Goal: Task Accomplishment & Management: Manage account settings

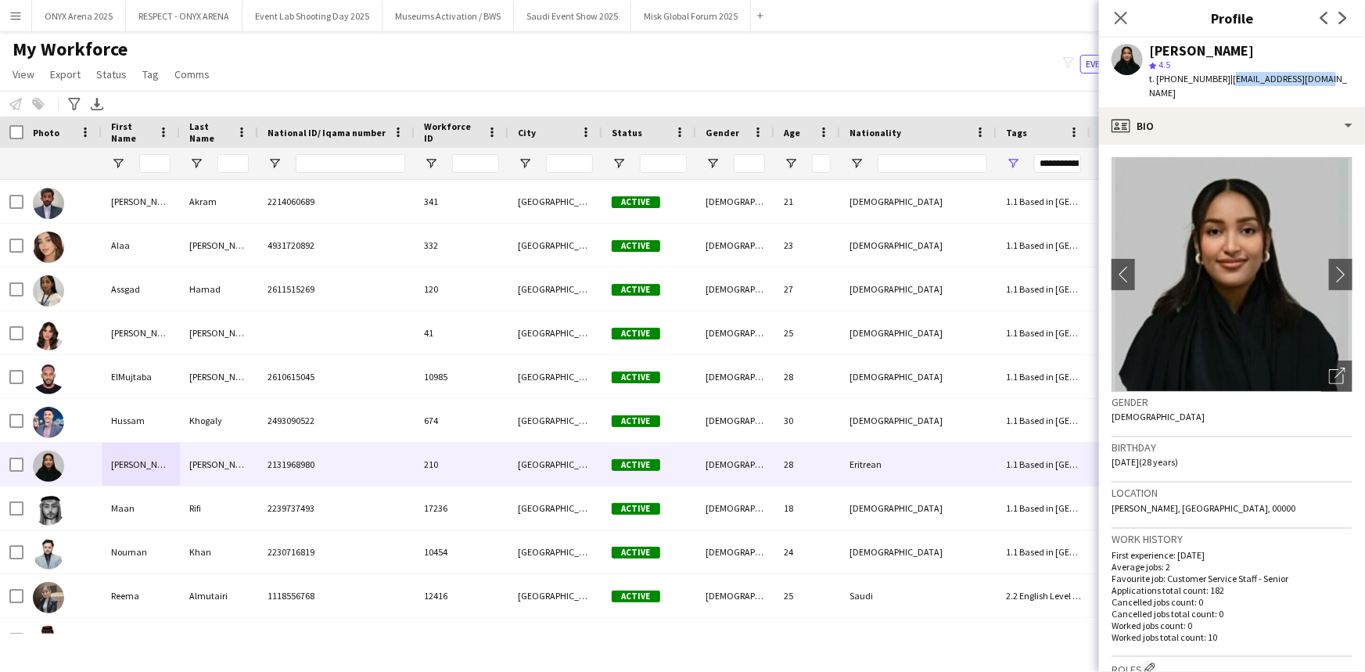
click at [1127, 19] on icon "Close pop-in" at bounding box center [1121, 18] width 13 height 13
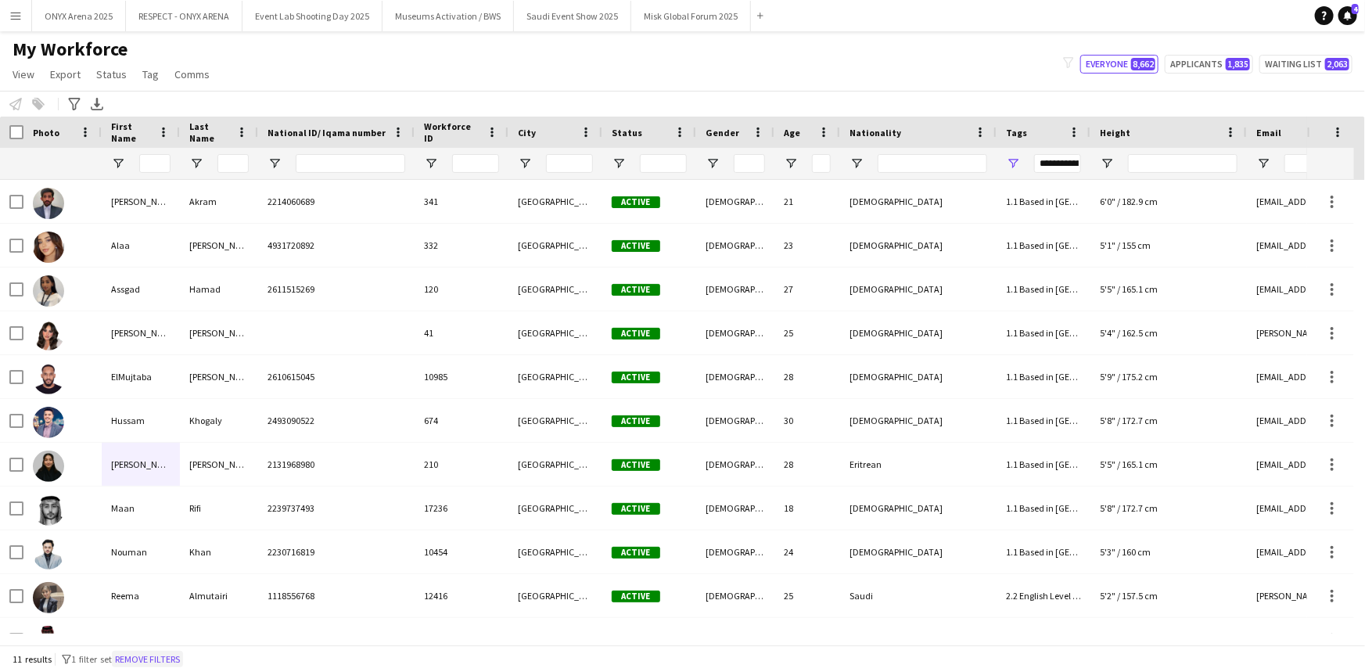
click at [178, 659] on button "Remove filters" at bounding box center [147, 659] width 71 height 17
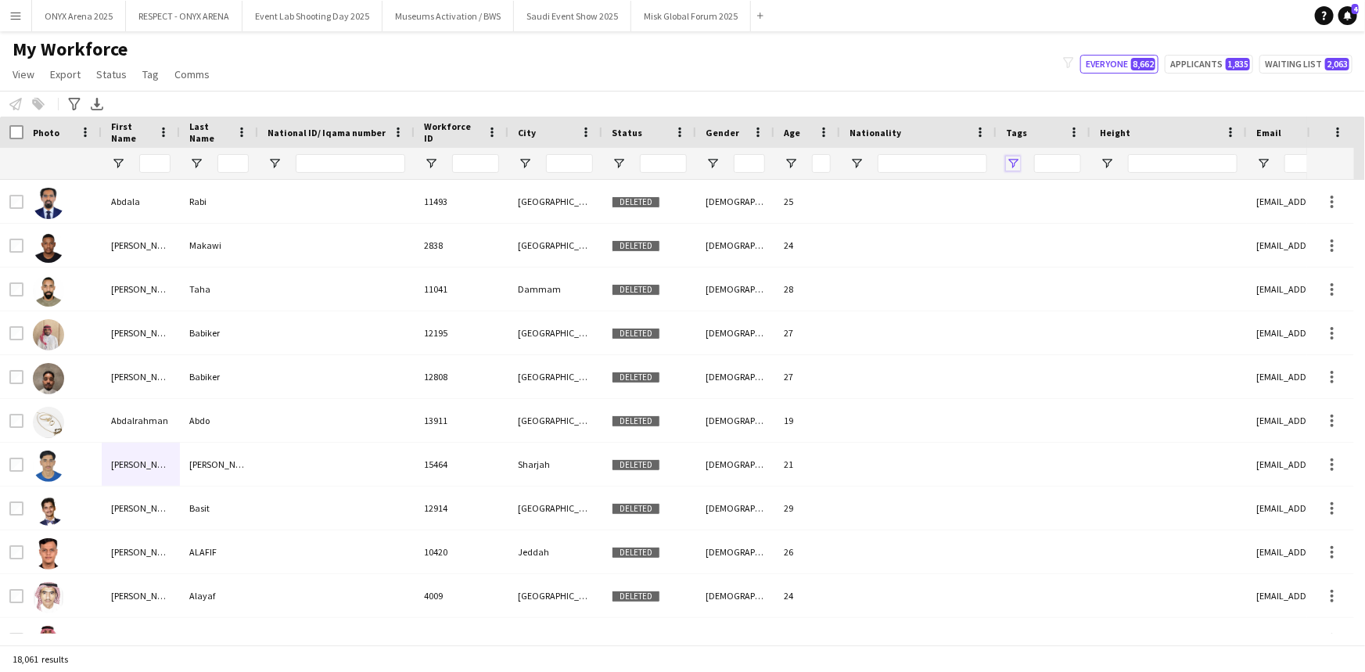
click at [1014, 157] on span "Open Filter Menu" at bounding box center [1013, 163] width 14 height 14
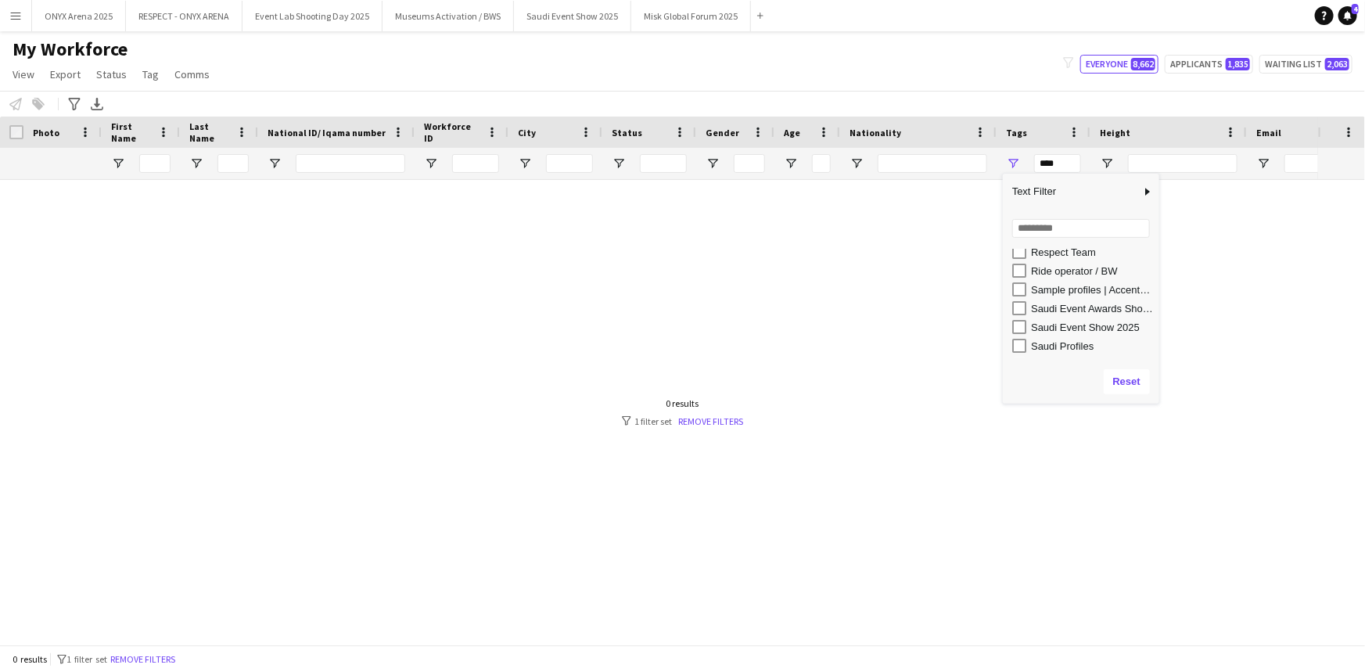
scroll to position [853, 0]
type input "**********"
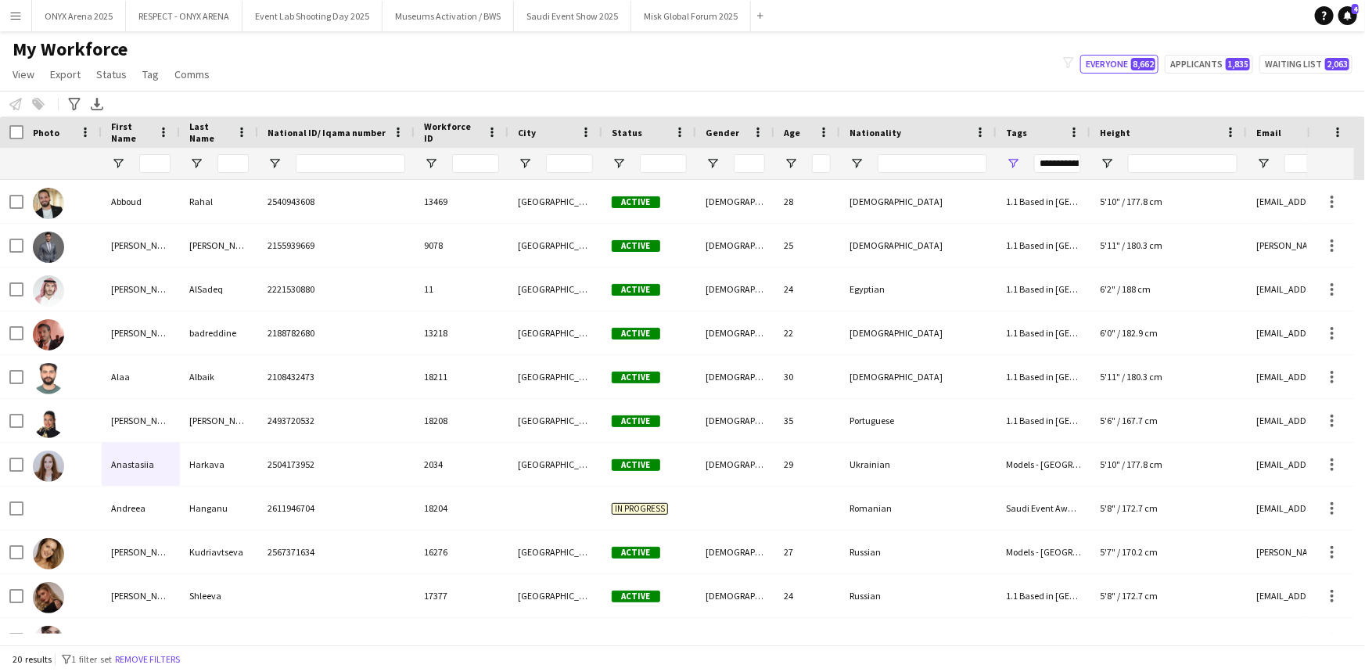
click at [703, 54] on div "My Workforce View Views Default view R4ven New view Update view Delete view Edi…" at bounding box center [682, 64] width 1365 height 53
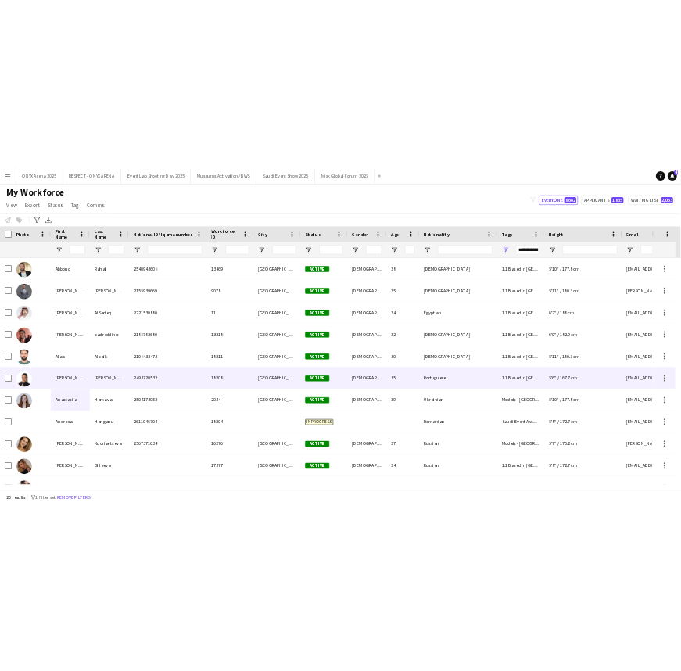
scroll to position [70, 0]
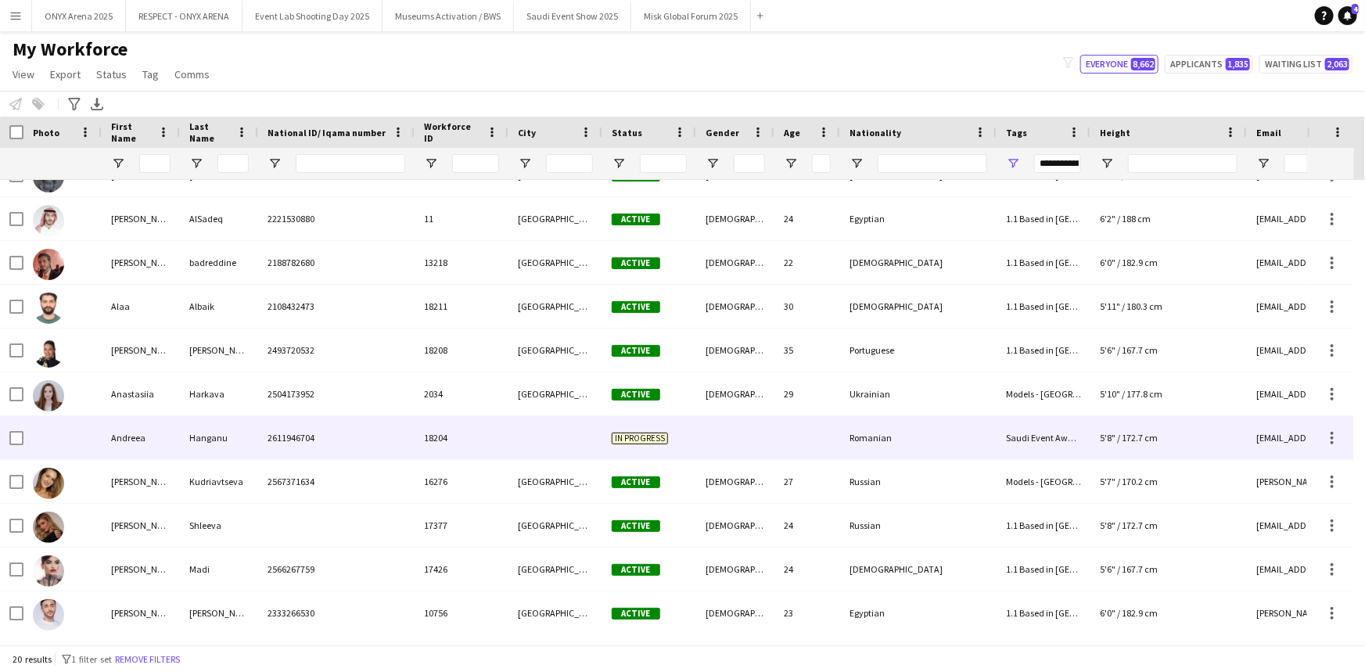
click at [200, 437] on div "Hanganu" at bounding box center [219, 437] width 78 height 43
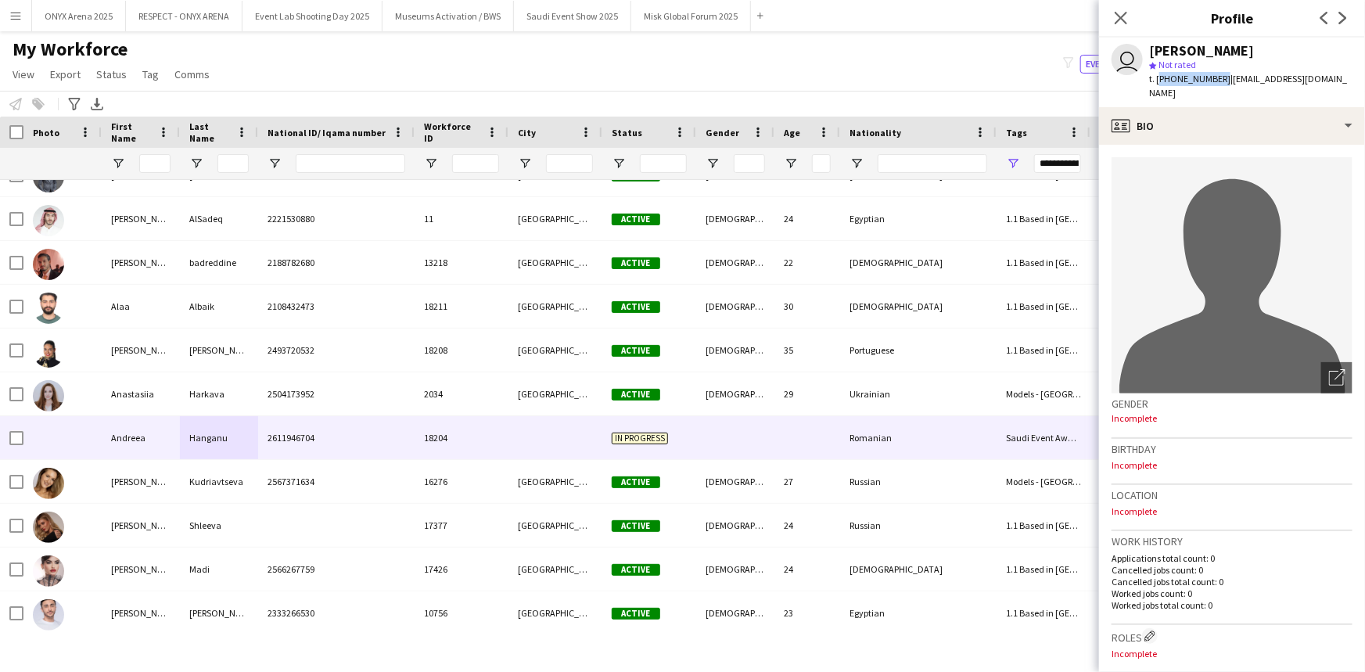
drag, startPoint x: 1218, startPoint y: 78, endPoint x: 1158, endPoint y: 81, distance: 60.3
click at [1158, 81] on span "t. [PHONE_NUMBER]" at bounding box center [1189, 79] width 81 height 12
copy span "[PHONE_NUMBER]"
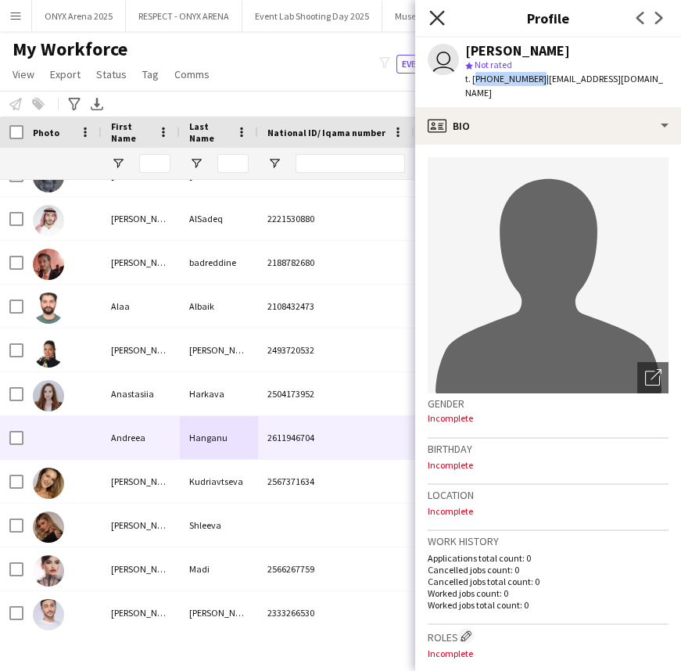
click at [439, 14] on icon "Close pop-in" at bounding box center [437, 17] width 15 height 15
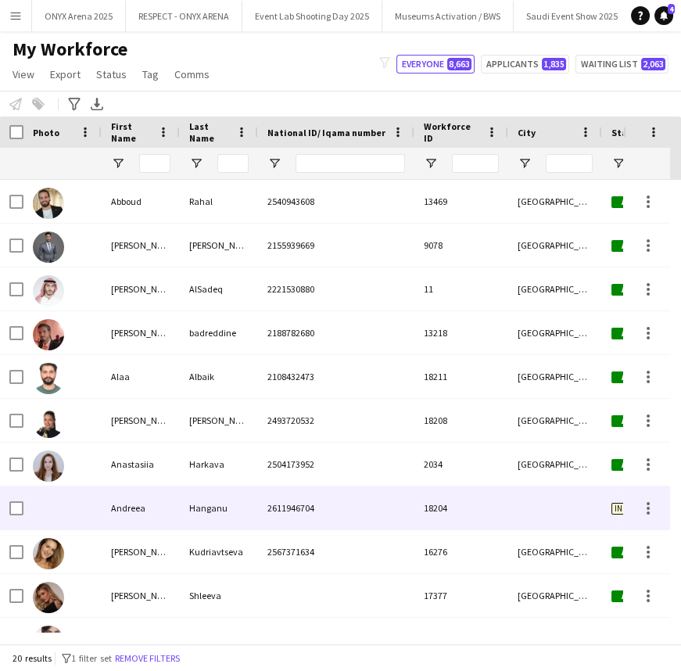
click at [132, 516] on div "Andreea" at bounding box center [141, 508] width 78 height 43
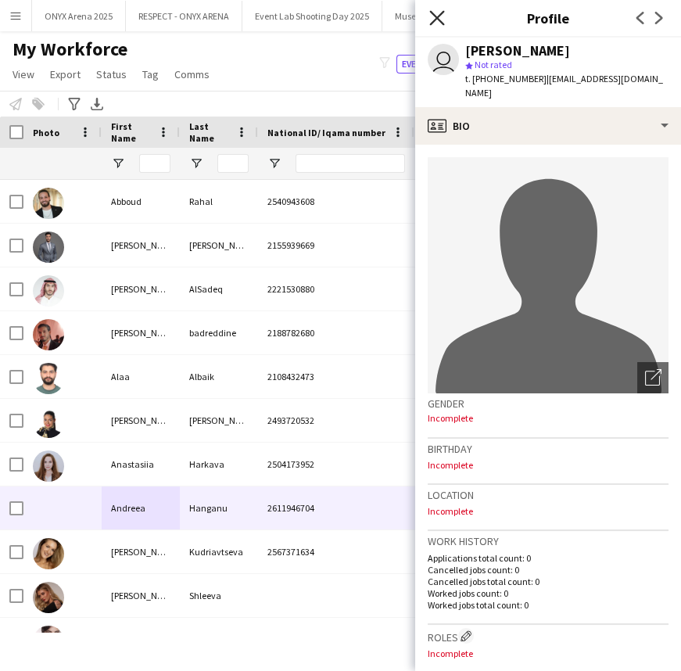
click at [436, 20] on icon at bounding box center [437, 17] width 15 height 15
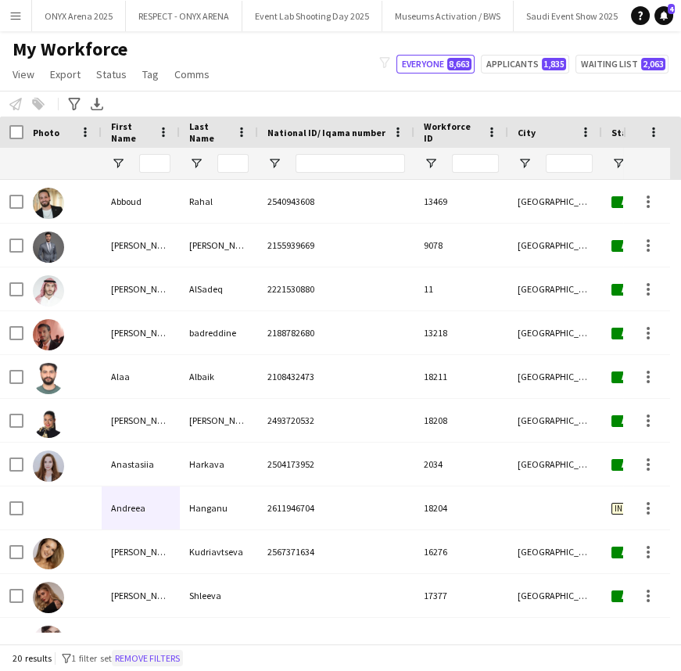
click at [171, 653] on button "Remove filters" at bounding box center [147, 658] width 71 height 17
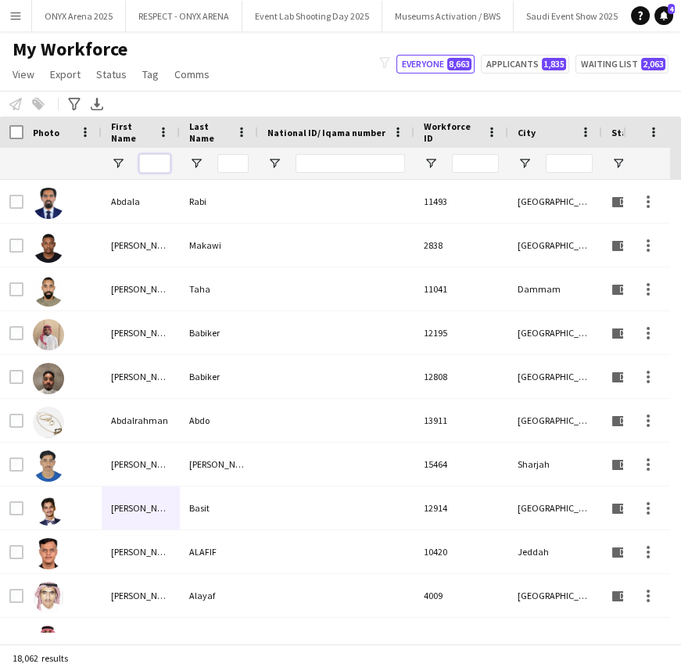
click at [160, 160] on input "First Name Filter Input" at bounding box center [154, 163] width 31 height 19
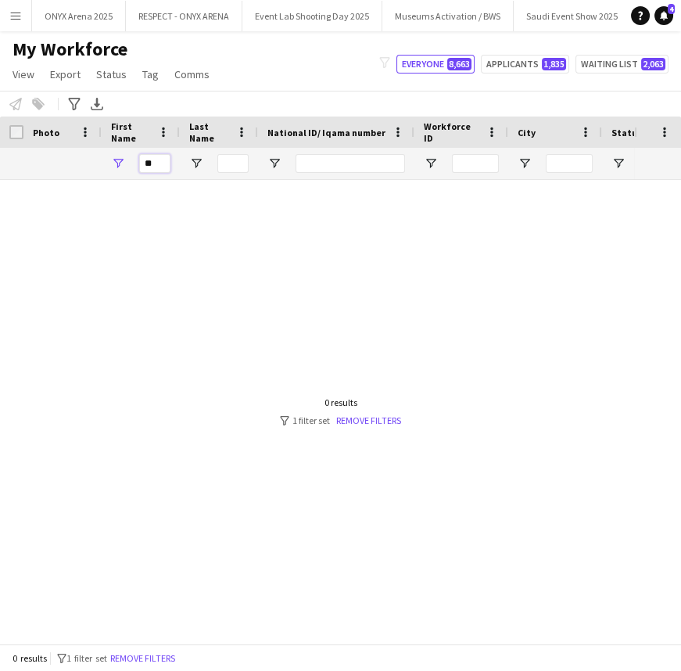
type input "*"
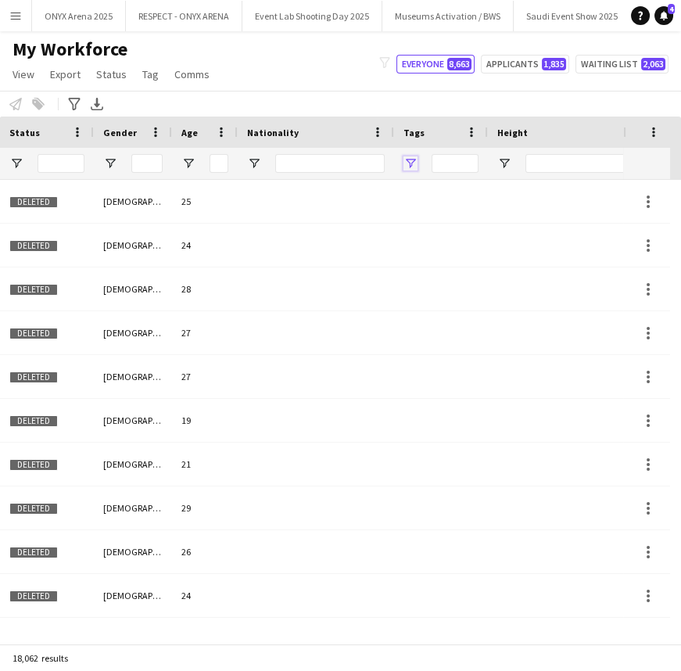
click at [410, 156] on span "Open Filter Menu" at bounding box center [411, 163] width 14 height 14
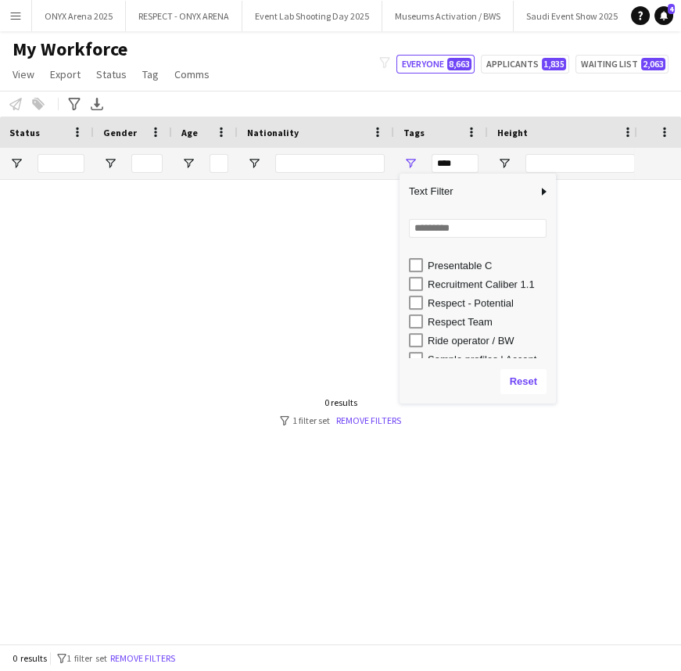
scroll to position [853, 0]
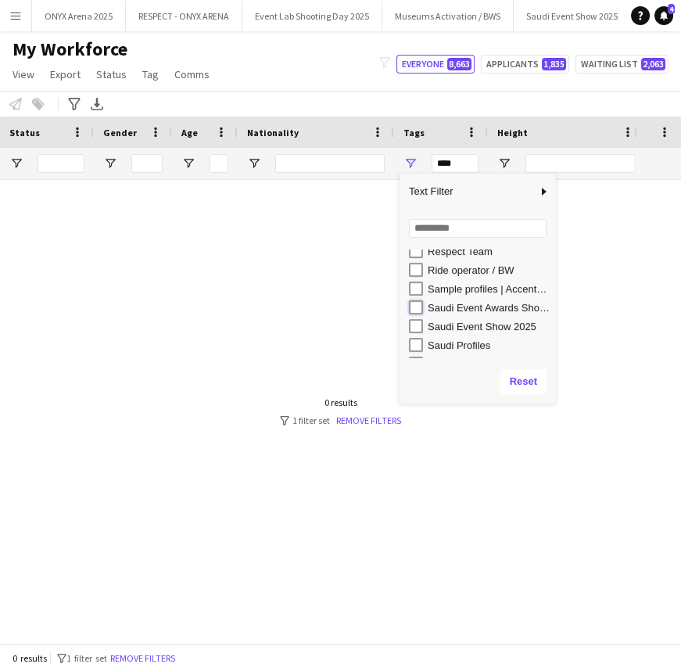
type input "**********"
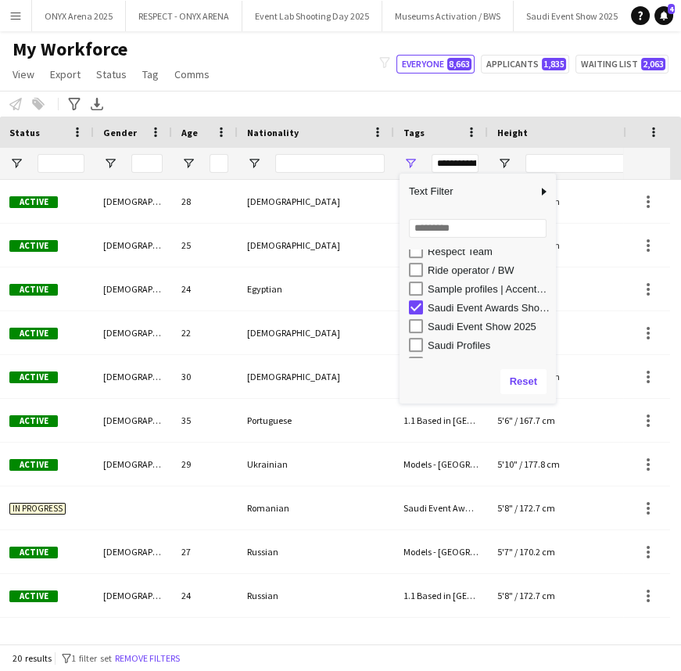
click at [307, 73] on div "My Workforce View Views Default view R4ven New view Update view Delete view Edi…" at bounding box center [340, 64] width 681 height 53
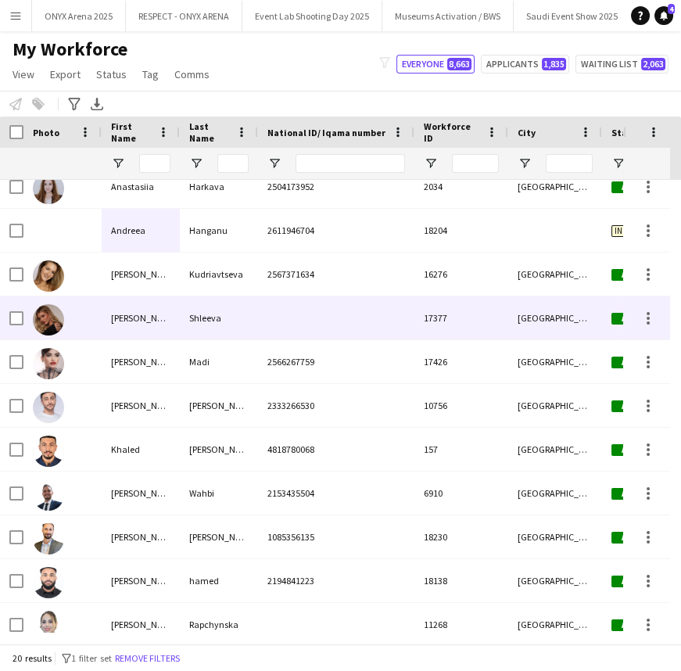
scroll to position [143, 0]
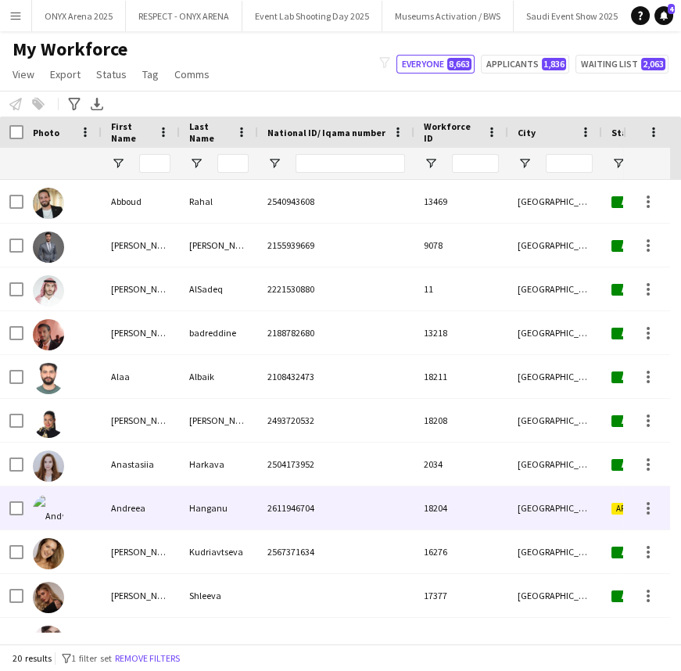
click at [109, 517] on div "Andreea" at bounding box center [141, 508] width 78 height 43
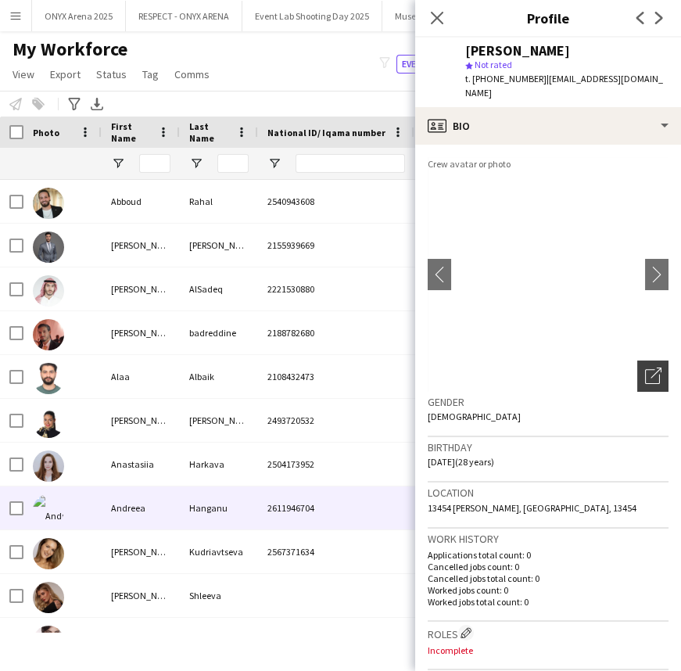
click at [645, 371] on icon "Open photos pop-in" at bounding box center [653, 376] width 16 height 16
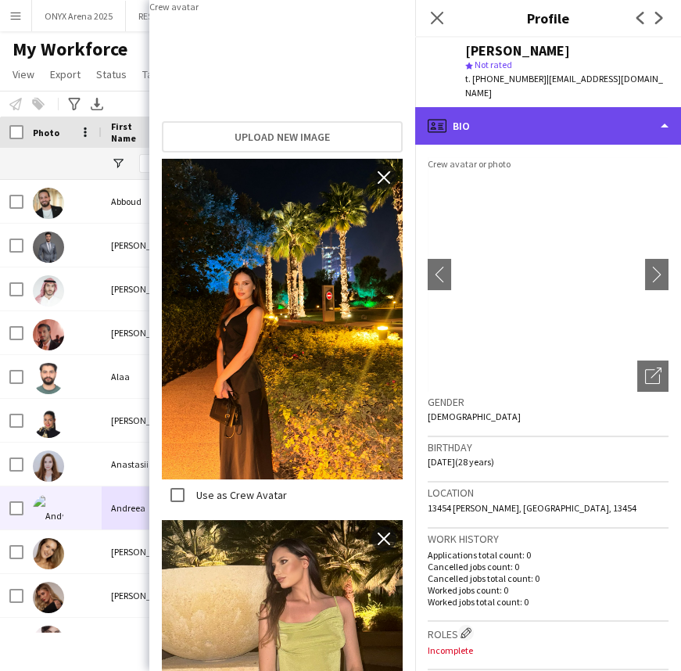
click at [476, 131] on div "profile Bio" at bounding box center [548, 126] width 266 height 38
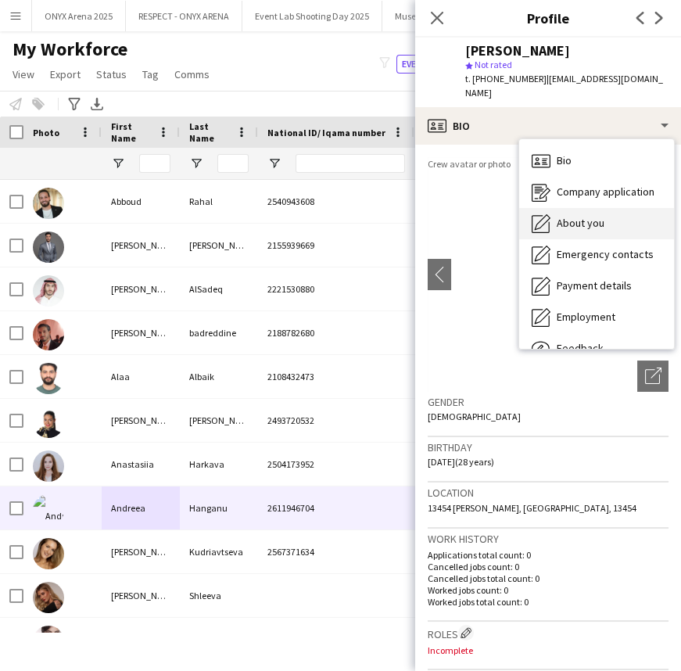
click at [560, 216] on span "About you" at bounding box center [581, 223] width 48 height 14
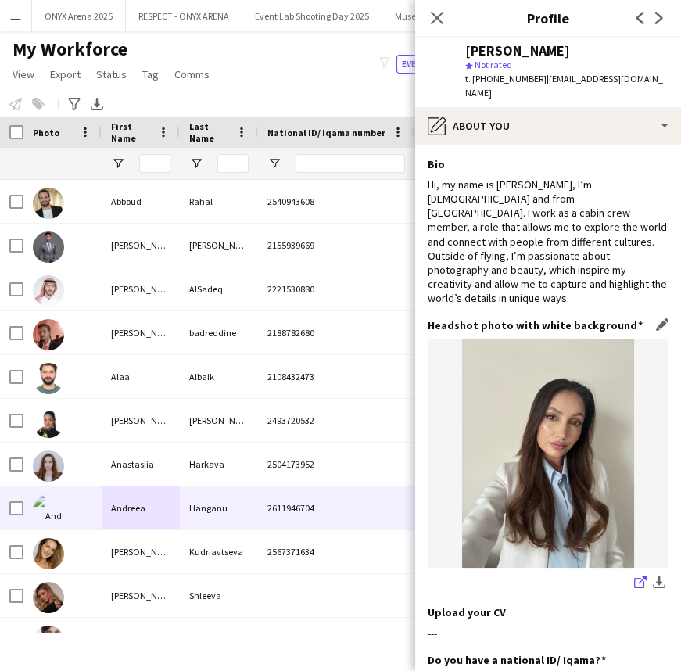
click at [635, 578] on icon at bounding box center [640, 583] width 10 height 10
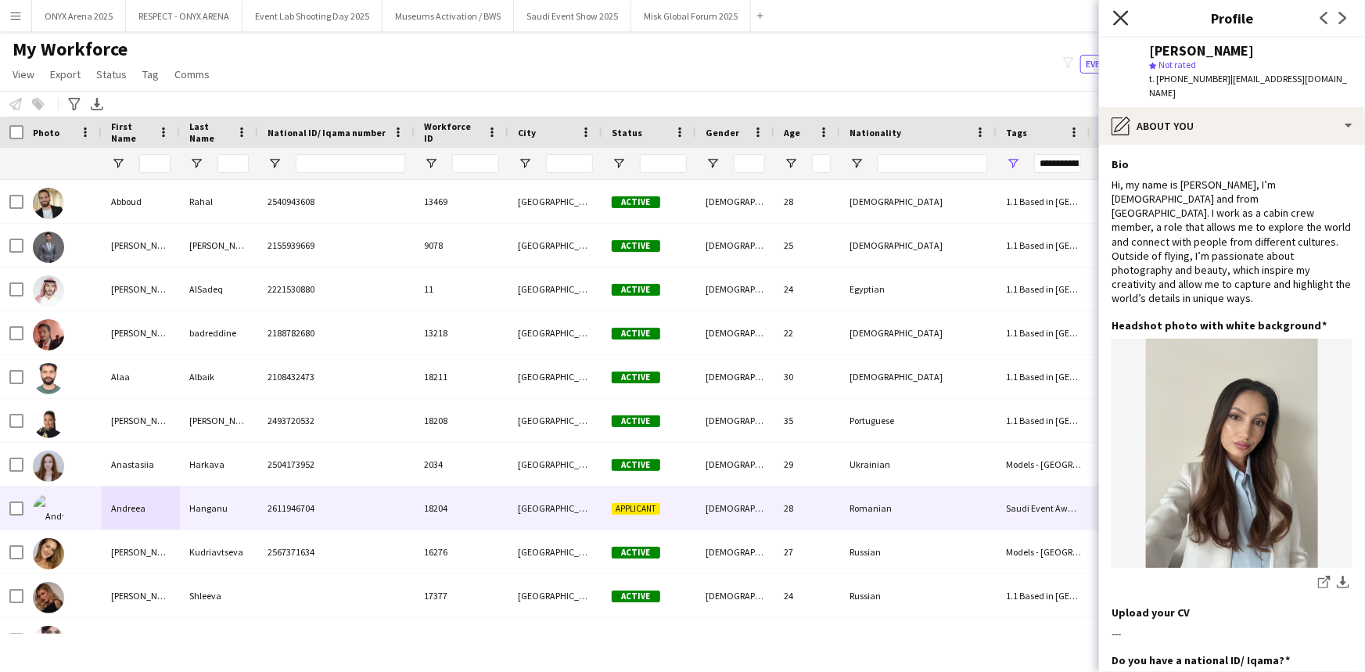
click at [681, 16] on icon at bounding box center [1120, 17] width 15 height 15
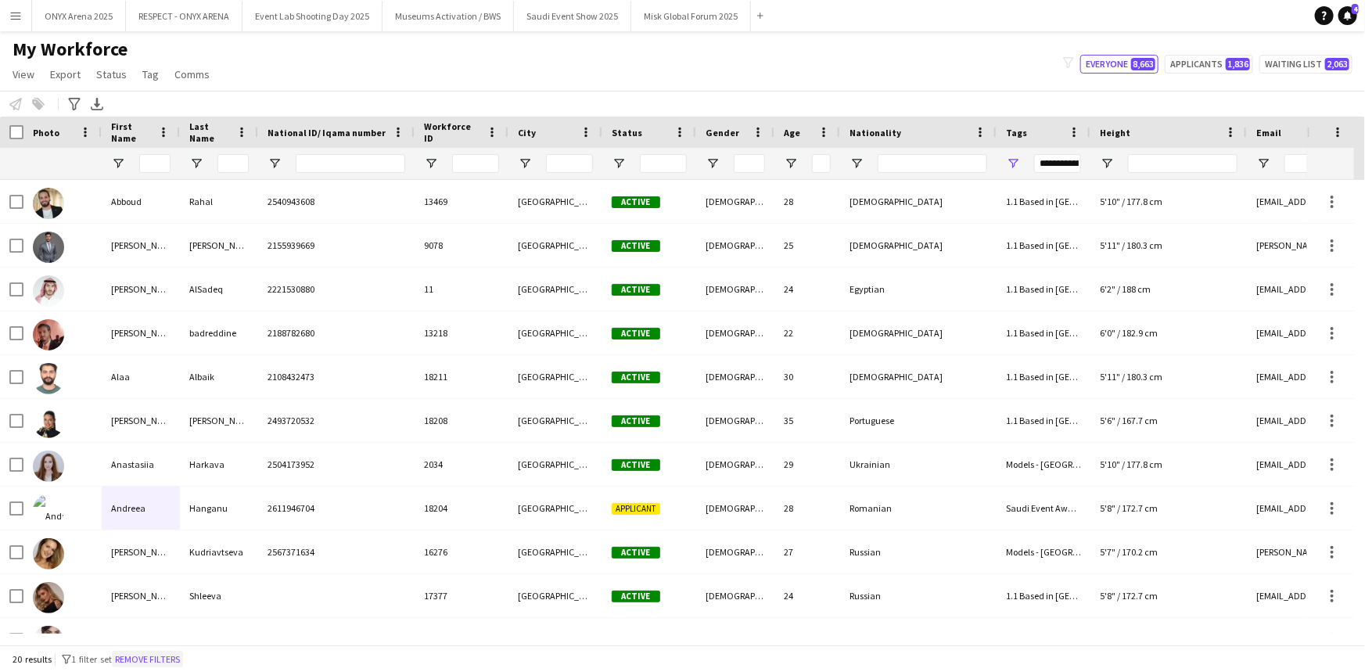
click at [179, 660] on button "Remove filters" at bounding box center [147, 659] width 71 height 17
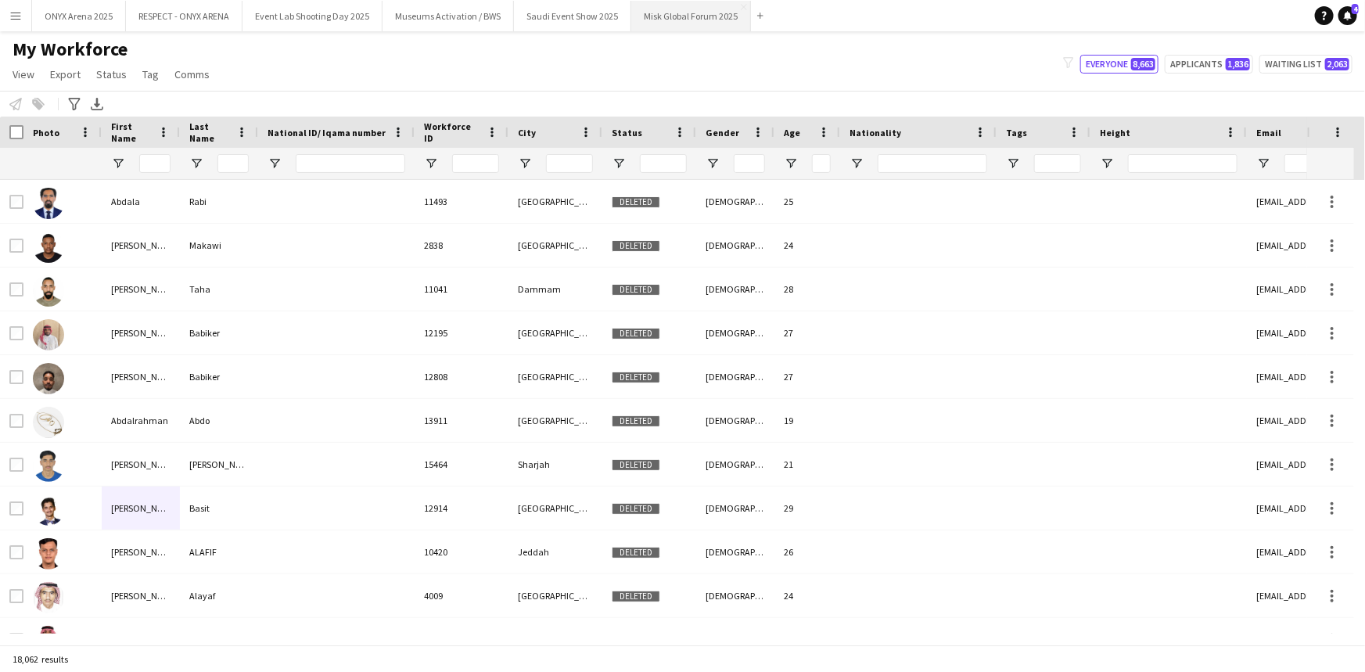
click at [671, 26] on button "Misk Global Forum 2025 Close" at bounding box center [691, 16] width 120 height 31
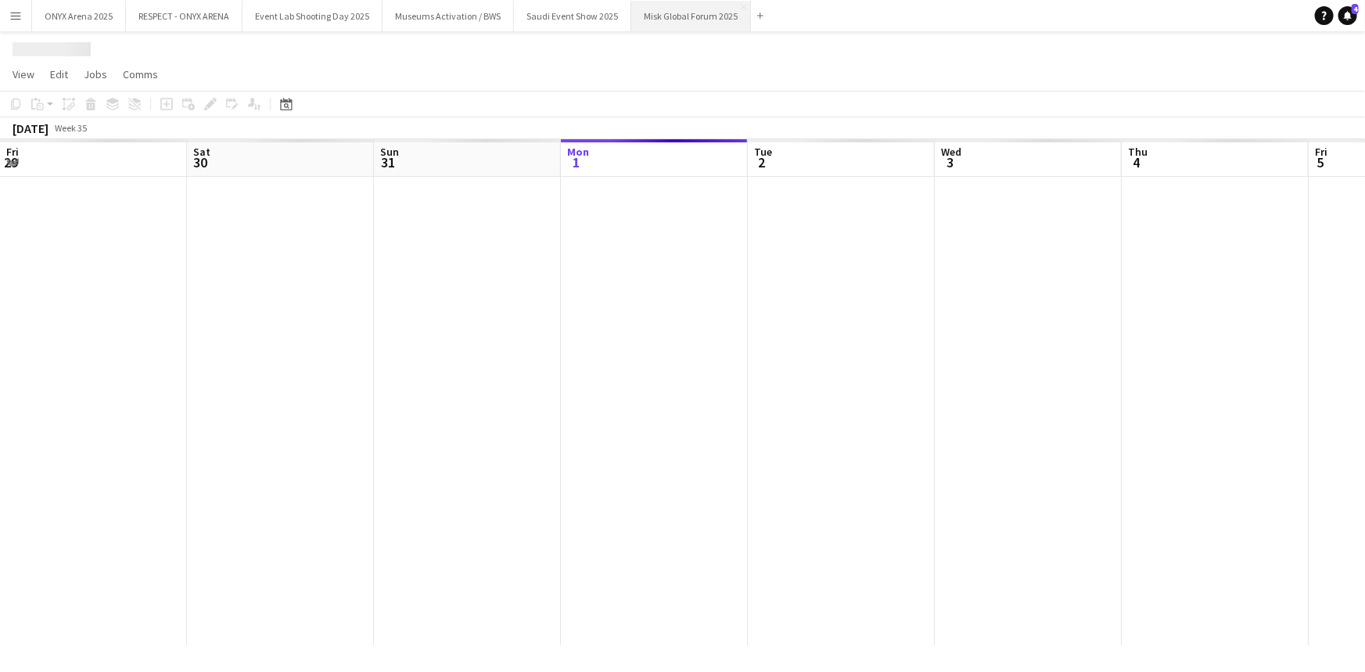
scroll to position [0, 374]
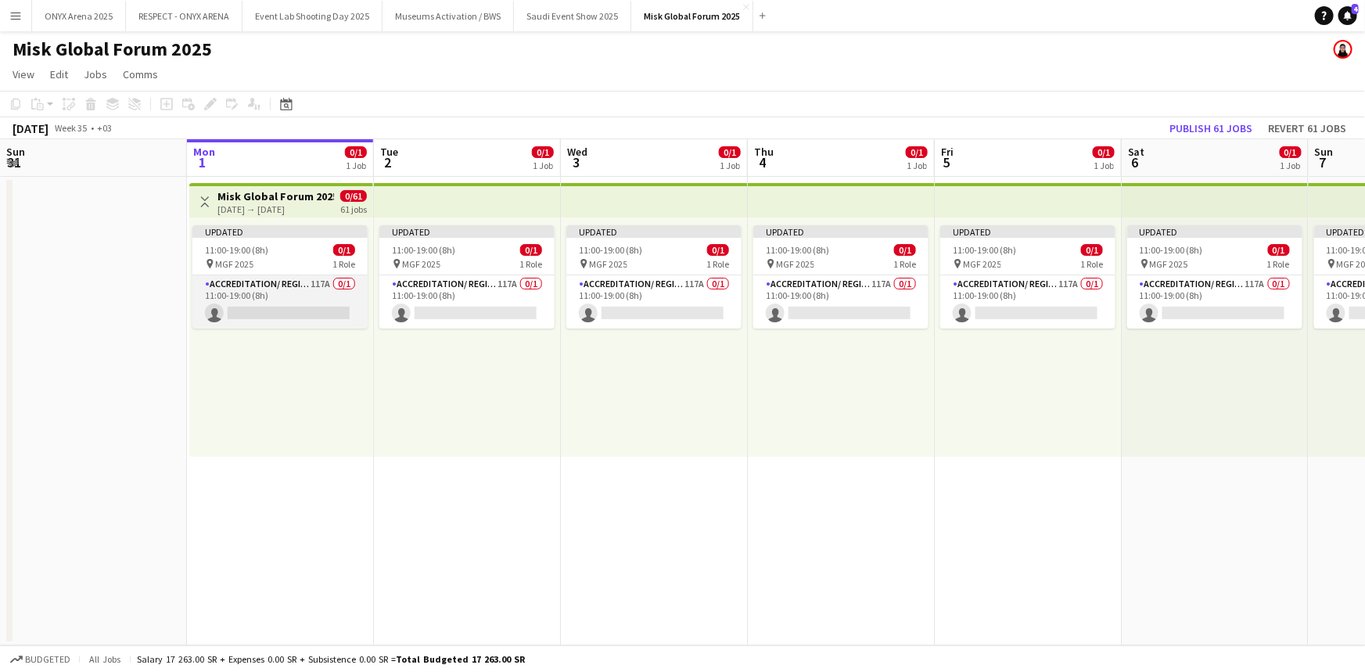
click at [316, 297] on app-card-role "Accreditation/ Registration / Ticketing 117A 0/1 11:00-19:00 (8h) single-neutra…" at bounding box center [279, 301] width 175 height 53
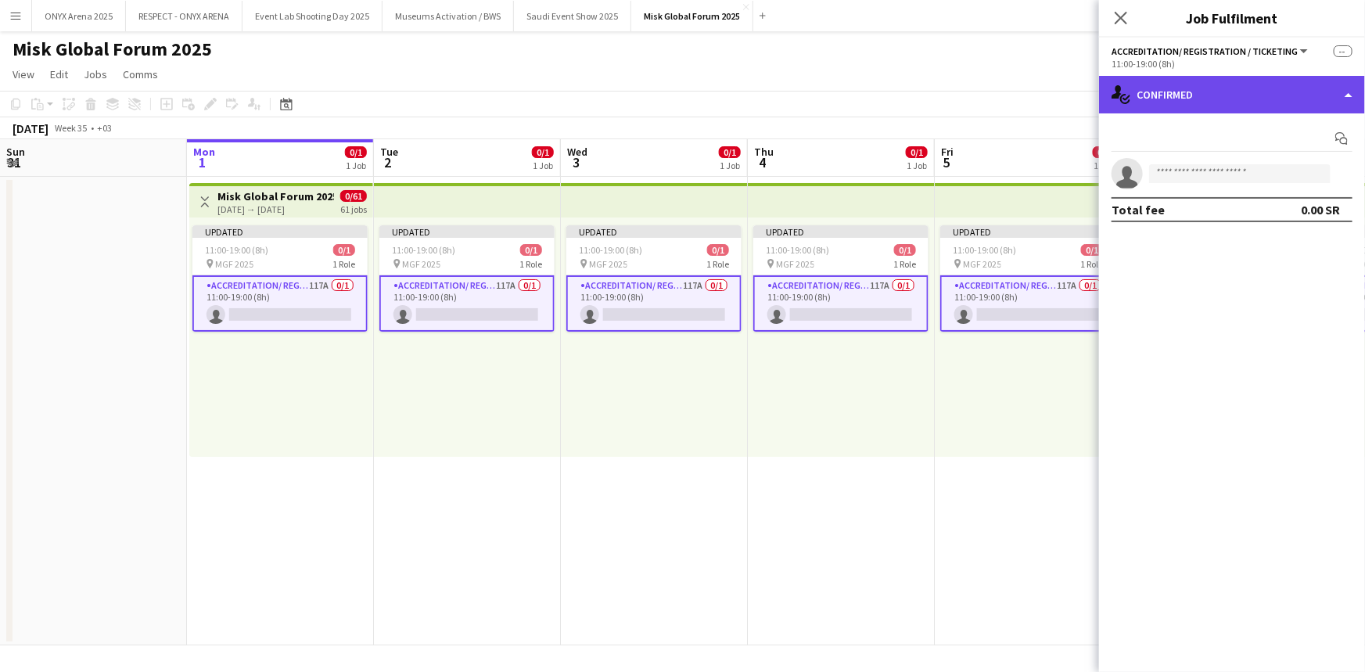
click at [681, 85] on div "single-neutral-actions-check-2 Confirmed" at bounding box center [1232, 95] width 266 height 38
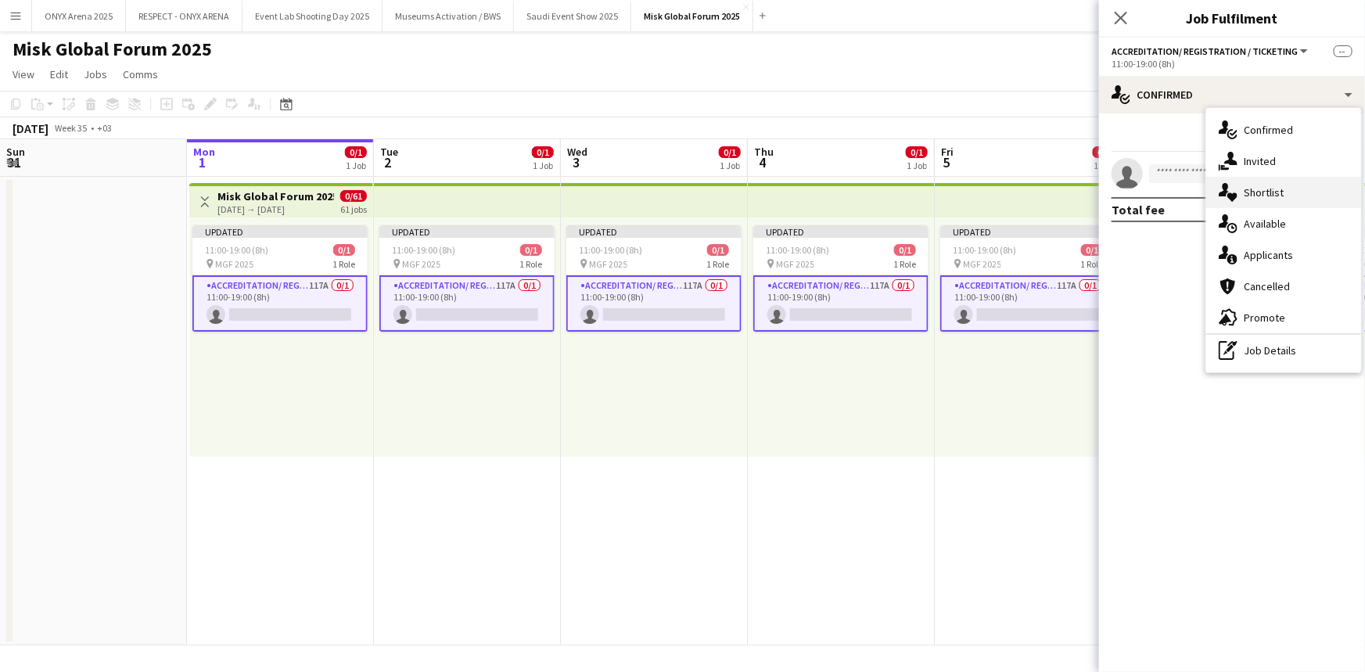
click at [681, 199] on icon at bounding box center [1233, 197] width 10 height 9
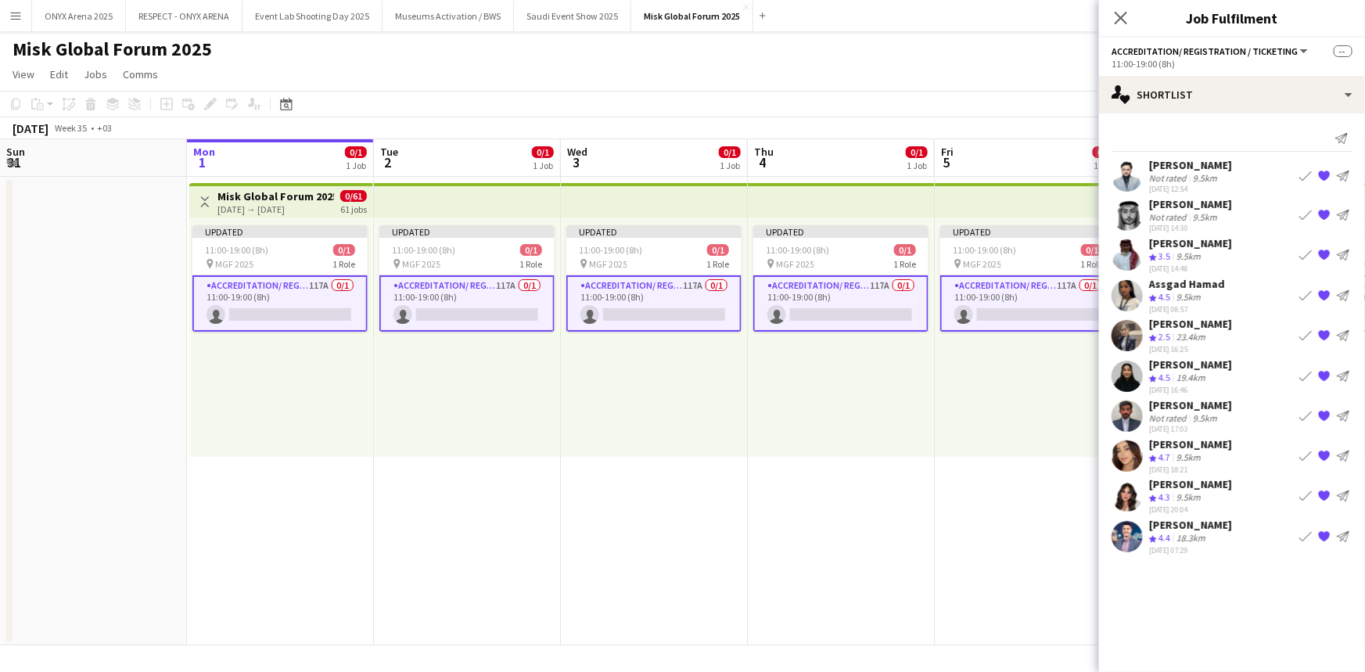
click at [681, 289] on app-user-avatar at bounding box center [1127, 295] width 31 height 31
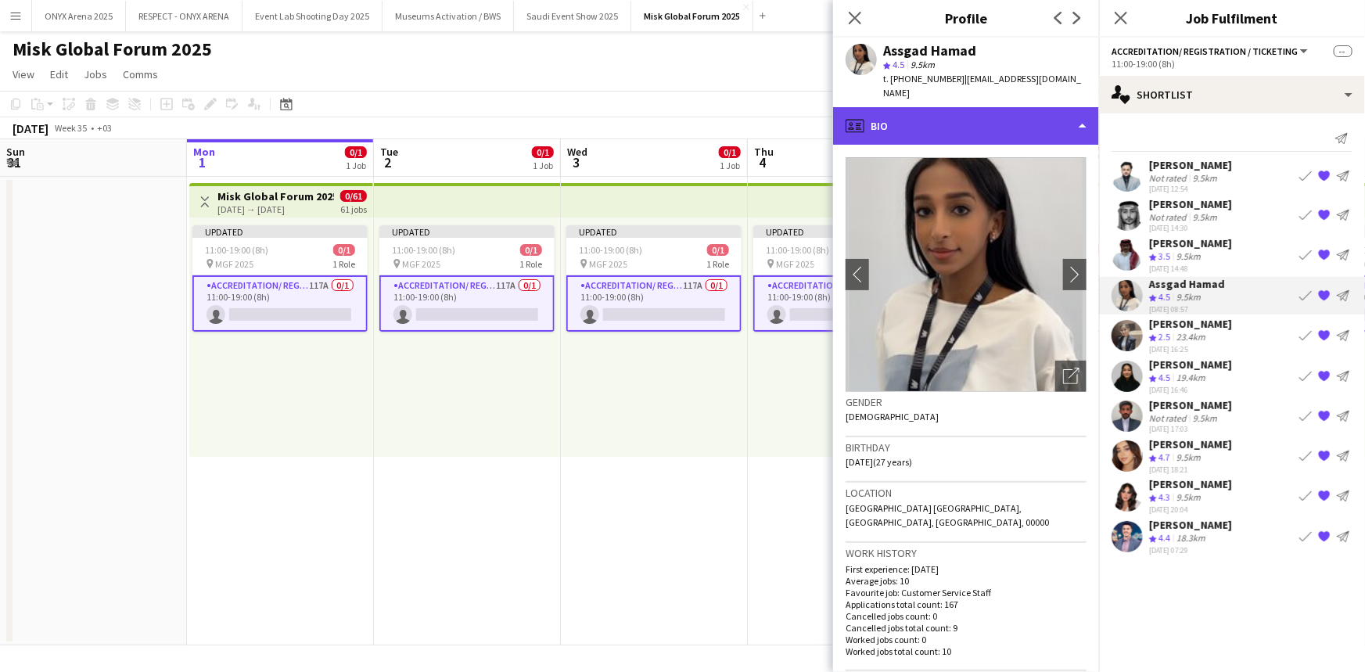
click at [681, 118] on div "profile Bio" at bounding box center [966, 126] width 266 height 38
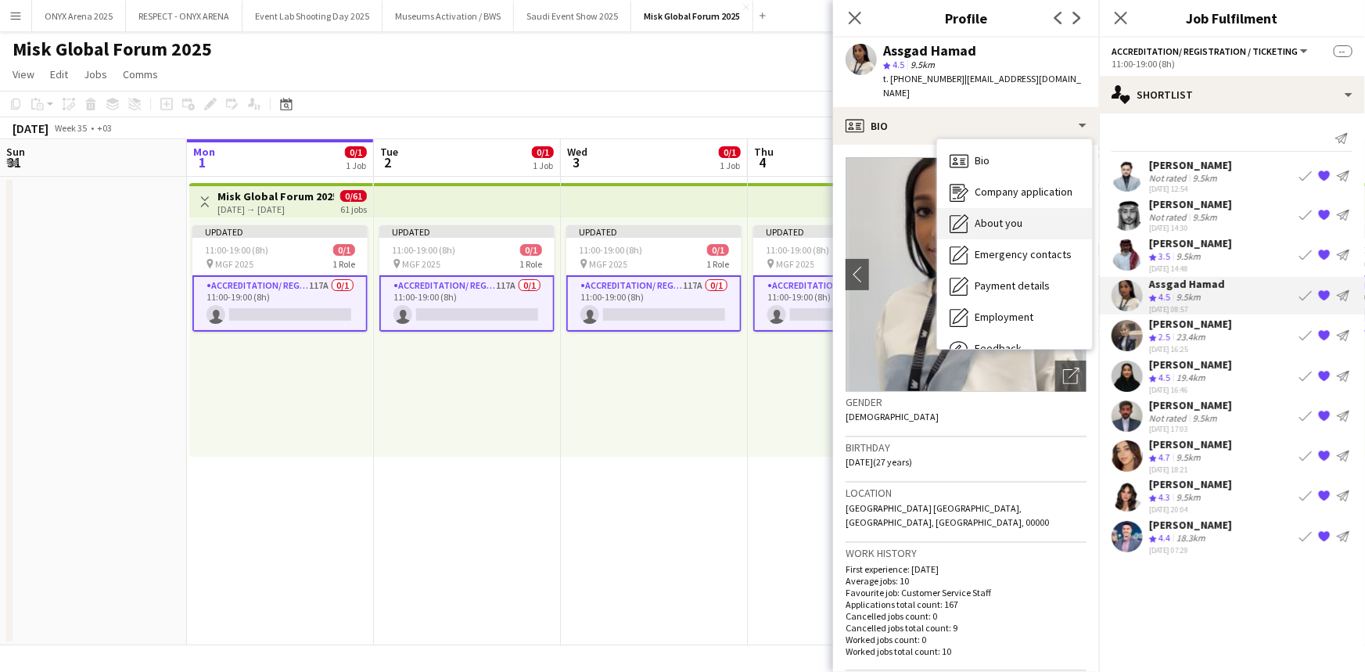
click at [681, 216] on span "About you" at bounding box center [999, 223] width 48 height 14
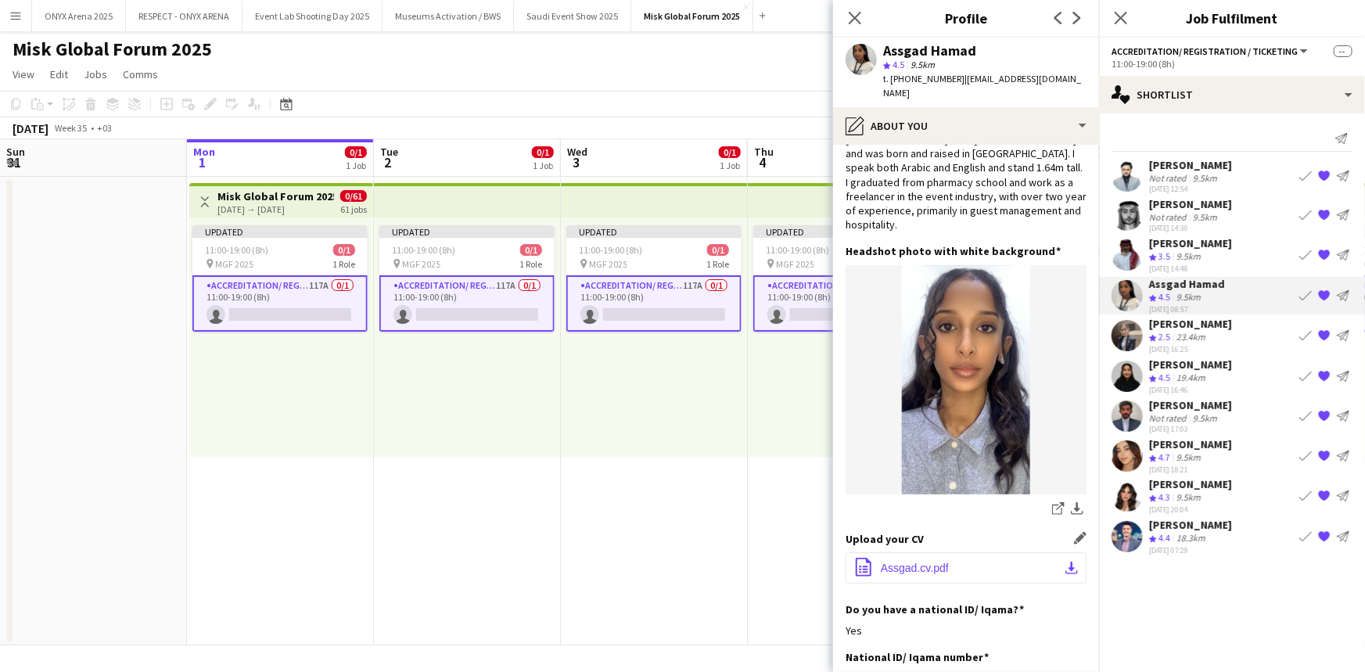
scroll to position [142, 0]
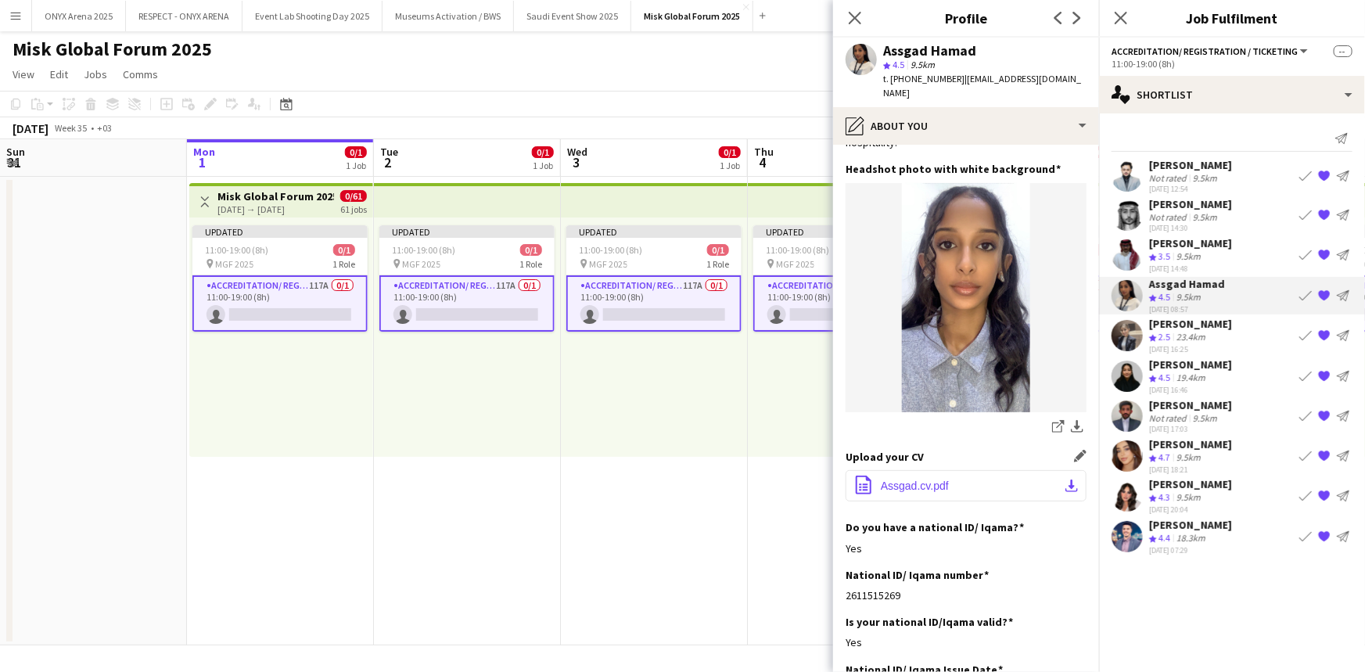
click at [681, 470] on button "office-file-sheet Assgad.cv.pdf download-bottom" at bounding box center [966, 485] width 241 height 31
click at [681, 375] on app-user-avatar at bounding box center [1127, 376] width 31 height 31
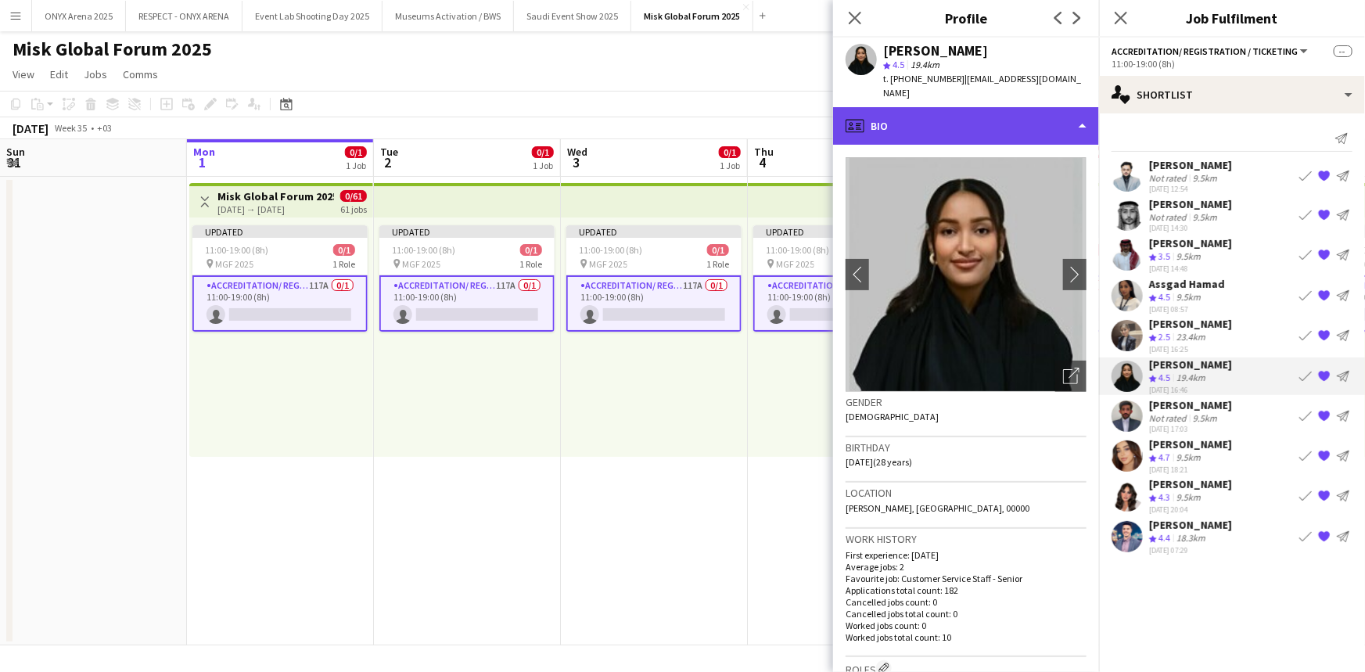
click at [681, 110] on div "profile Bio" at bounding box center [966, 126] width 266 height 38
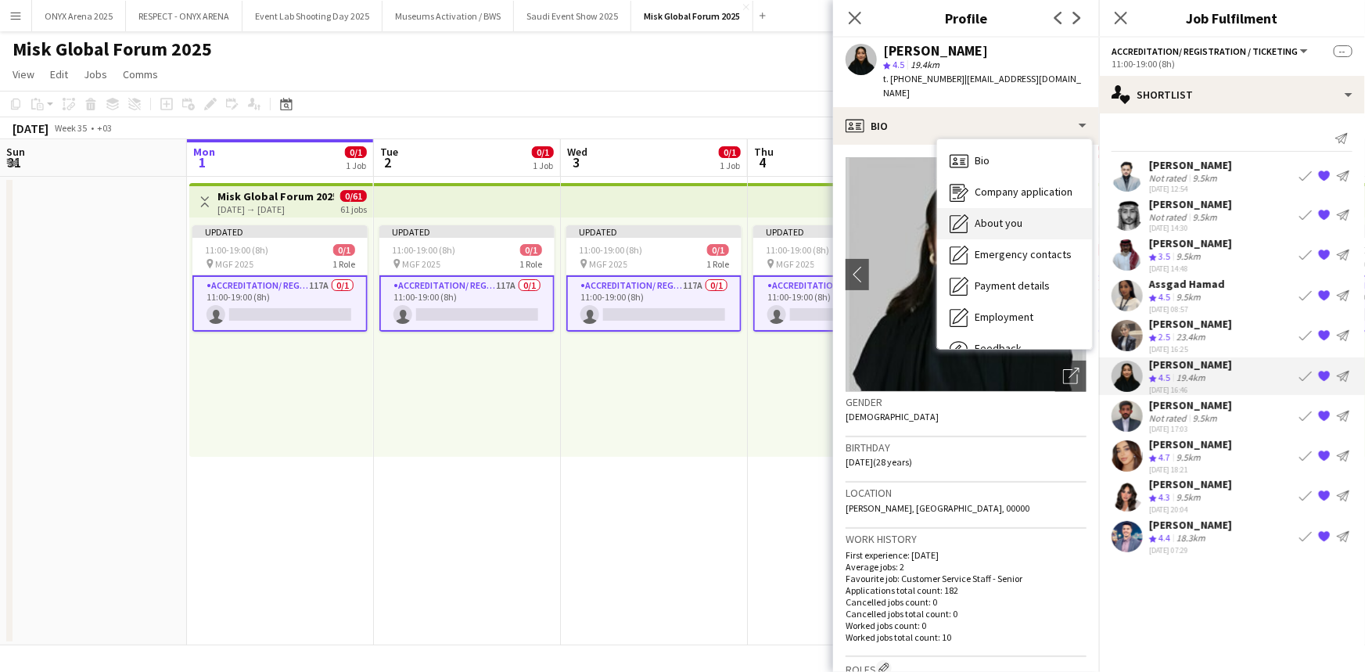
click at [681, 208] on div "About you About you" at bounding box center [1014, 223] width 155 height 31
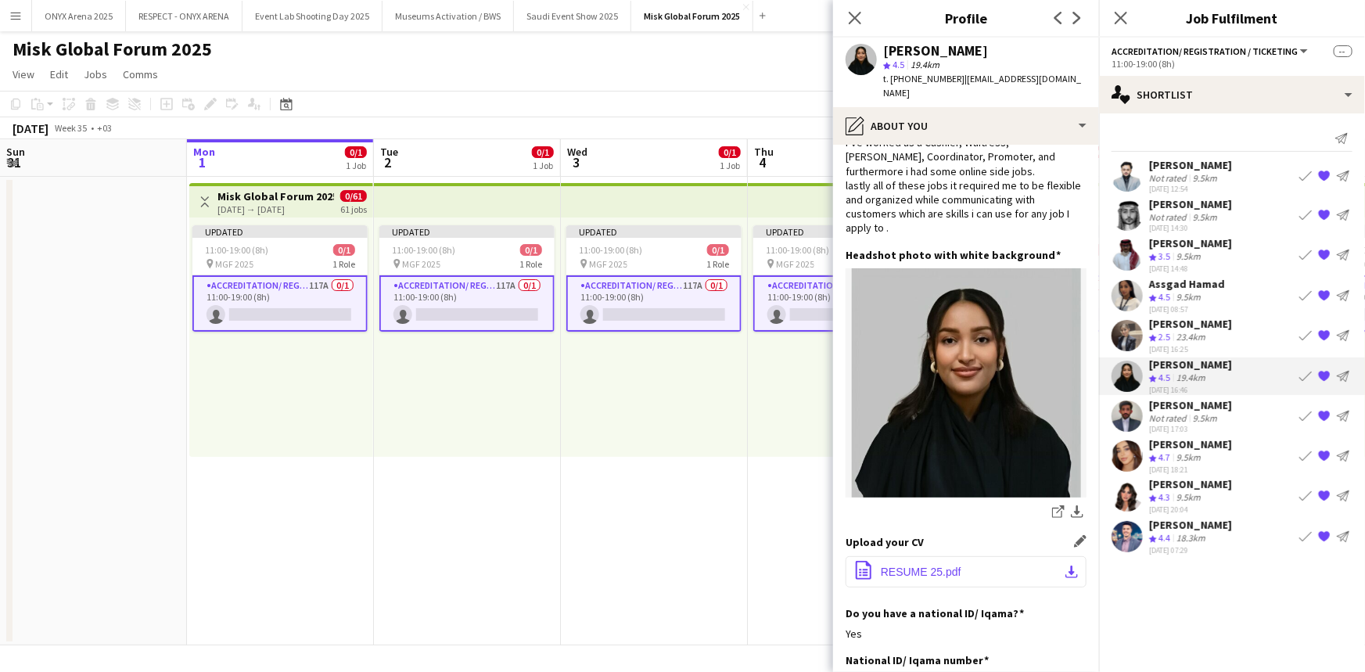
click at [681, 566] on span "RESUME 25.pdf" at bounding box center [921, 572] width 81 height 13
click at [681, 450] on app-user-avatar at bounding box center [1127, 455] width 31 height 31
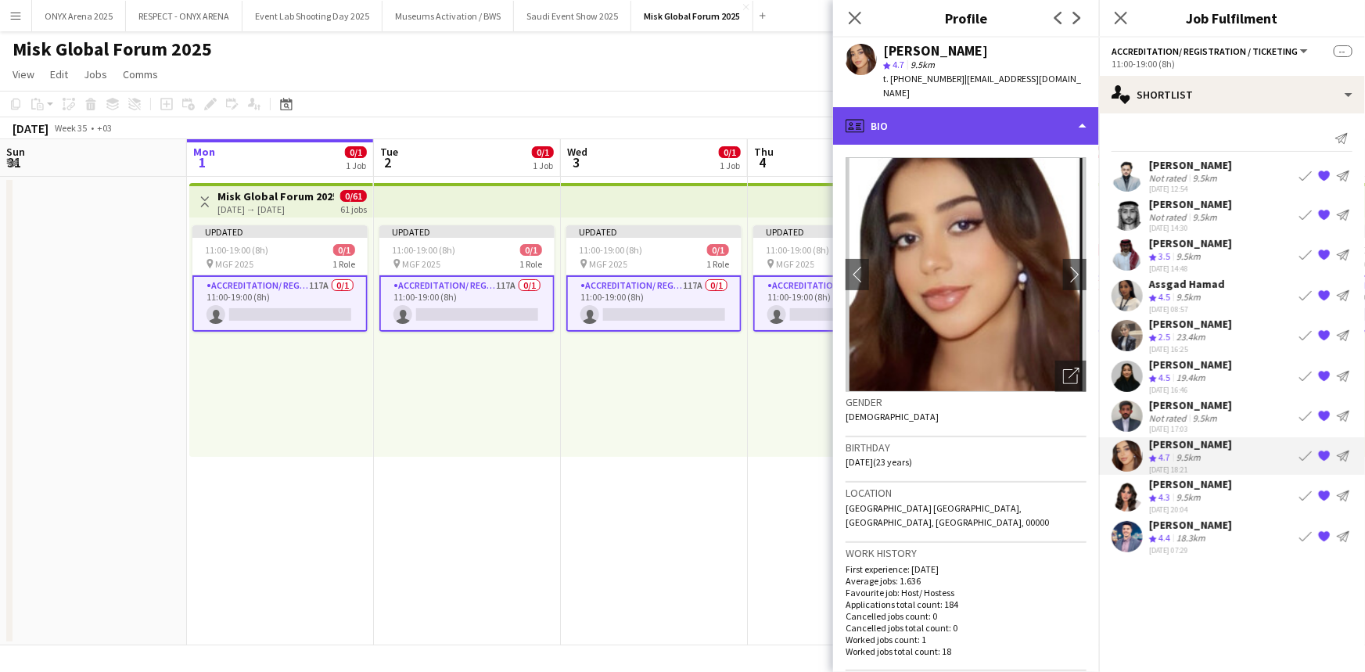
click at [681, 110] on div "profile Bio" at bounding box center [966, 126] width 266 height 38
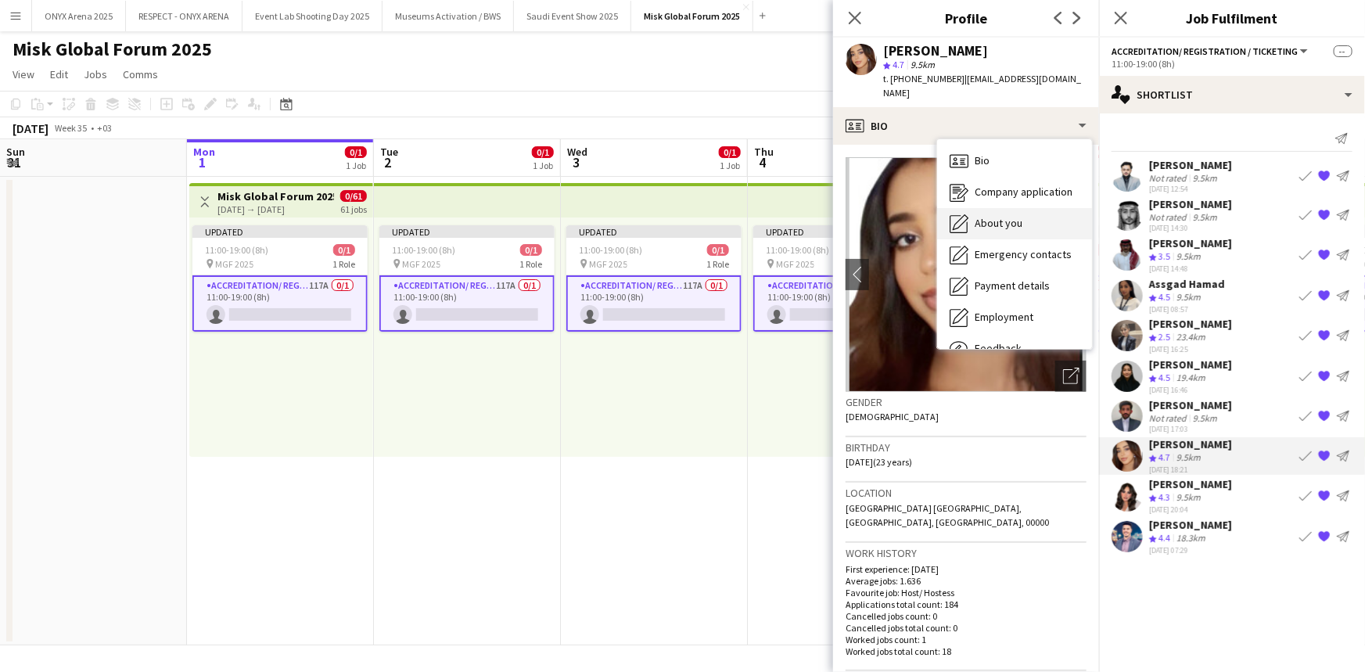
click at [681, 216] on span "About you" at bounding box center [999, 223] width 48 height 14
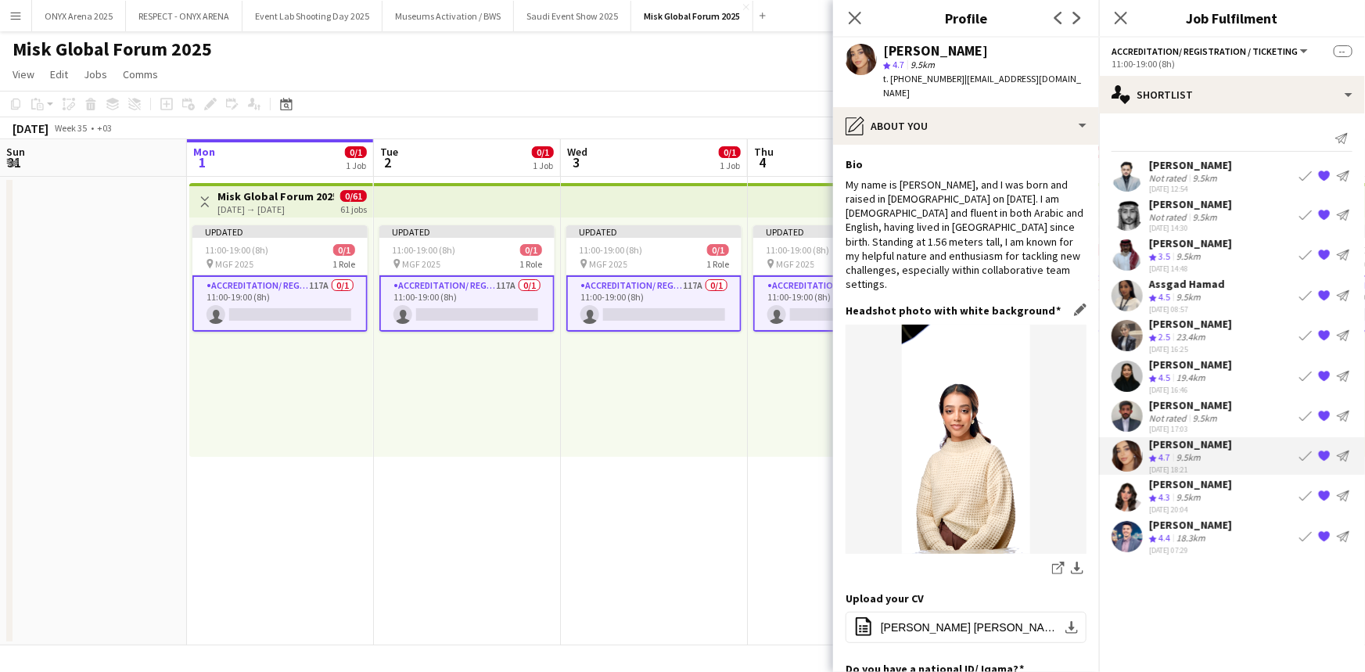
scroll to position [70, 0]
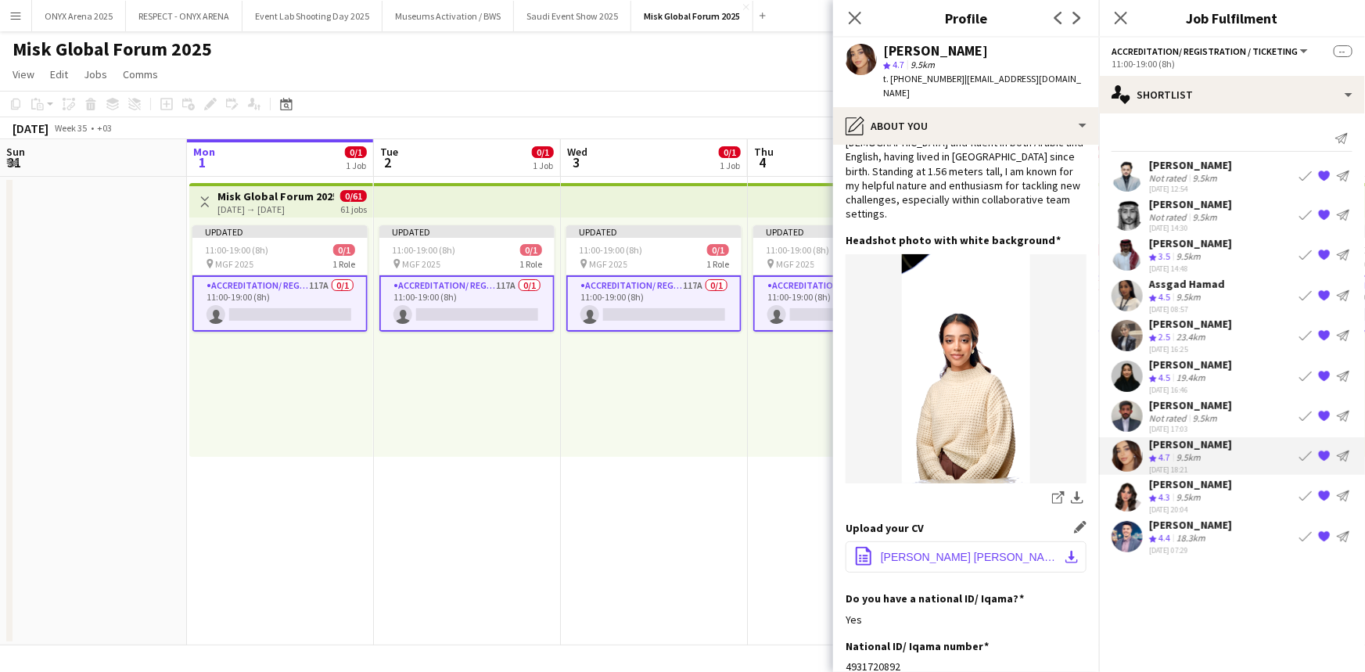
click at [681, 551] on span "[PERSON_NAME] [PERSON_NAME] Resumes .pdf" at bounding box center [969, 557] width 177 height 13
click at [681, 17] on icon "Close pop-in" at bounding box center [1120, 17] width 15 height 15
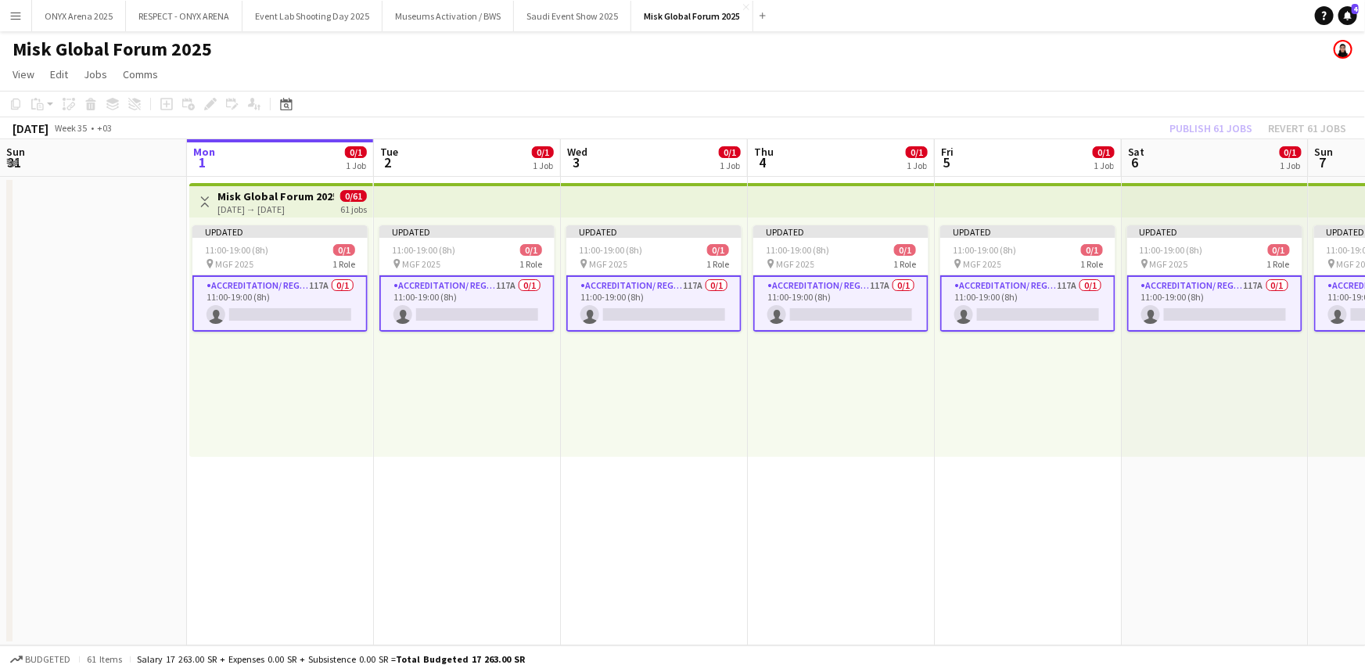
click at [7, 13] on button "Menu" at bounding box center [15, 15] width 31 height 31
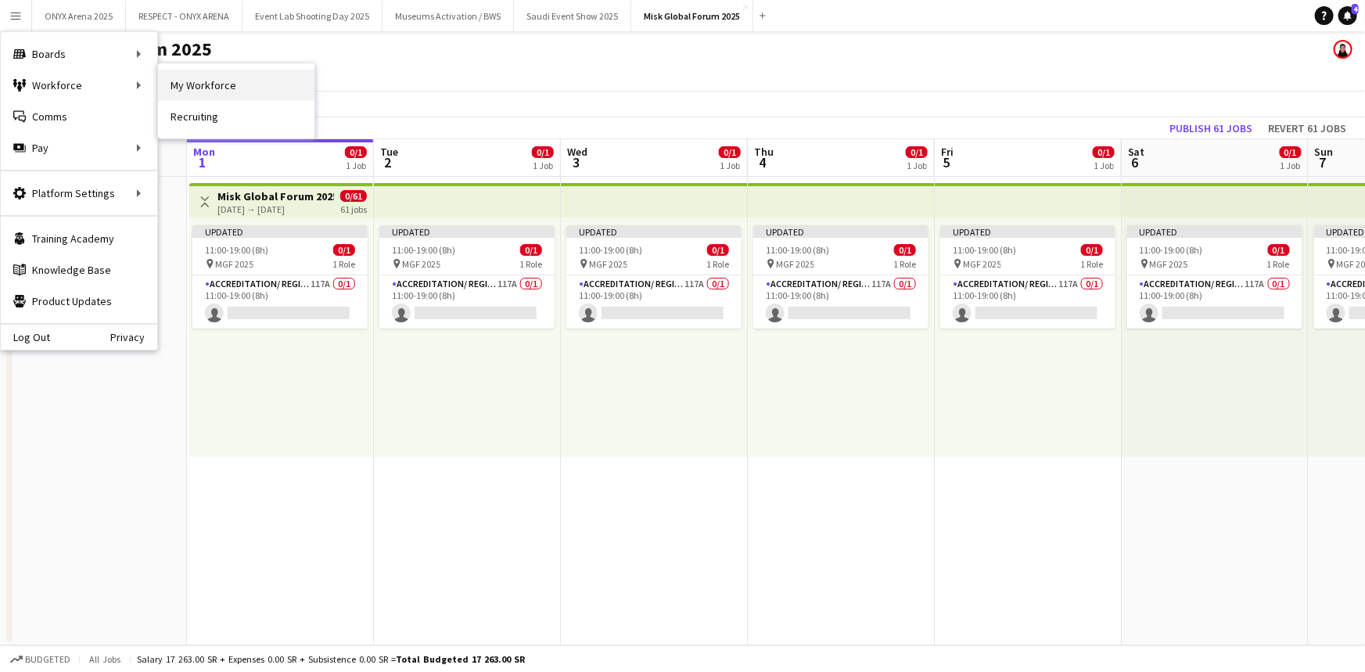
click at [161, 91] on link "My Workforce" at bounding box center [236, 85] width 156 height 31
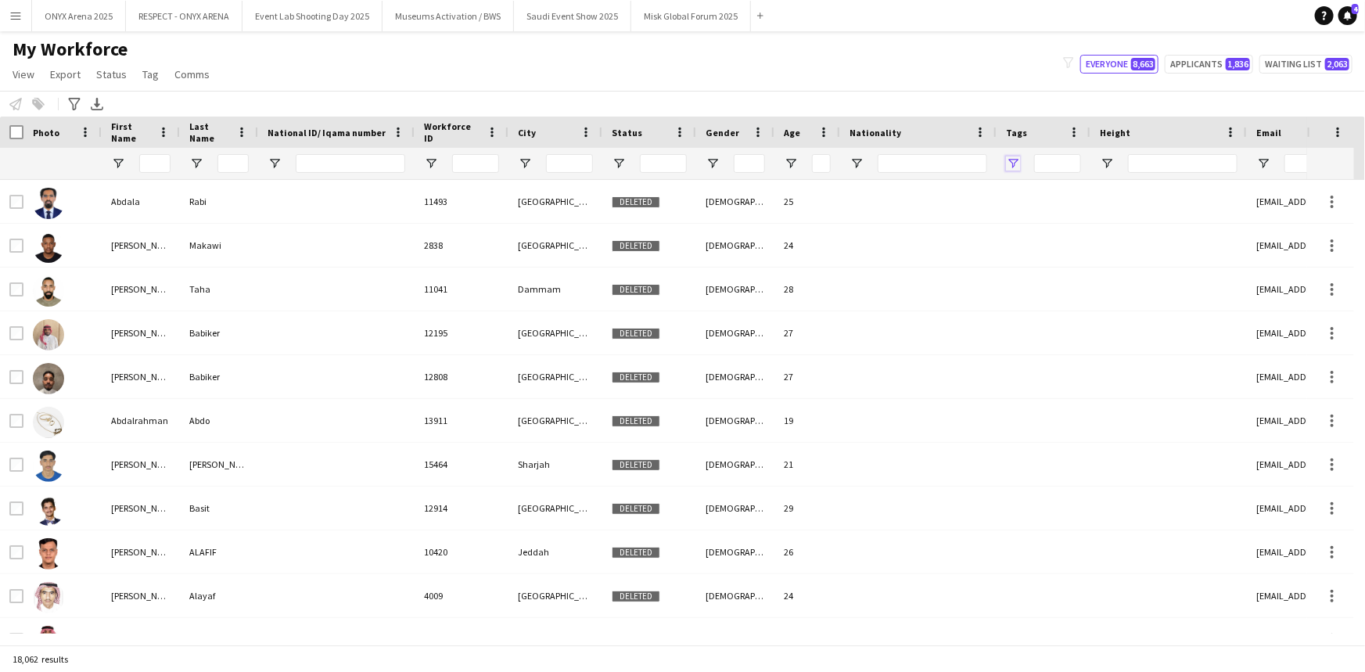
click at [681, 160] on span "Open Filter Menu" at bounding box center [1013, 163] width 14 height 14
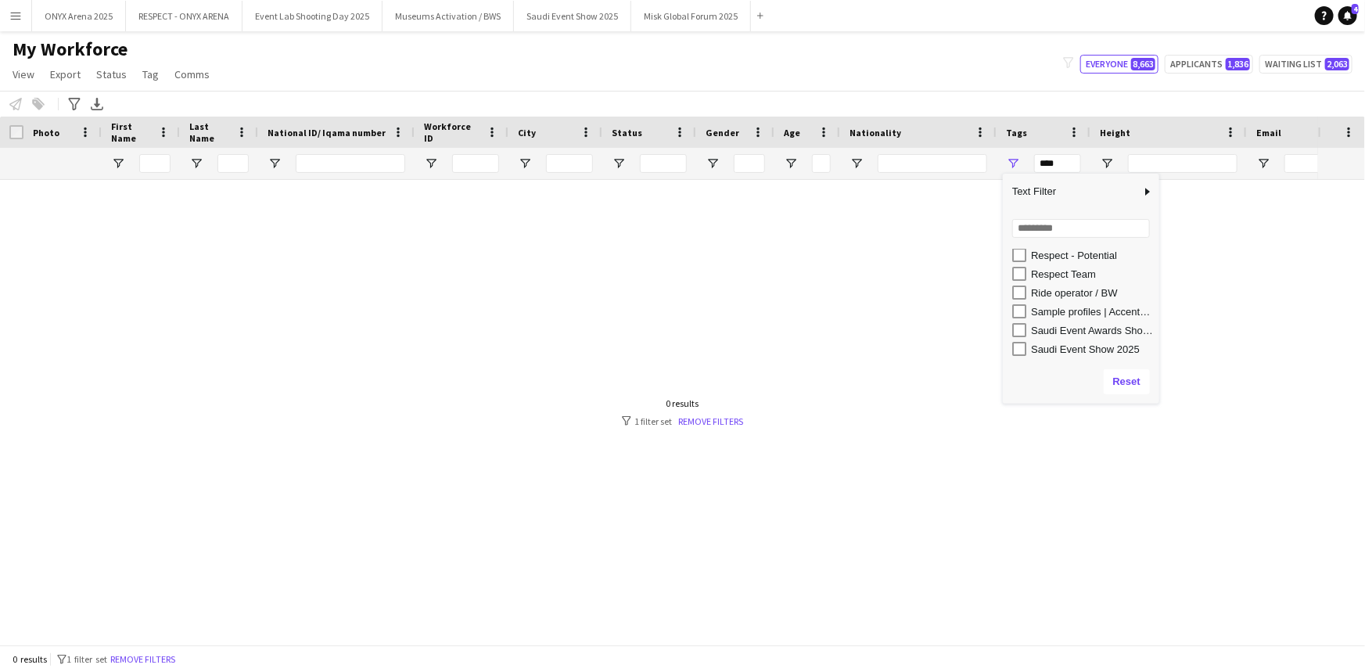
scroll to position [853, 0]
type input "**********"
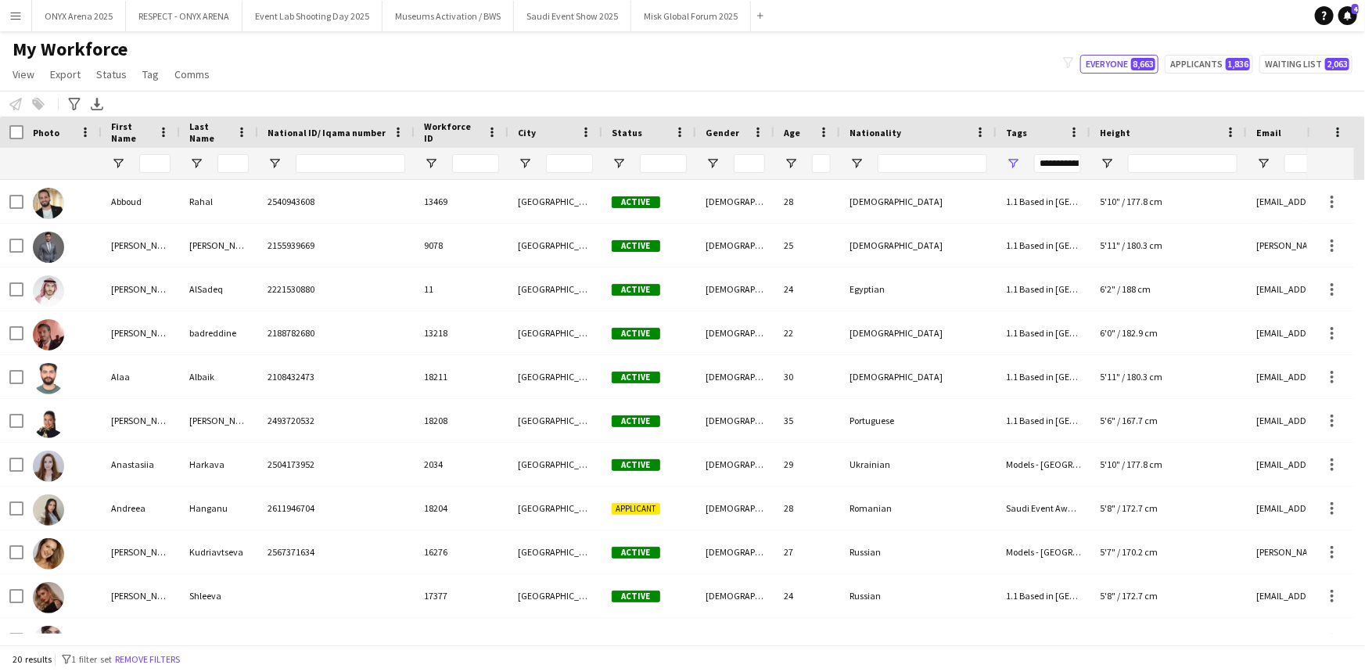
click at [666, 70] on div "My Workforce View Views Default view R4ven New view Update view Delete view Edi…" at bounding box center [682, 64] width 1365 height 53
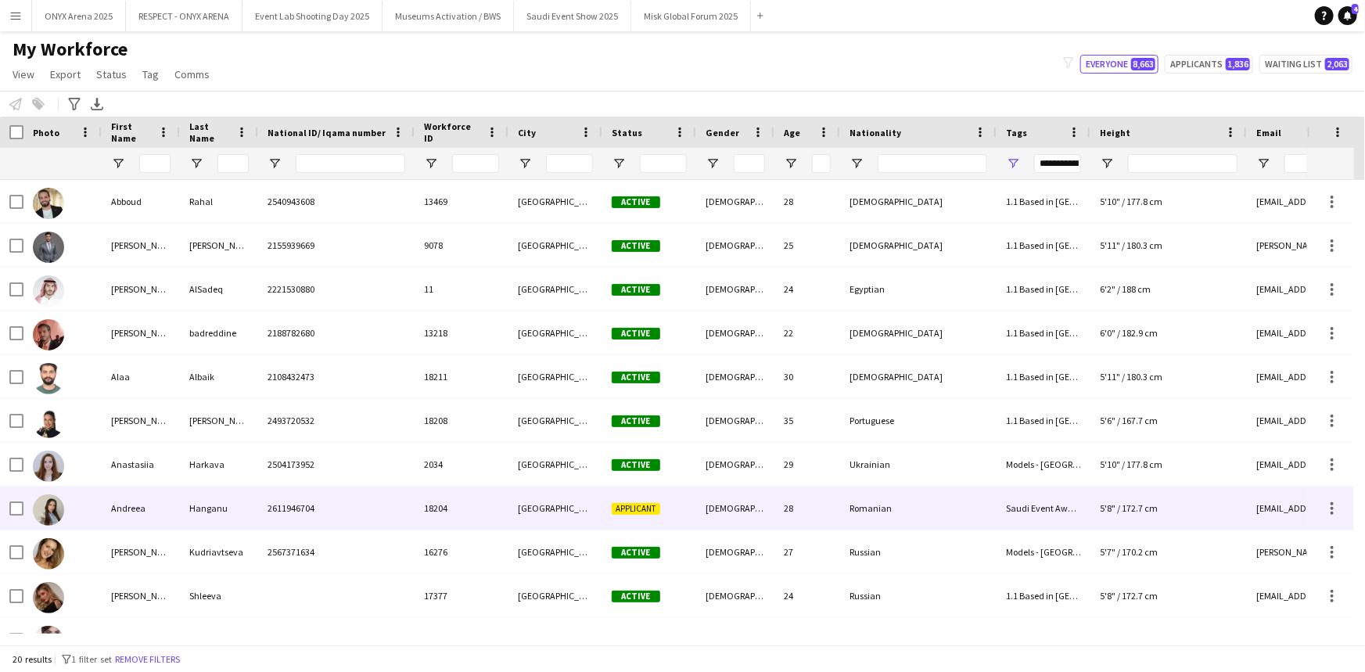
click at [45, 507] on img at bounding box center [48, 509] width 31 height 31
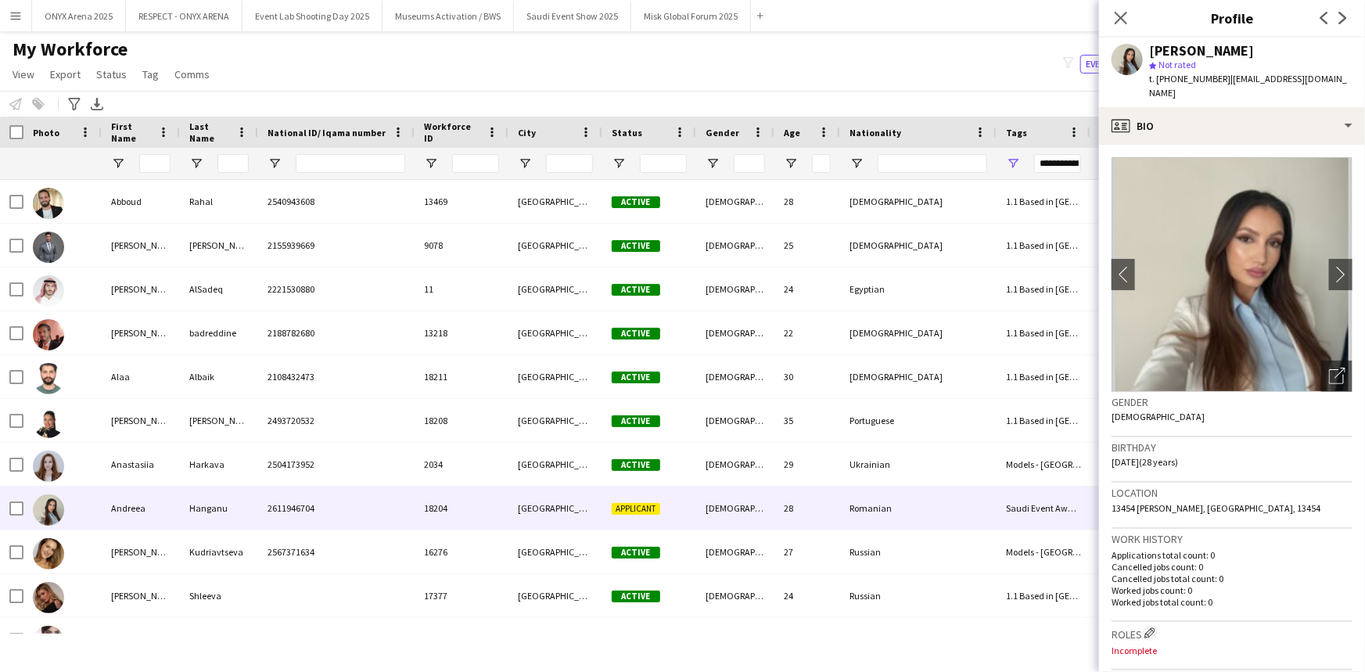
scroll to position [70, 0]
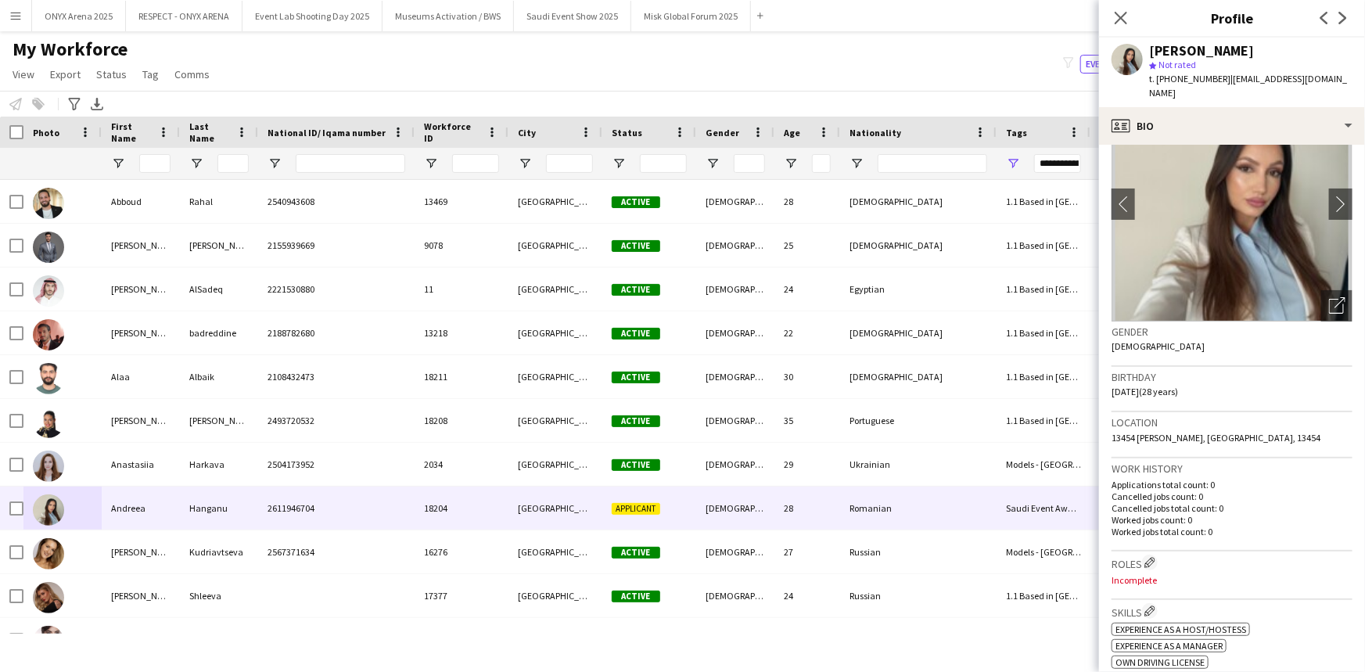
drag, startPoint x: 1153, startPoint y: 548, endPoint x: 1146, endPoint y: 543, distance: 8.5
click at [681, 544] on app-crew-profile-bio "chevron-left chevron-right Open photos pop-in Gender [DEMOGRAPHIC_DATA] Birthda…" at bounding box center [1232, 408] width 266 height 527
click at [681, 559] on h3 "Roles Edit crew company roles" at bounding box center [1232, 563] width 241 height 16
click at [681, 560] on app-icon "Edit crew company roles" at bounding box center [1150, 562] width 11 height 11
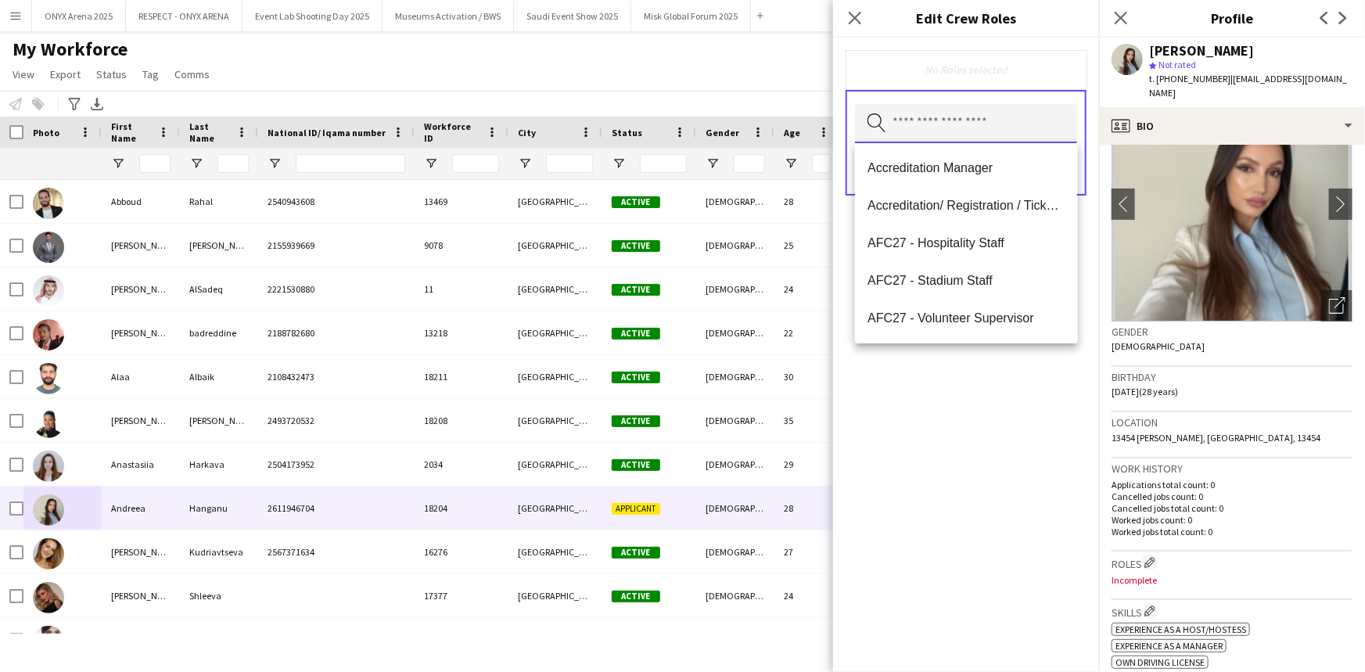
click at [681, 120] on input "text" at bounding box center [966, 123] width 222 height 39
click at [681, 200] on span "Accreditation/ Registration / Ticketing" at bounding box center [966, 205] width 197 height 15
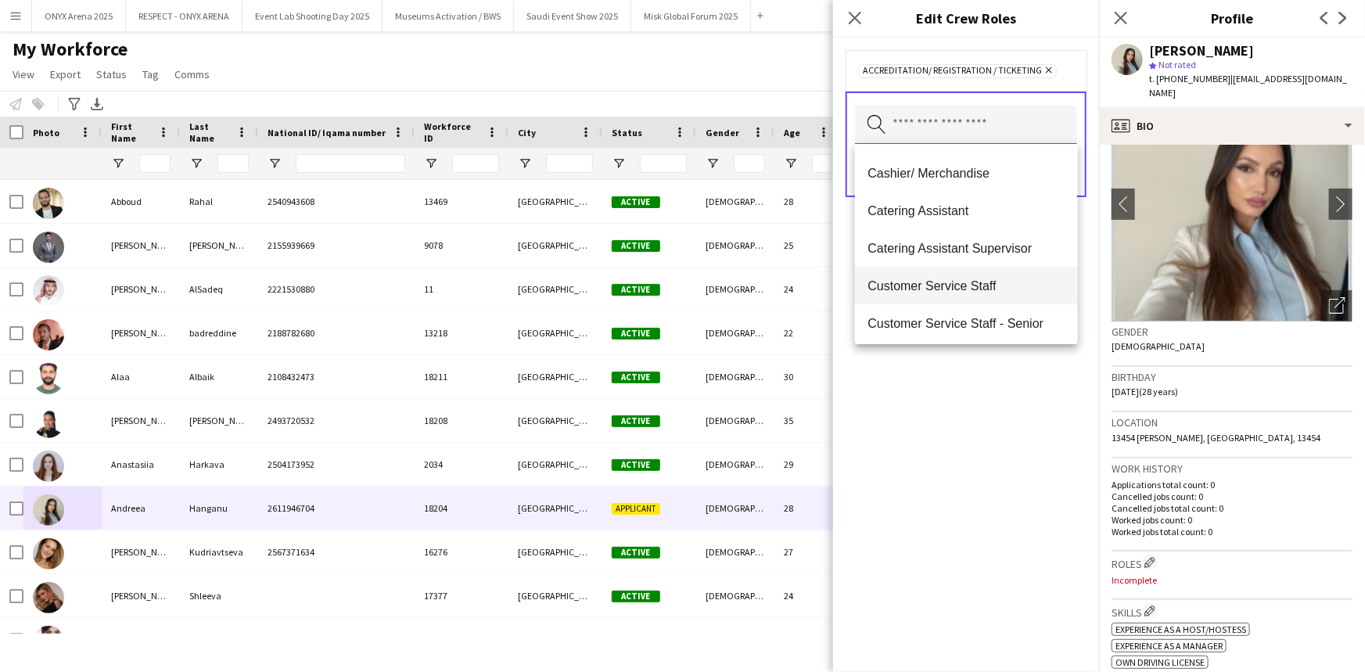
scroll to position [284, 0]
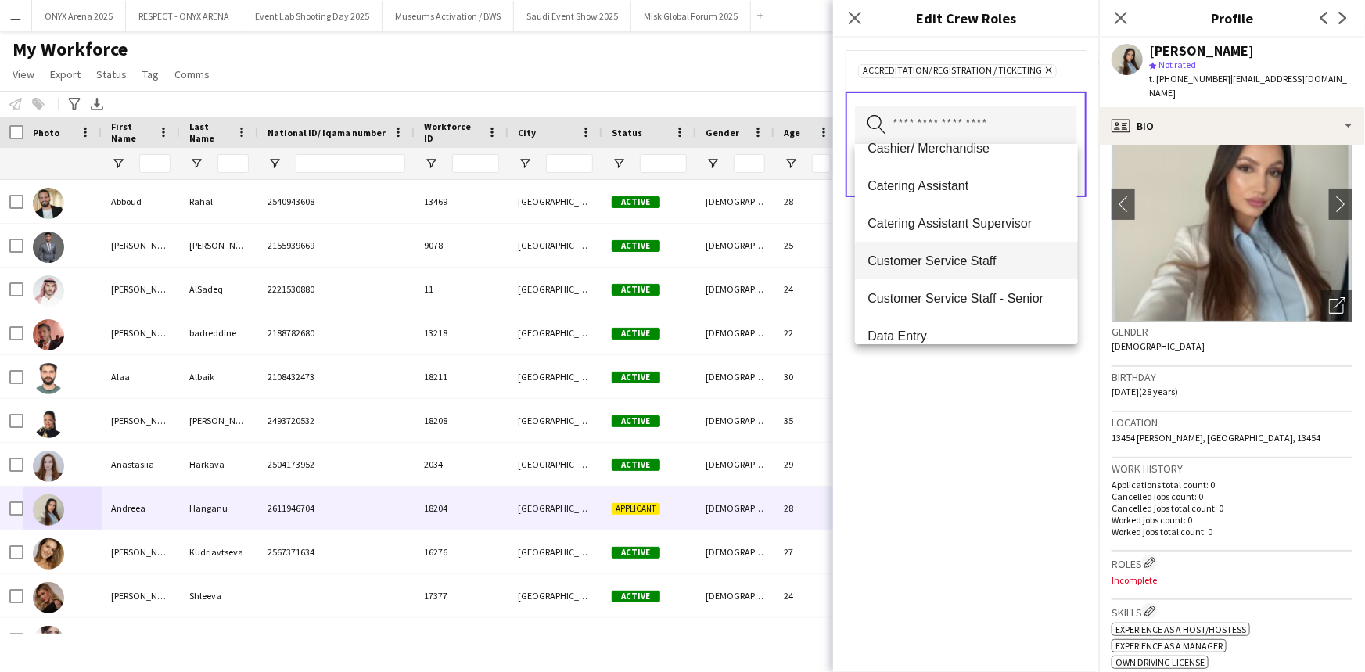
click at [681, 268] on mat-option "Customer Service Staff" at bounding box center [966, 261] width 222 height 38
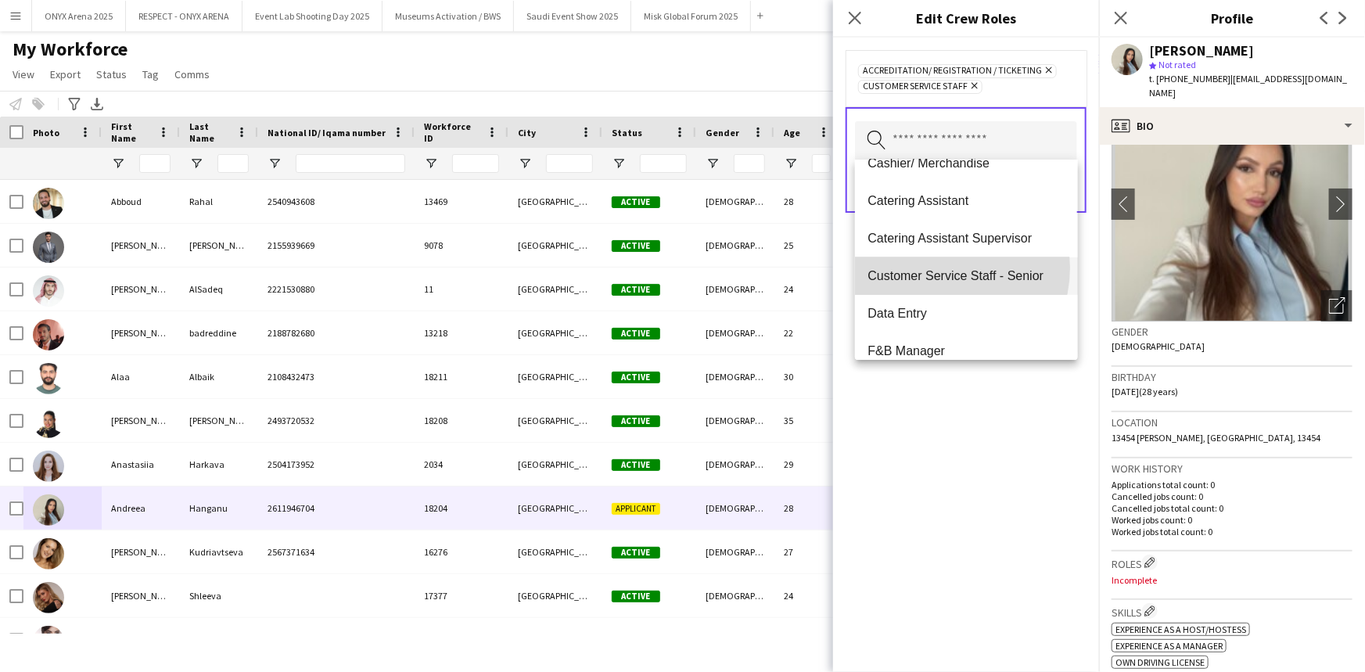
click at [681, 268] on span "Customer Service Staff - Senior" at bounding box center [966, 275] width 197 height 15
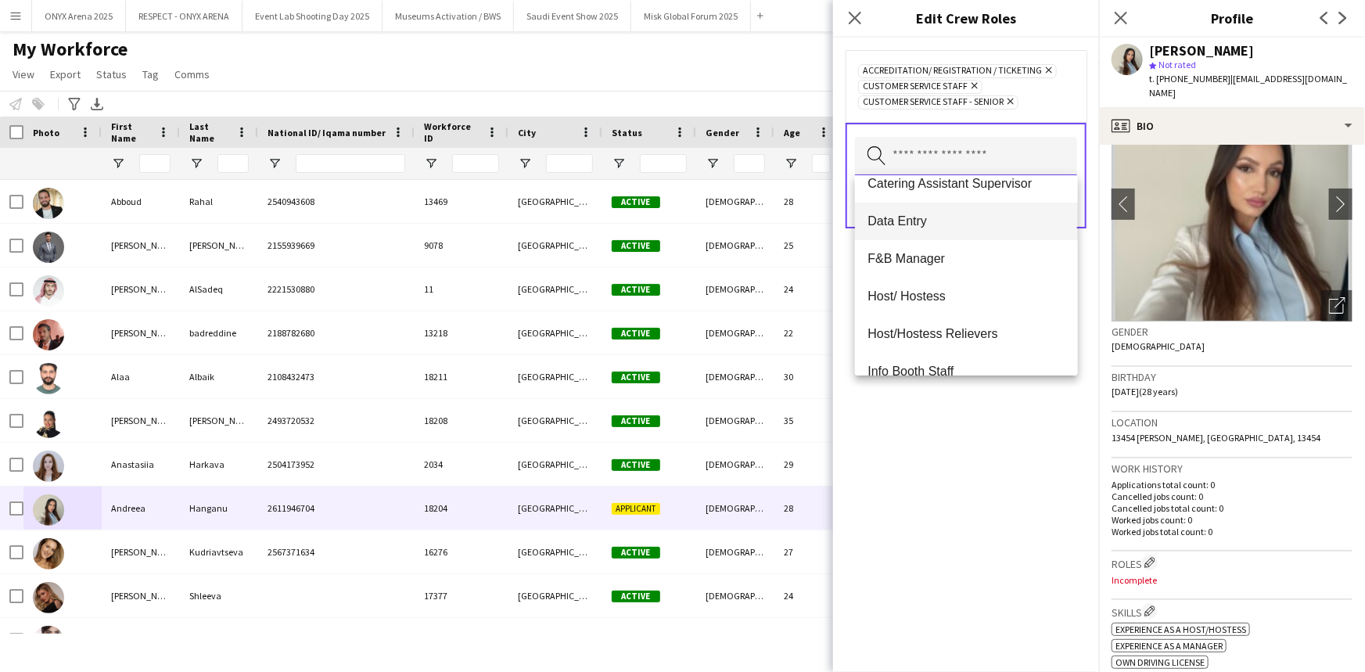
scroll to position [355, 0]
click at [681, 297] on span "Host/ Hostess" at bounding box center [966, 295] width 197 height 15
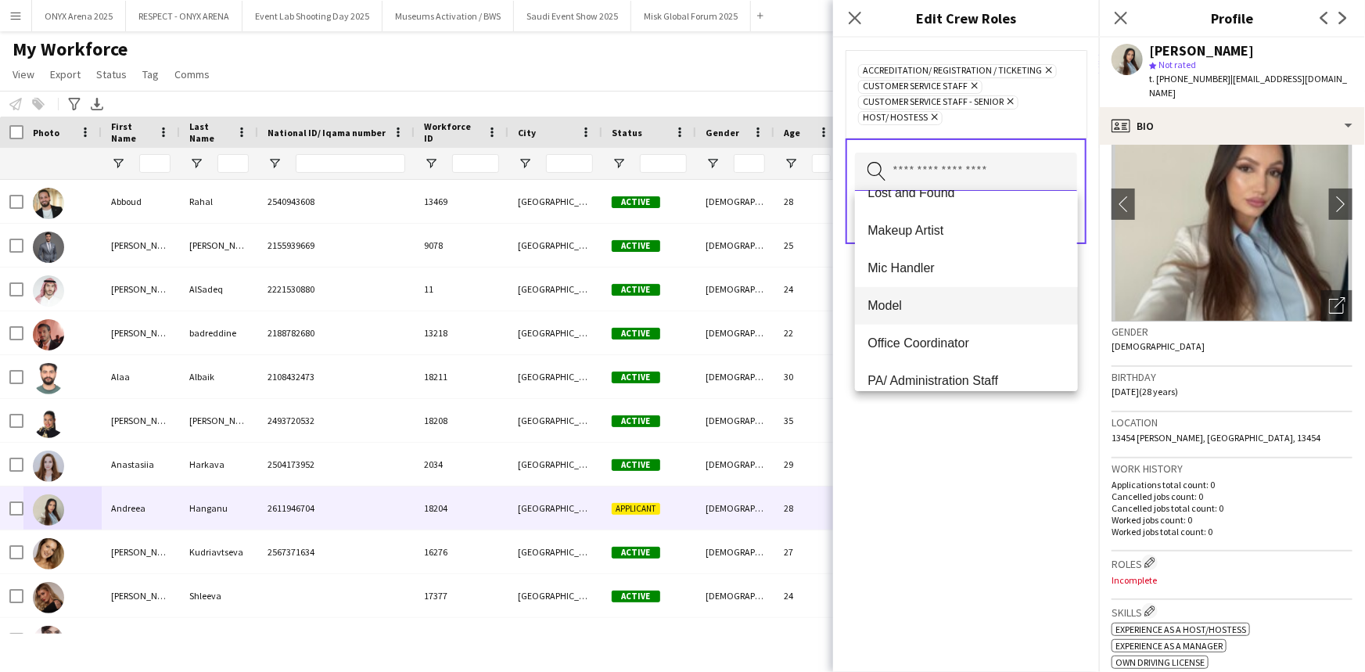
scroll to position [640, 0]
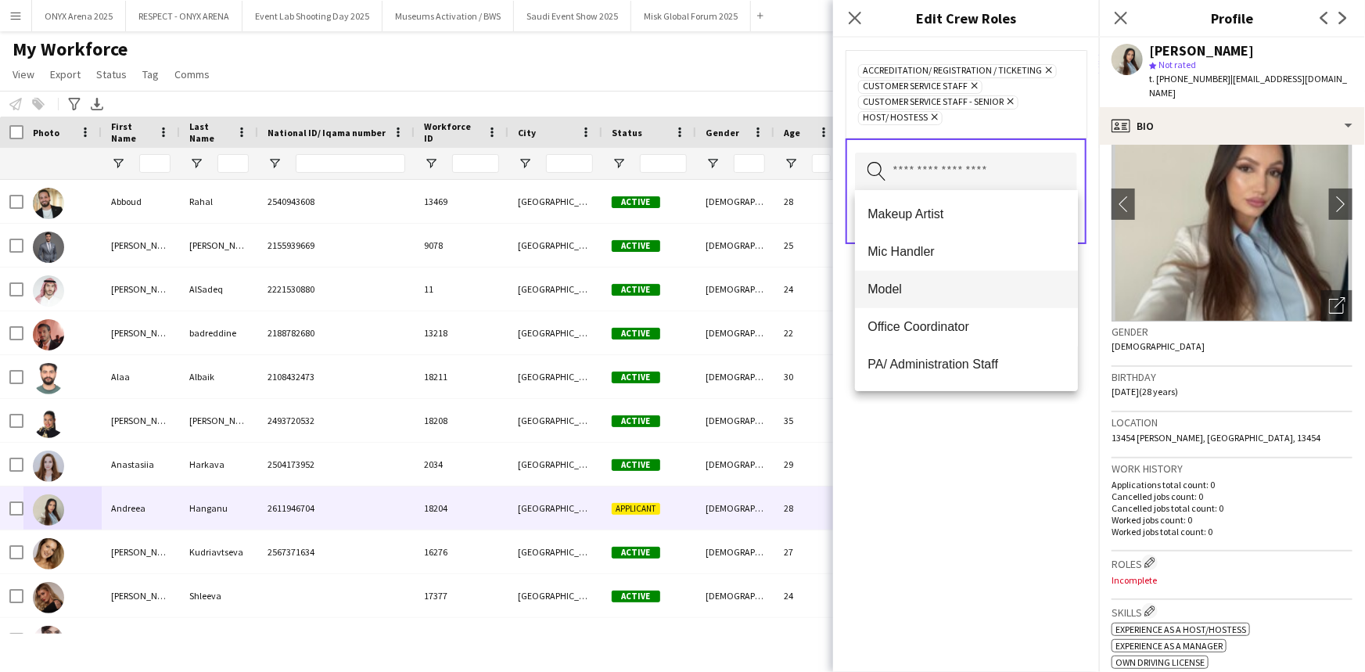
click at [681, 294] on span "Model" at bounding box center [966, 289] width 197 height 15
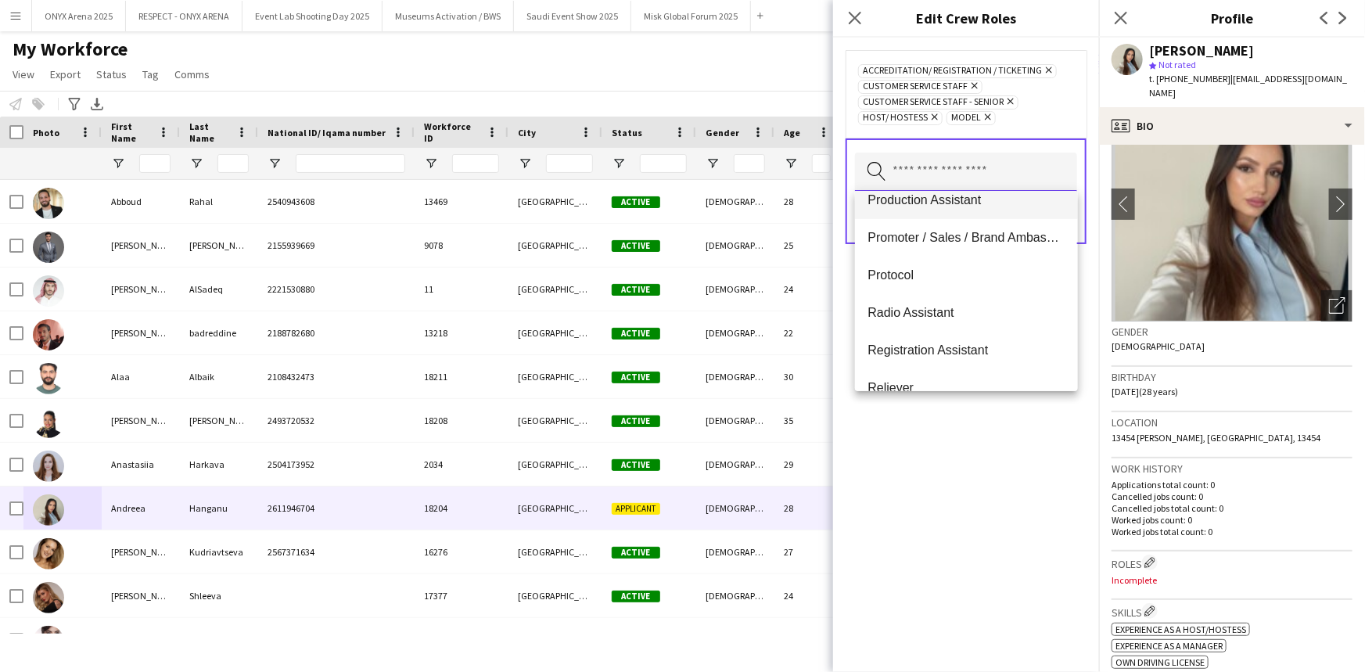
scroll to position [782, 0]
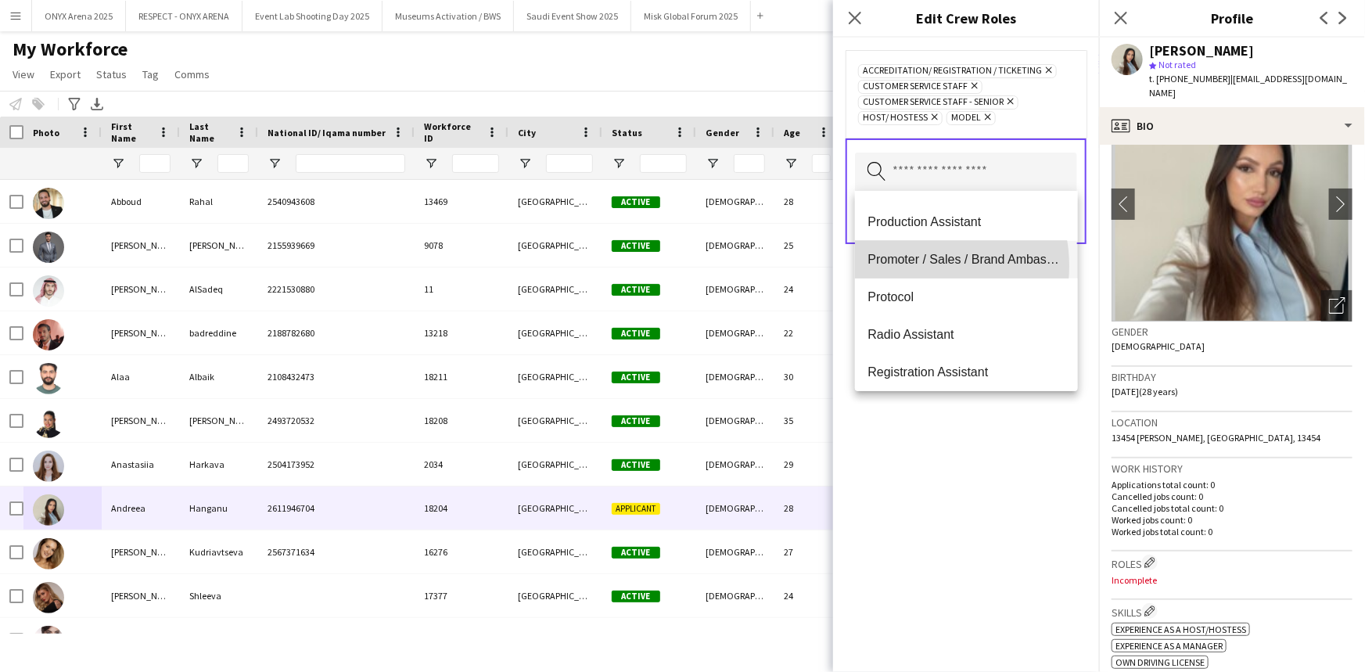
click at [681, 266] on span "Promoter / Sales / Brand Ambassador" at bounding box center [966, 259] width 197 height 15
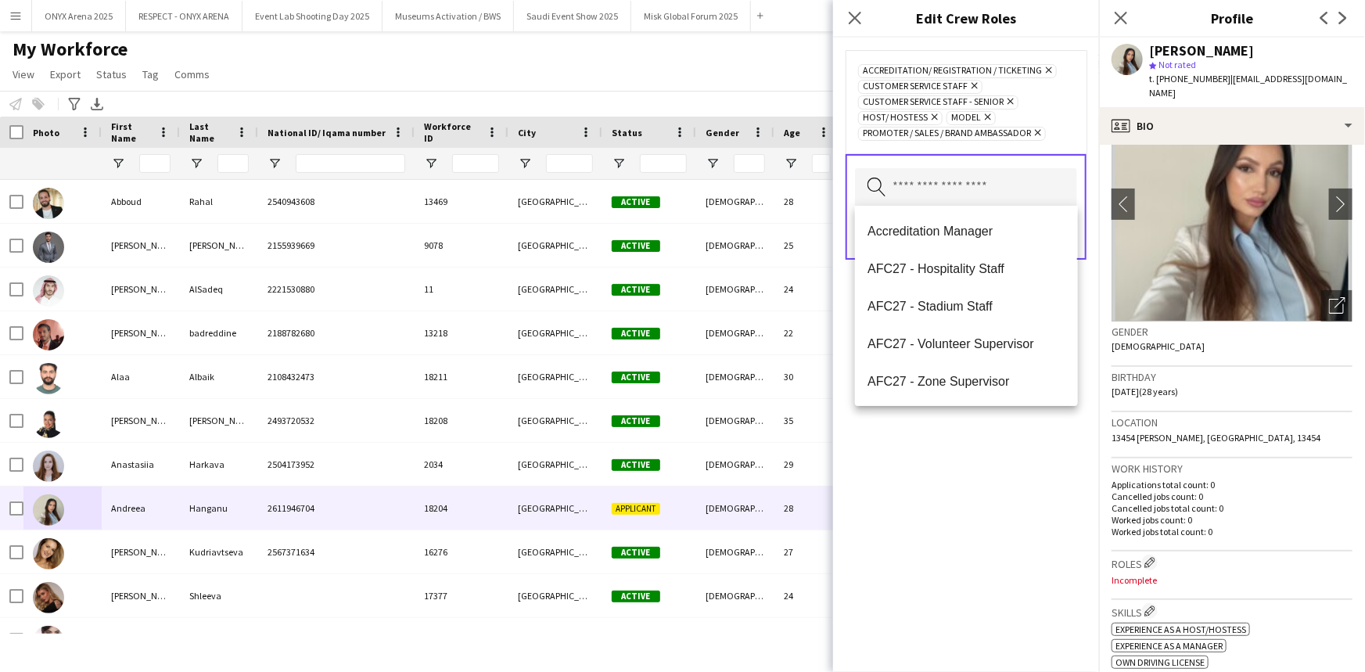
click at [681, 462] on div "Accreditation/ Registration / Ticketing Remove Customer Service Staff Remove Cu…" at bounding box center [966, 355] width 266 height 635
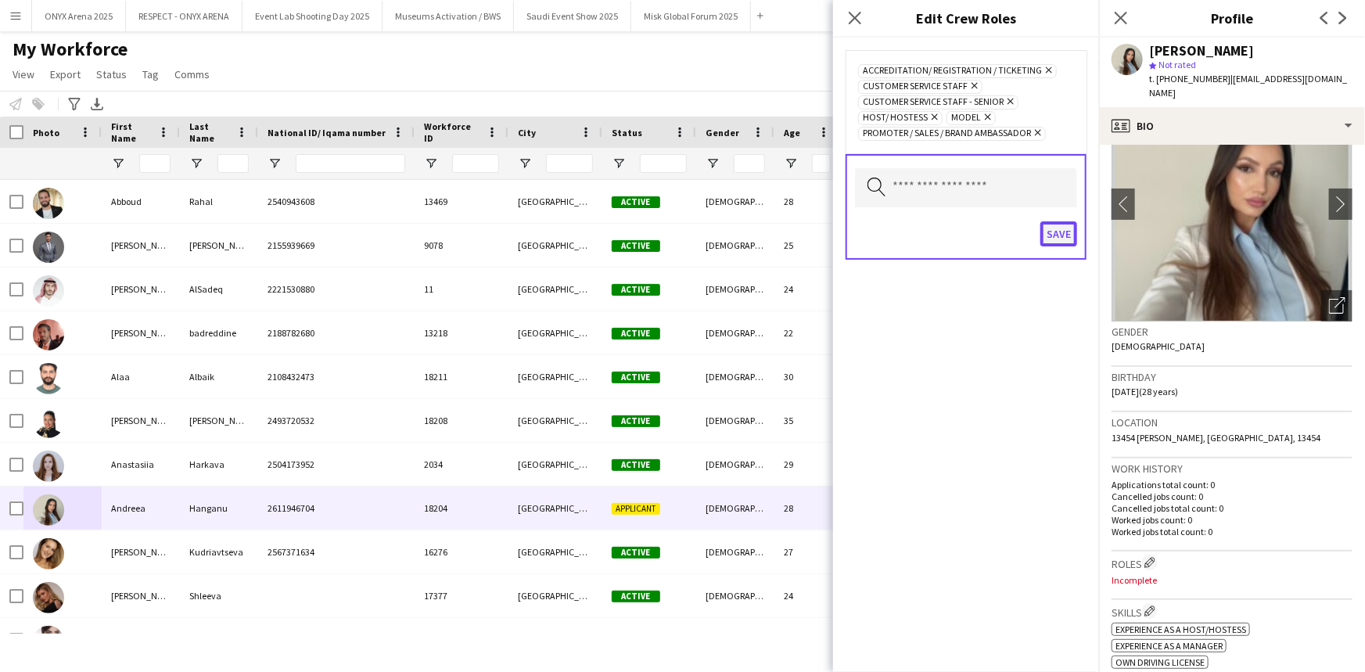
click at [681, 234] on button "Save" at bounding box center [1059, 233] width 37 height 25
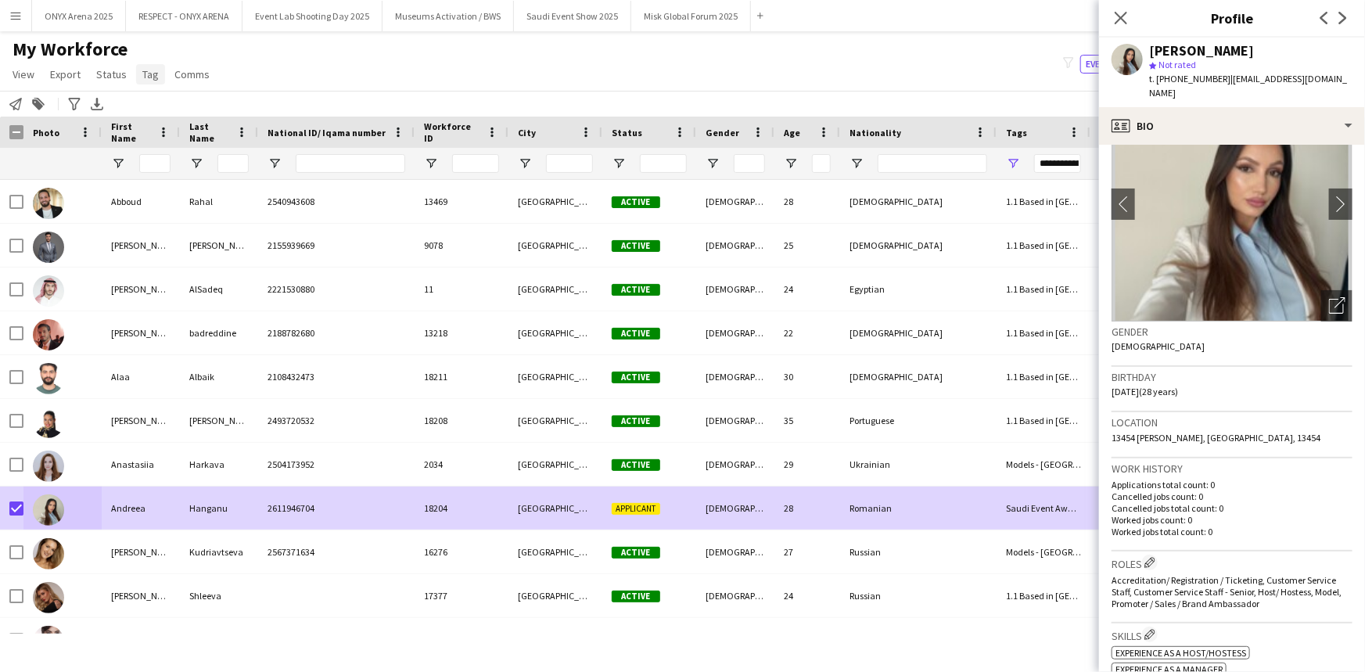
click at [149, 74] on span "Tag" at bounding box center [150, 74] width 16 height 14
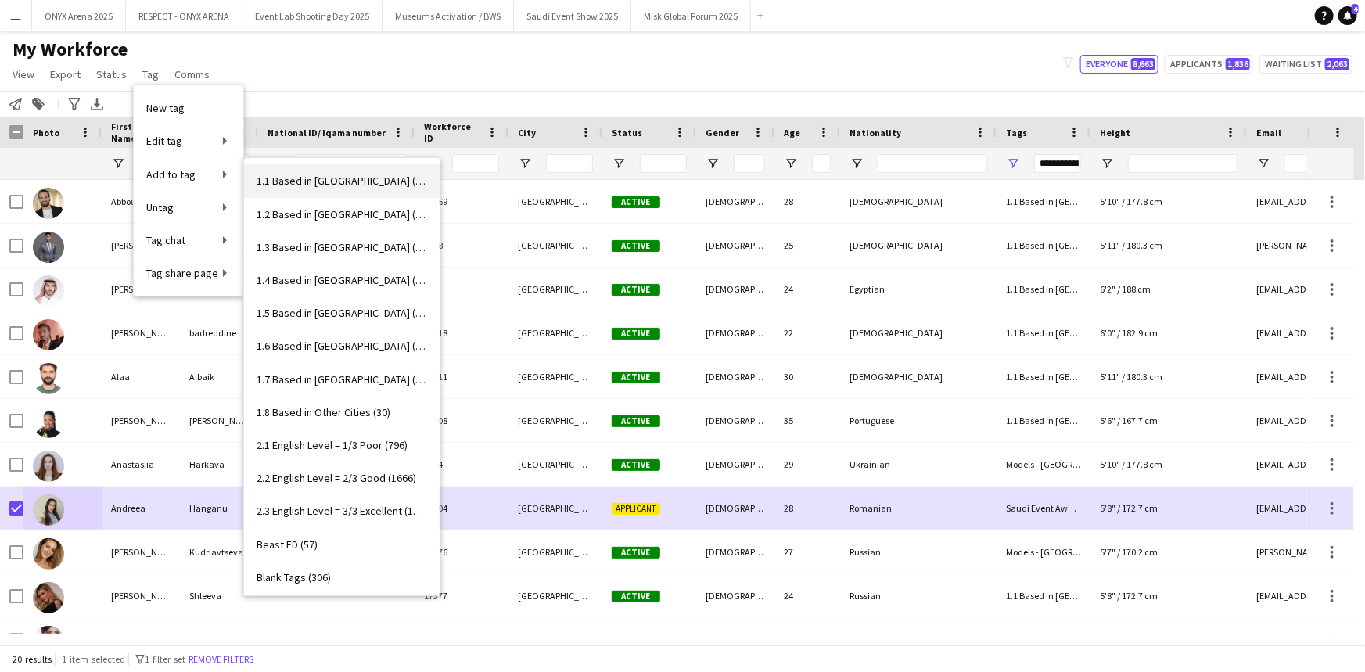
click at [312, 180] on span "1.1 Based in [GEOGRAPHIC_DATA] (3029)" at bounding box center [342, 181] width 171 height 14
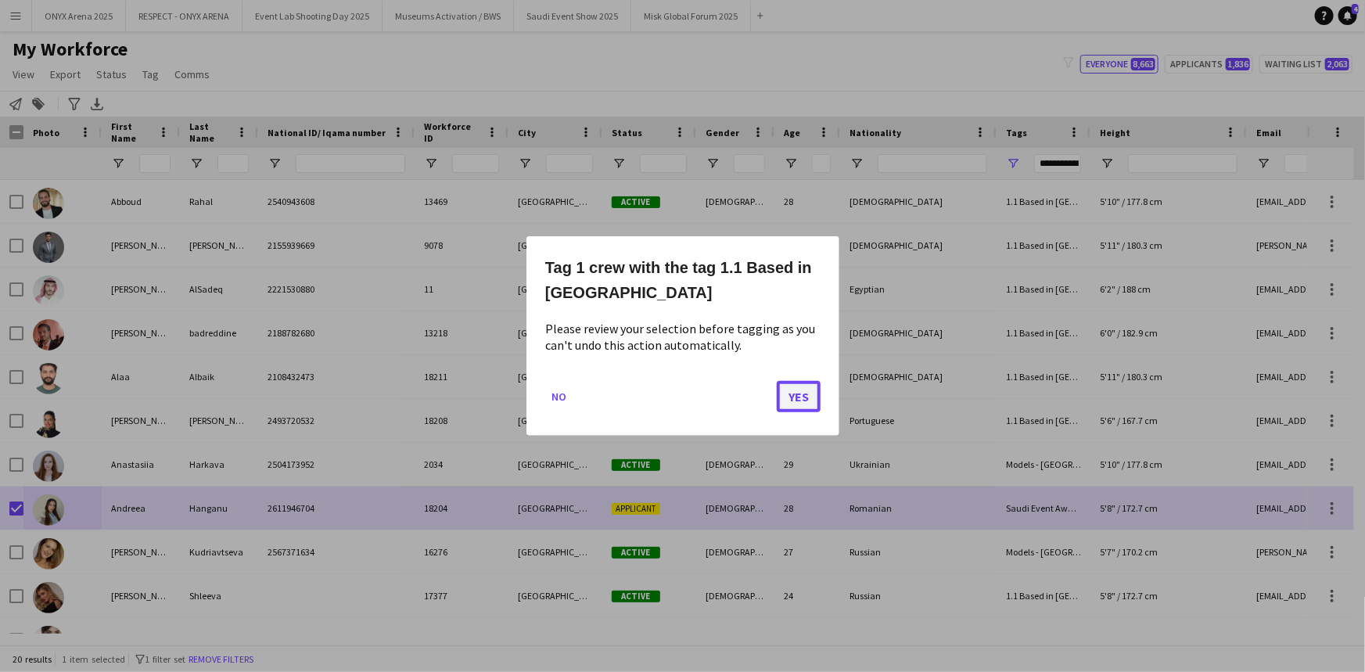
click at [681, 398] on button "Yes" at bounding box center [799, 396] width 44 height 31
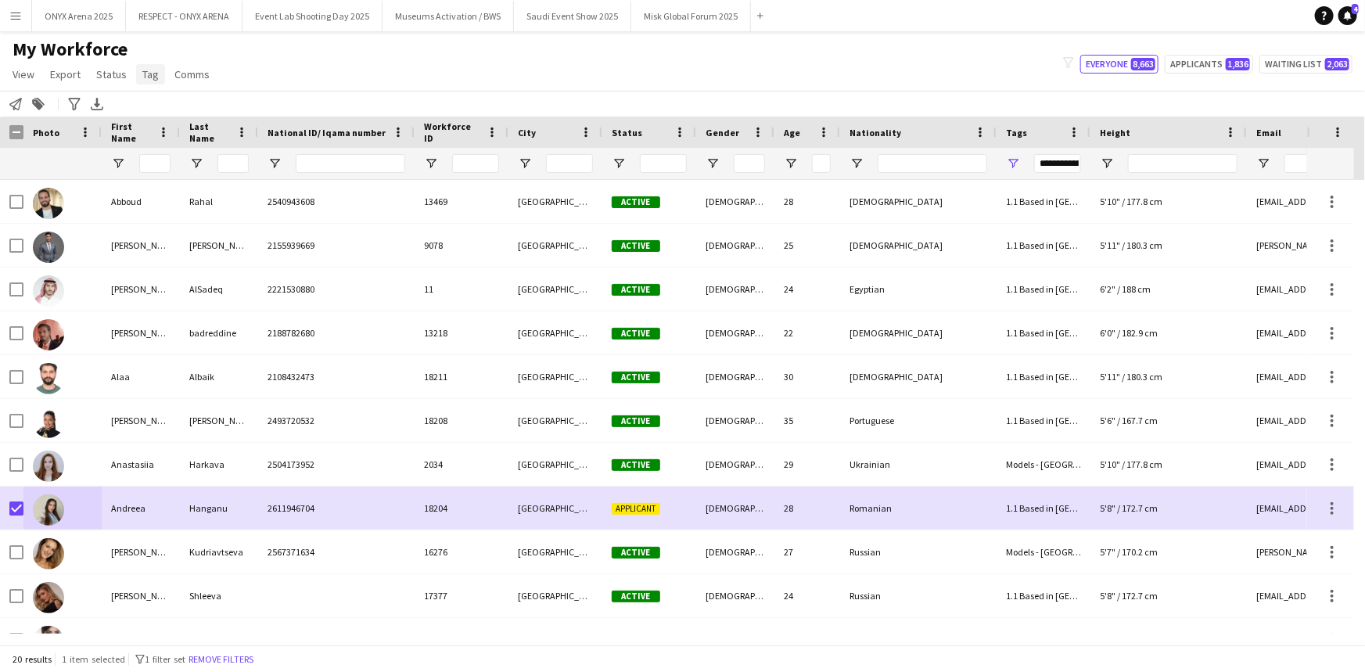
click at [149, 77] on span "Tag" at bounding box center [150, 74] width 16 height 14
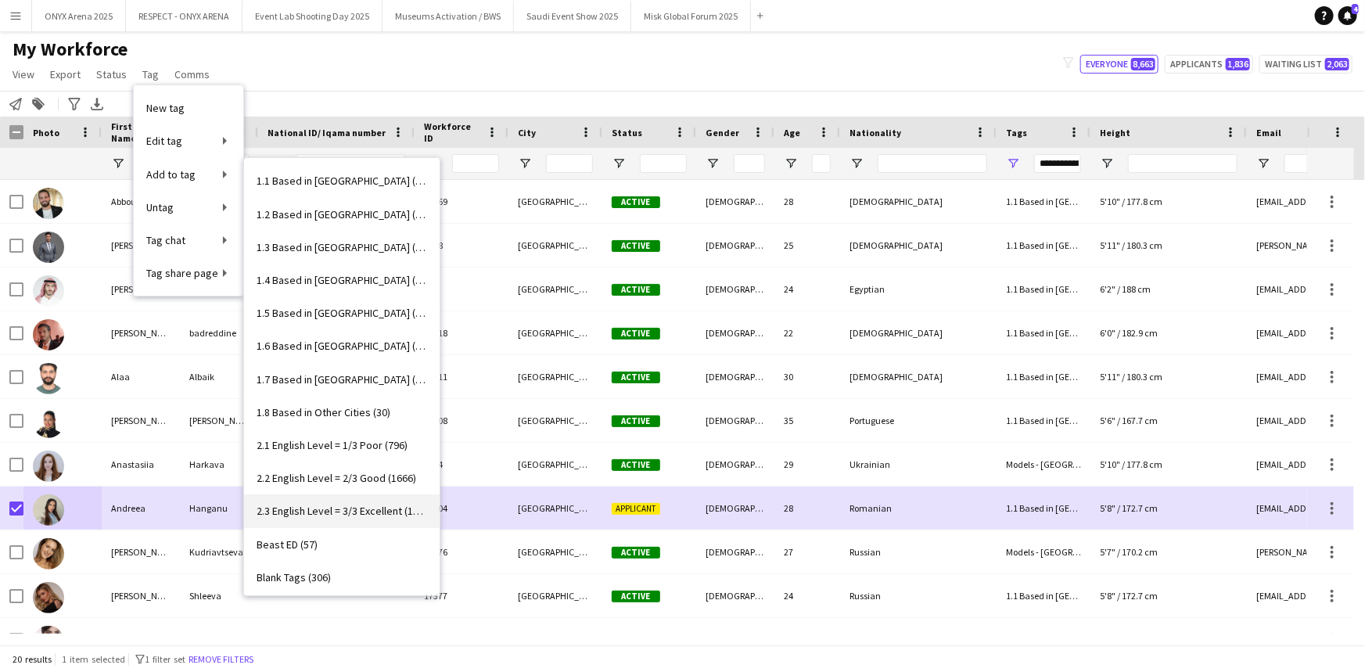
click at [331, 502] on link "2.3 English Level = 3/3 Excellent (1339)" at bounding box center [342, 510] width 196 height 33
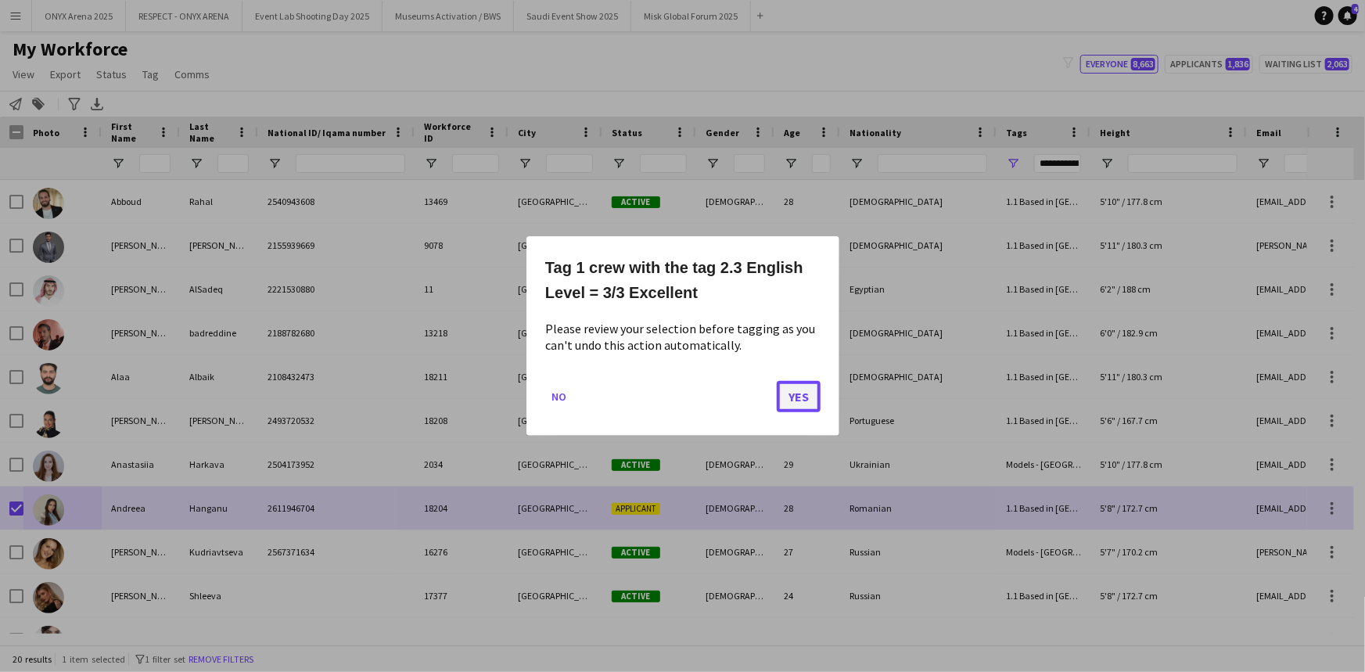
click at [681, 390] on button "Yes" at bounding box center [799, 396] width 44 height 31
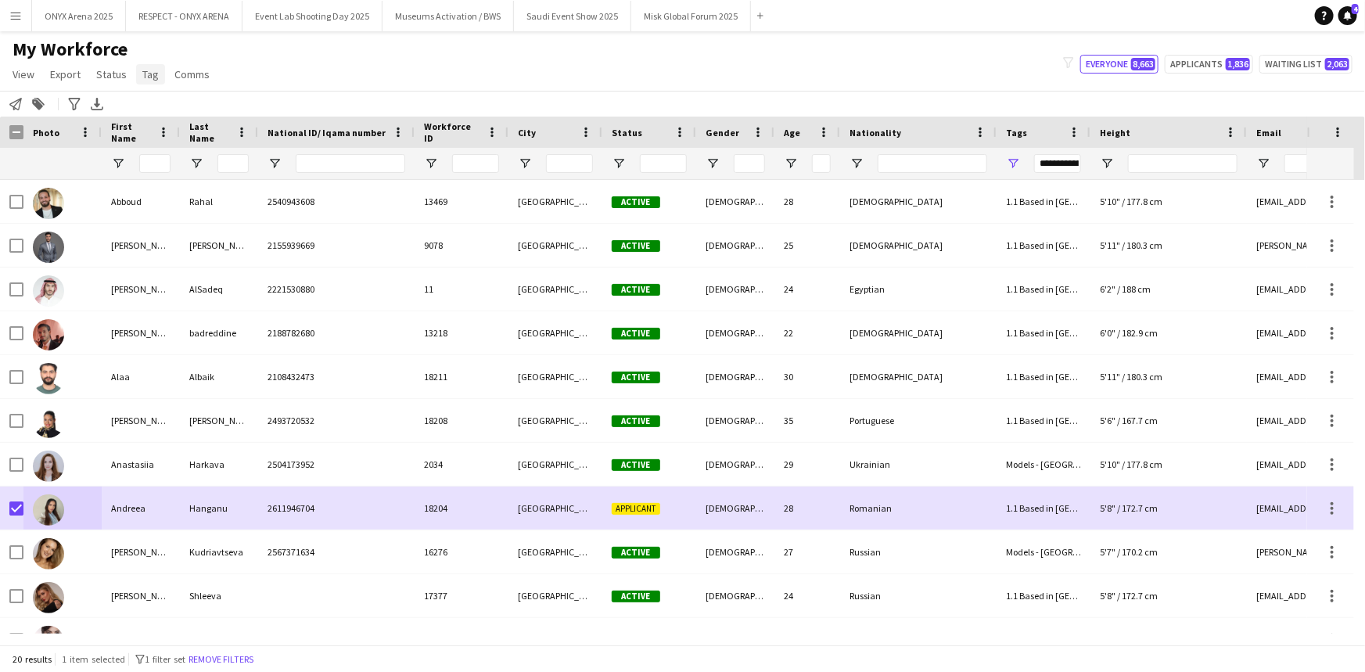
click at [146, 75] on span "Tag" at bounding box center [150, 74] width 16 height 14
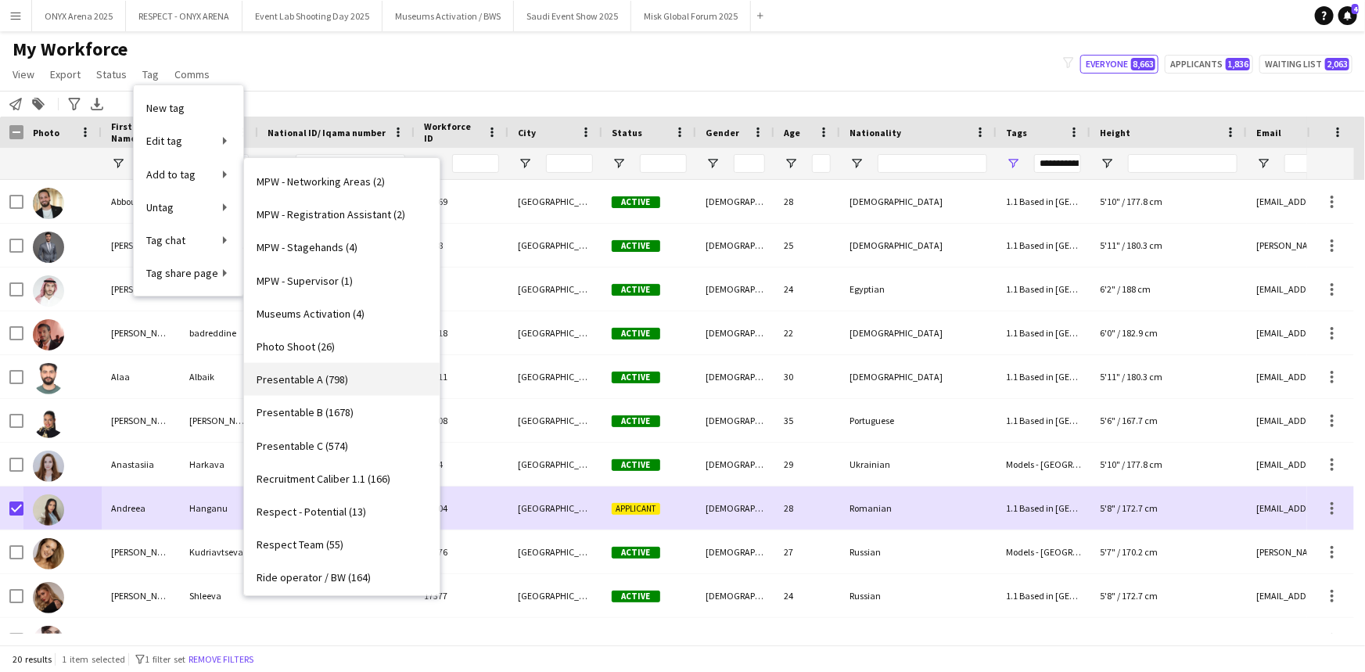
scroll to position [1066, 0]
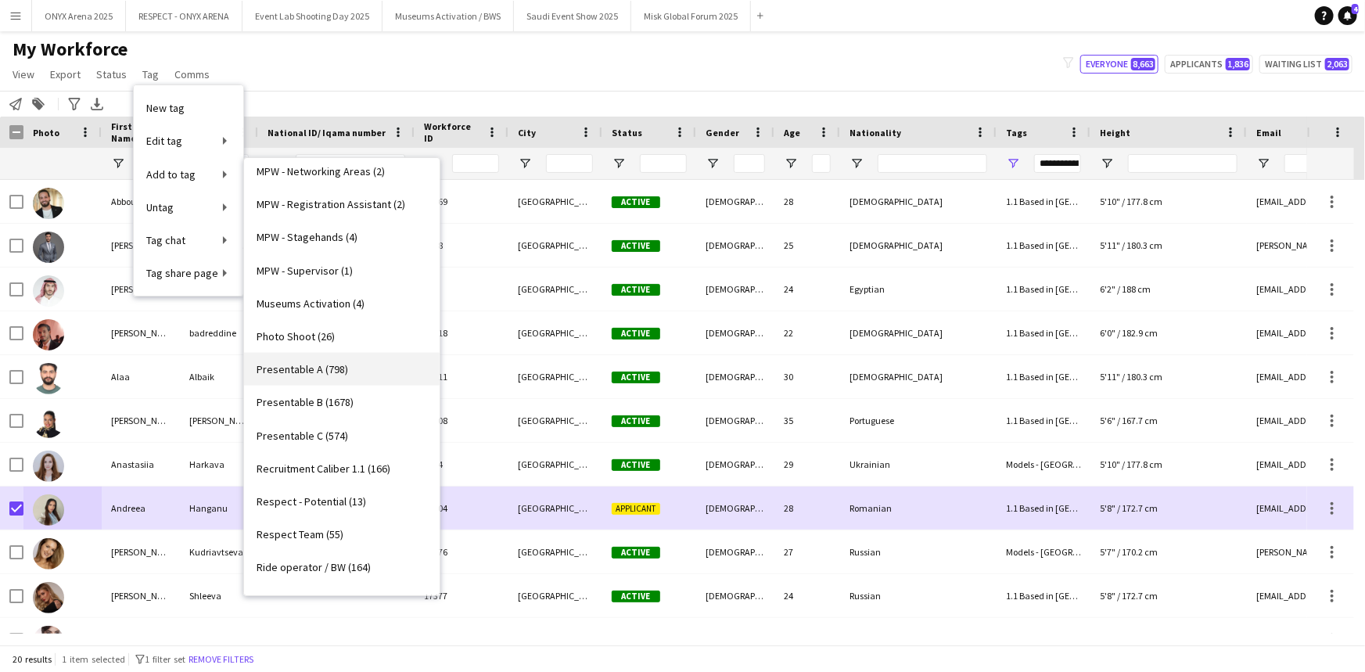
click at [316, 370] on span "Presentable A (798)" at bounding box center [303, 369] width 92 height 14
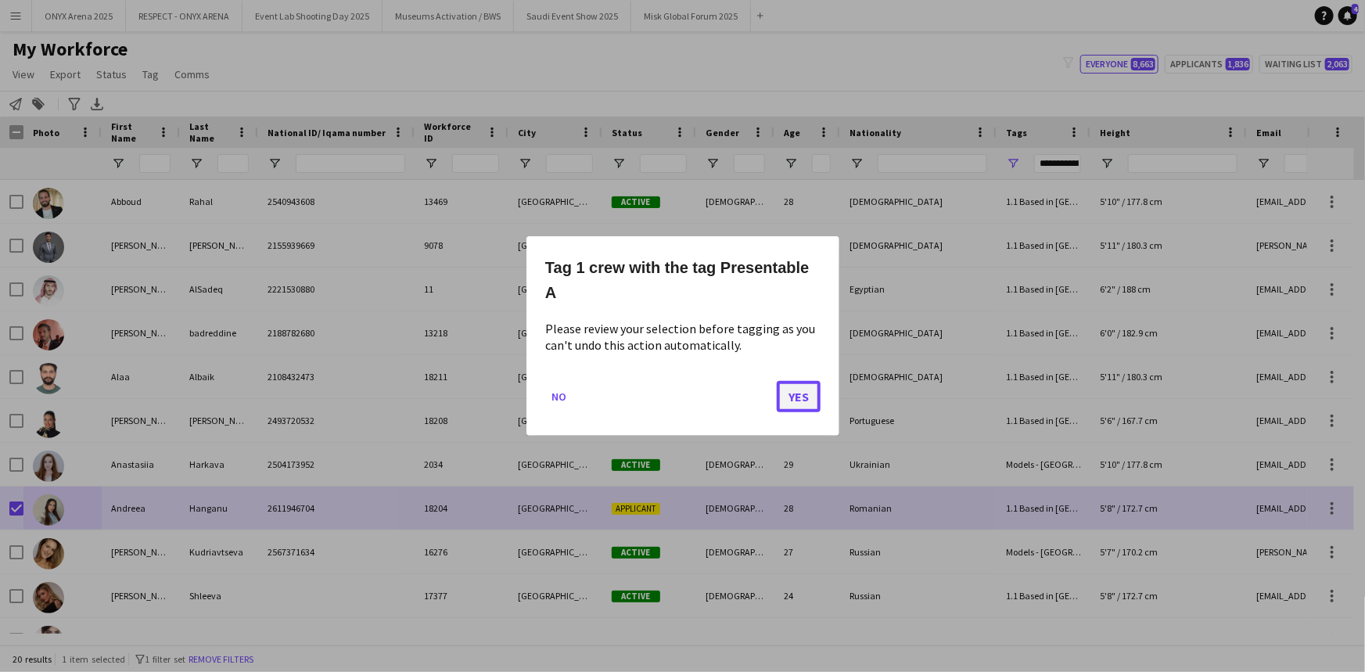
click at [681, 400] on button "Yes" at bounding box center [799, 396] width 44 height 31
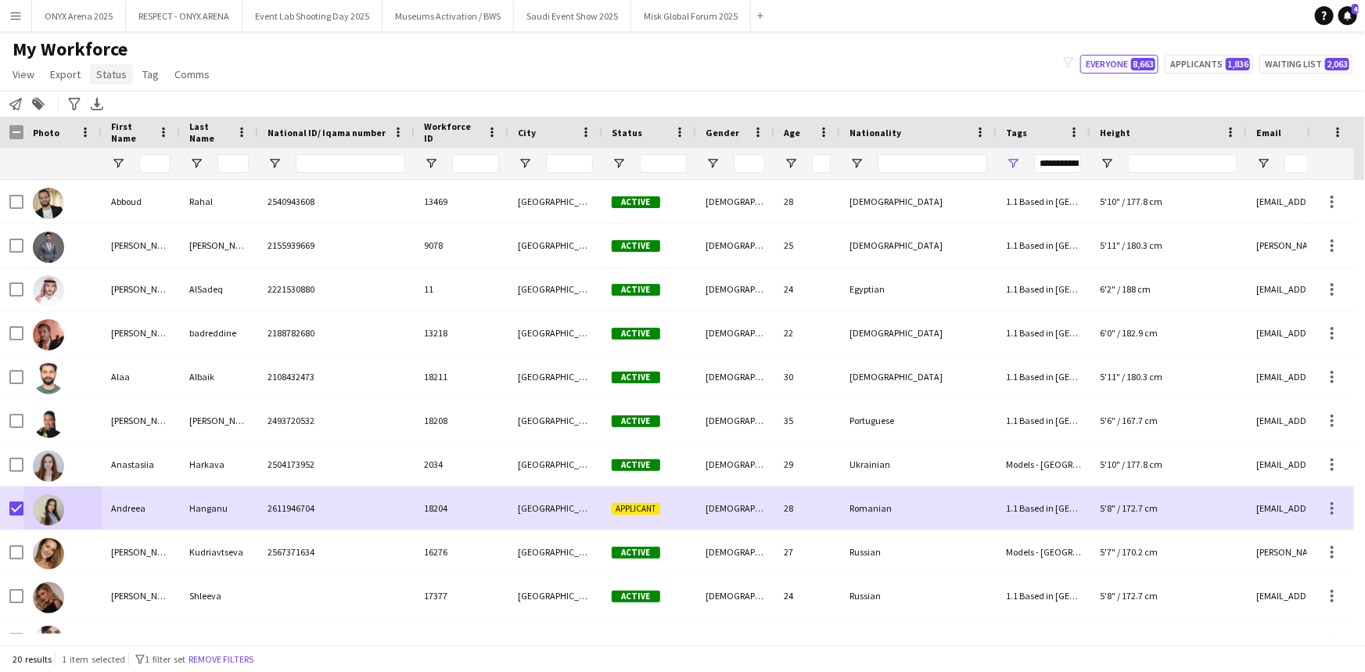
click at [117, 69] on span "Status" at bounding box center [111, 74] width 31 height 14
click at [117, 95] on link "Edit" at bounding box center [145, 108] width 110 height 33
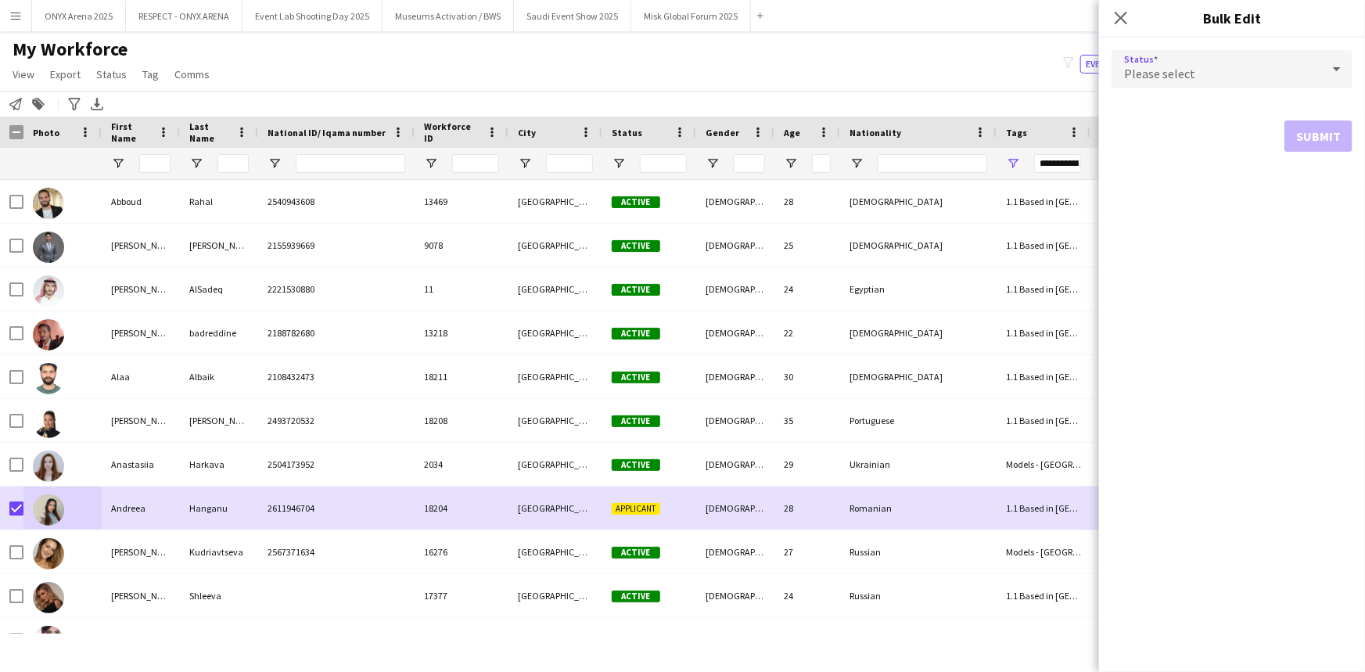
click at [681, 52] on div "Please select" at bounding box center [1217, 69] width 210 height 38
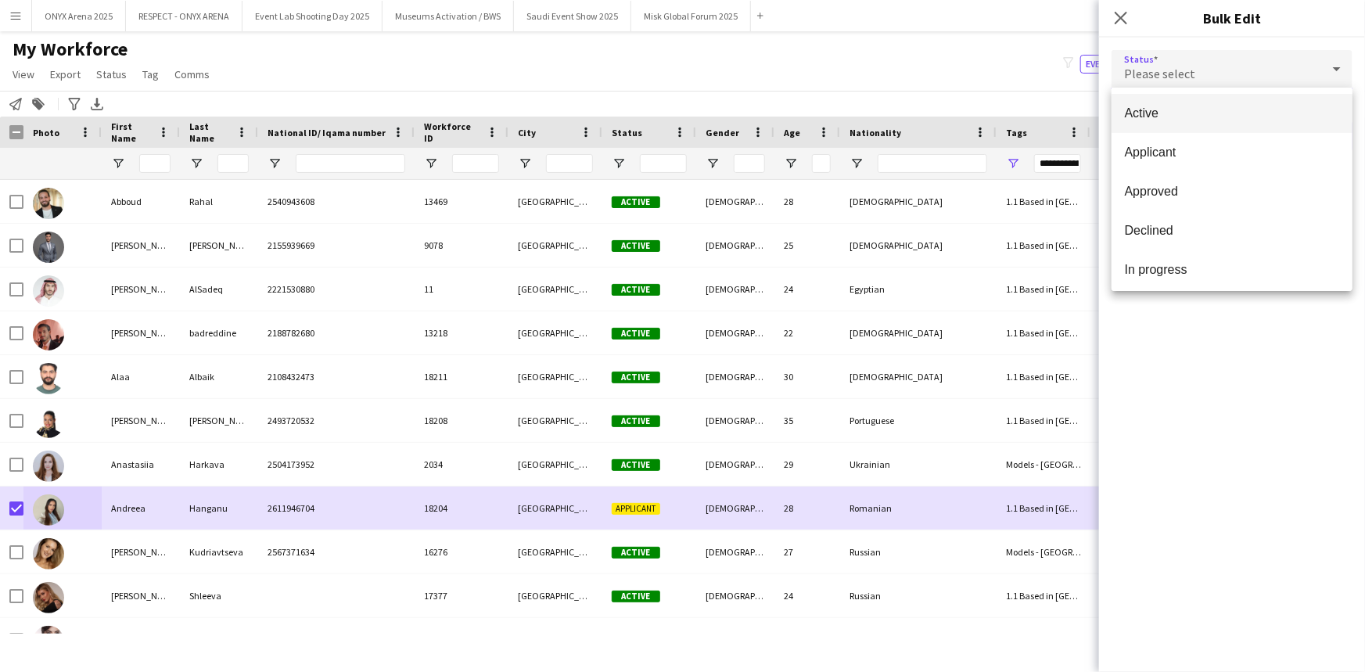
click at [681, 104] on mat-option "Active" at bounding box center [1232, 113] width 241 height 39
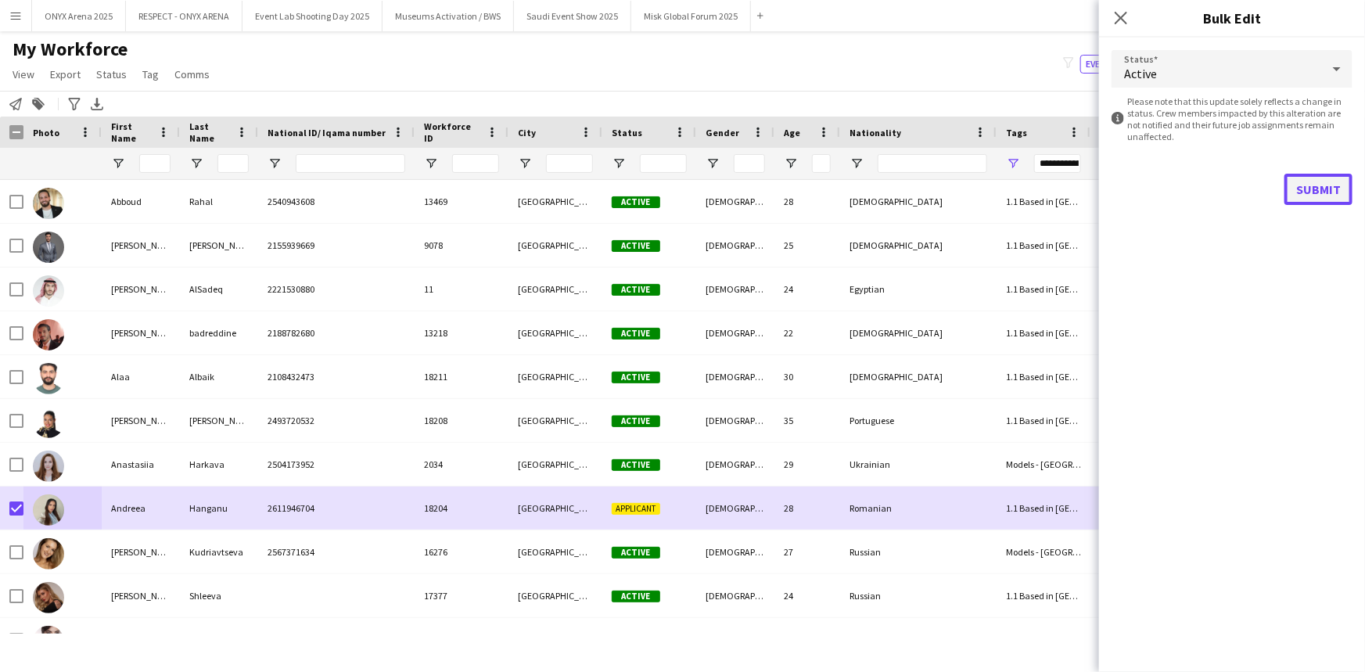
click at [681, 199] on button "Submit" at bounding box center [1319, 189] width 68 height 31
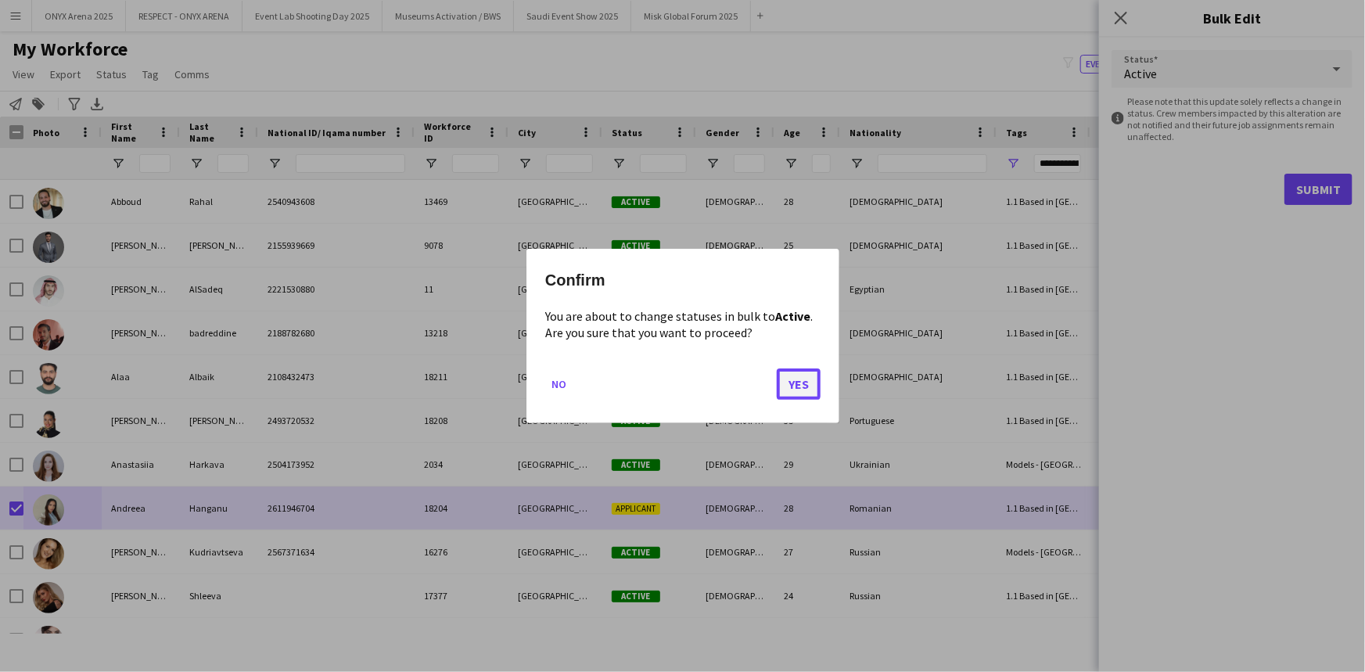
click at [681, 388] on button "Yes" at bounding box center [799, 384] width 44 height 31
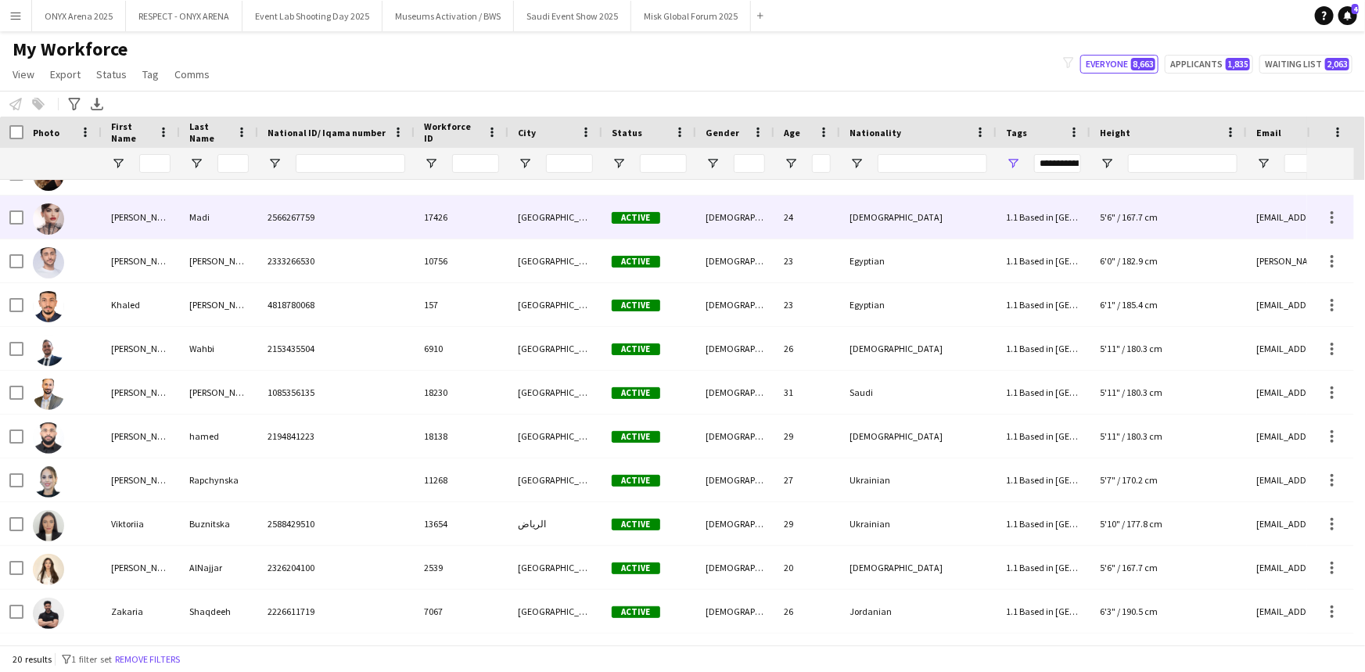
scroll to position [0, 0]
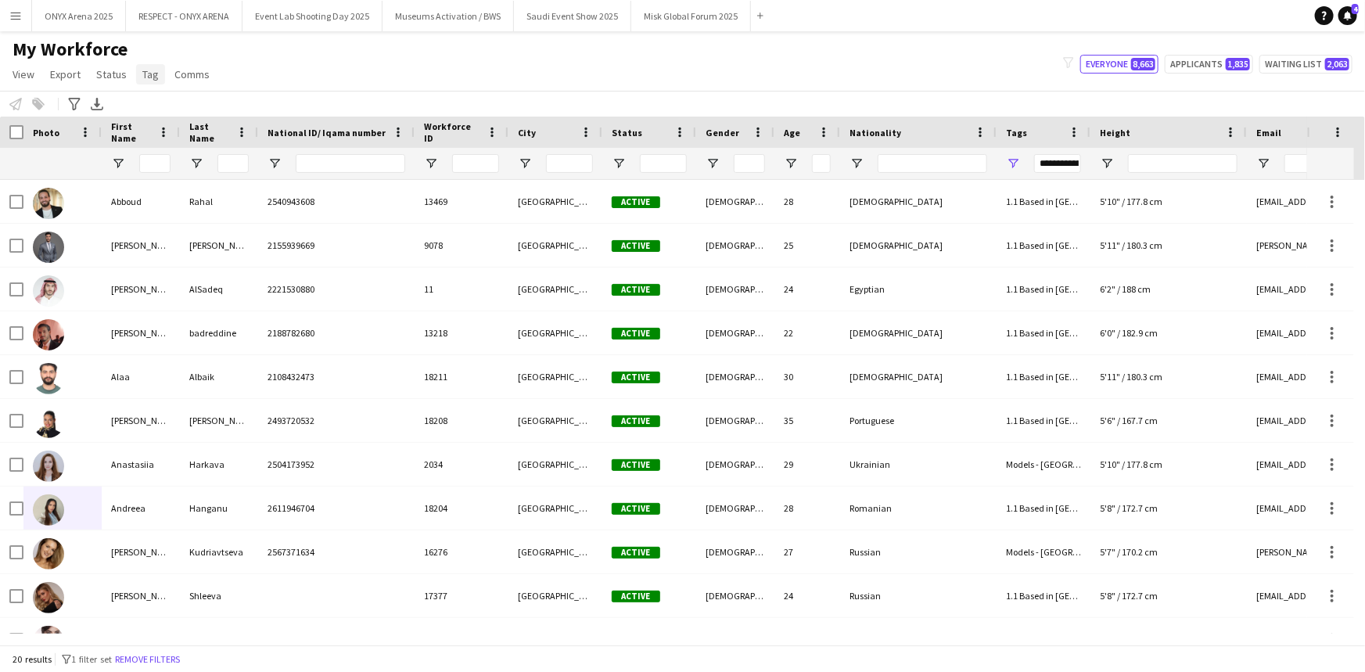
click at [149, 79] on span "Tag" at bounding box center [150, 74] width 16 height 14
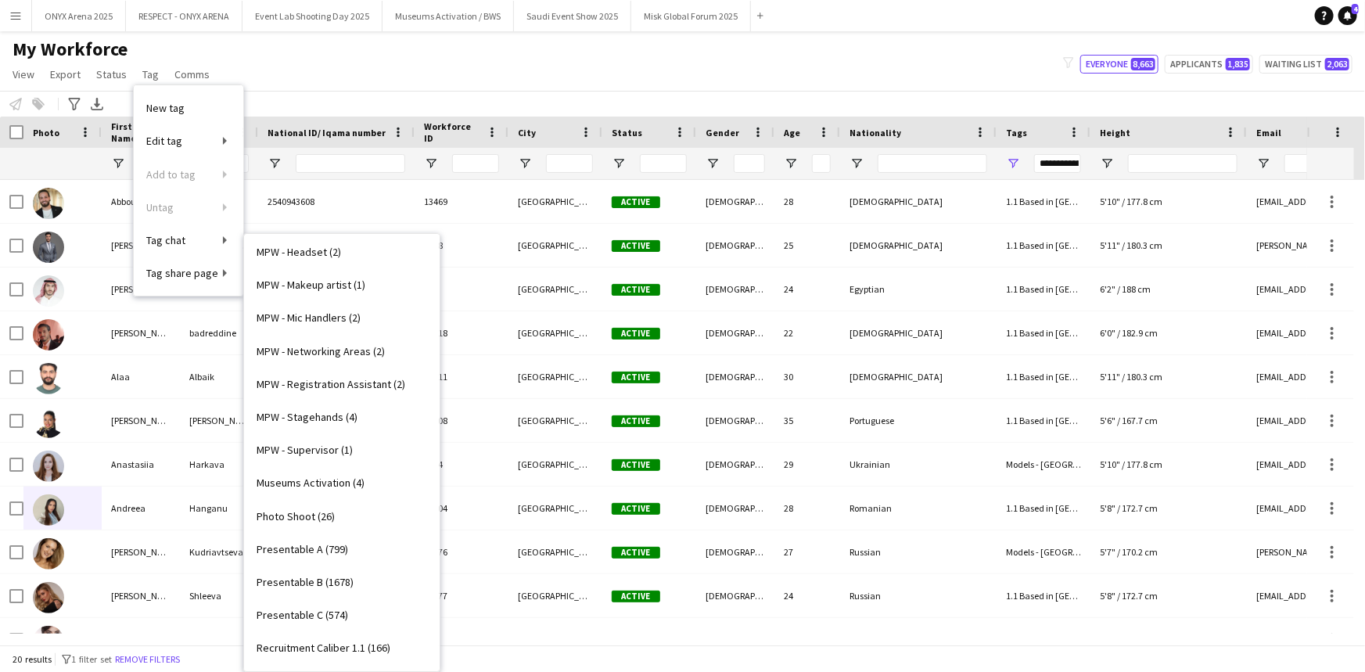
scroll to position [1209, 0]
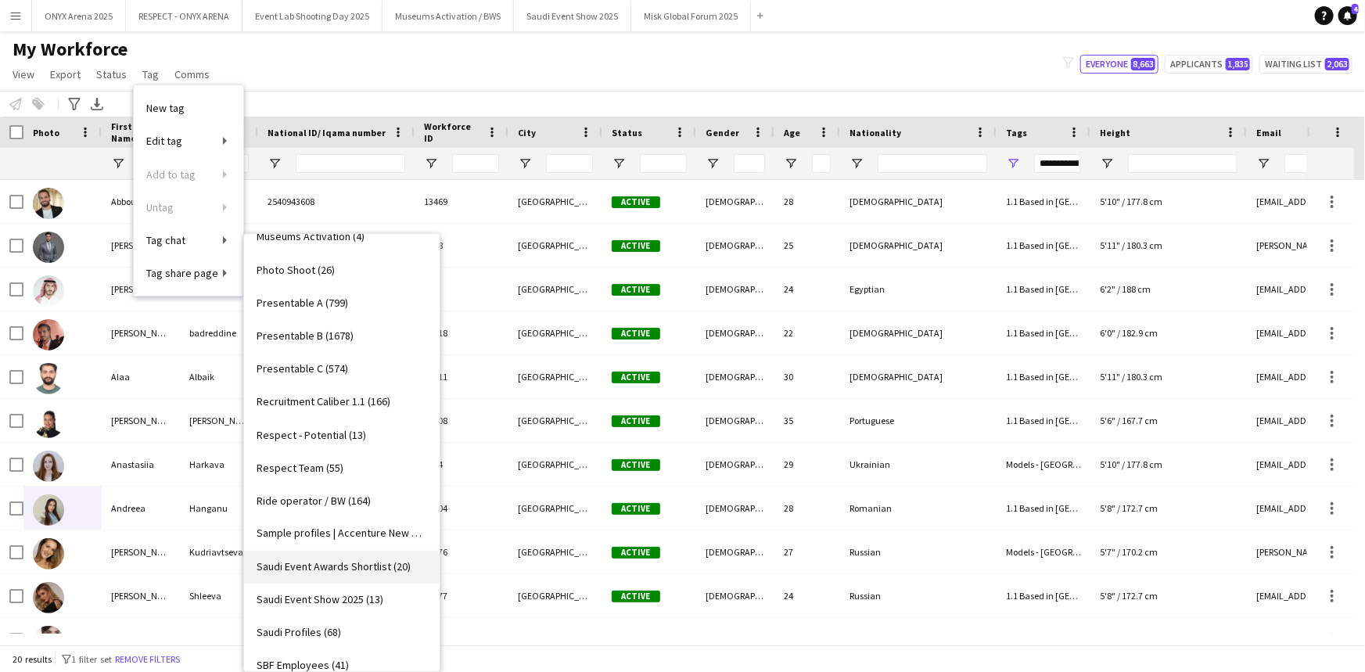
click at [334, 563] on span "Saudi Event Awards Shortlist (20)" at bounding box center [334, 567] width 154 height 14
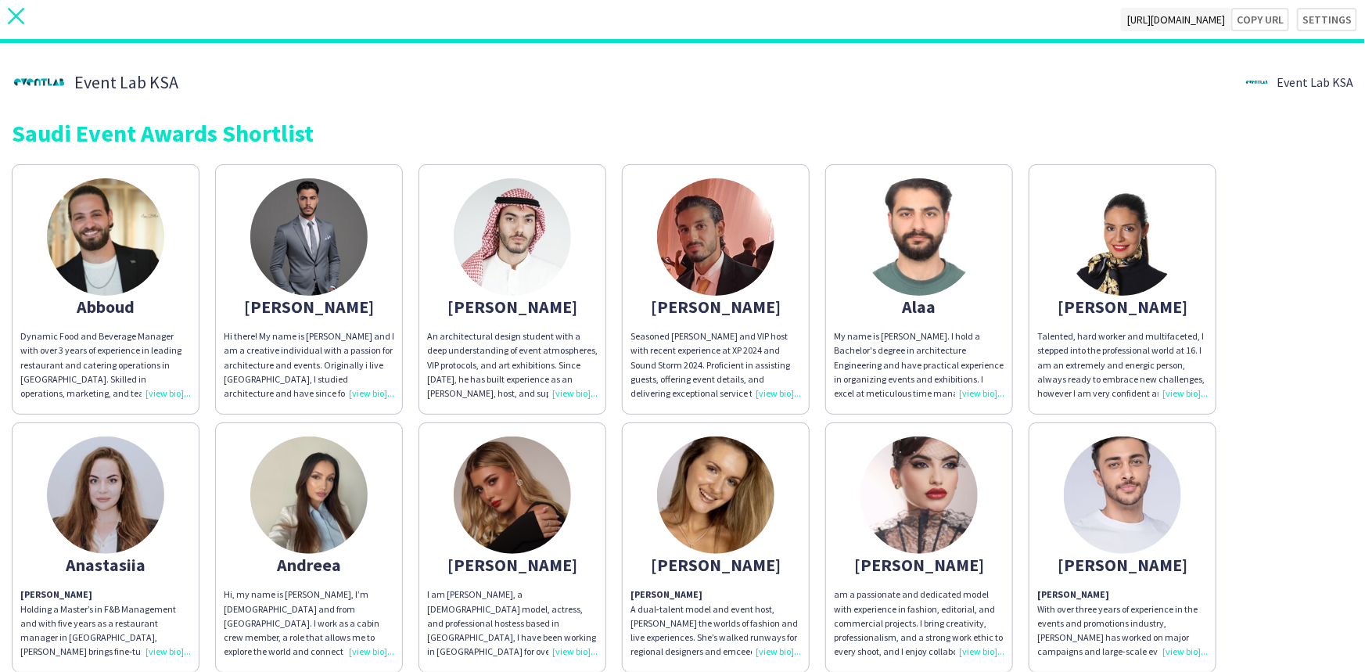
click at [10, 12] on icon at bounding box center [16, 16] width 16 height 16
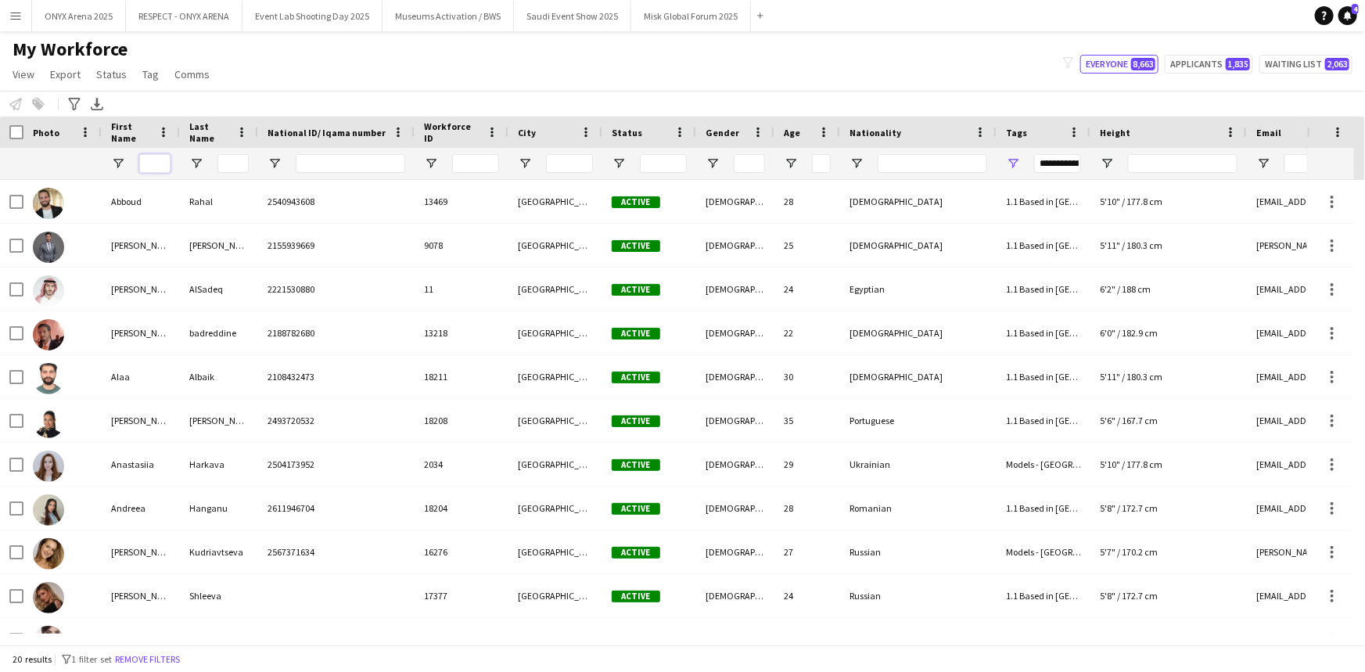
click at [152, 165] on input "First Name Filter Input" at bounding box center [154, 163] width 31 height 19
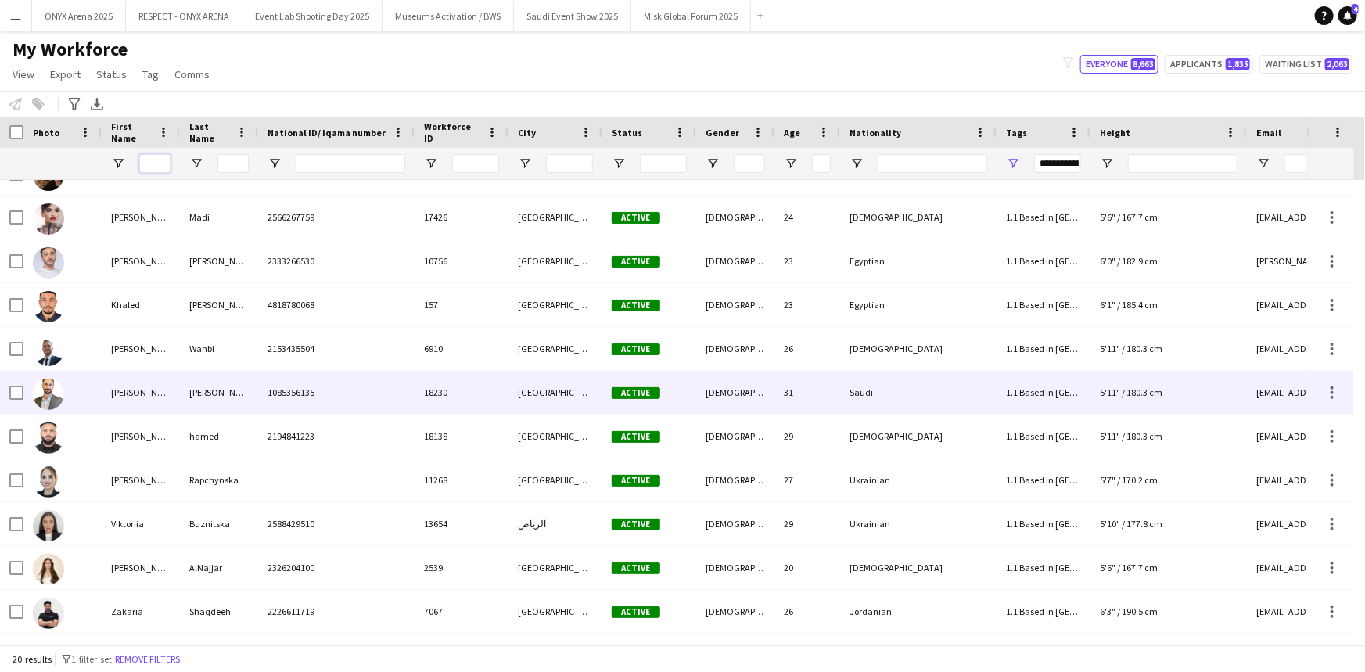
scroll to position [56, 0]
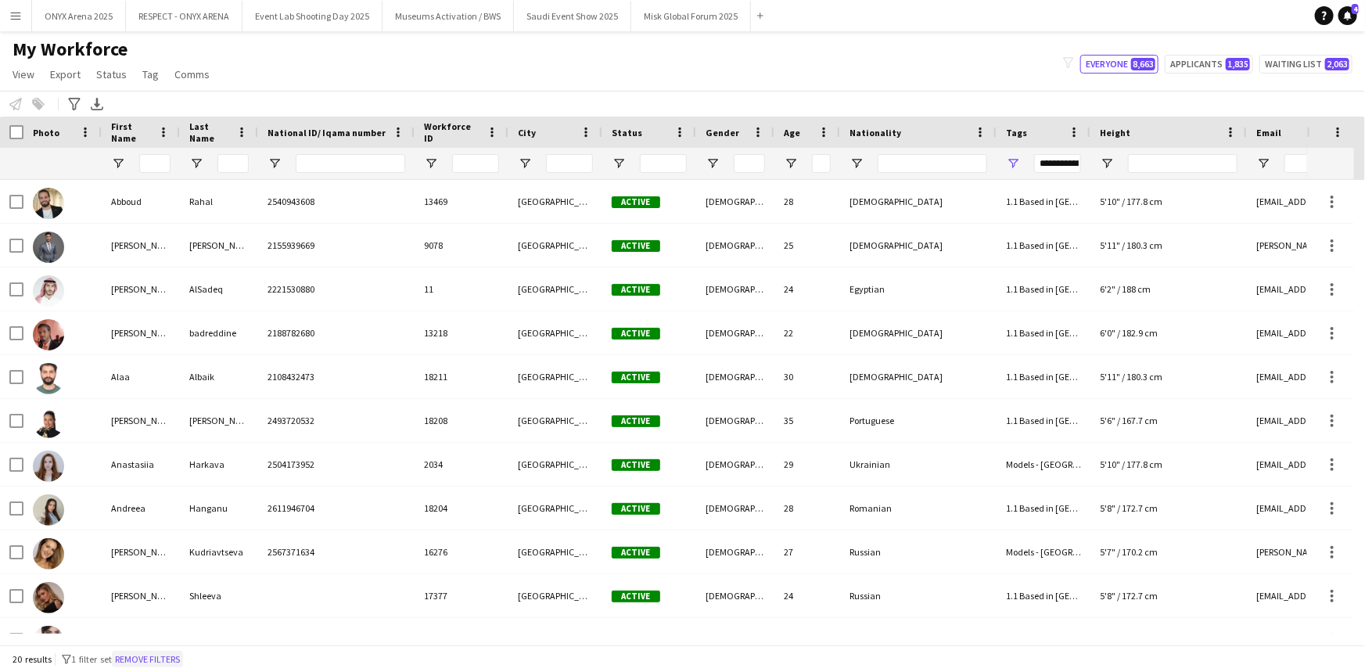
click at [153, 659] on button "Remove filters" at bounding box center [147, 659] width 71 height 17
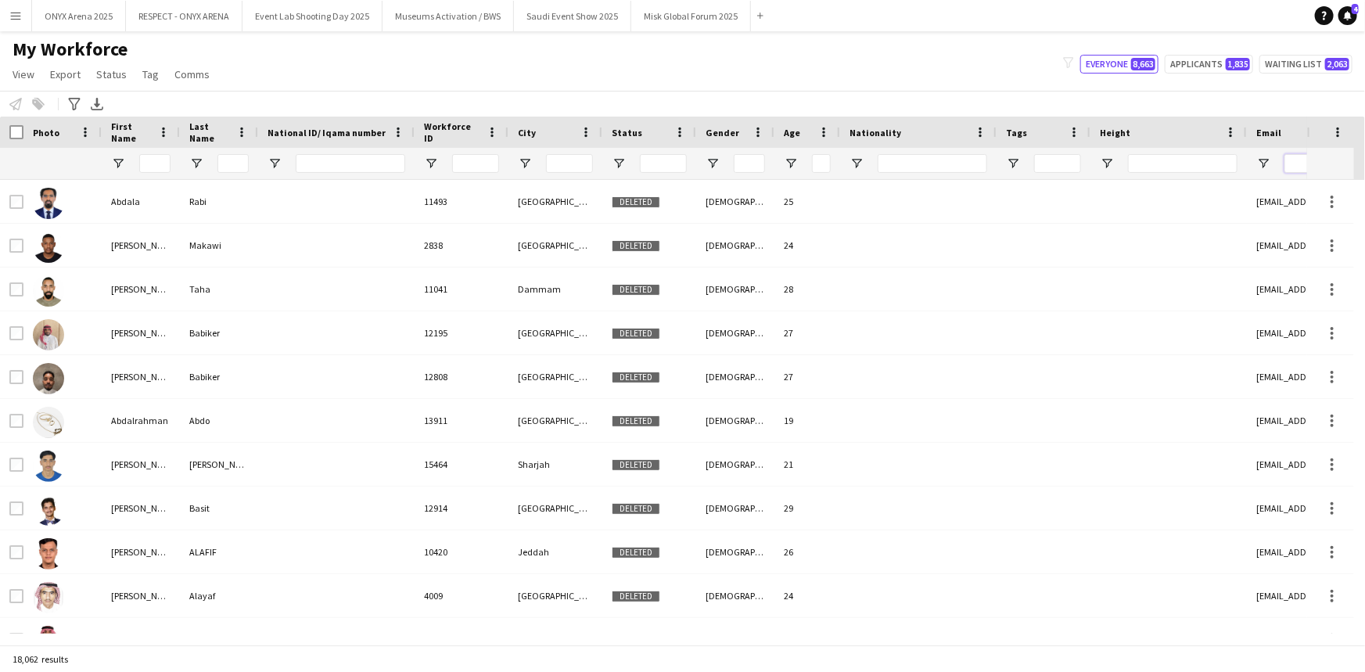
paste input "**********"
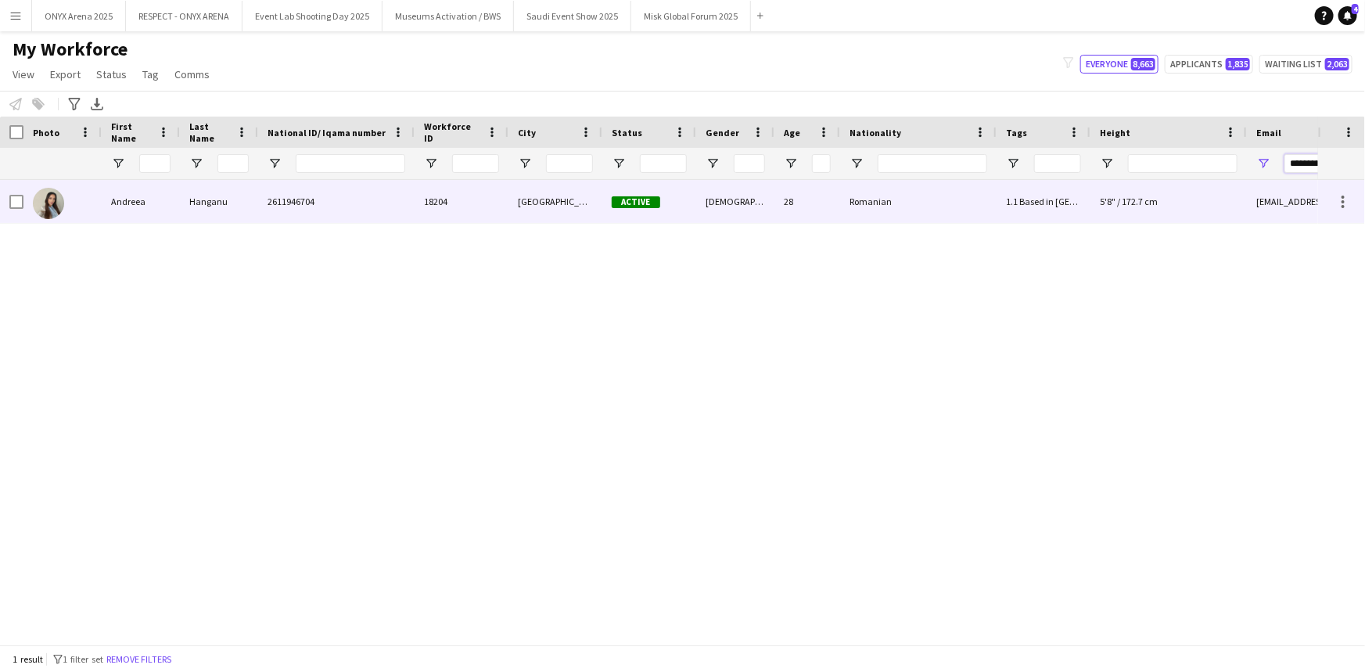
type input "**********"
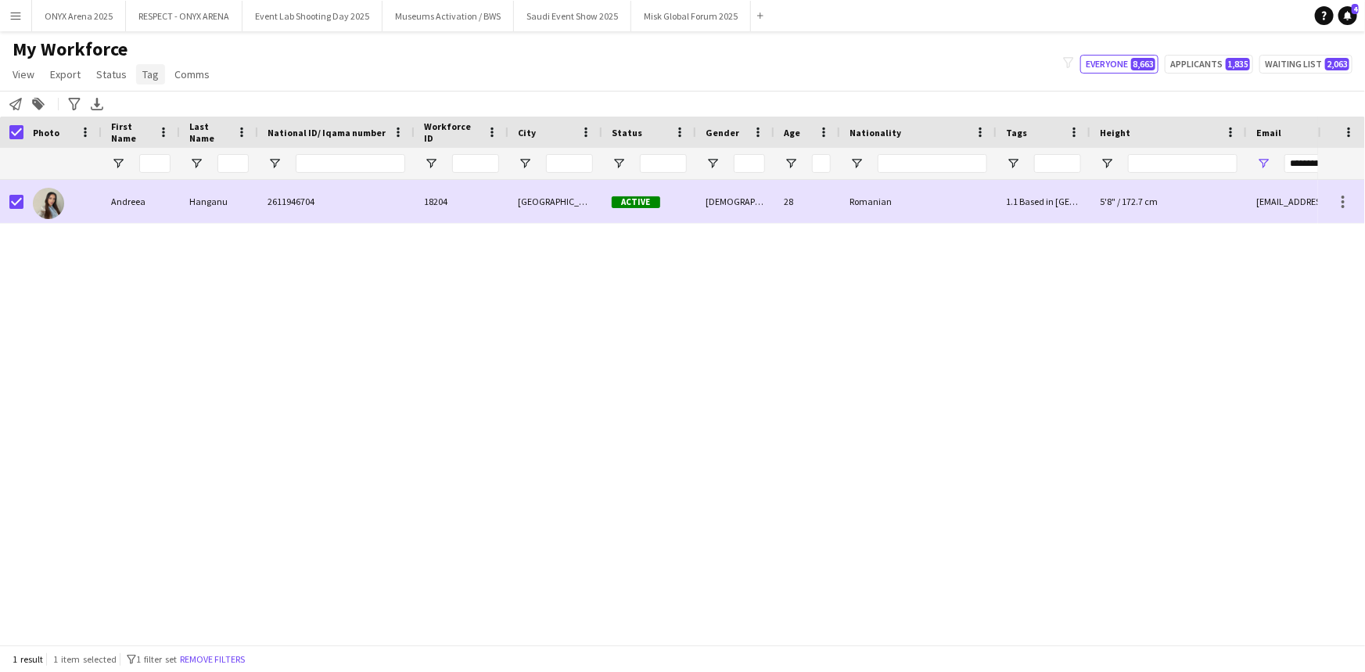
click at [150, 74] on span "Tag" at bounding box center [150, 74] width 16 height 14
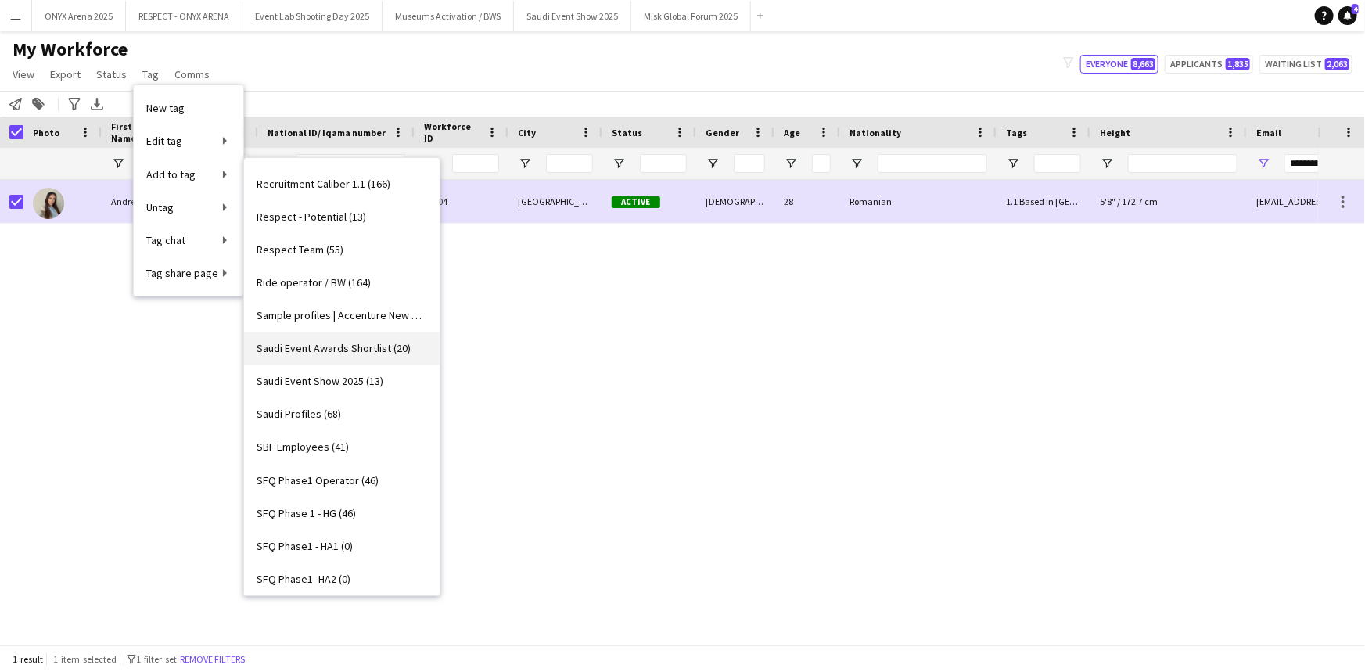
click at [315, 350] on span "Saudi Event Awards Shortlist (20)" at bounding box center [334, 349] width 154 height 14
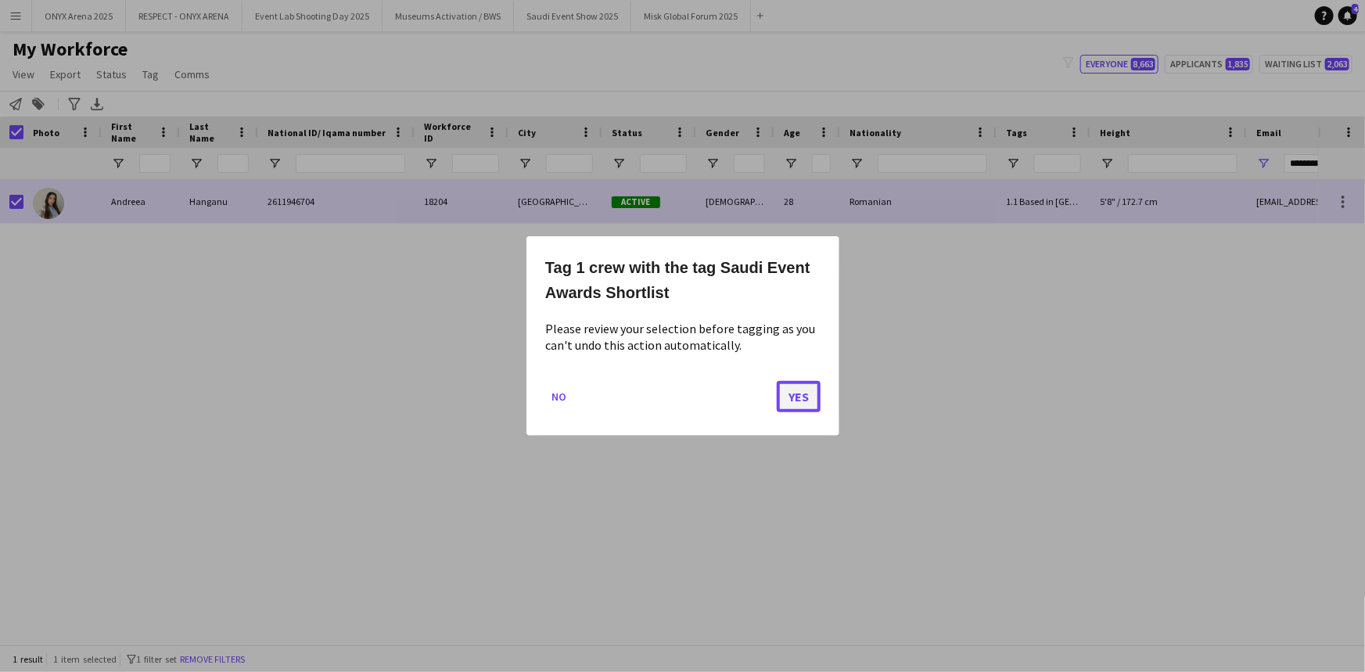
click at [681, 394] on button "Yes" at bounding box center [799, 396] width 44 height 31
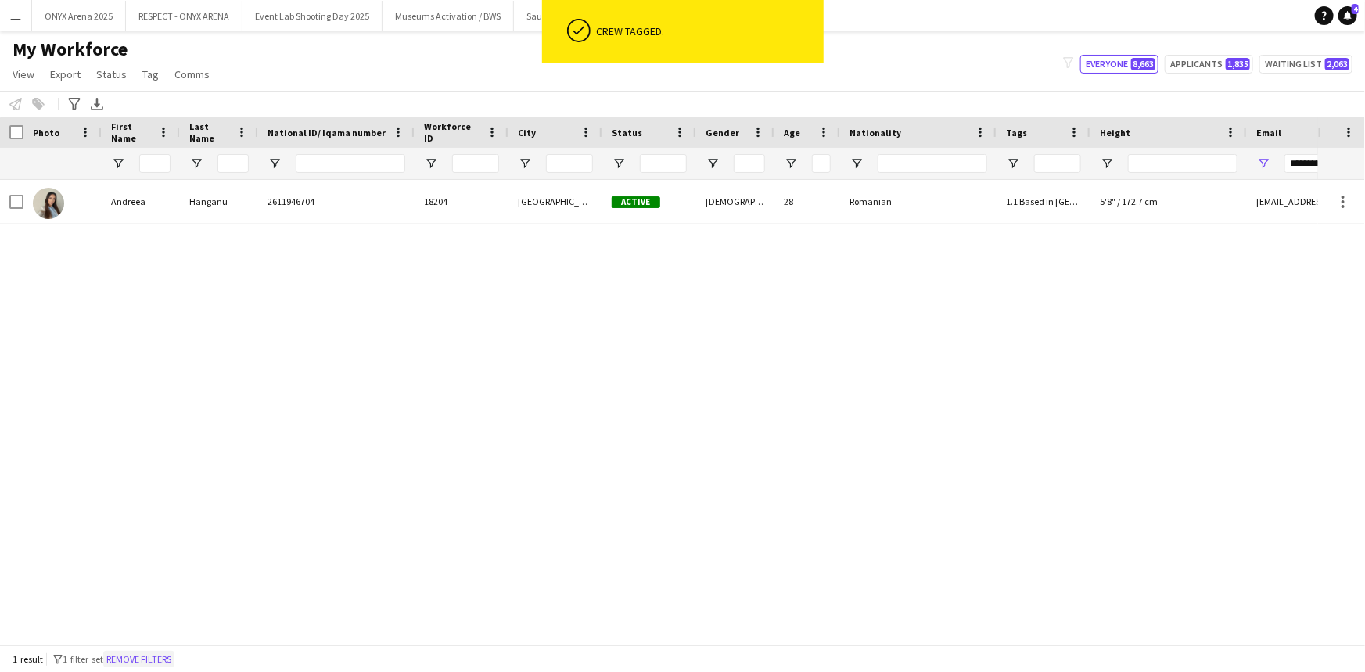
click at [156, 657] on button "Remove filters" at bounding box center [138, 659] width 71 height 17
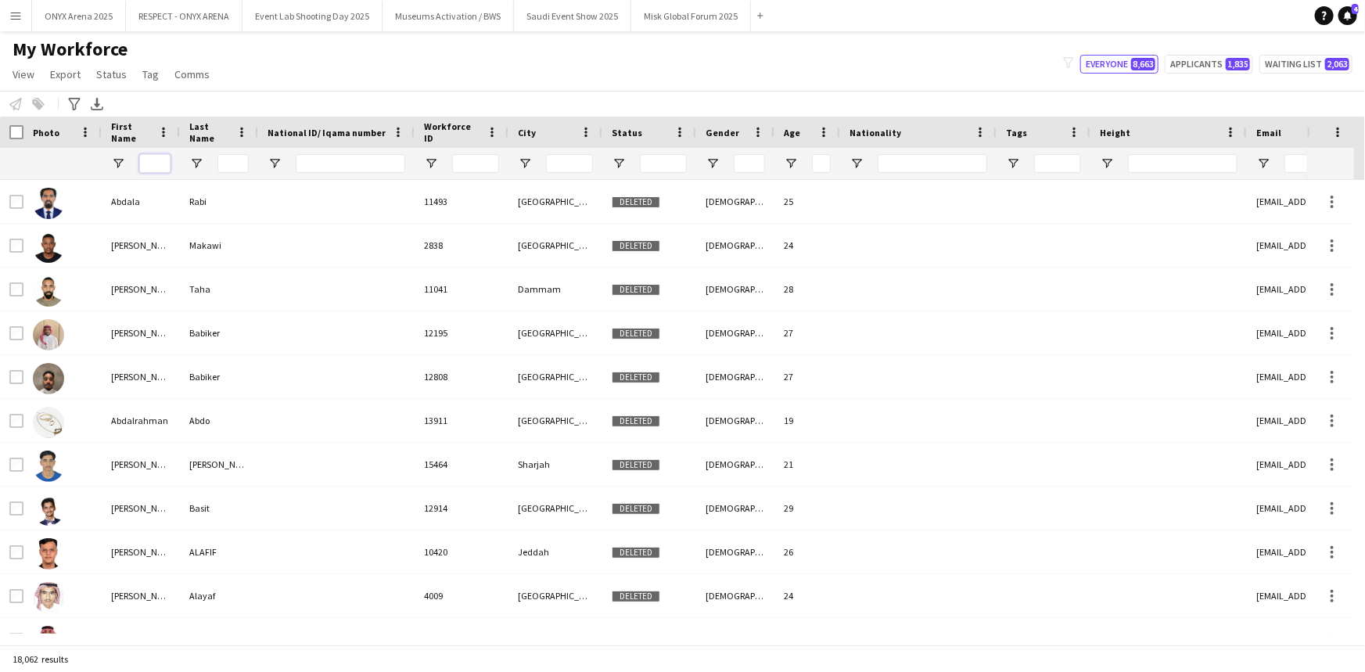
click at [154, 164] on input "First Name Filter Input" at bounding box center [154, 163] width 31 height 19
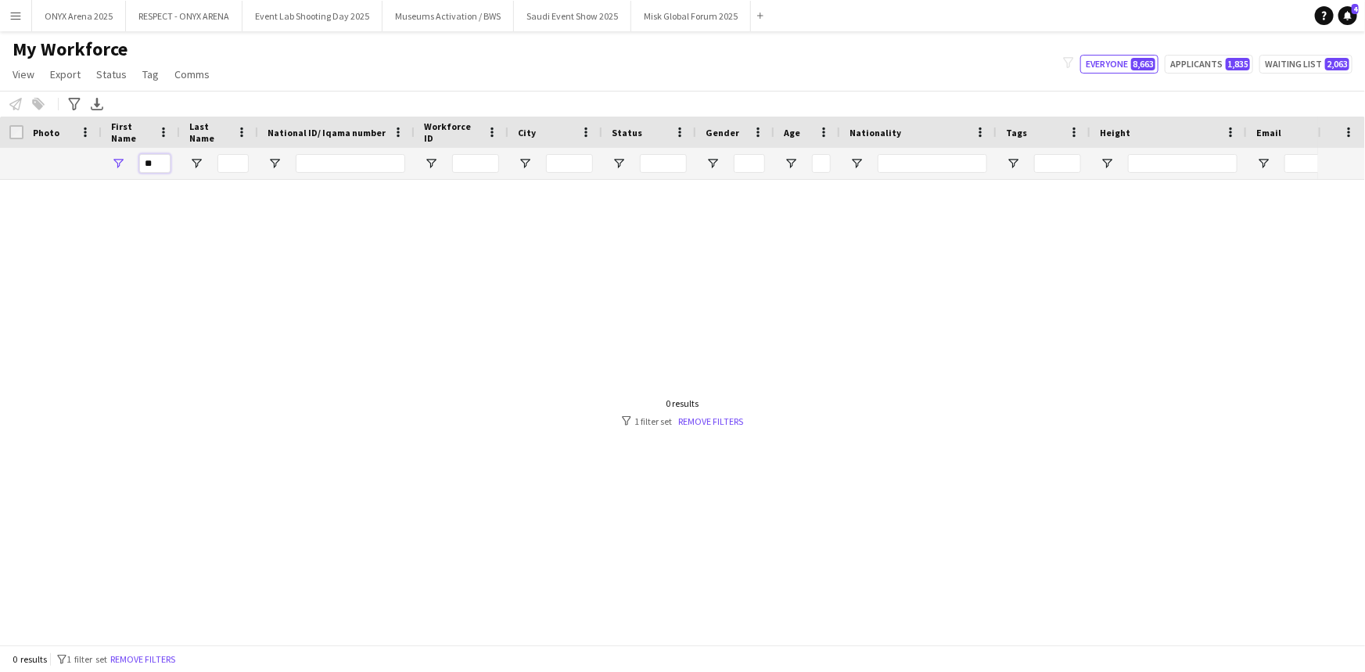
type input "*"
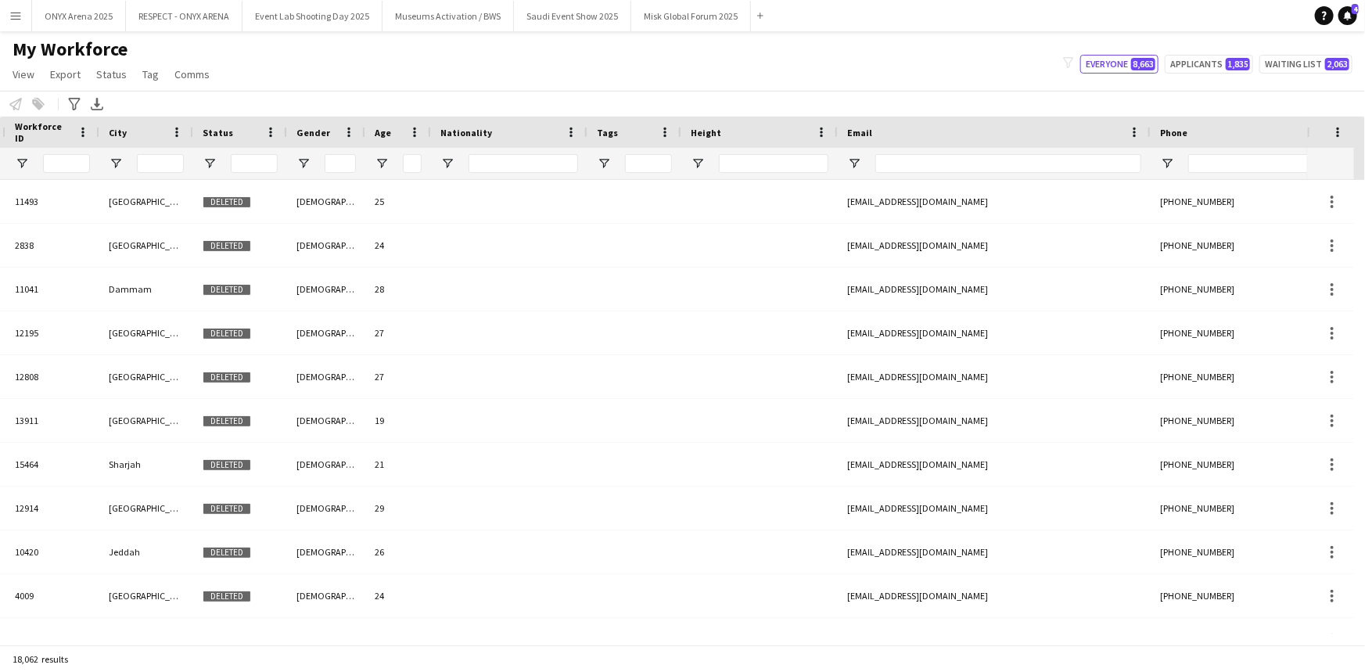
scroll to position [0, 452]
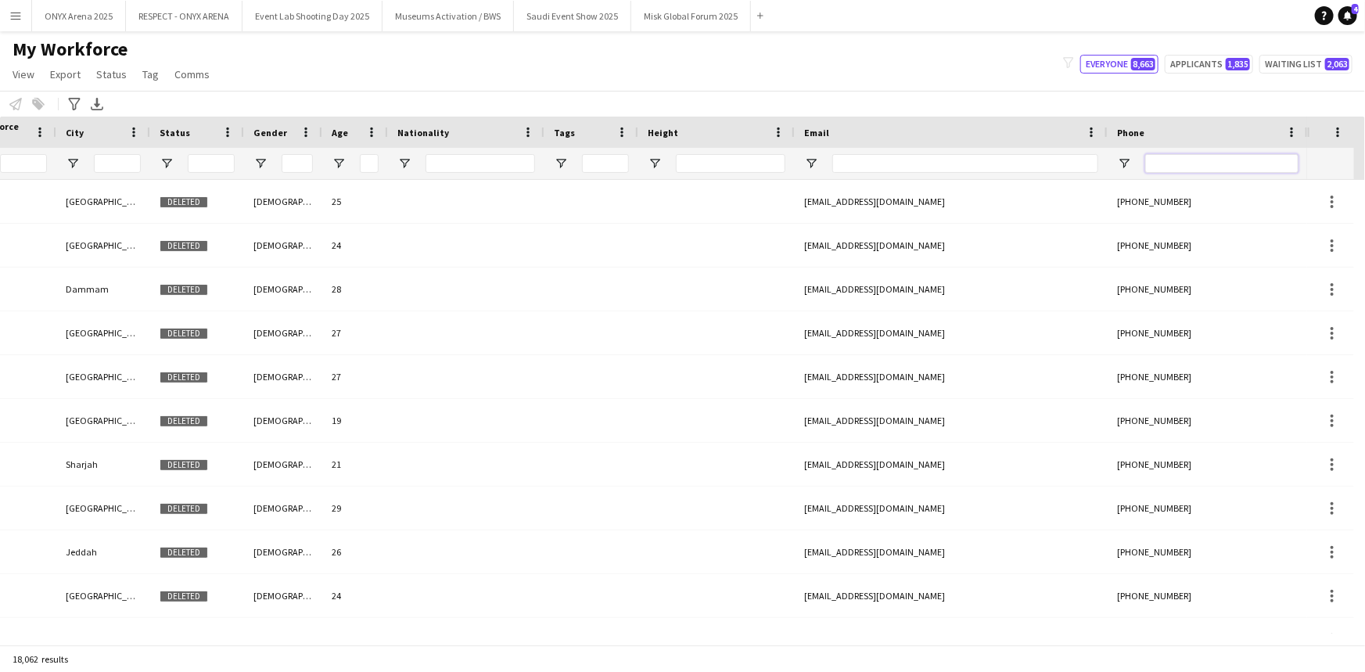
click at [681, 166] on input "Phone Filter Input" at bounding box center [1221, 163] width 153 height 19
paste input "**********"
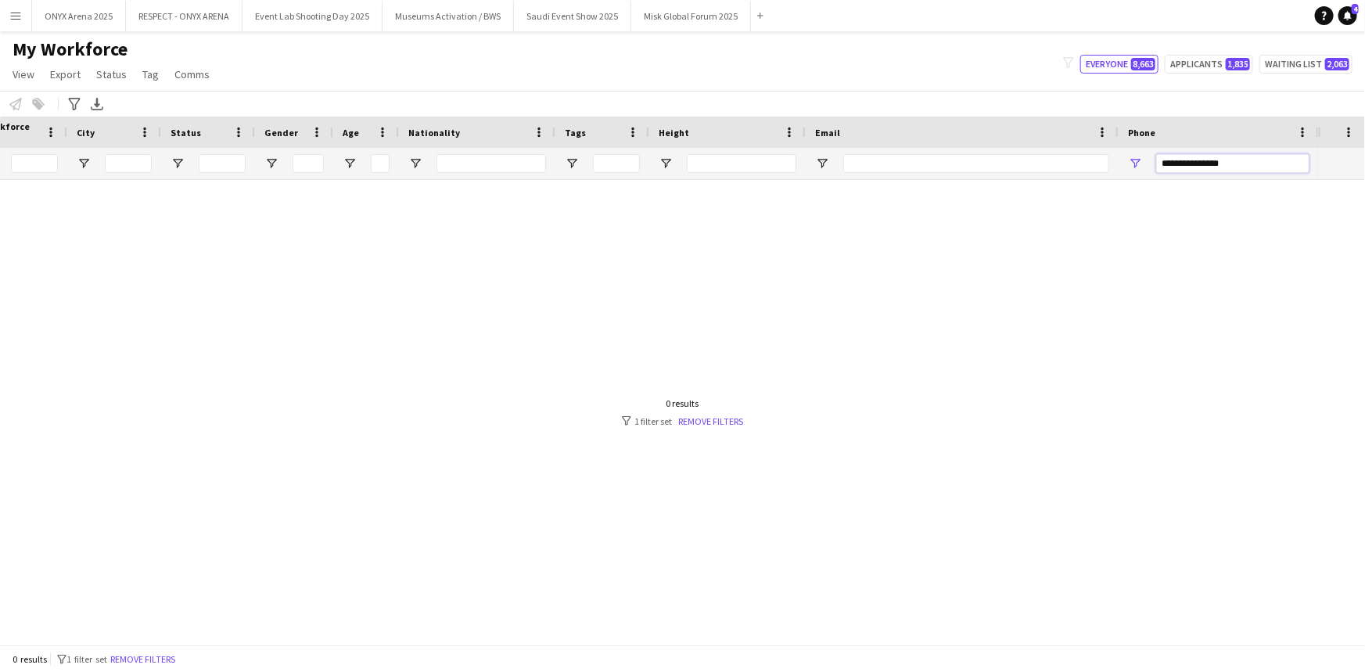
scroll to position [0, 441]
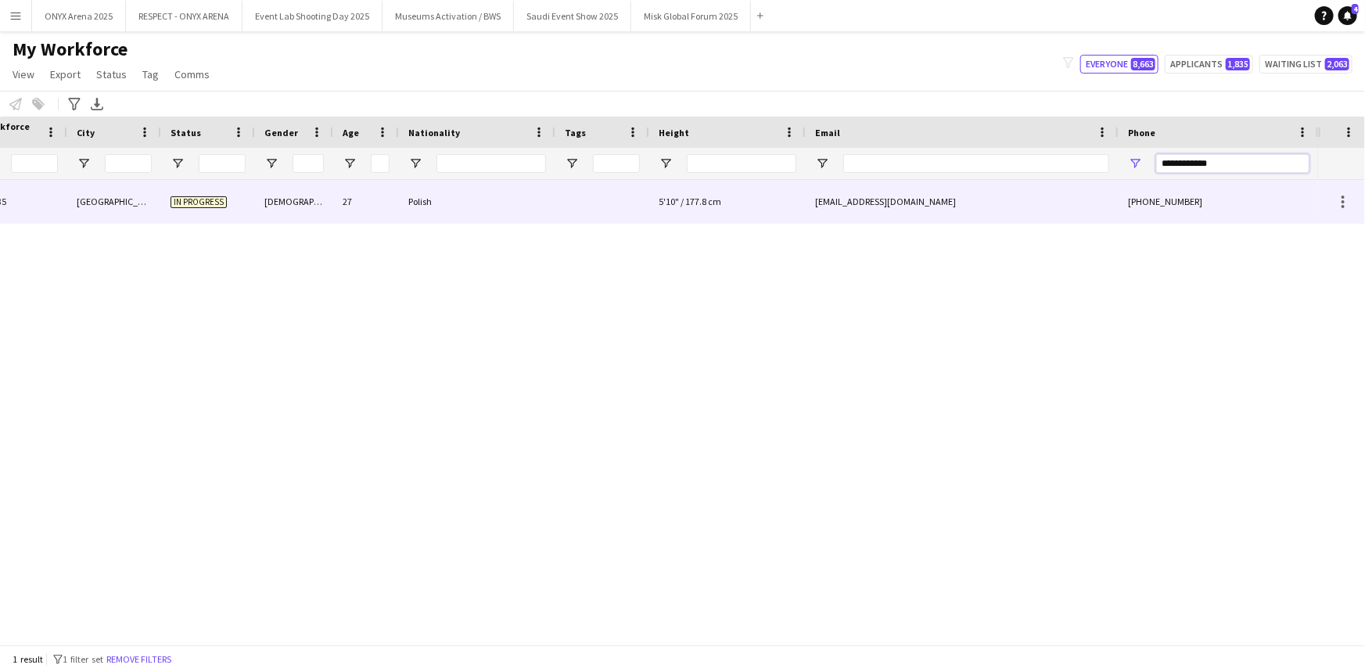
type input "**********"
click at [85, 186] on div "[GEOGRAPHIC_DATA]" at bounding box center [114, 201] width 94 height 43
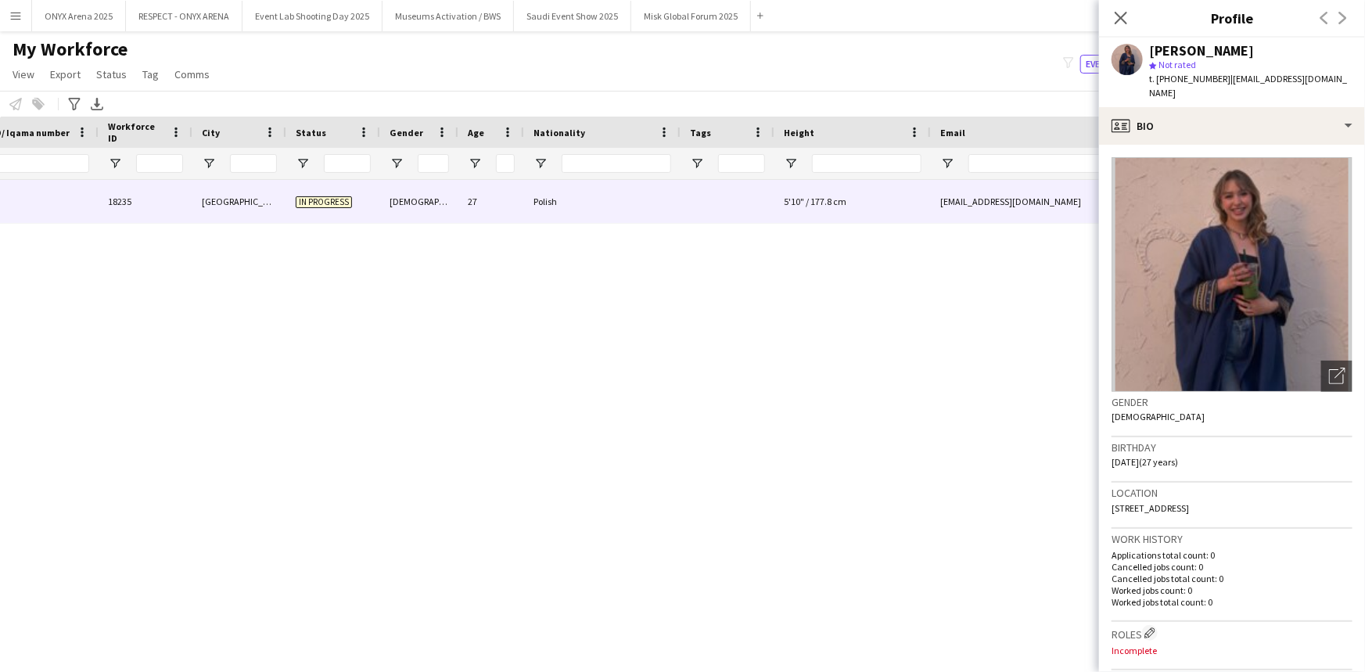
scroll to position [0, 52]
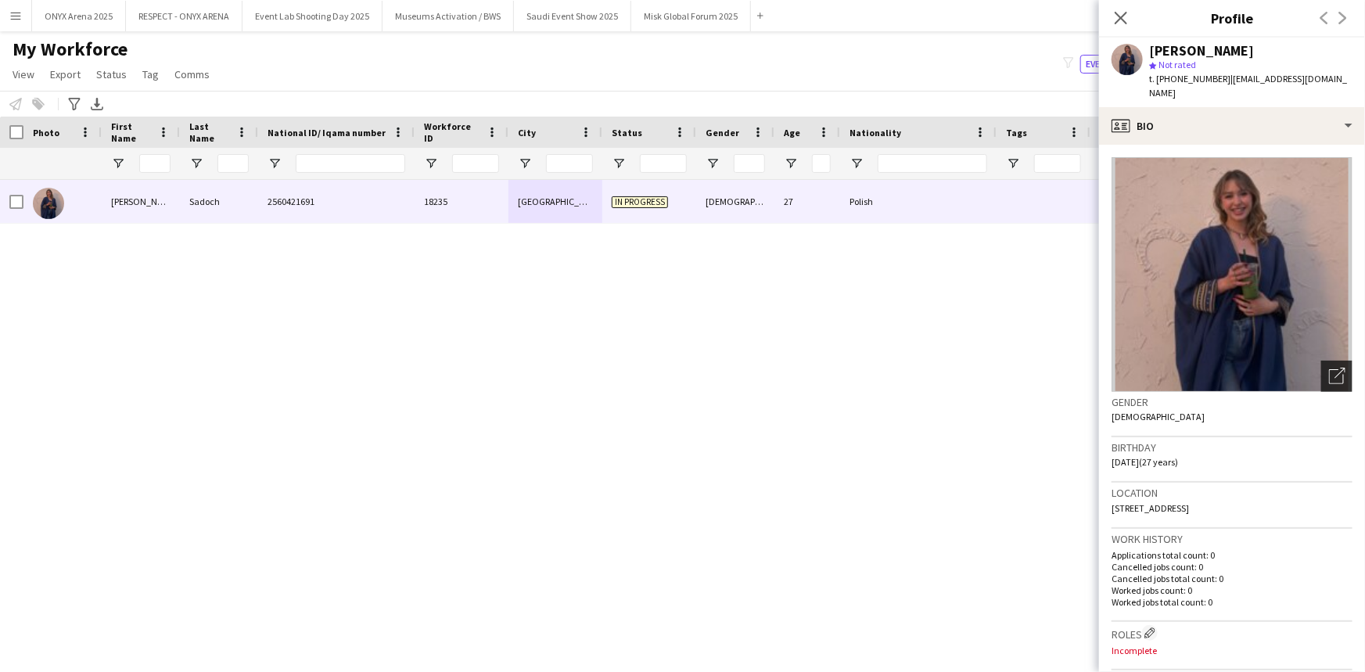
click at [681, 368] on icon "Open photos pop-in" at bounding box center [1337, 376] width 16 height 16
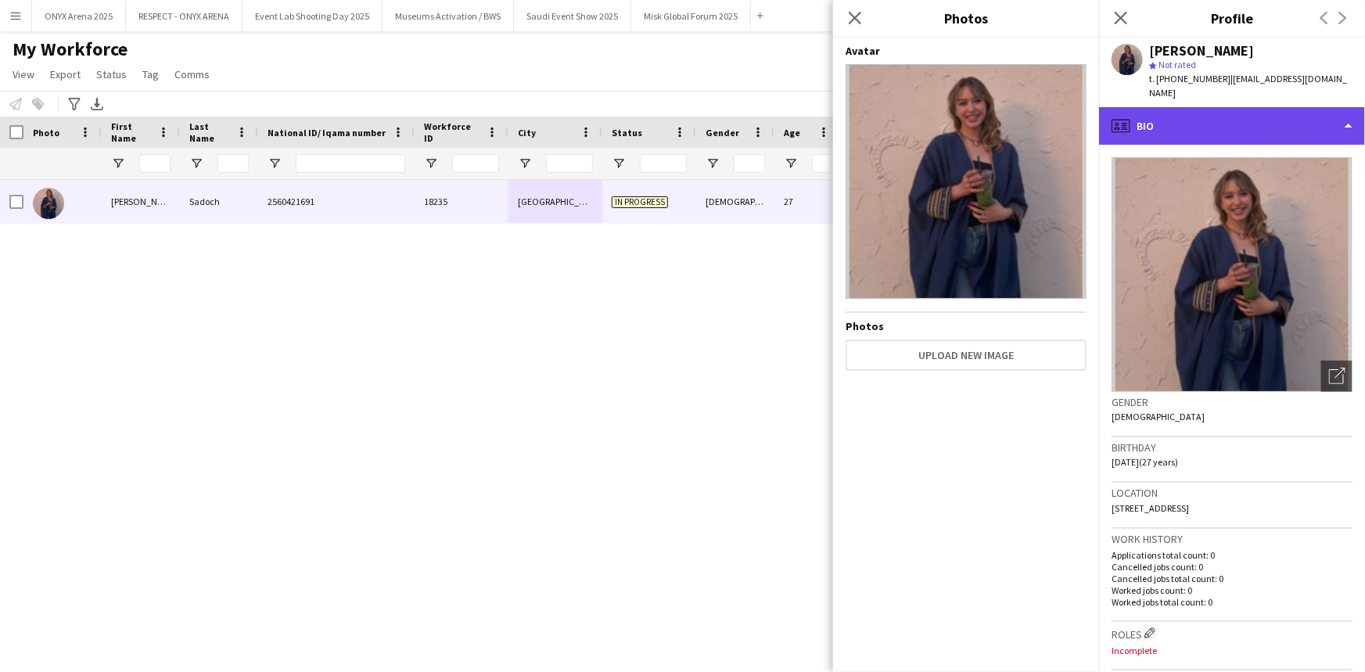
click at [681, 110] on div "profile Bio" at bounding box center [1232, 126] width 266 height 38
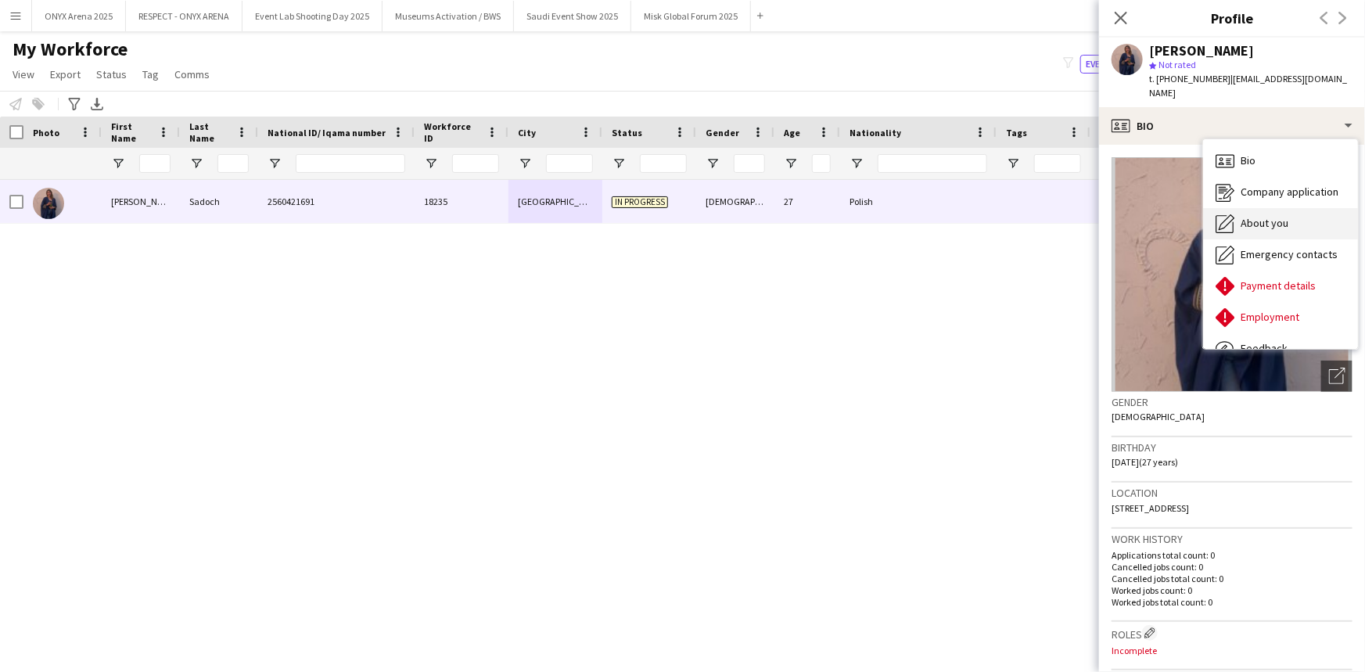
click at [681, 216] on span "About you" at bounding box center [1265, 223] width 48 height 14
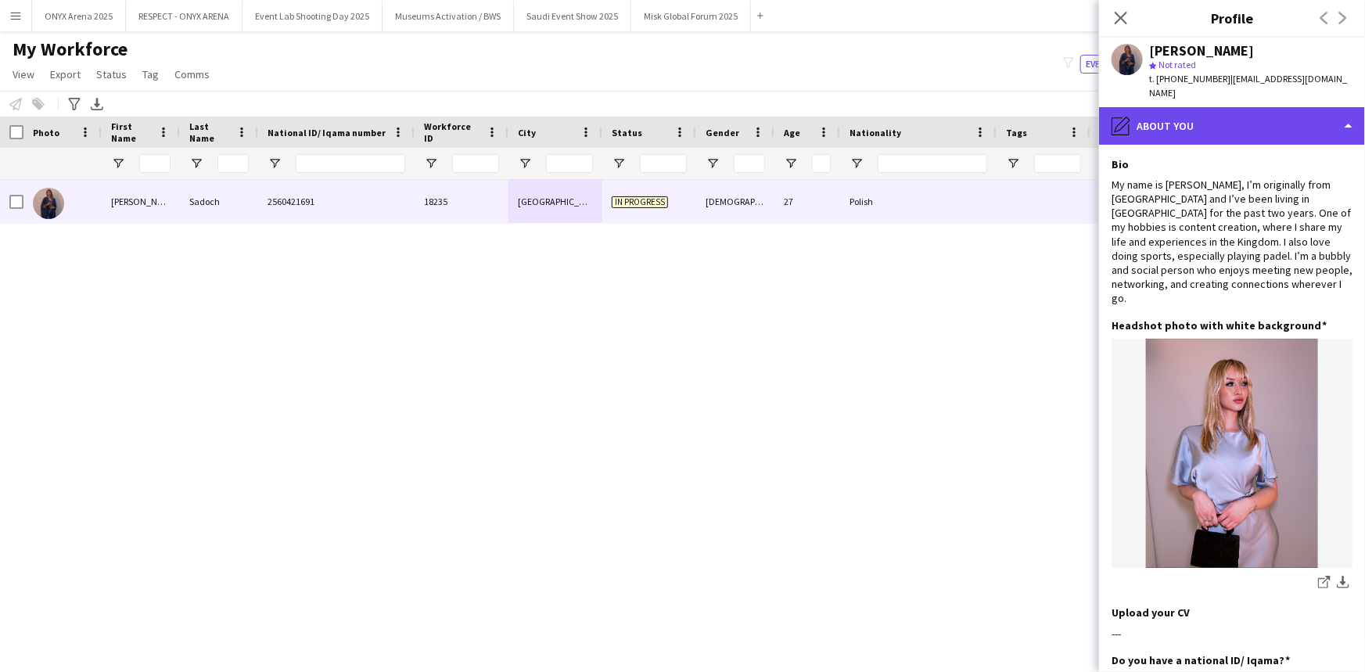
click at [681, 108] on div "pencil4 About you" at bounding box center [1232, 126] width 266 height 38
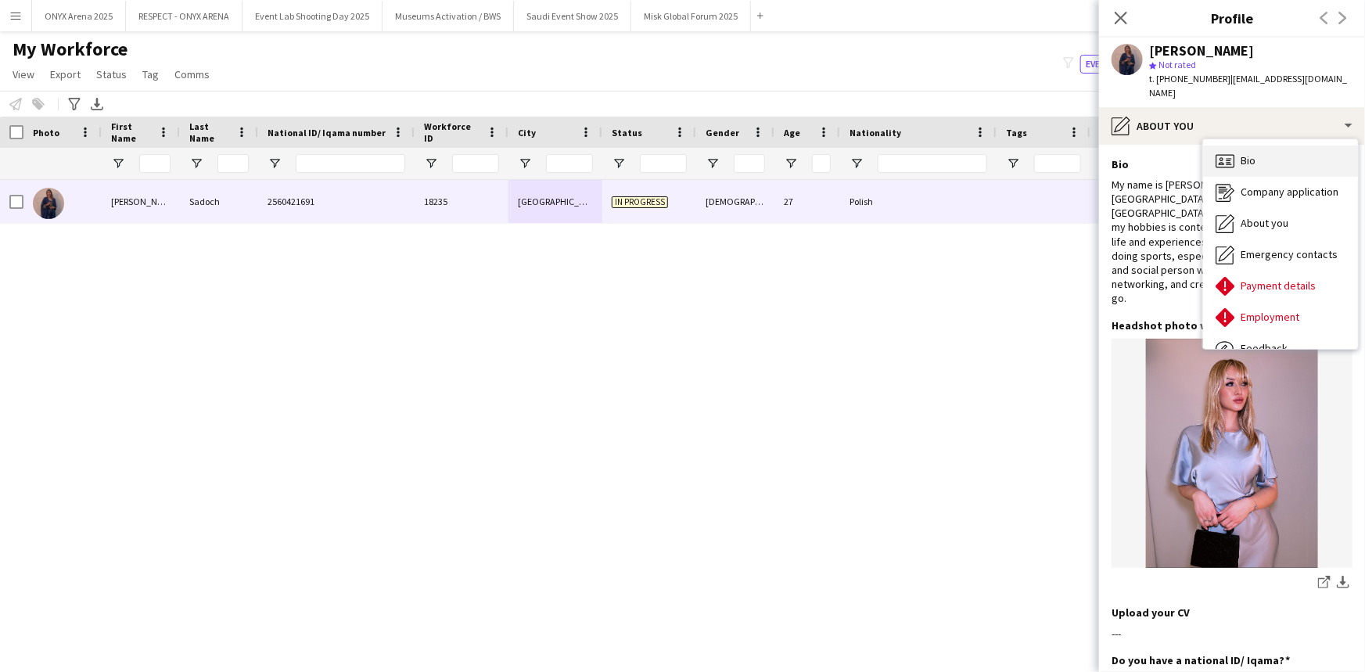
click at [681, 146] on div "Bio Bio" at bounding box center [1280, 161] width 155 height 31
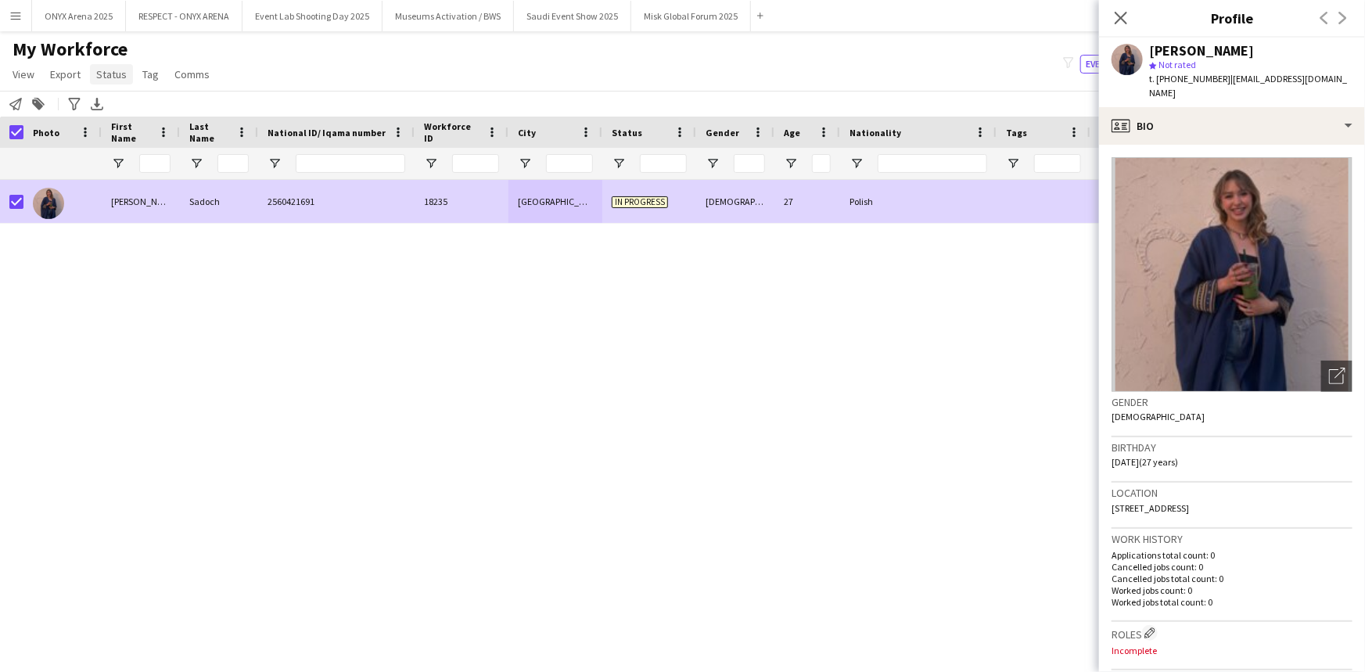
click at [108, 70] on span "Status" at bounding box center [111, 74] width 31 height 14
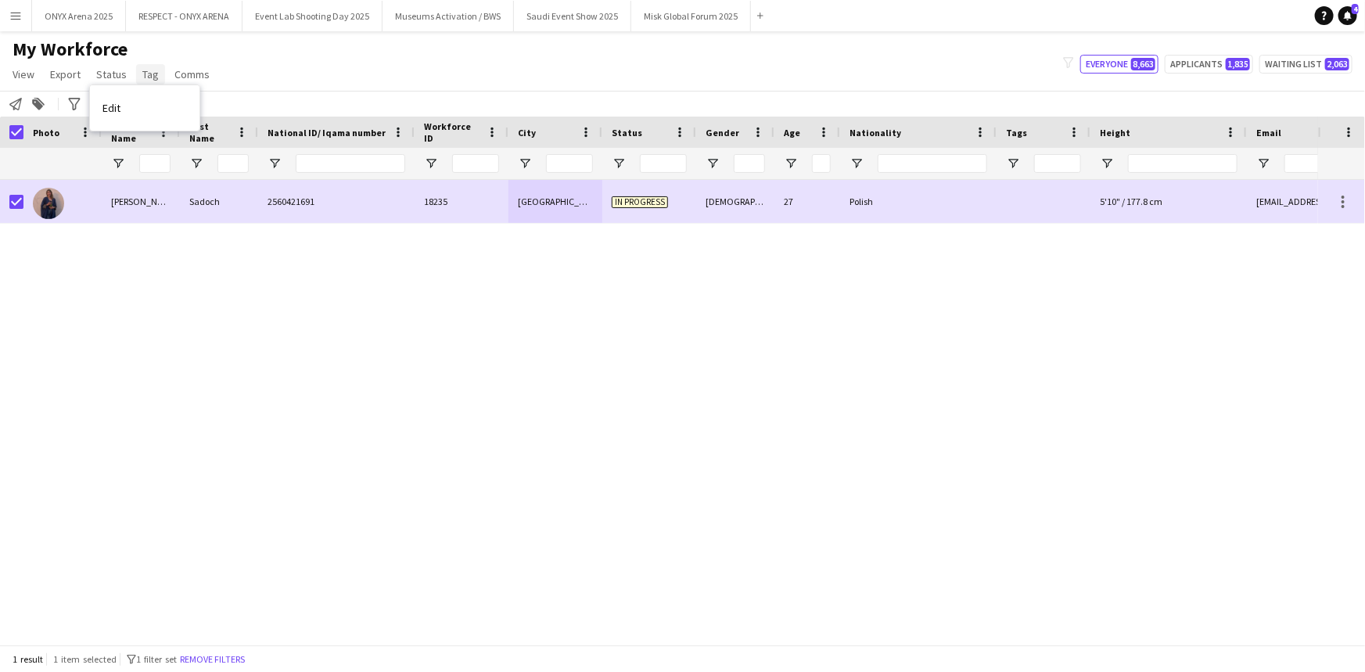
click at [142, 80] on span "Tag" at bounding box center [150, 74] width 16 height 14
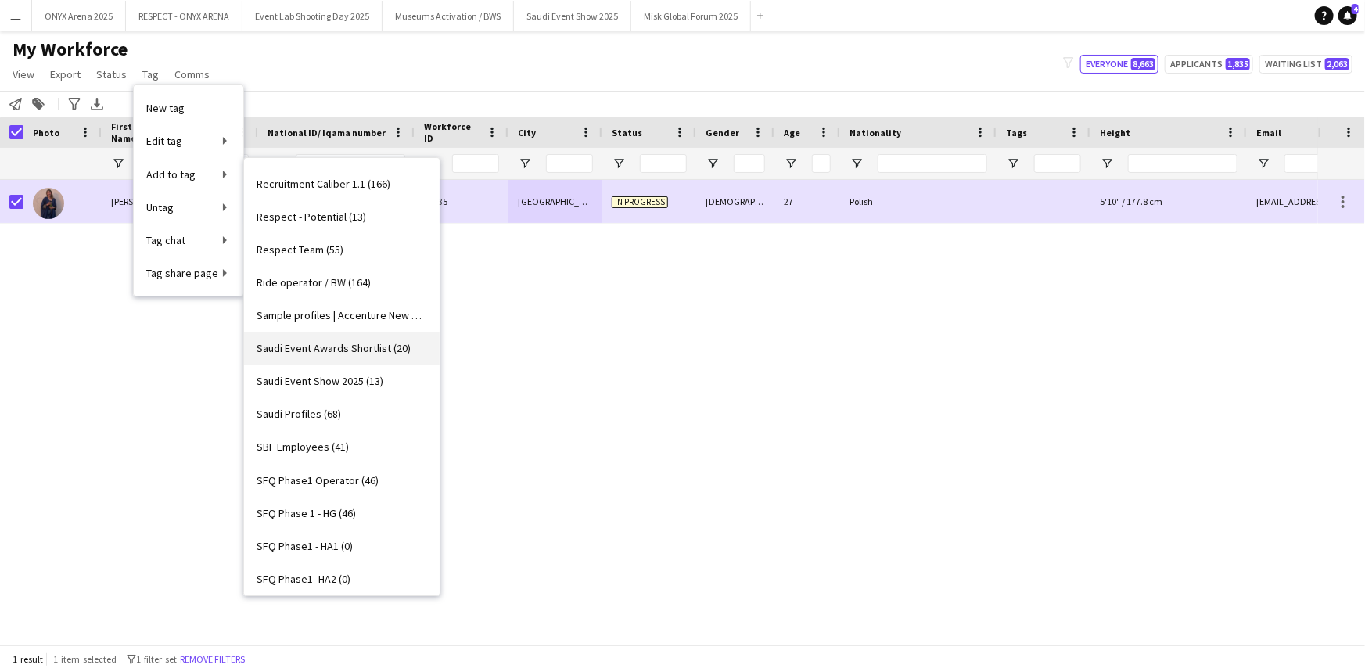
click at [343, 348] on span "Saudi Event Awards Shortlist (20)" at bounding box center [334, 349] width 154 height 14
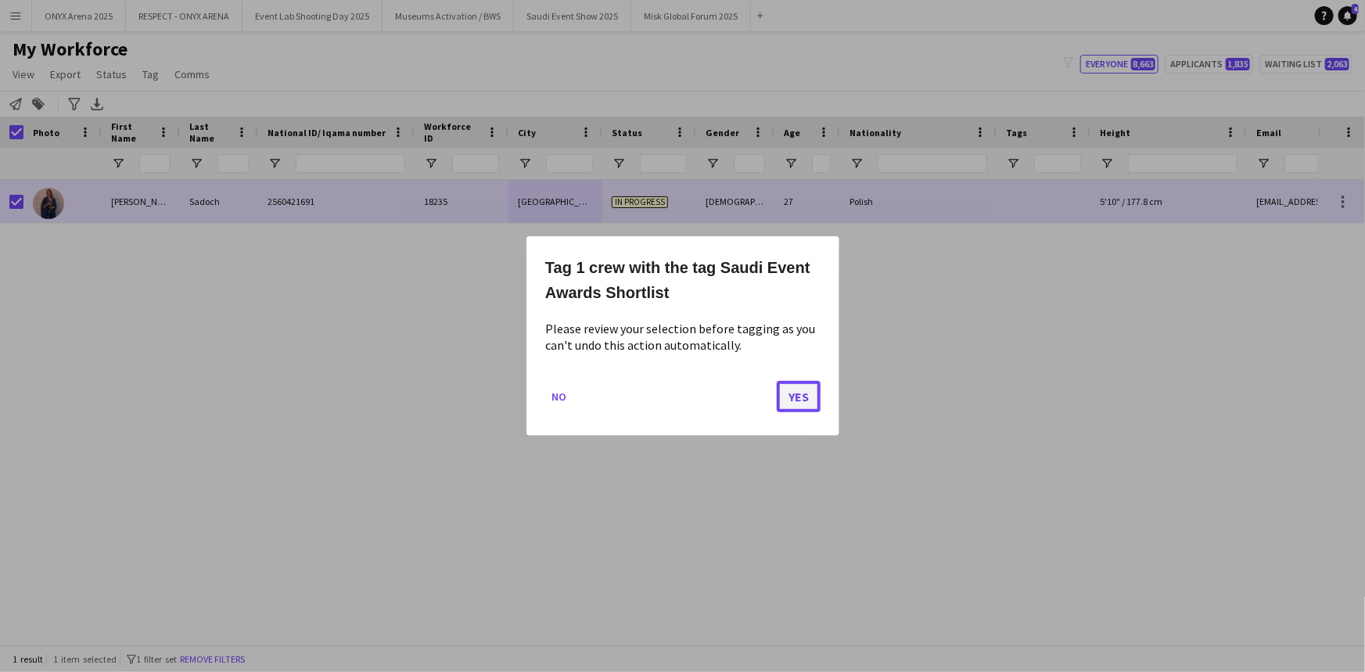
click at [681, 395] on button "Yes" at bounding box center [799, 396] width 44 height 31
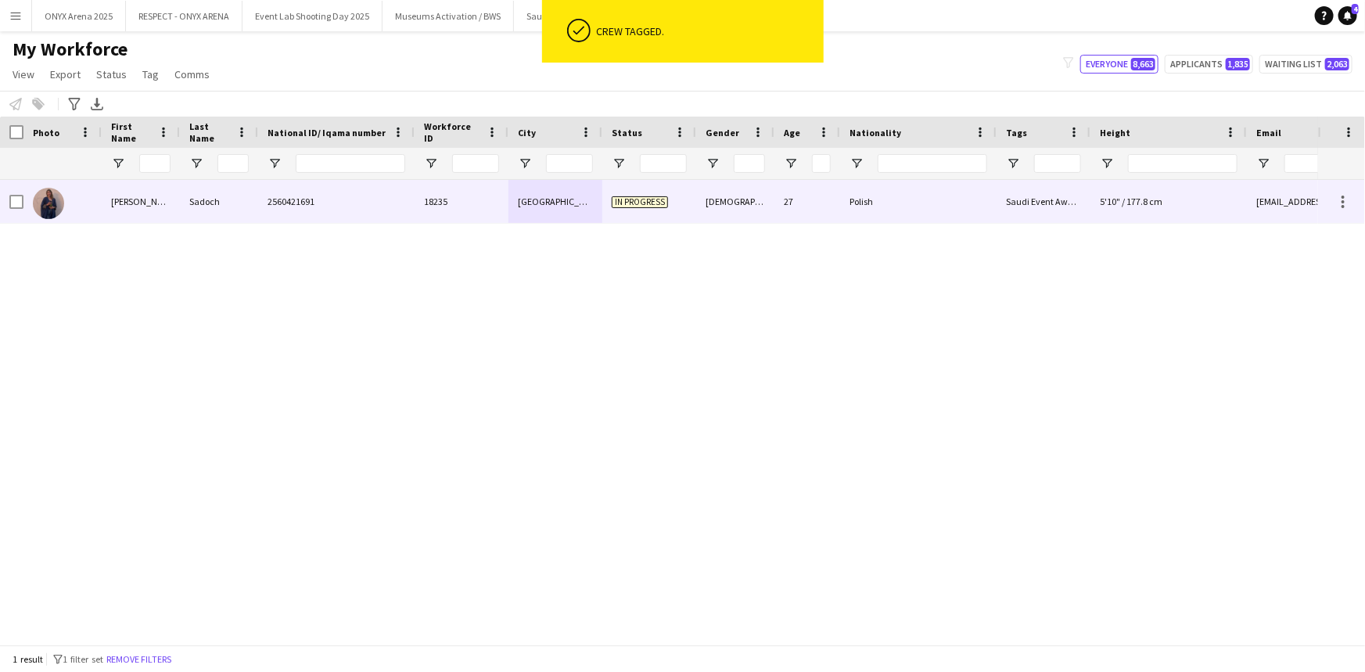
click at [81, 195] on div at bounding box center [62, 201] width 78 height 43
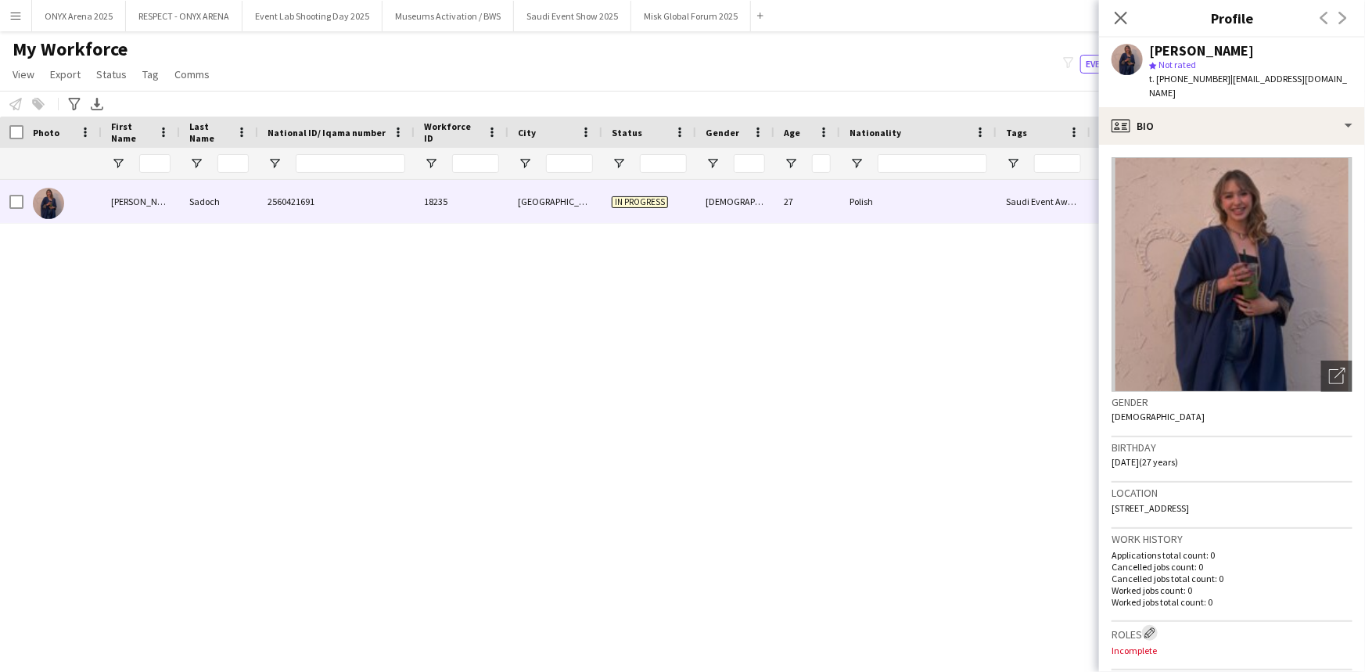
click at [681, 628] on app-icon "Edit crew company roles" at bounding box center [1150, 633] width 11 height 11
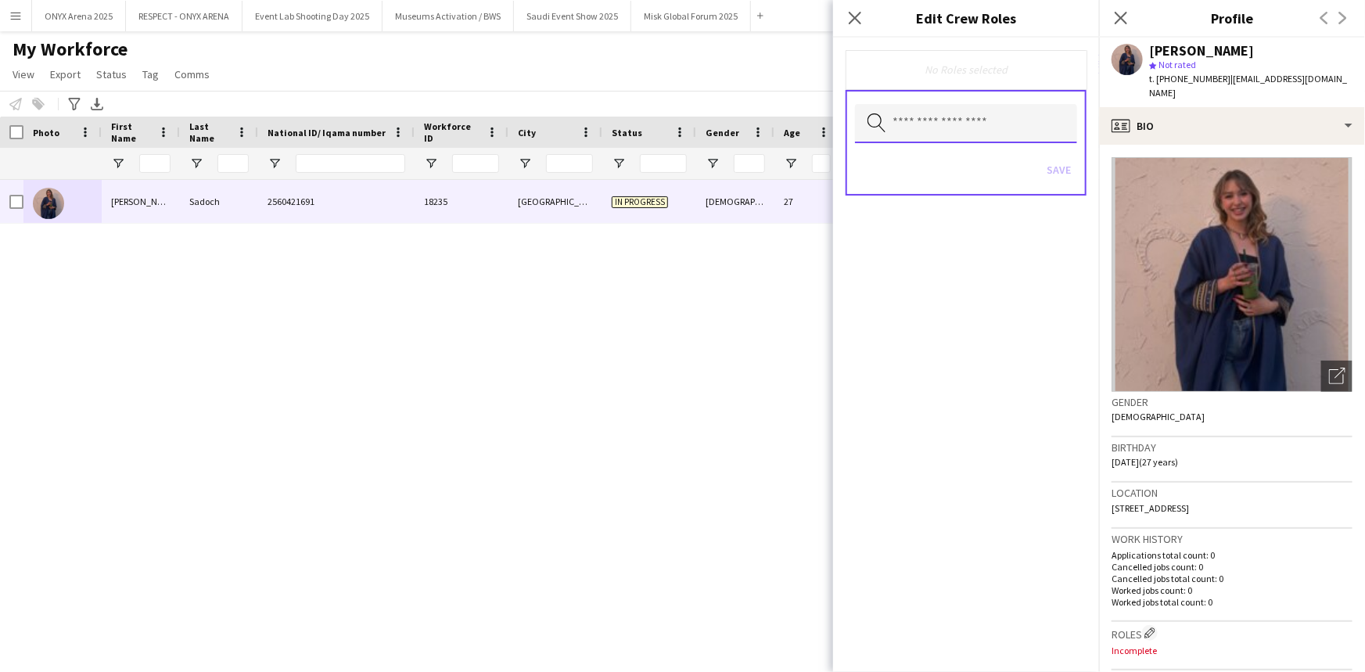
click at [681, 120] on input "text" at bounding box center [966, 123] width 222 height 39
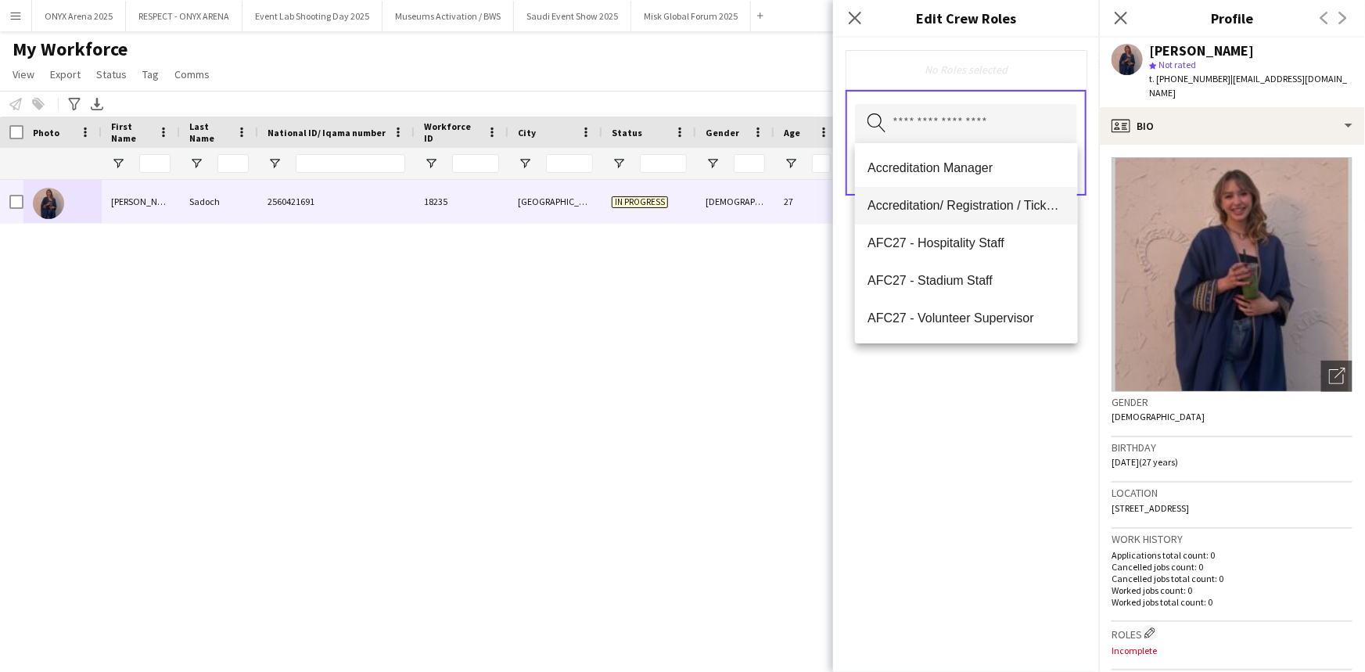
click at [681, 201] on span "Accreditation/ Registration / Ticketing" at bounding box center [966, 205] width 197 height 15
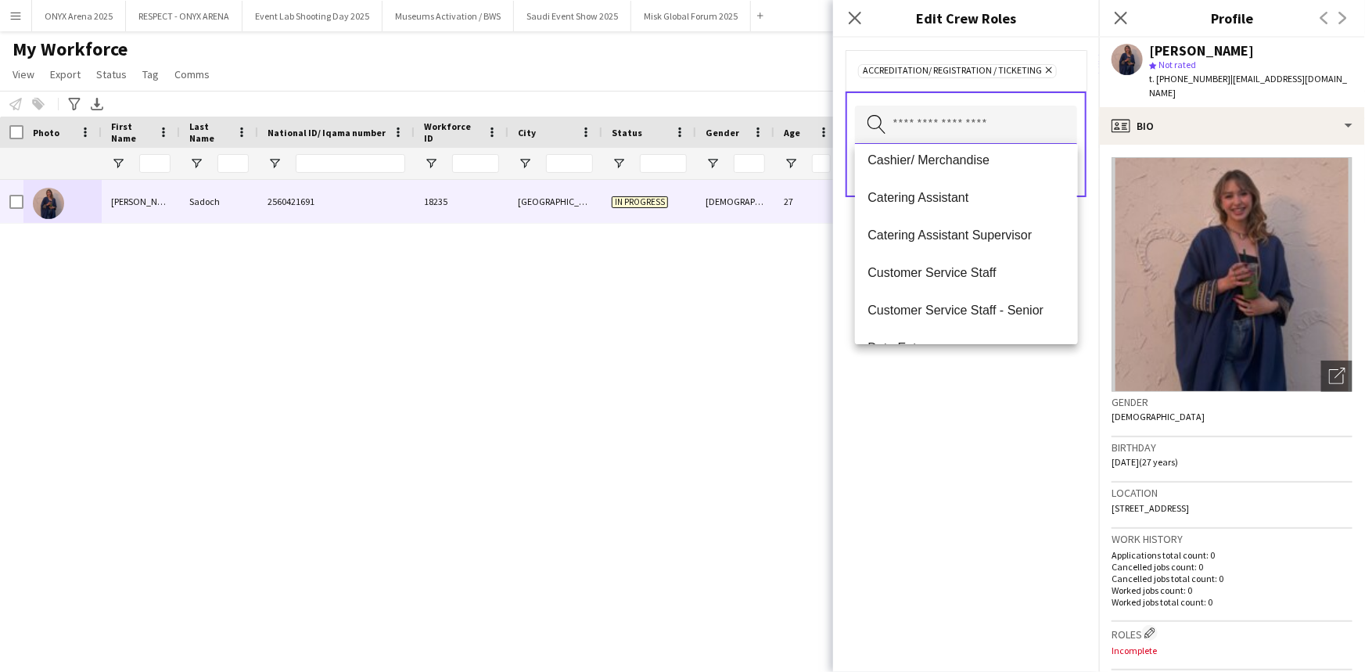
scroll to position [284, 0]
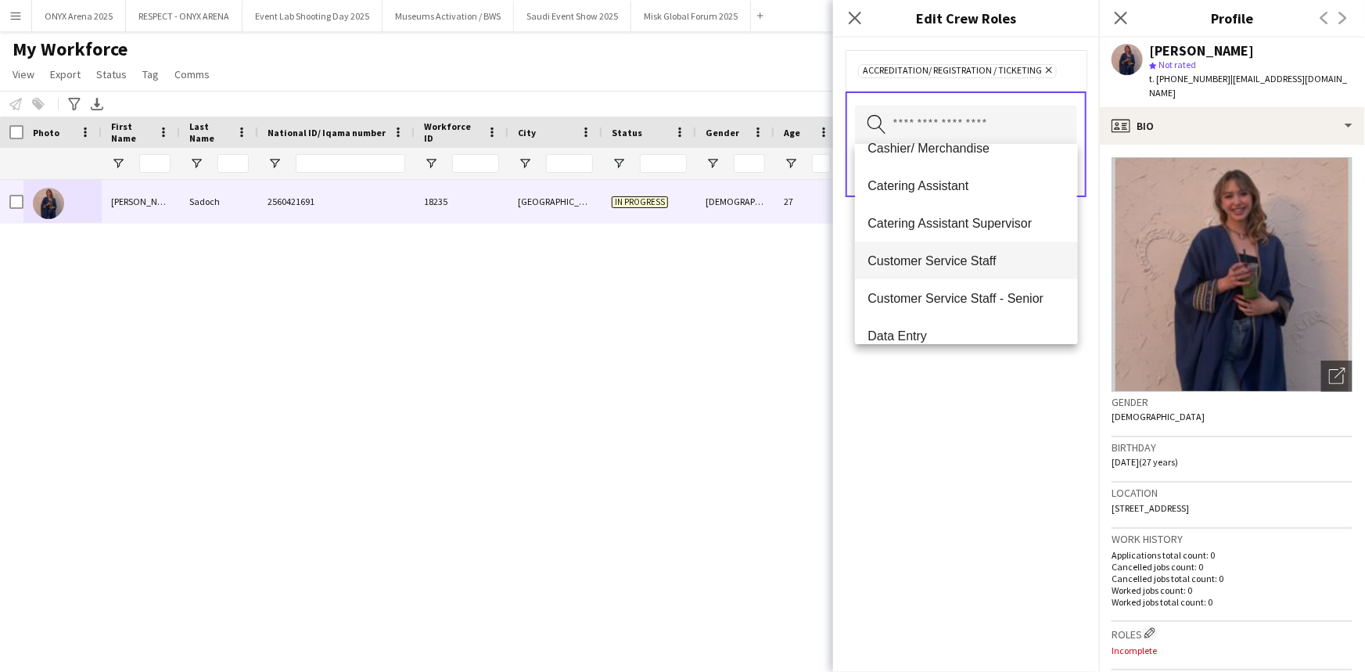
click at [681, 255] on span "Customer Service Staff" at bounding box center [966, 261] width 197 height 15
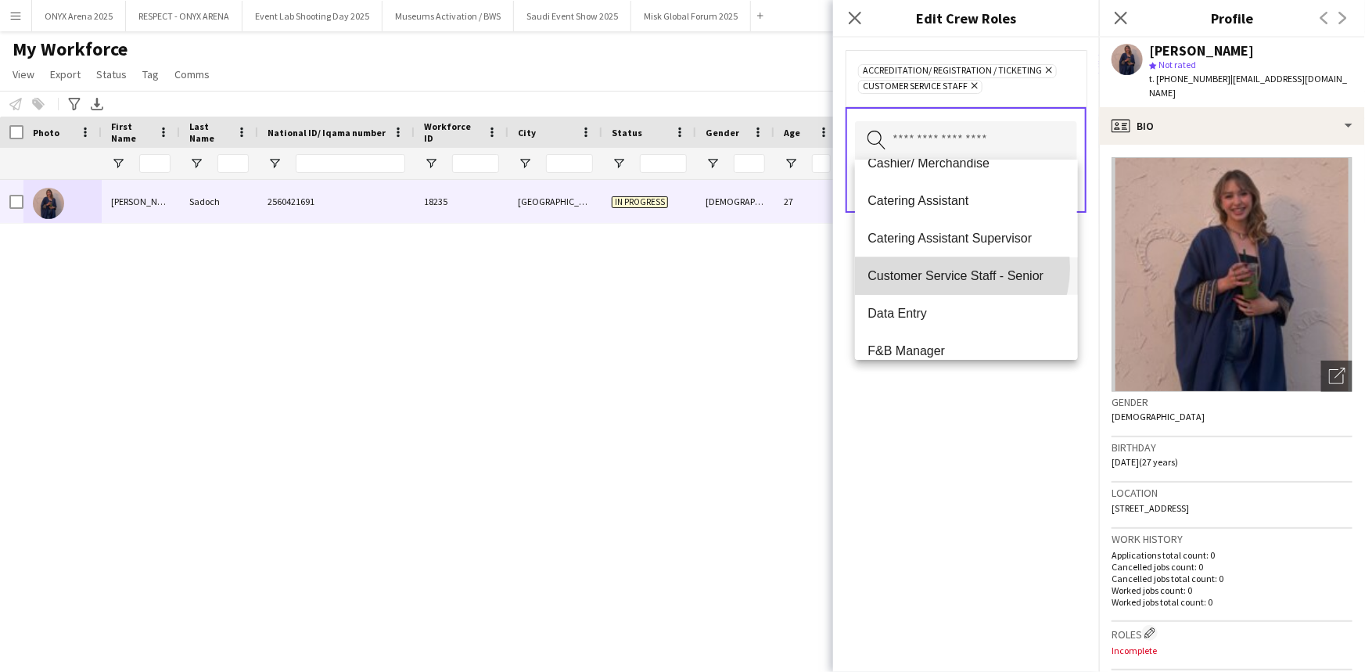
click at [681, 267] on mat-option "Customer Service Staff - Senior" at bounding box center [966, 276] width 222 height 38
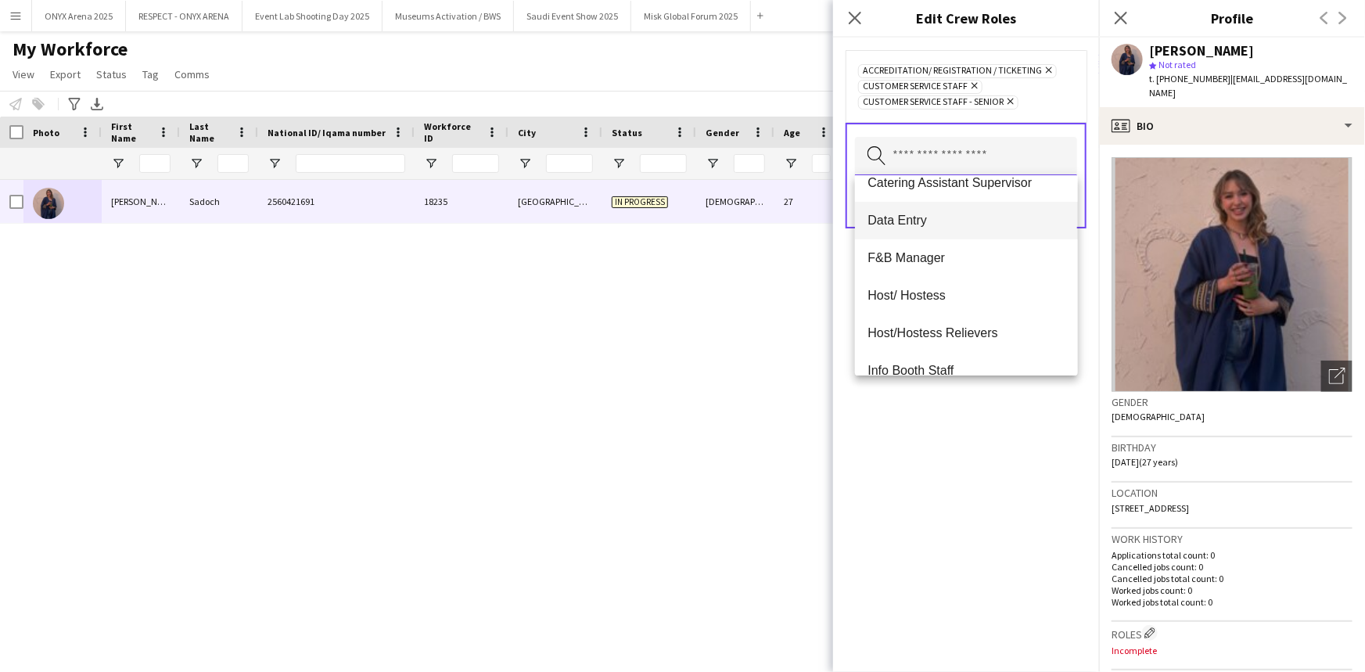
scroll to position [426, 0]
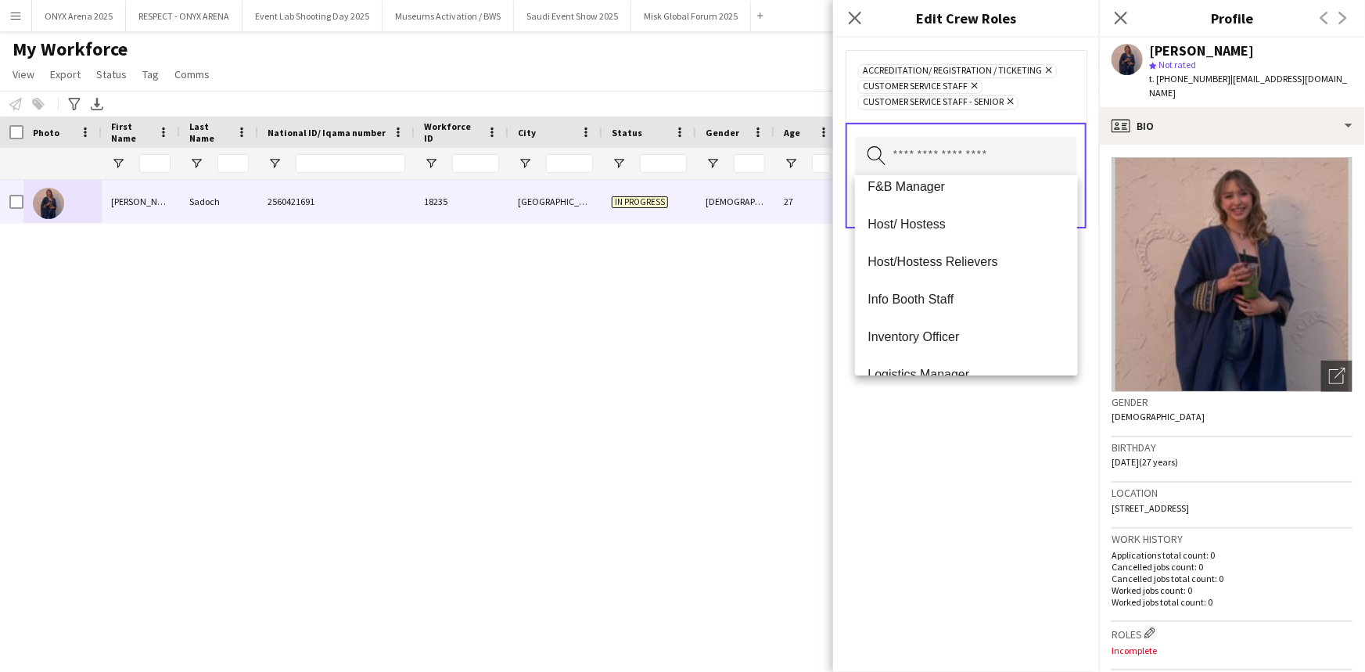
click at [681, 229] on span "Host/ Hostess" at bounding box center [966, 224] width 197 height 15
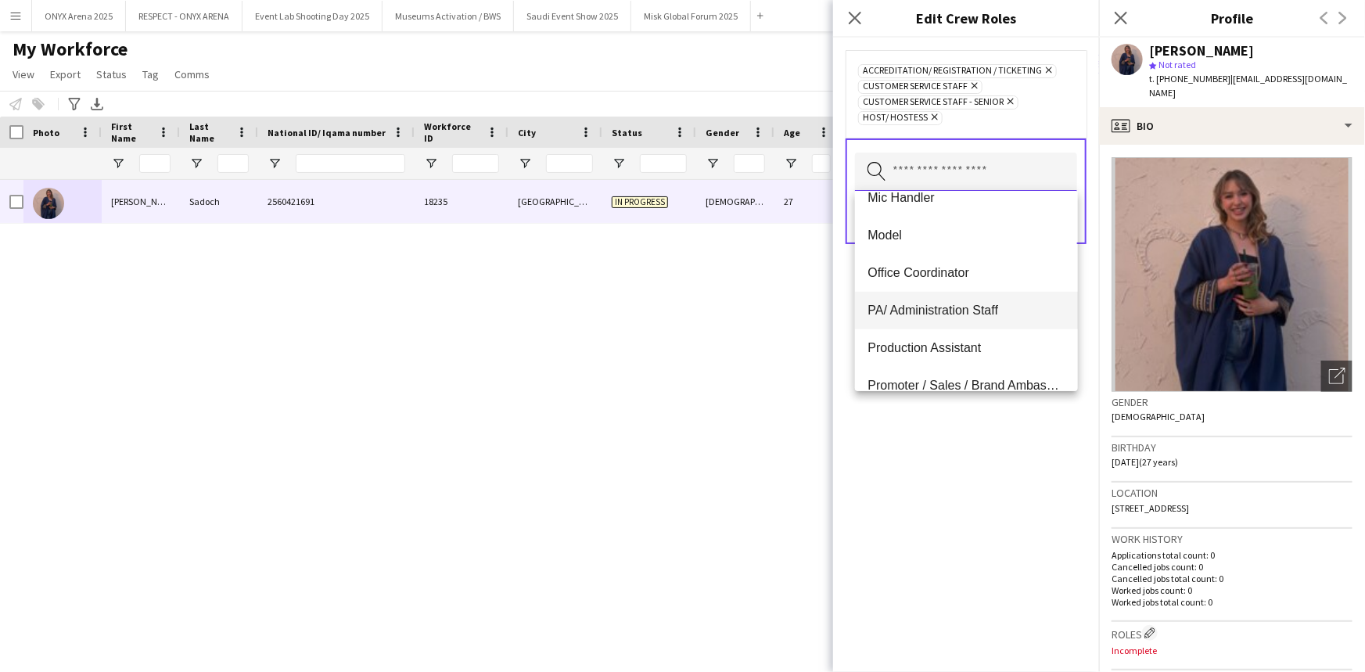
scroll to position [711, 0]
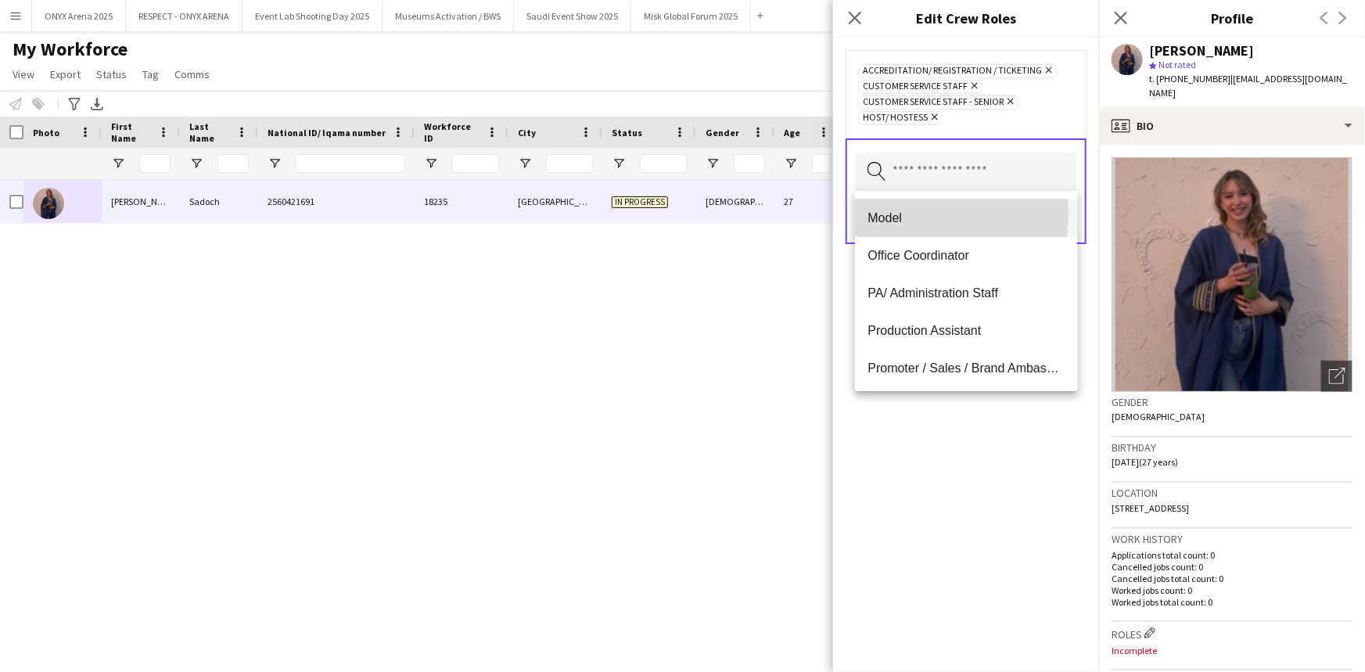
click at [681, 214] on span "Model" at bounding box center [966, 217] width 197 height 15
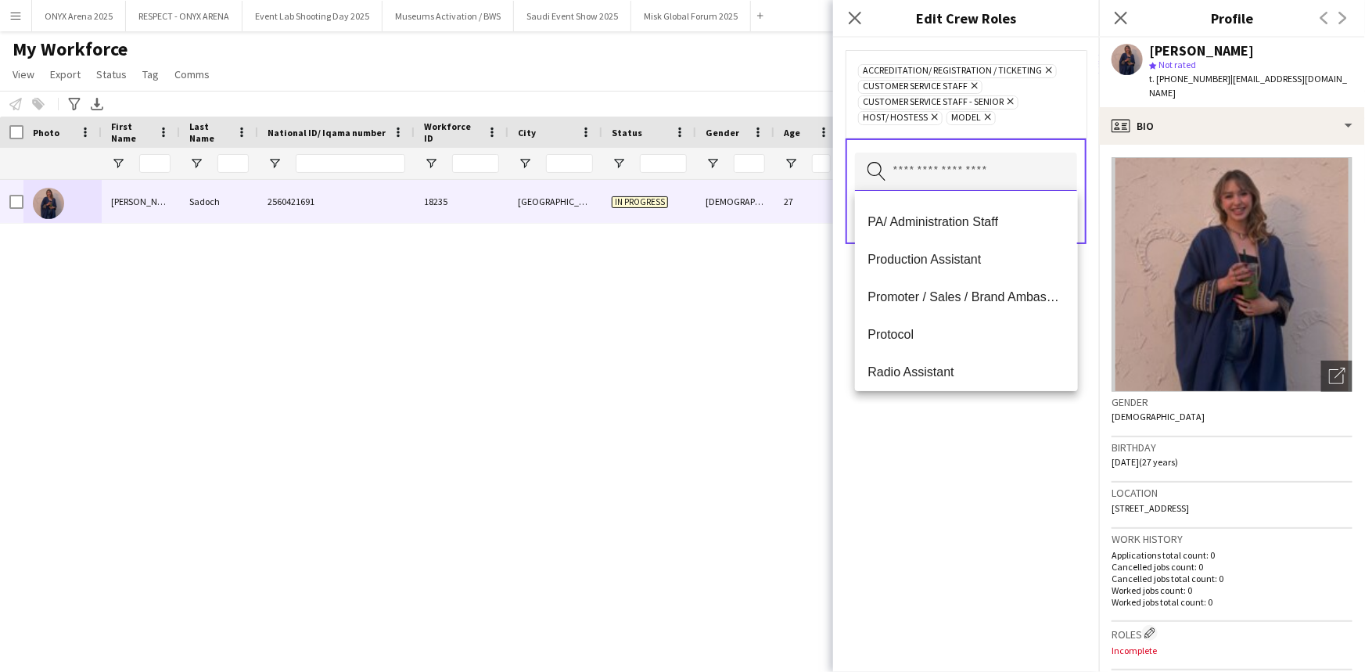
scroll to position [782, 0]
click at [681, 260] on span "Promoter / Sales / Brand Ambassador" at bounding box center [966, 259] width 197 height 15
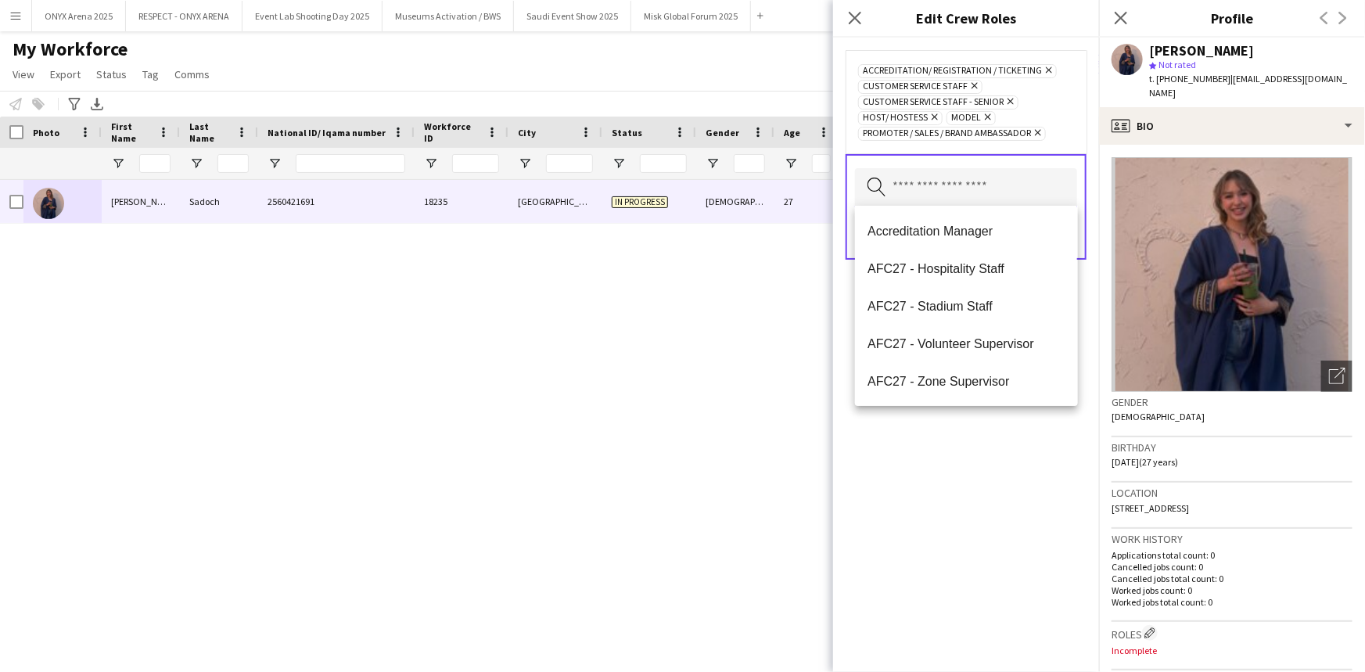
scroll to position [0, 0]
click at [681, 476] on div "Accreditation/ Registration / Ticketing Remove Customer Service Staff Remove Cu…" at bounding box center [966, 355] width 266 height 635
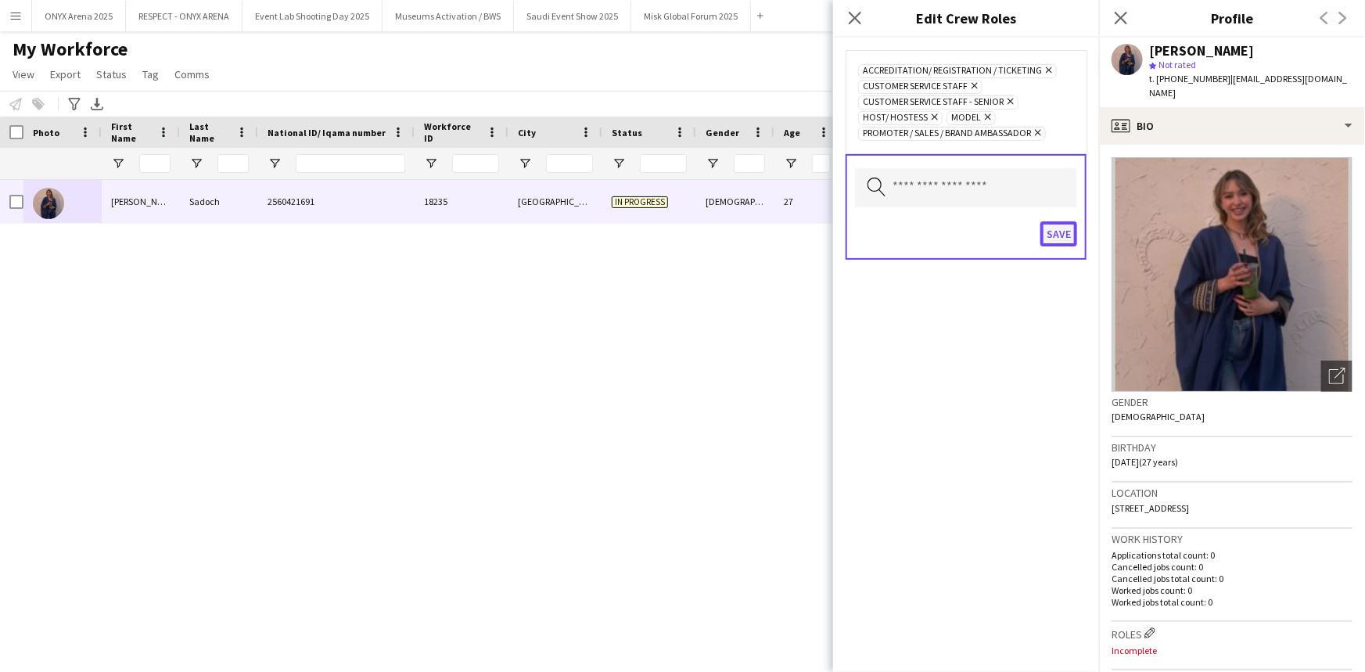
click at [681, 231] on button "Save" at bounding box center [1059, 233] width 37 height 25
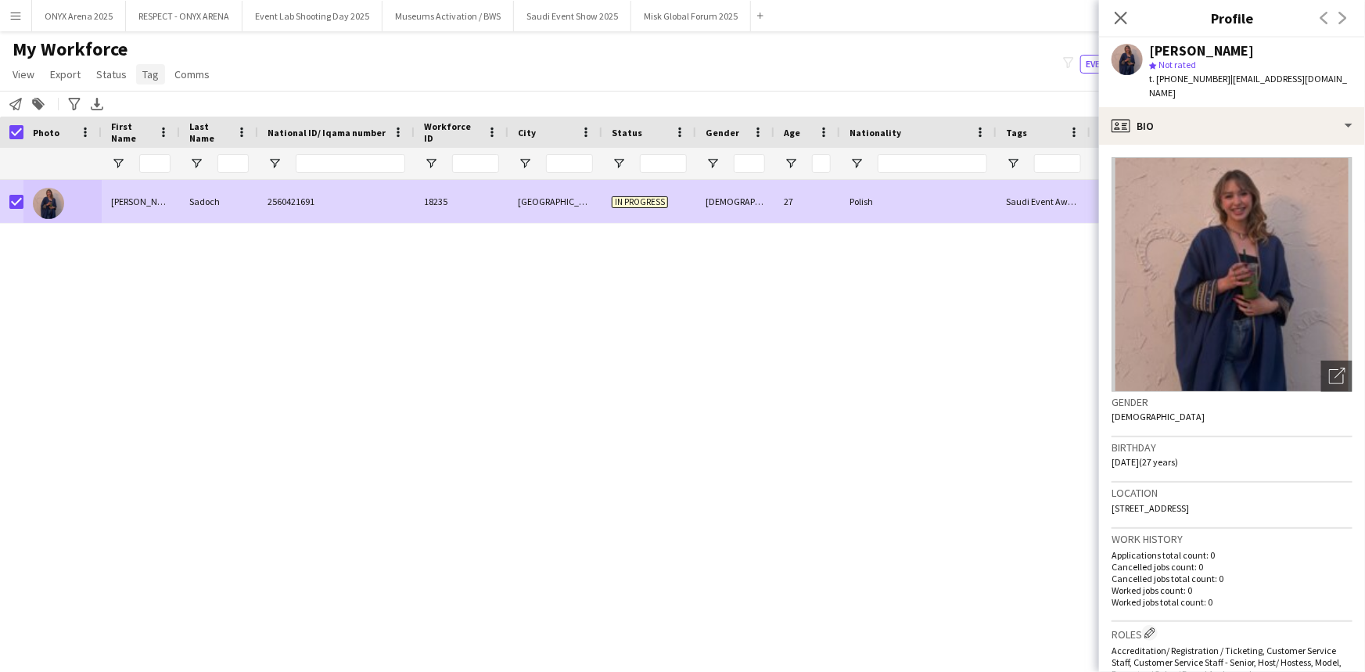
click at [153, 70] on span "Tag" at bounding box center [150, 74] width 16 height 14
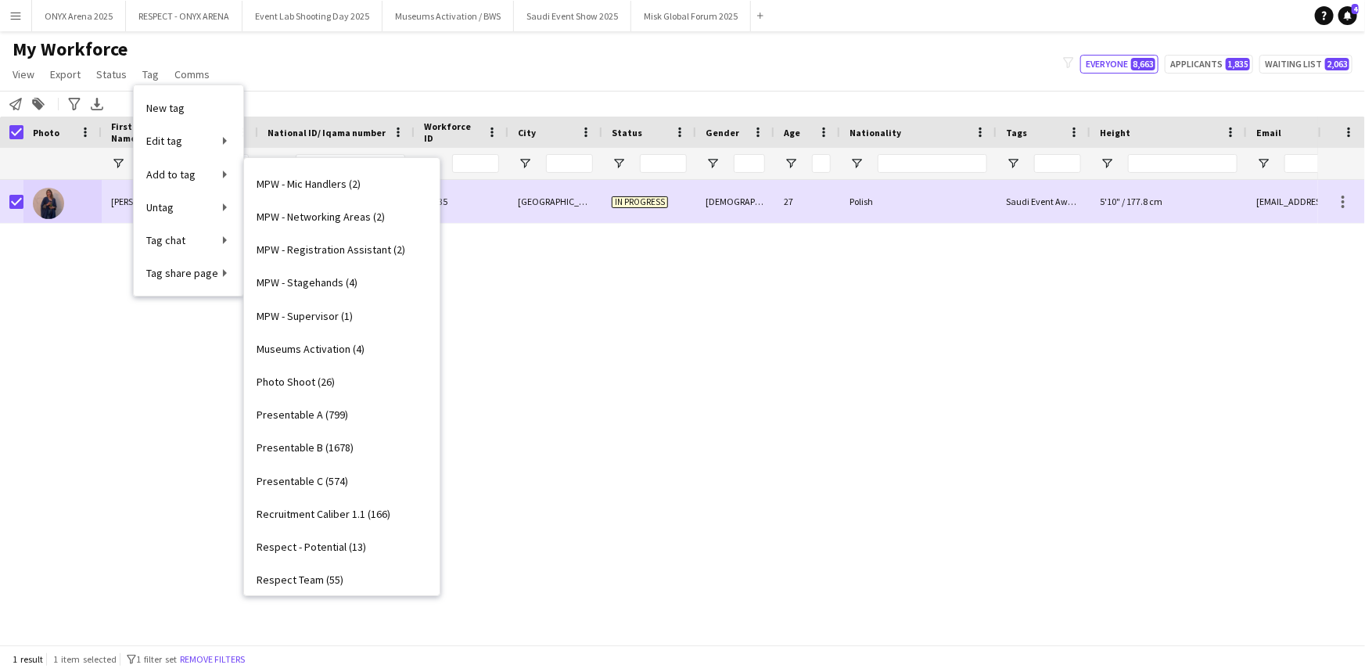
scroll to position [995, 0]
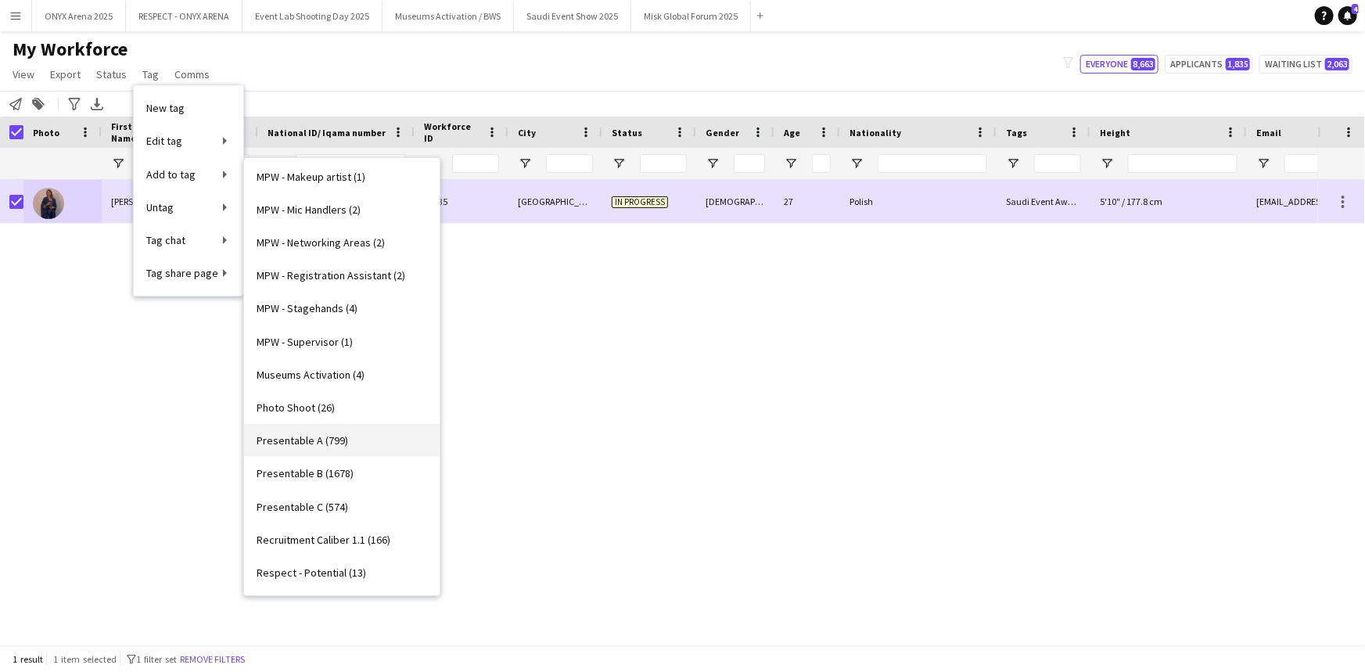
click at [310, 429] on link "Presentable A (799)" at bounding box center [342, 440] width 196 height 33
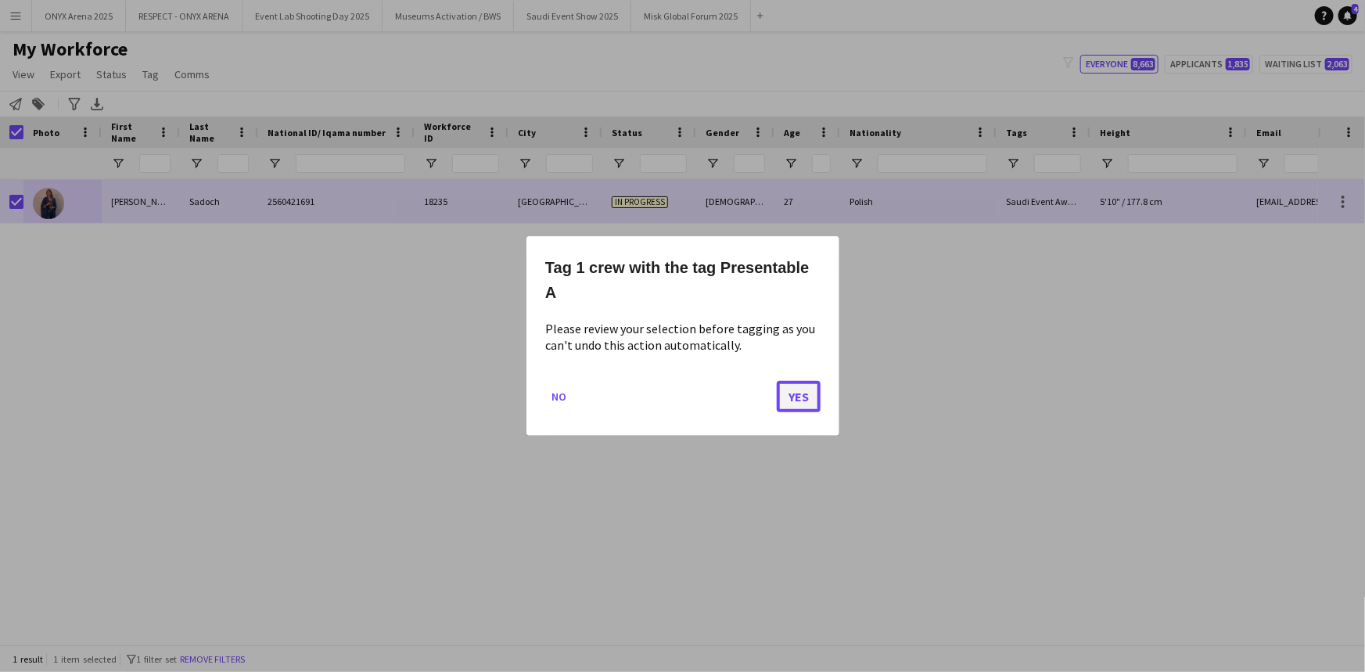
drag, startPoint x: 792, startPoint y: 387, endPoint x: 783, endPoint y: 383, distance: 9.2
click at [681, 387] on button "Yes" at bounding box center [799, 396] width 44 height 31
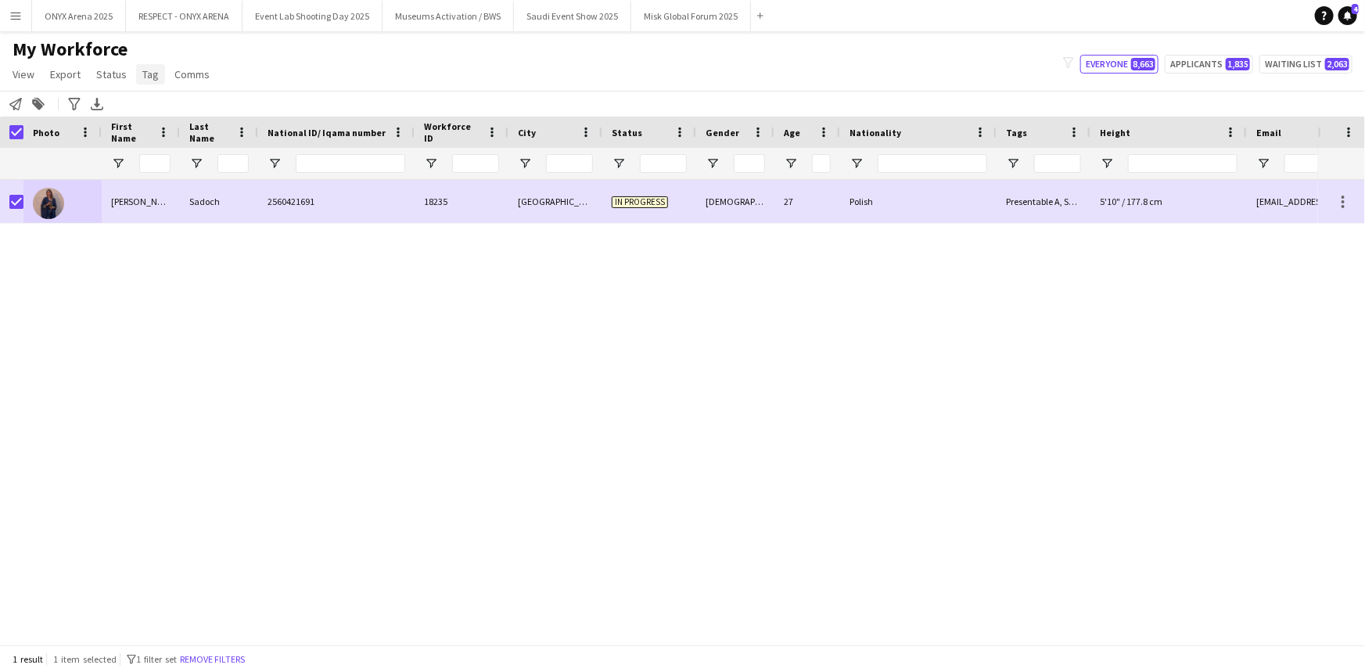
click at [147, 75] on span "Tag" at bounding box center [150, 74] width 16 height 14
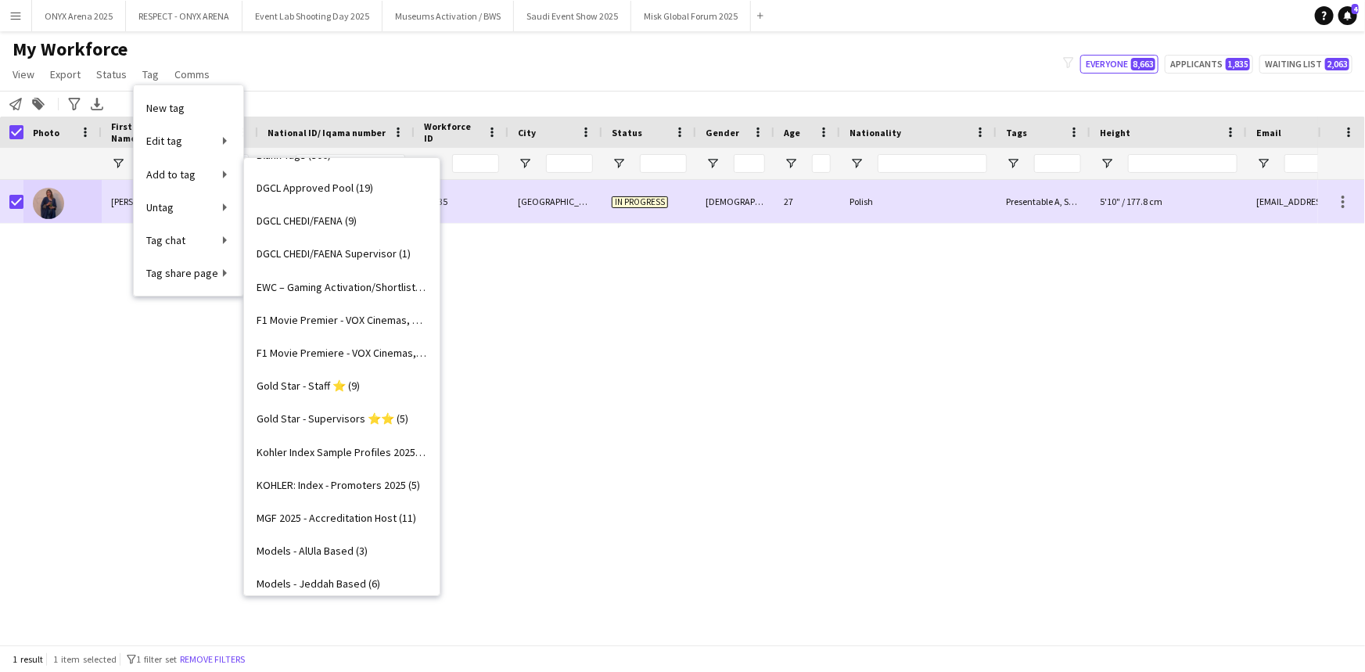
scroll to position [213, 0]
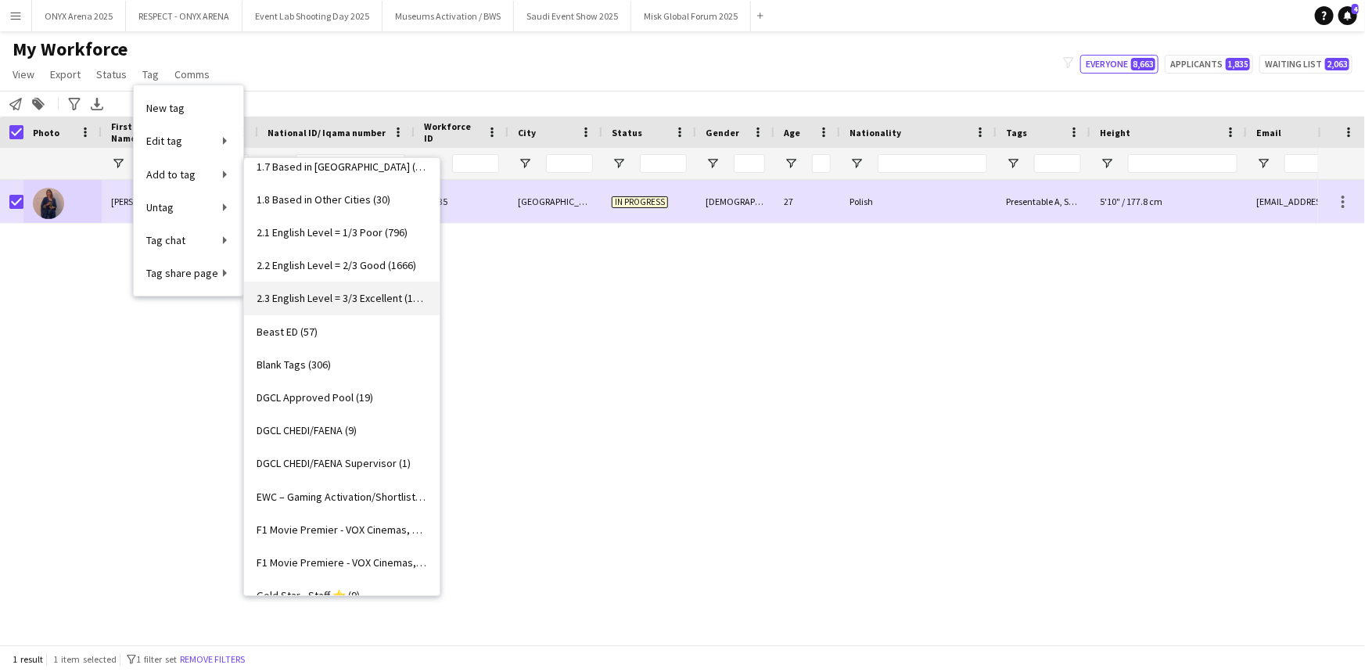
click at [360, 295] on span "2.3 English Level = 3/3 Excellent (1340)" at bounding box center [342, 298] width 171 height 14
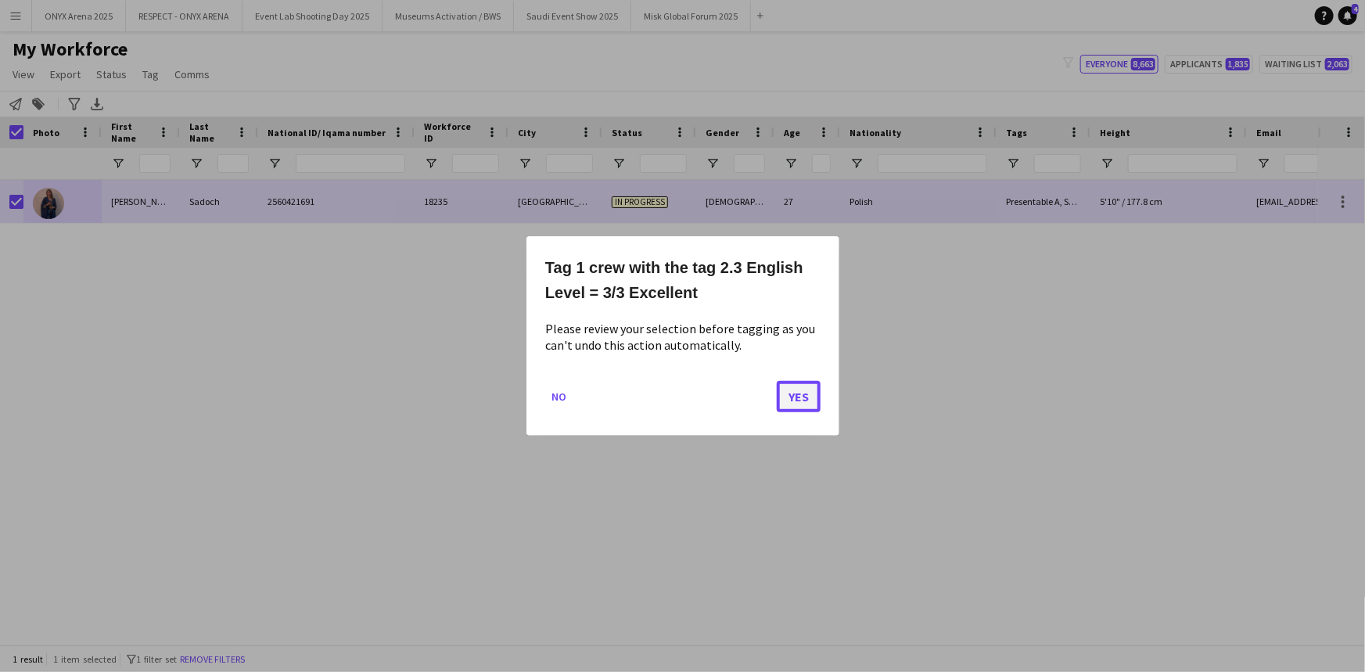
click at [681, 400] on button "Yes" at bounding box center [799, 396] width 44 height 31
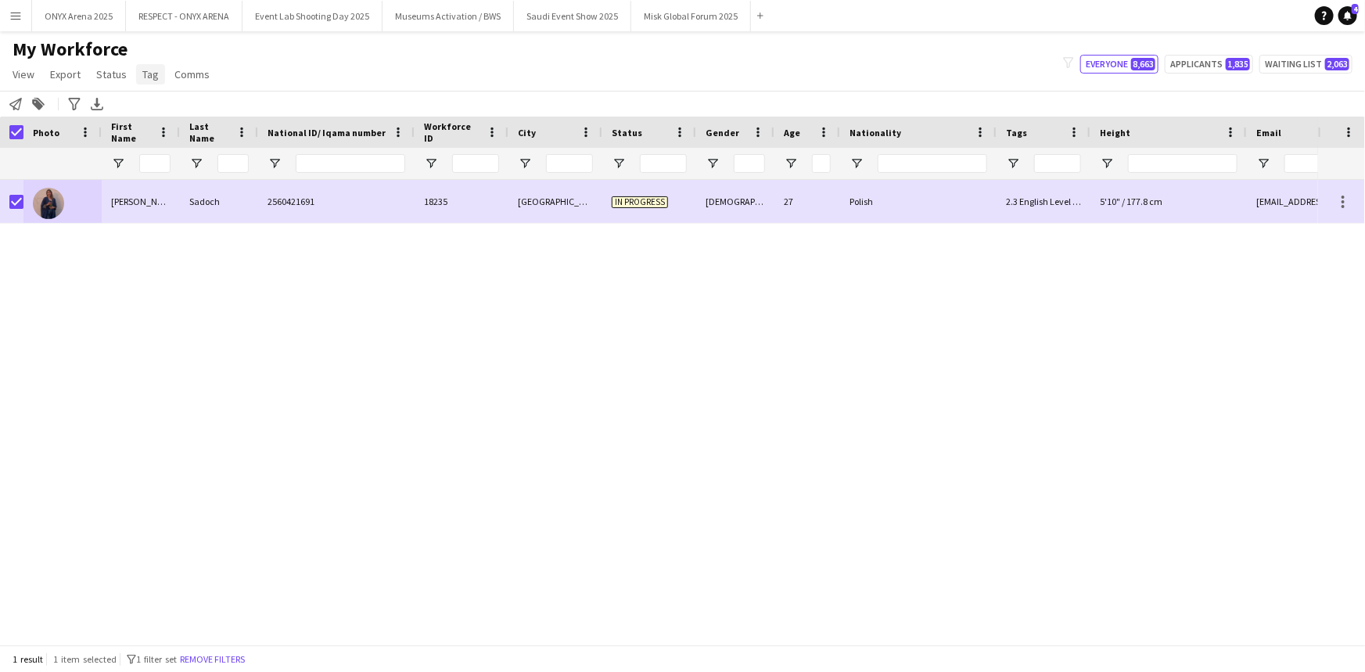
click at [142, 78] on span "Tag" at bounding box center [150, 74] width 16 height 14
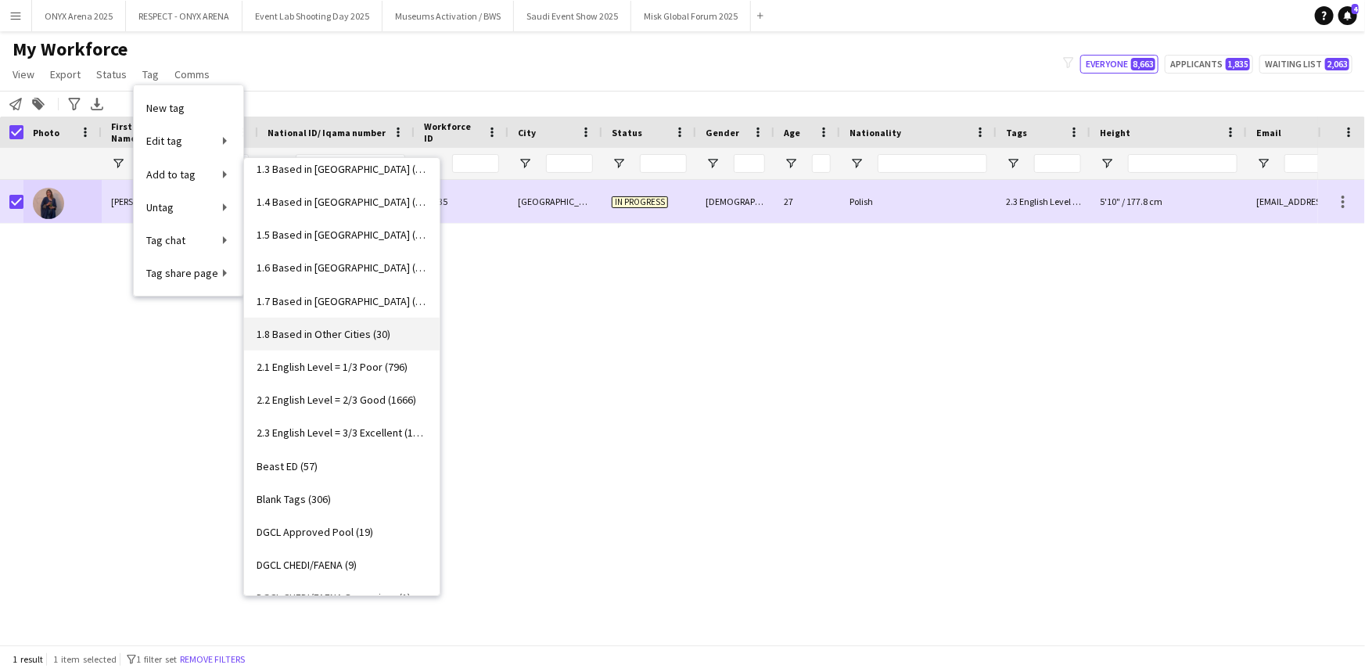
scroll to position [0, 0]
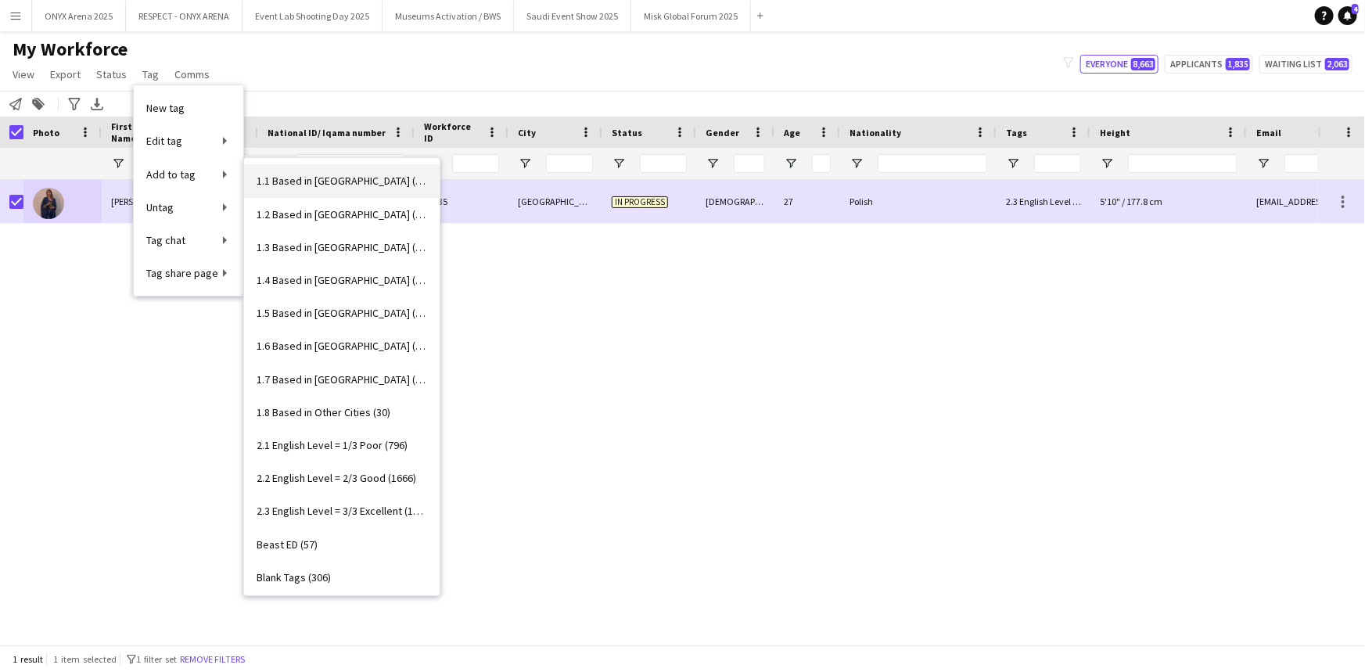
click at [316, 185] on span "1.1 Based in [GEOGRAPHIC_DATA] (3030)" at bounding box center [342, 181] width 171 height 14
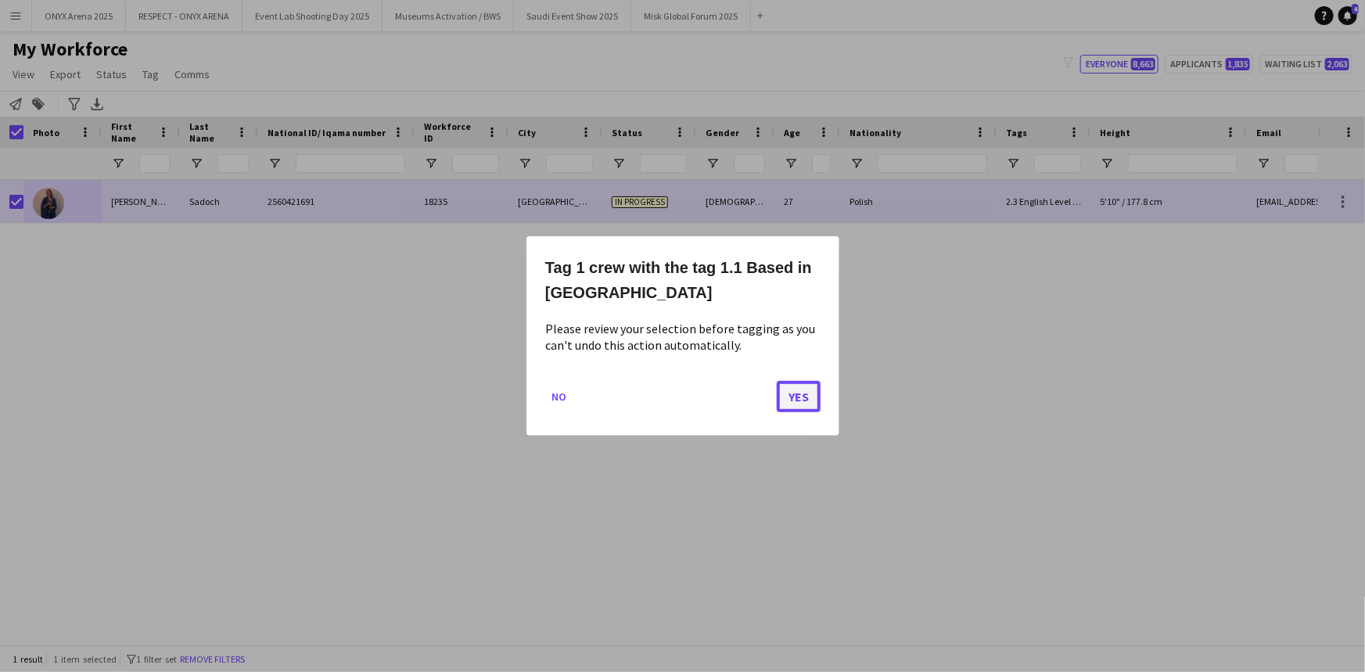
click at [681, 391] on button "Yes" at bounding box center [799, 396] width 44 height 31
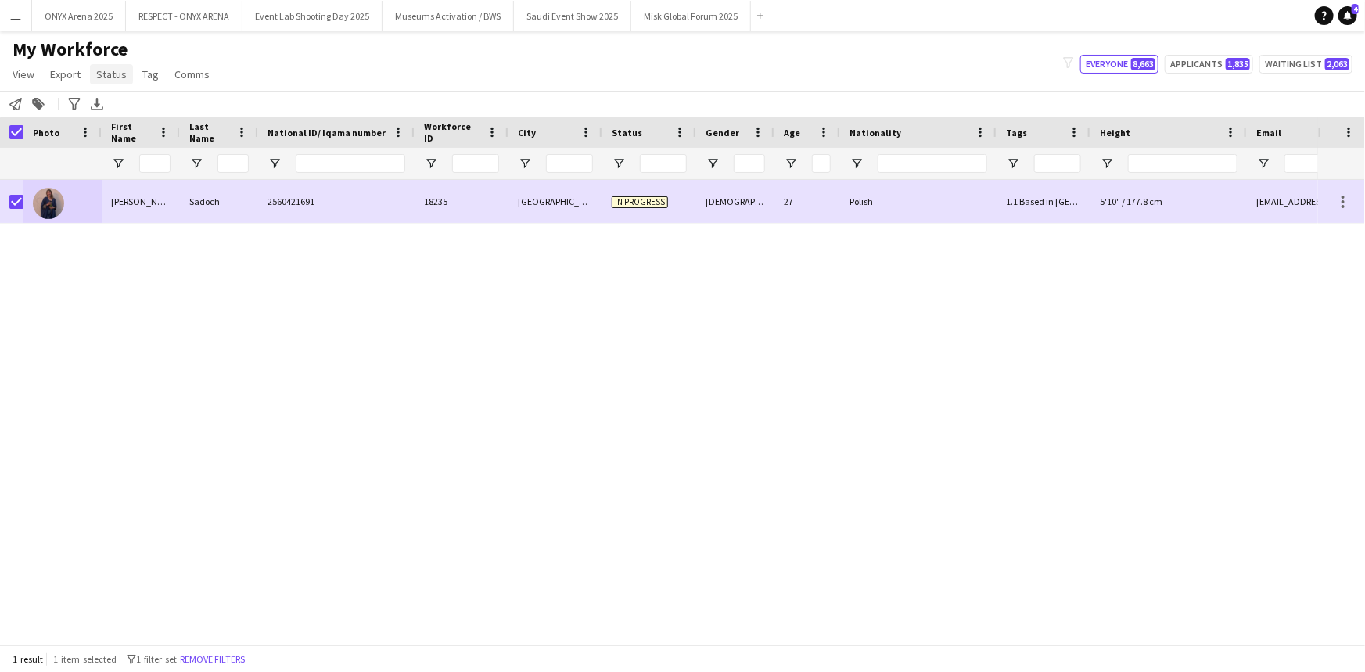
click at [109, 71] on span "Status" at bounding box center [111, 74] width 31 height 14
click at [113, 110] on span "Edit" at bounding box center [111, 108] width 18 height 14
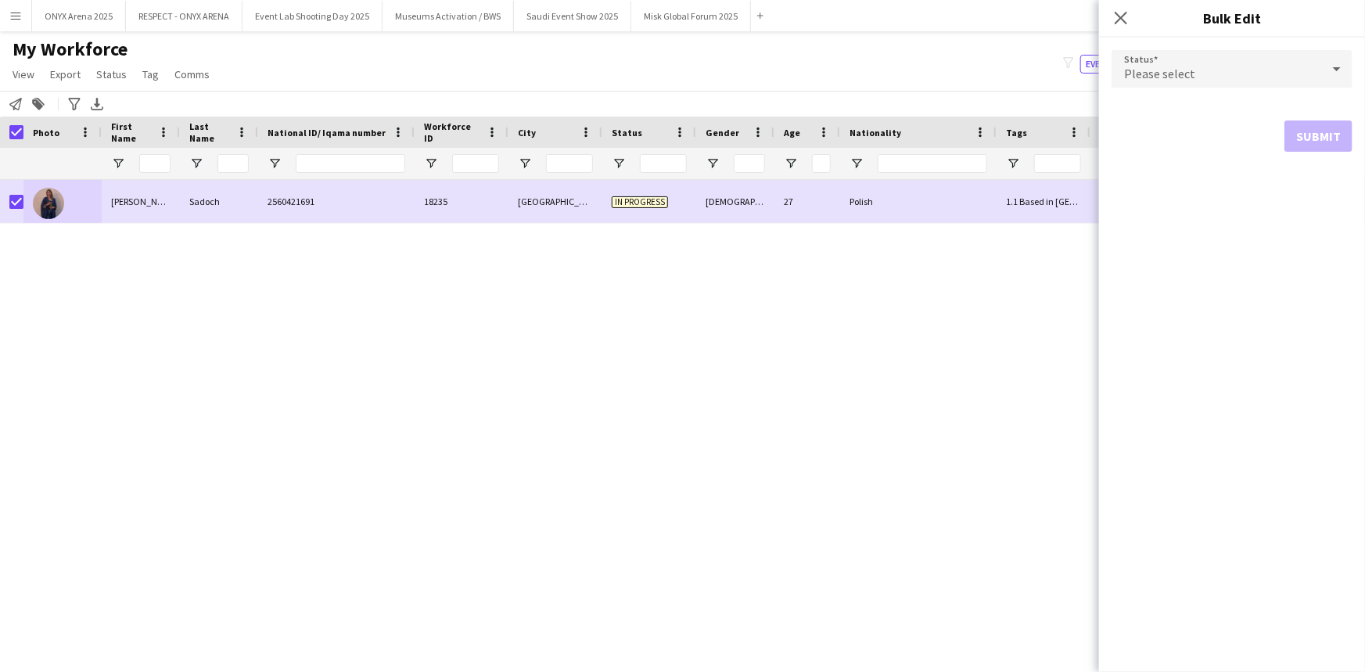
click at [681, 67] on div "Please select" at bounding box center [1217, 69] width 210 height 38
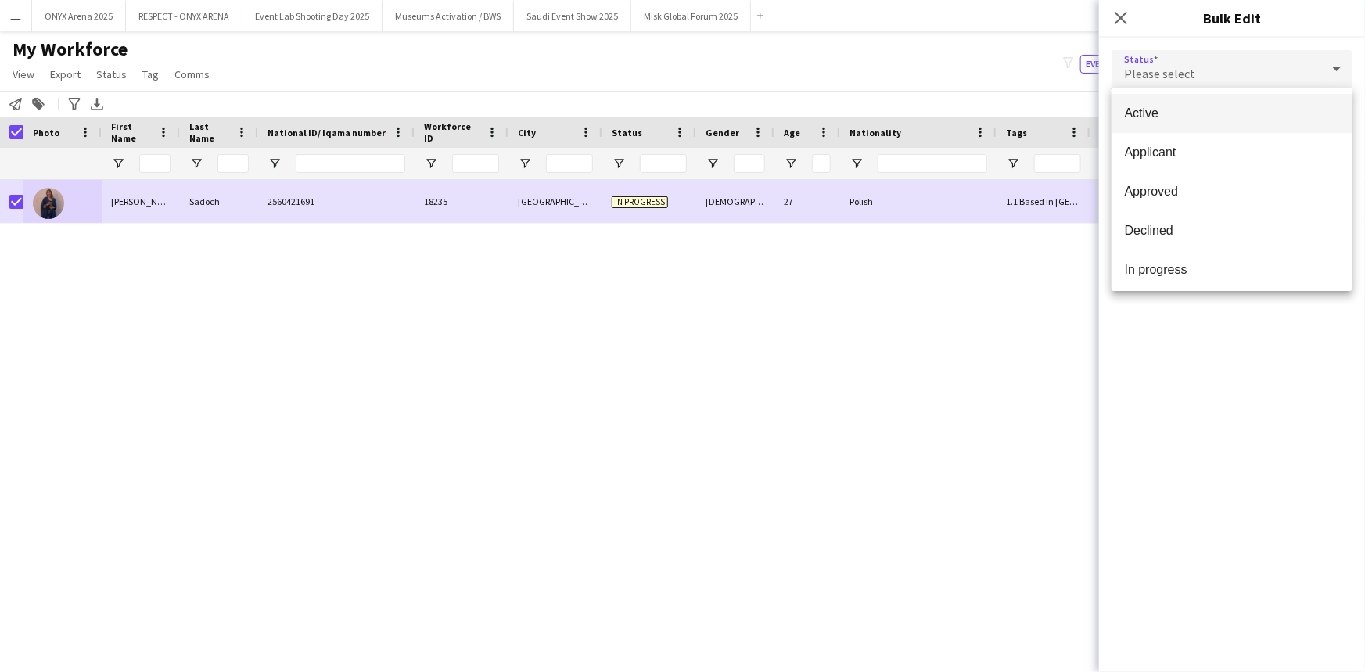
click at [681, 113] on span "Active" at bounding box center [1232, 113] width 216 height 15
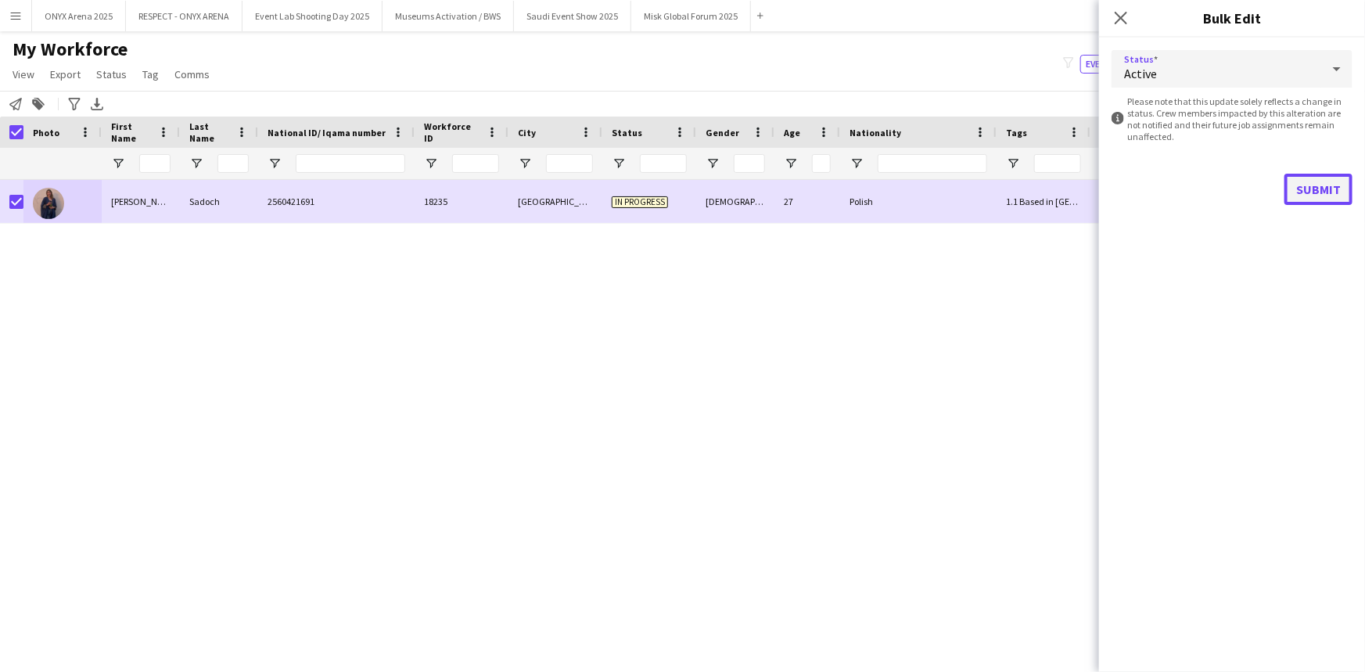
click at [681, 187] on button "Submit" at bounding box center [1319, 189] width 68 height 31
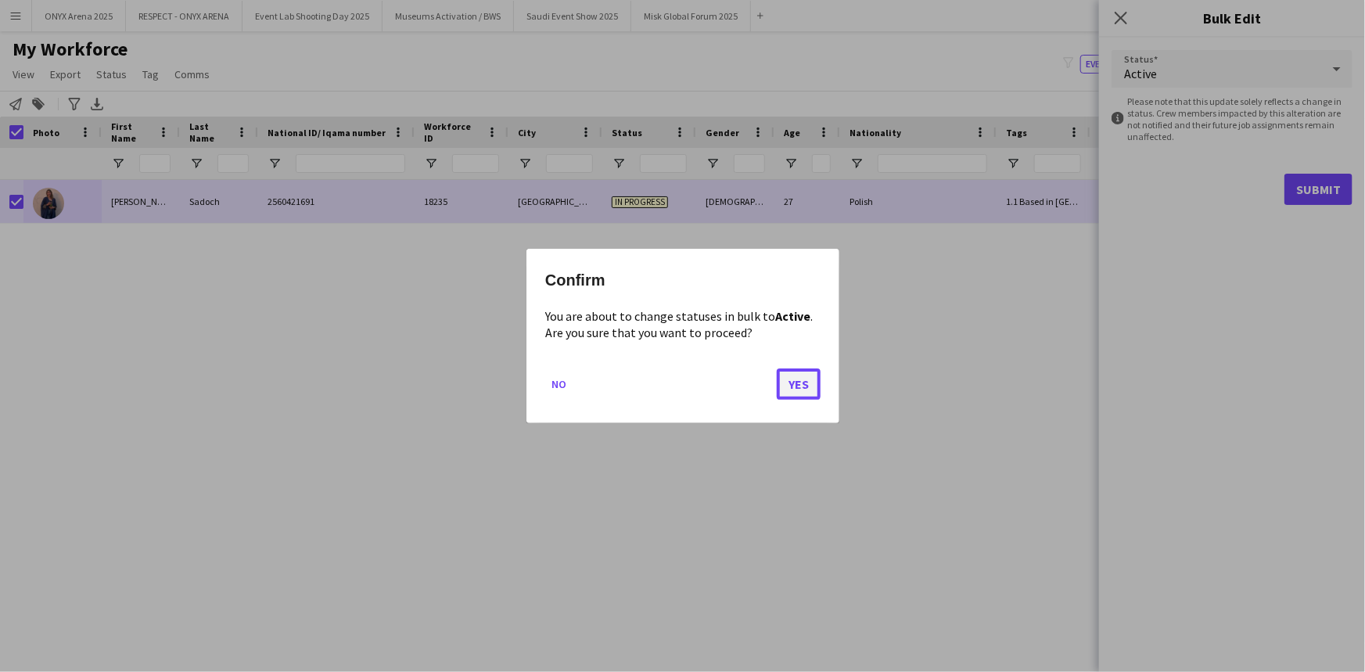
click at [681, 379] on button "Yes" at bounding box center [799, 384] width 44 height 31
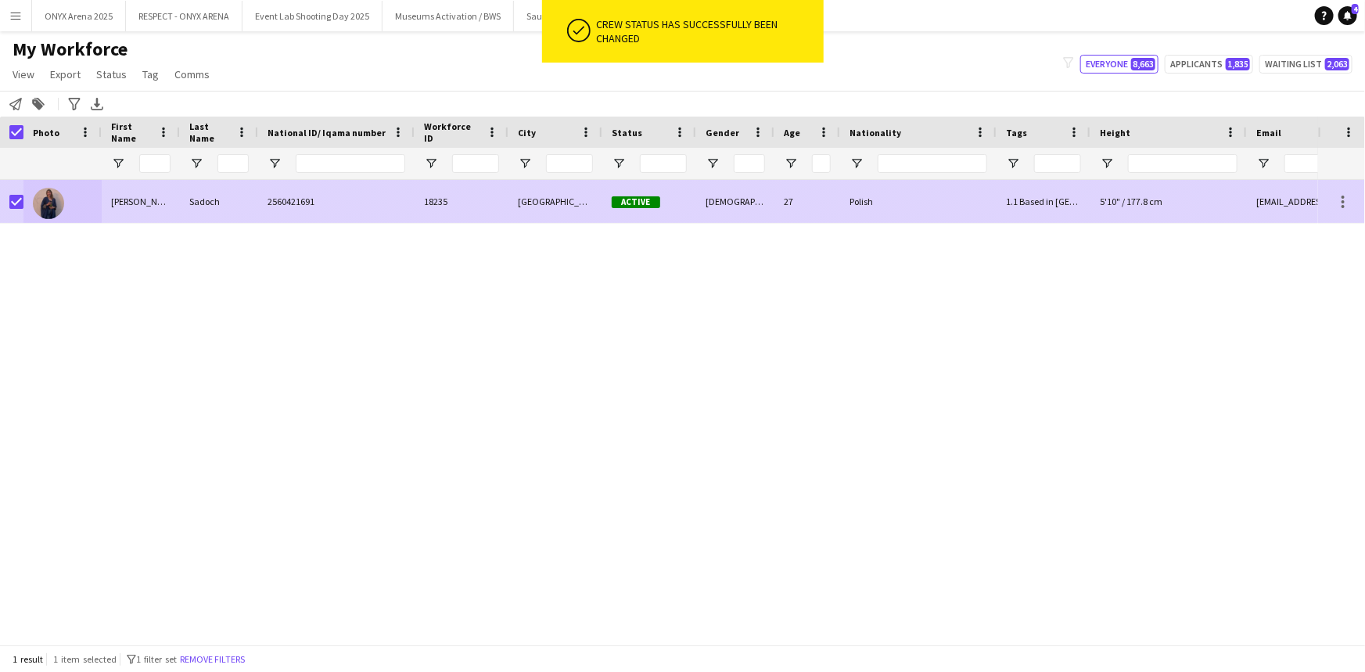
click at [89, 209] on div at bounding box center [62, 201] width 78 height 43
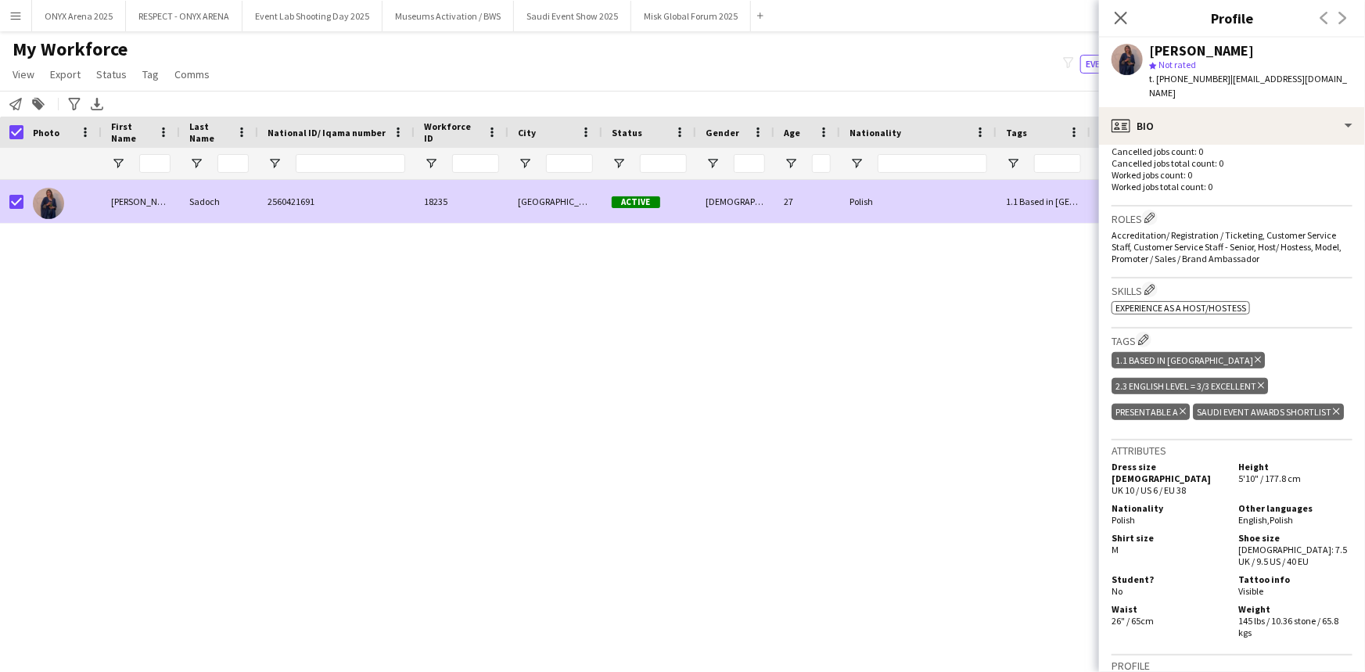
scroll to position [498, 0]
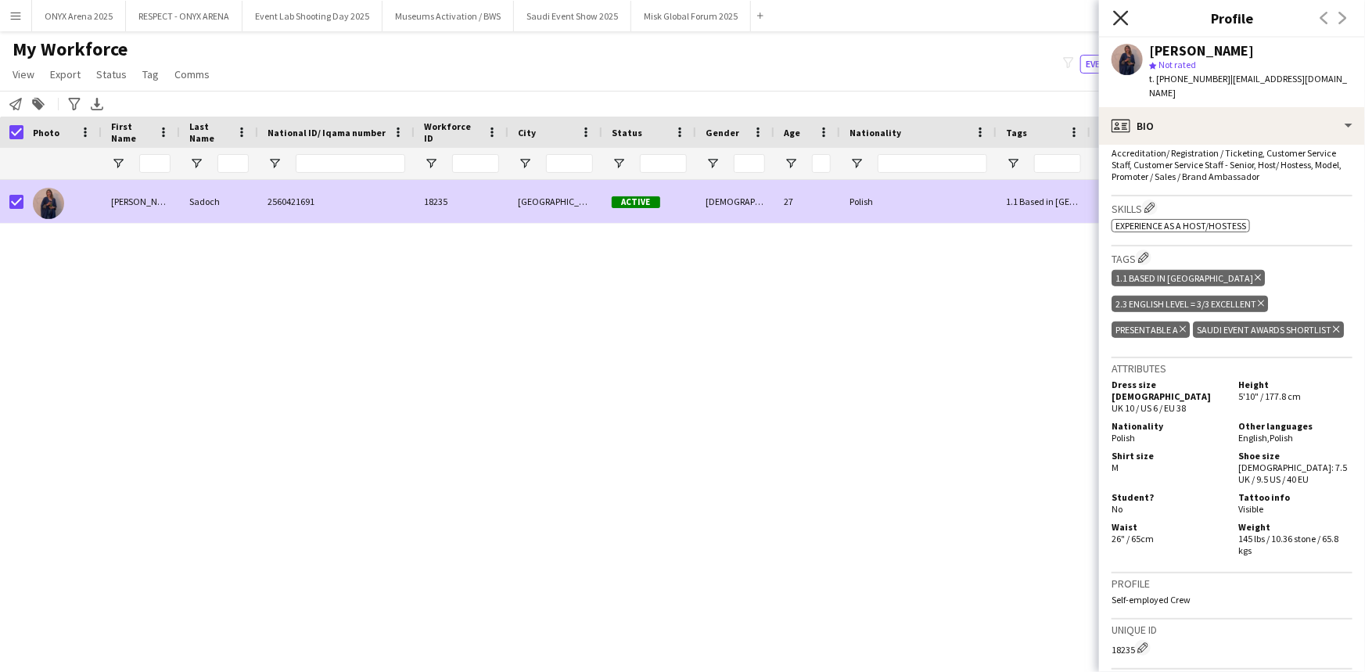
click at [681, 16] on icon at bounding box center [1120, 17] width 15 height 15
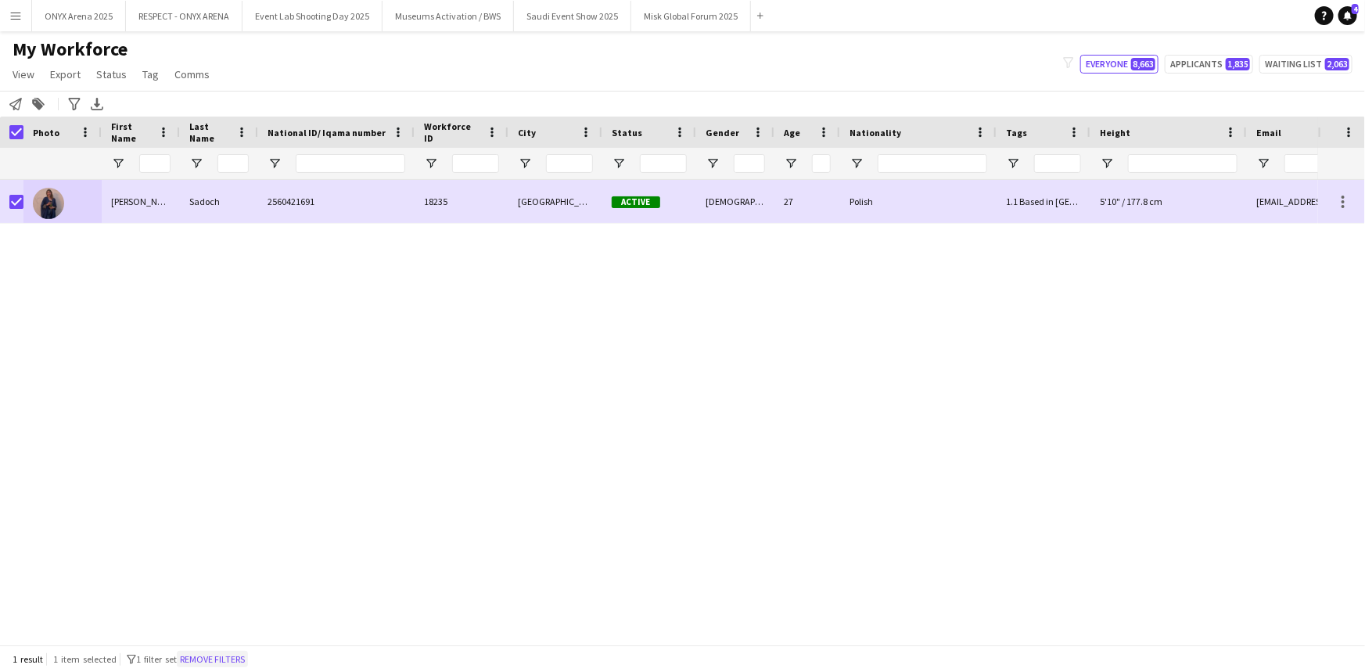
click at [221, 655] on button "Remove filters" at bounding box center [212, 659] width 71 height 17
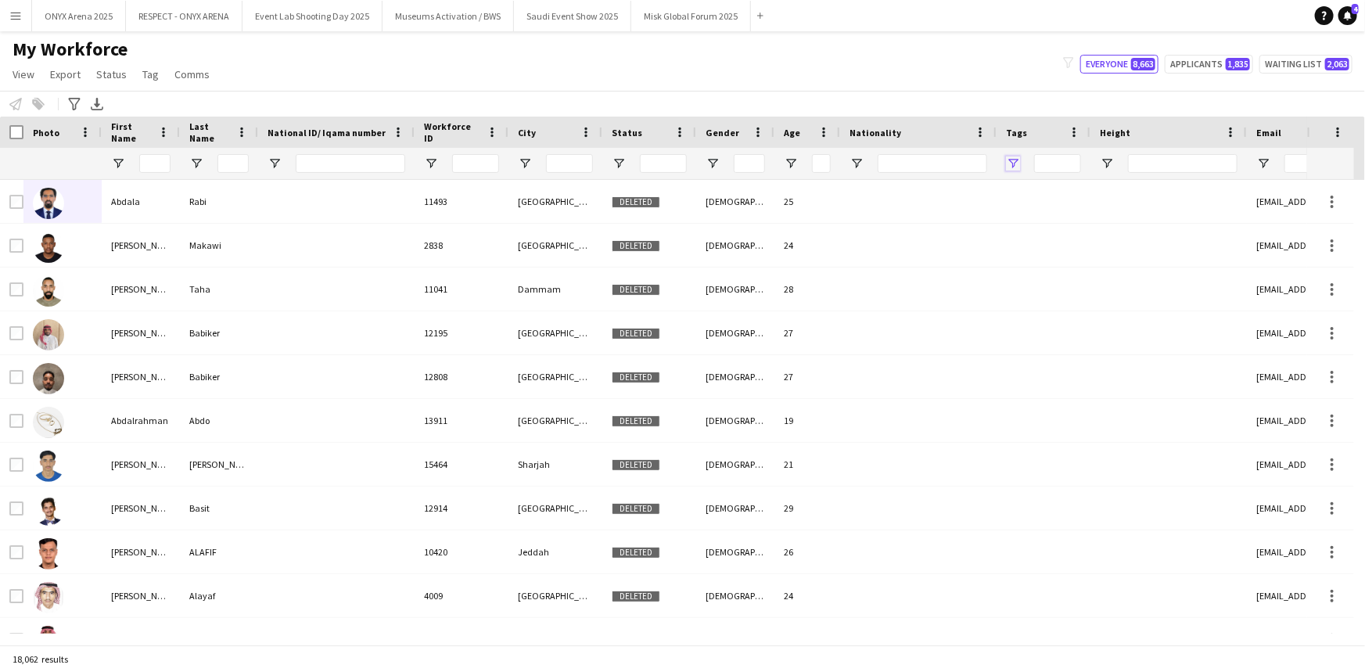
click at [681, 165] on span "Open Filter Menu" at bounding box center [1013, 163] width 14 height 14
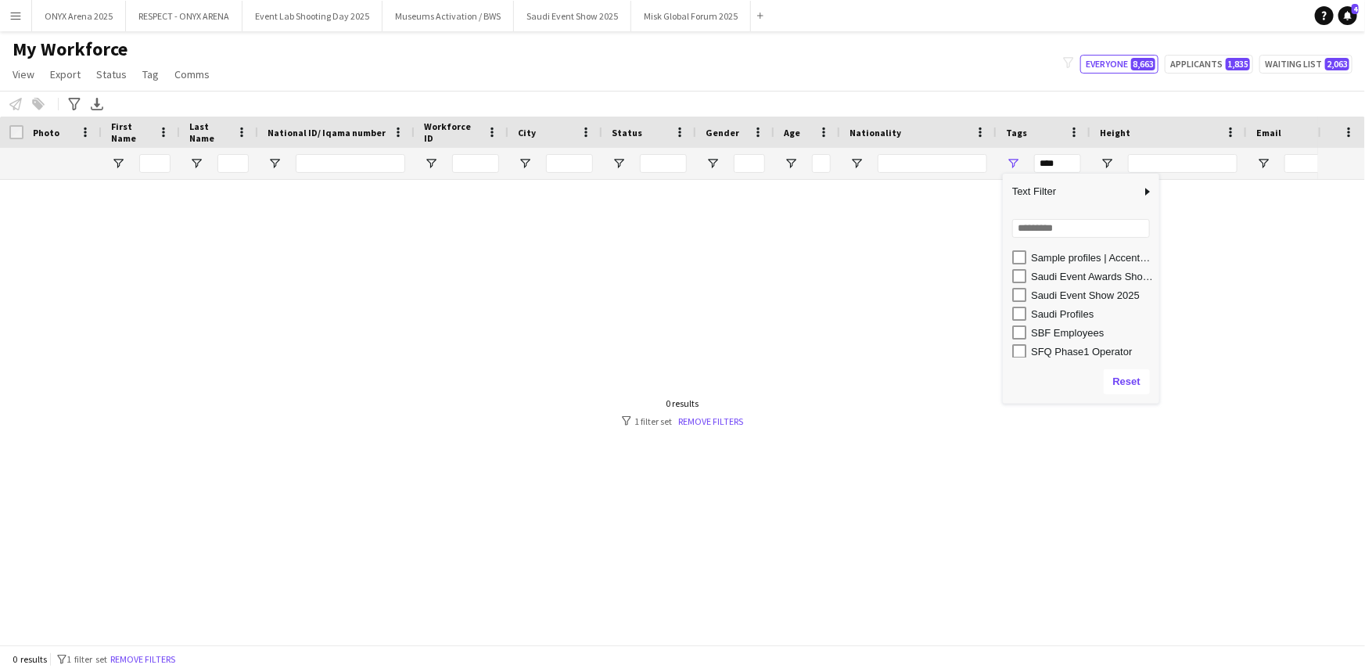
scroll to position [853, 0]
type input "**********"
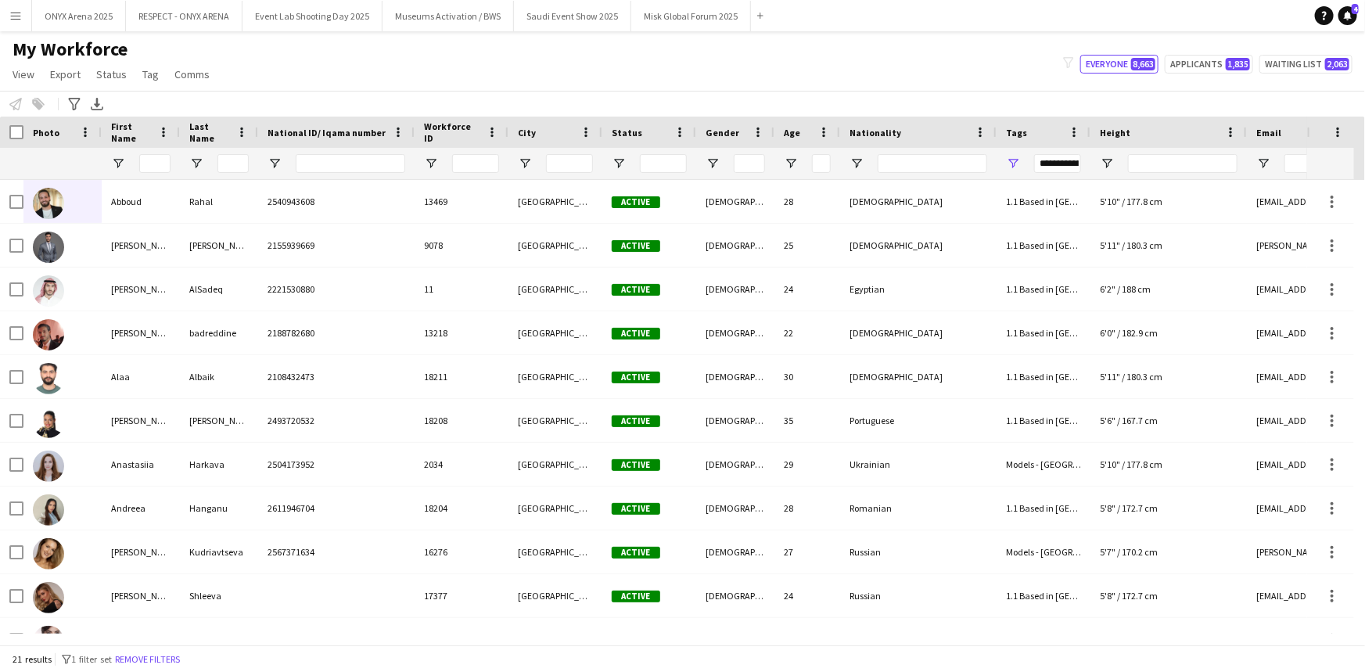
click at [622, 65] on div "My Workforce View Views Default view R4ven New view Update view Delete view Edi…" at bounding box center [682, 64] width 1365 height 53
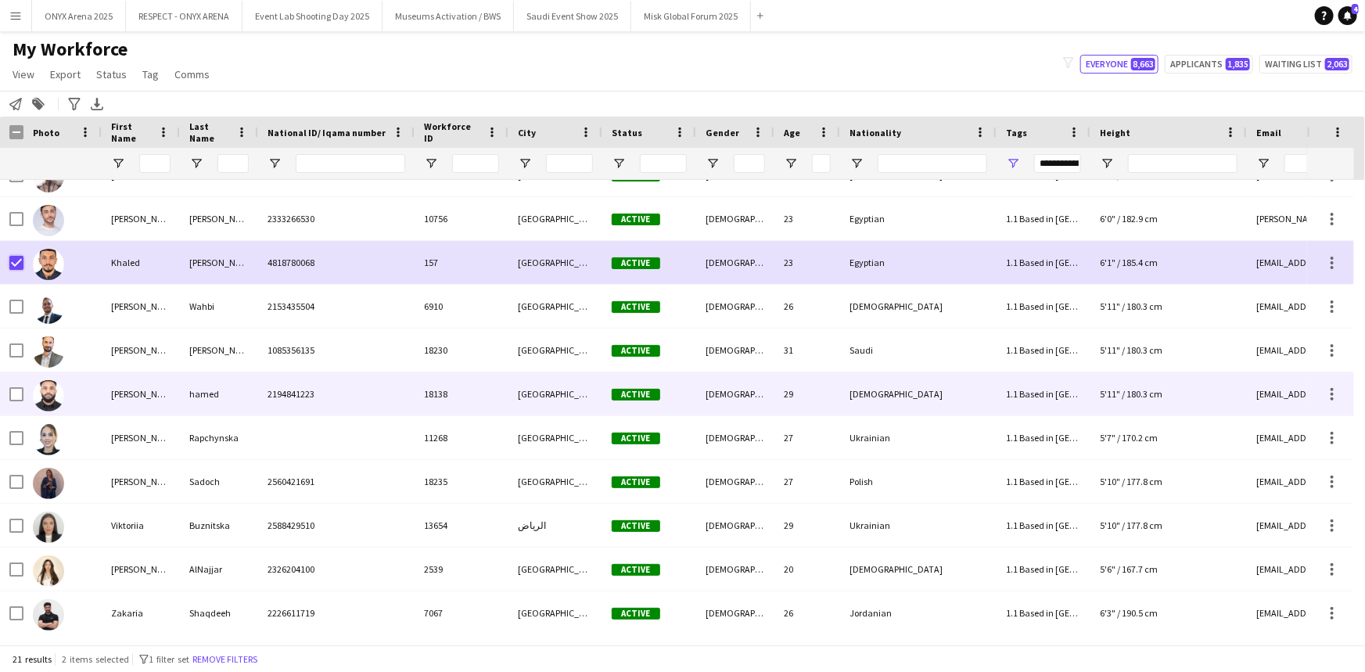
scroll to position [466, 0]
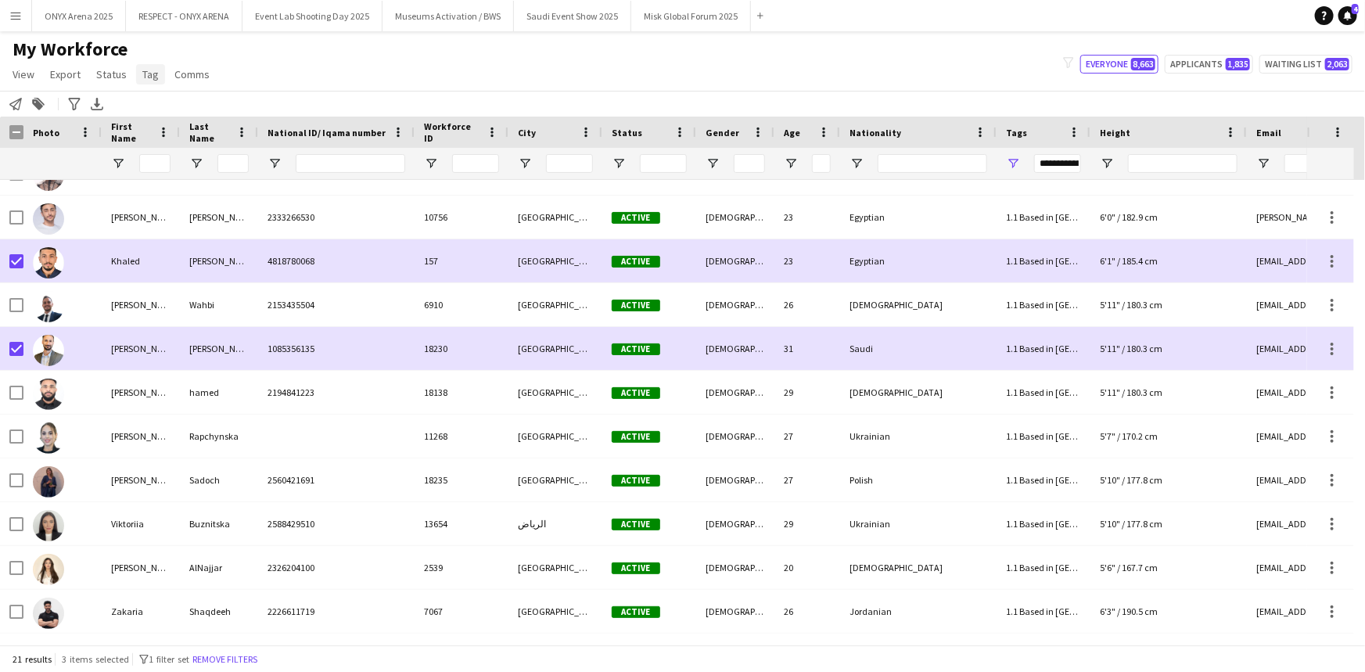
click at [151, 74] on span "Tag" at bounding box center [150, 74] width 16 height 14
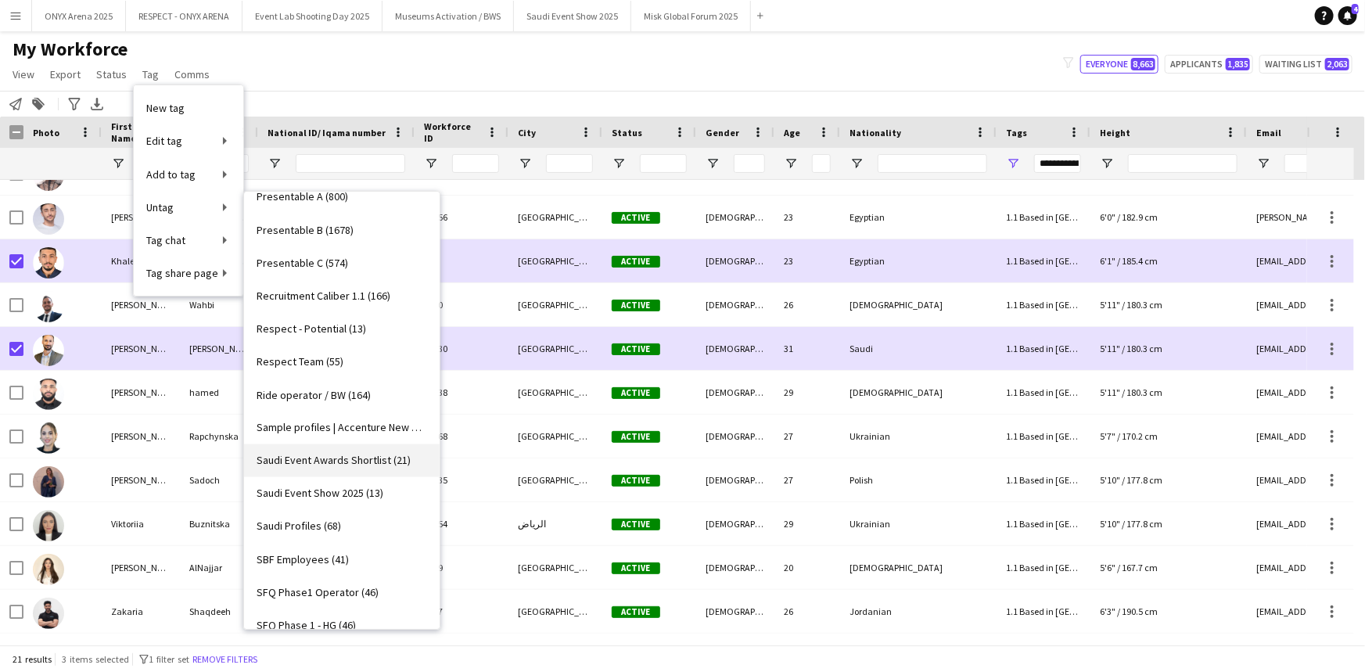
scroll to position [1280, 0]
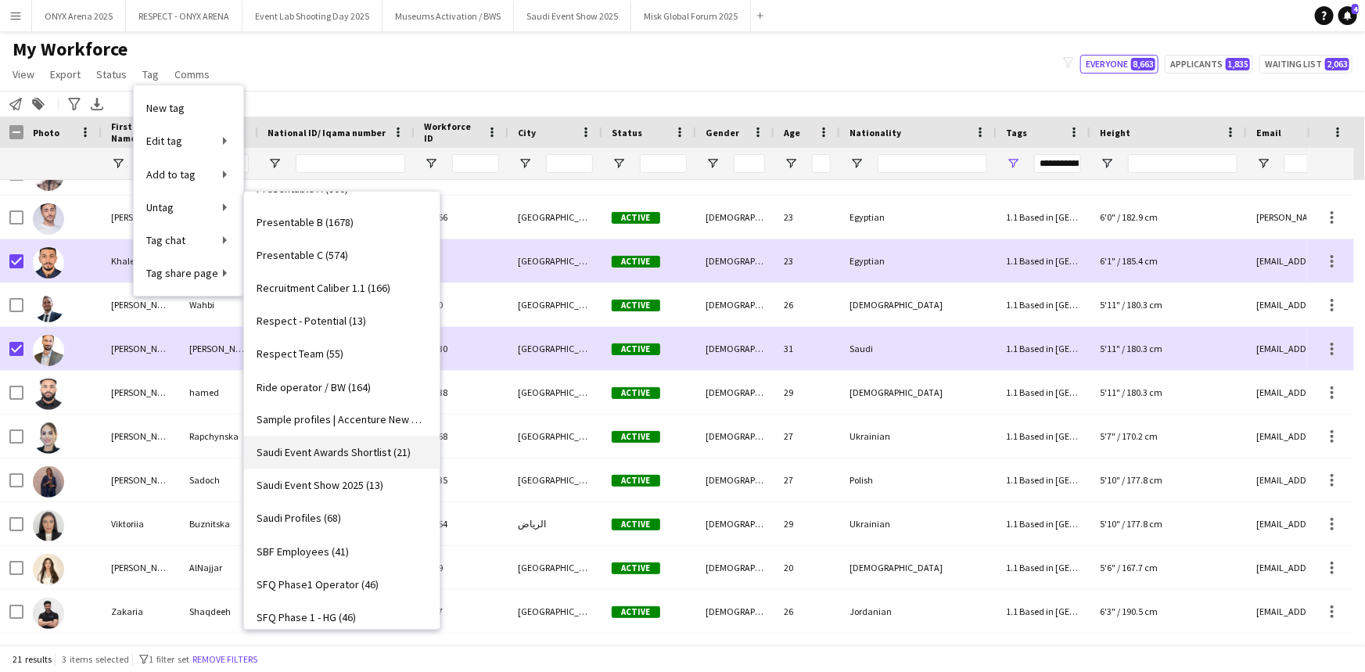
click at [319, 446] on span "Saudi Event Awards Shortlist (21)" at bounding box center [334, 453] width 154 height 14
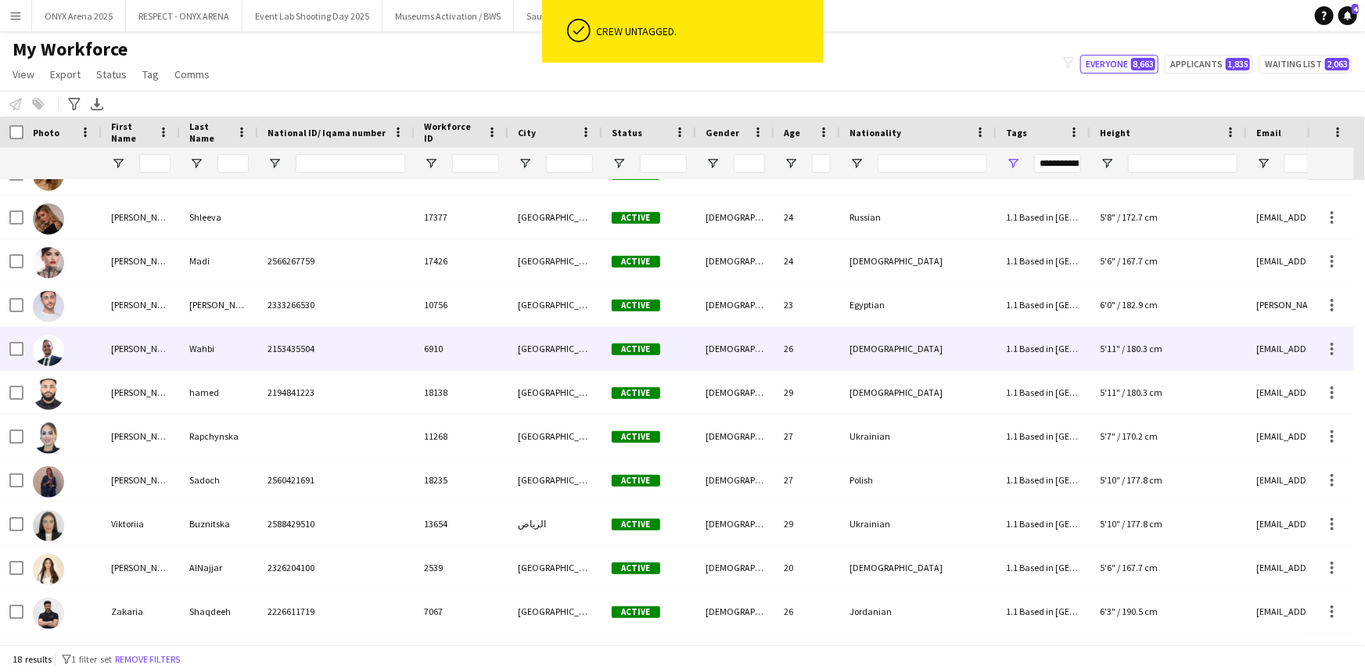
click at [319, 446] on div "[PERSON_NAME] [PERSON_NAME] 2540943608 13469 [GEOGRAPHIC_DATA] Active [DEMOGRAP…" at bounding box center [880, 239] width 1760 height 789
click at [184, 357] on div "Wahbi" at bounding box center [219, 348] width 78 height 43
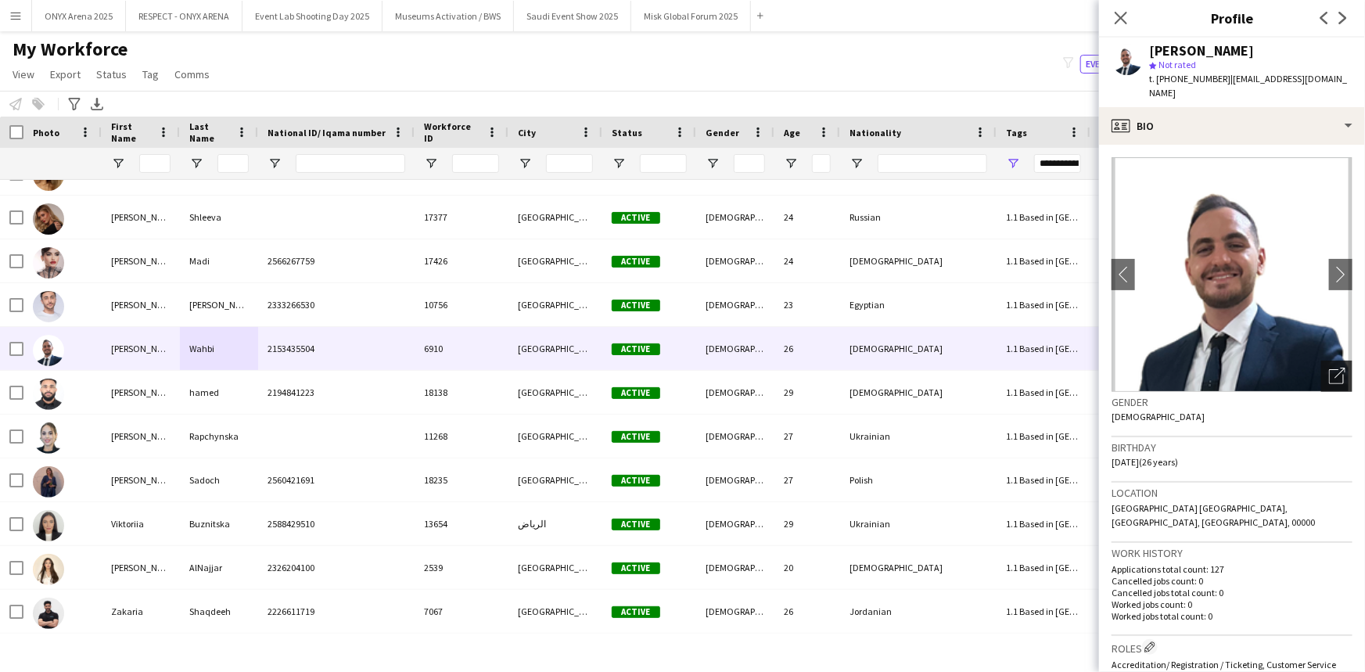
click at [681, 368] on icon "Open photos pop-in" at bounding box center [1337, 376] width 16 height 16
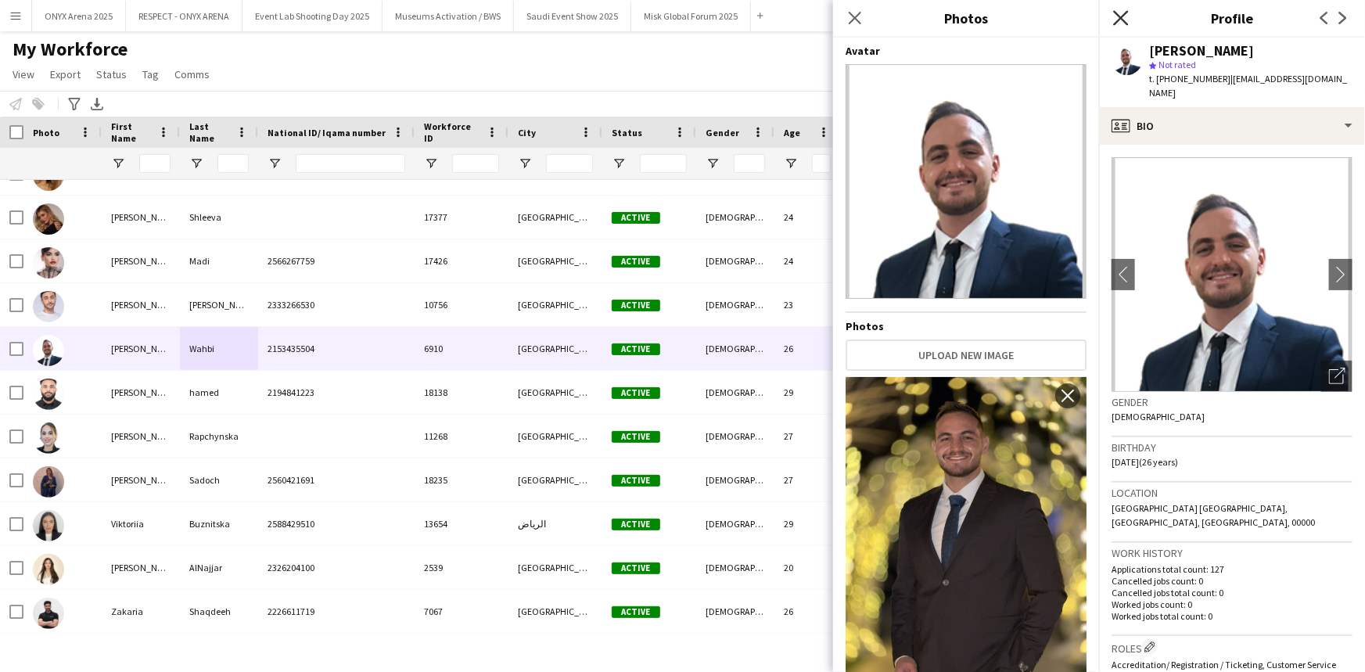
click at [681, 15] on icon "Close pop-in" at bounding box center [1120, 17] width 15 height 15
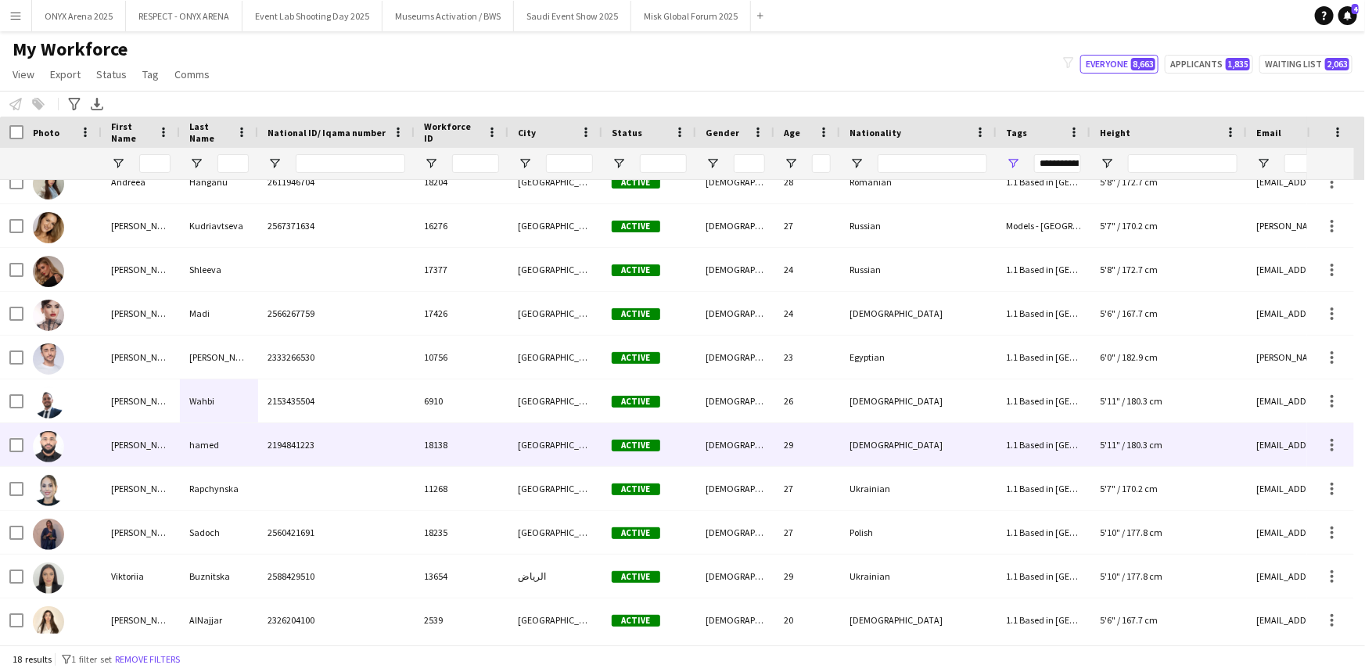
scroll to position [207, 0]
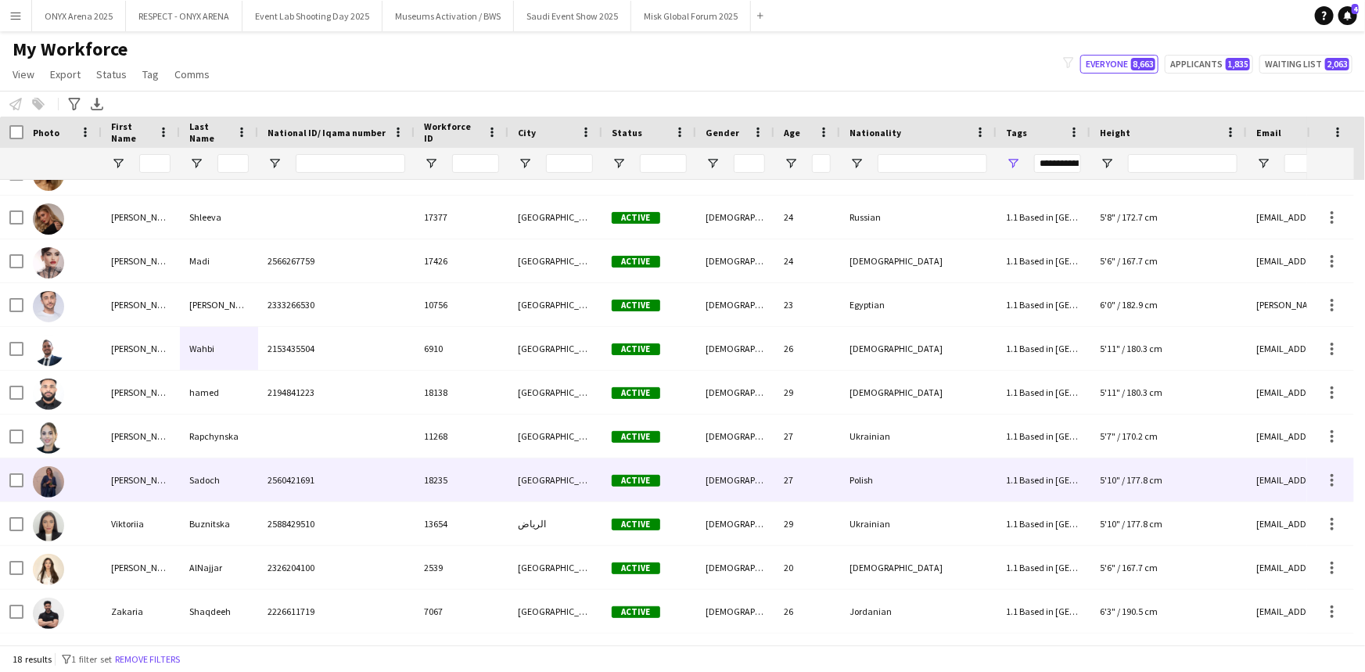
click at [61, 489] on img at bounding box center [48, 481] width 31 height 31
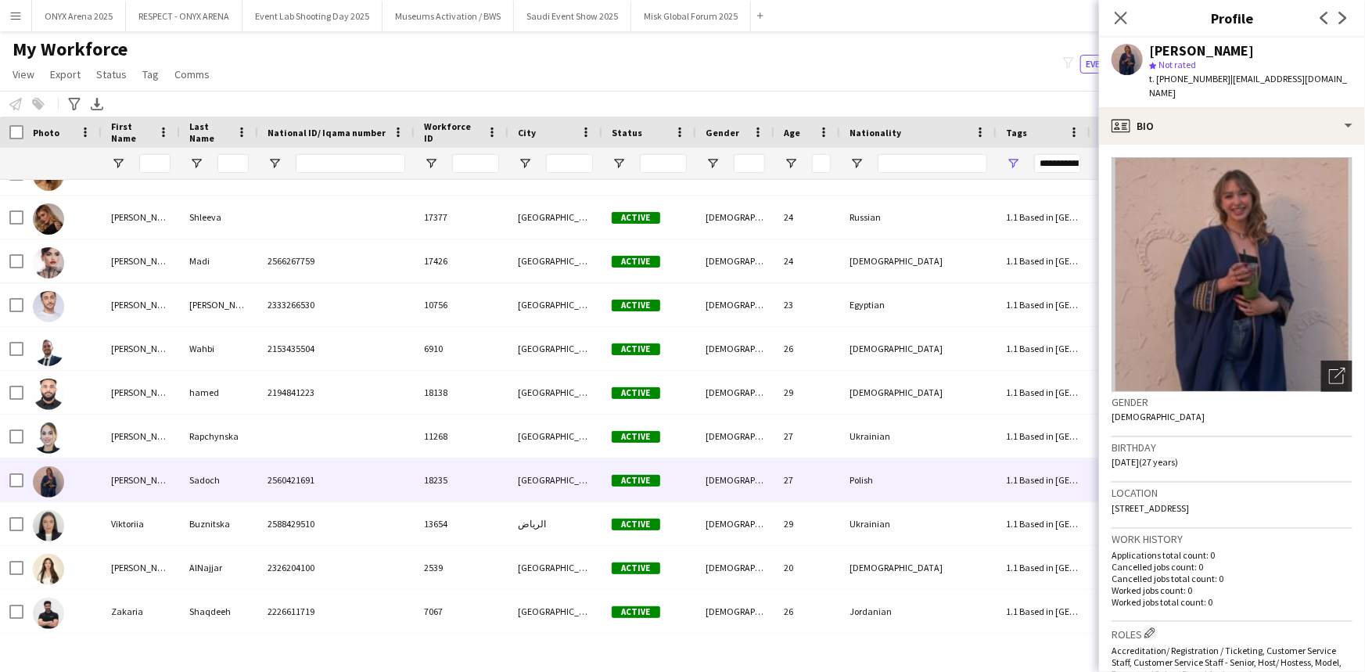
click at [681, 368] on icon "Open photos pop-in" at bounding box center [1337, 376] width 16 height 16
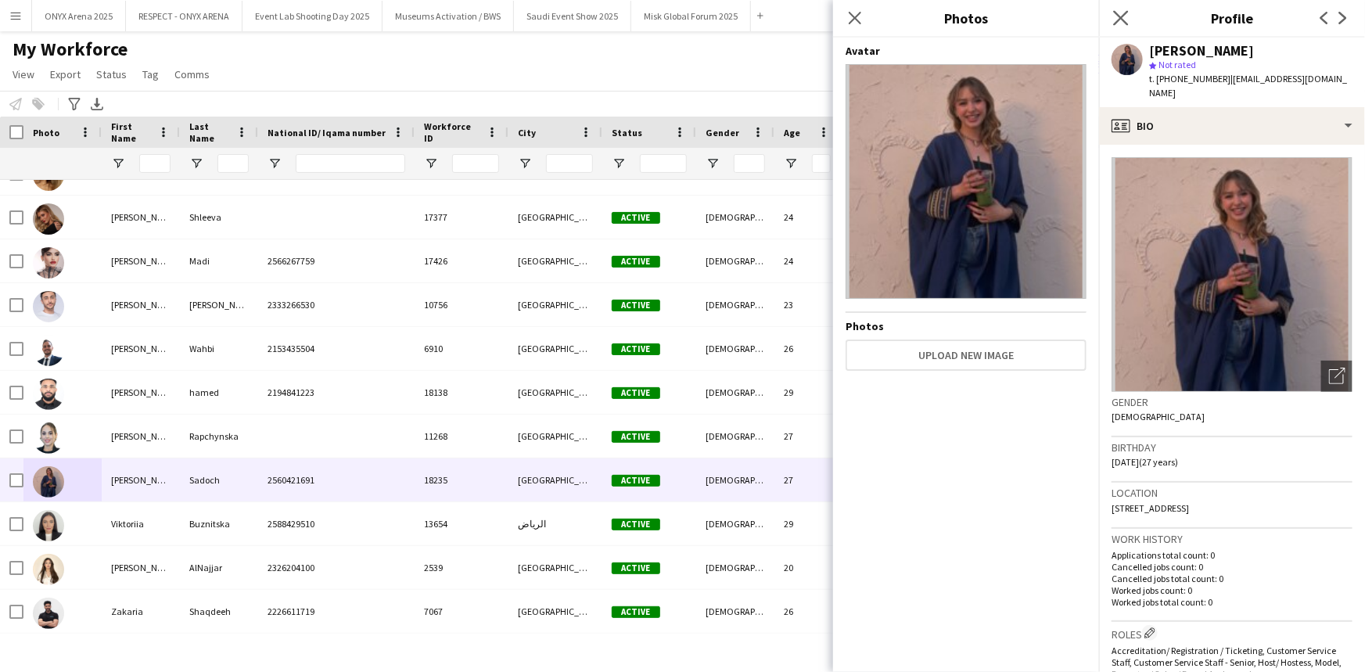
click at [681, 24] on app-icon "Close pop-in" at bounding box center [1121, 18] width 23 height 23
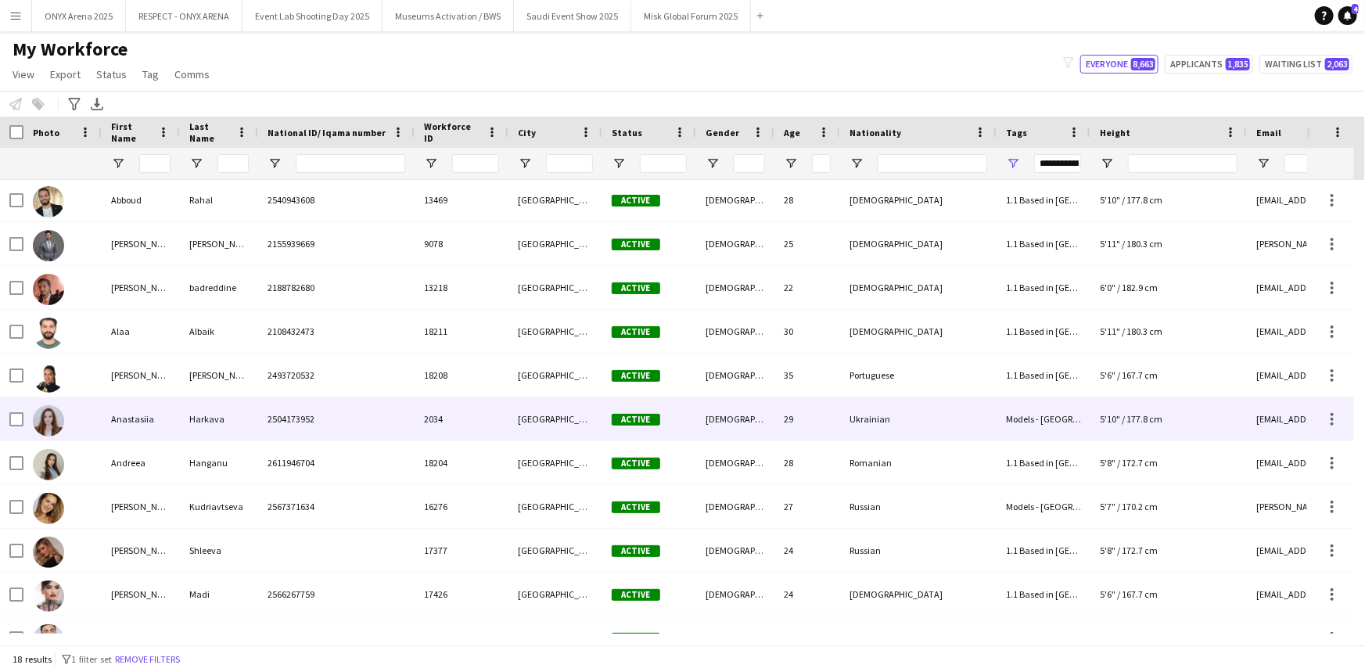
scroll to position [0, 0]
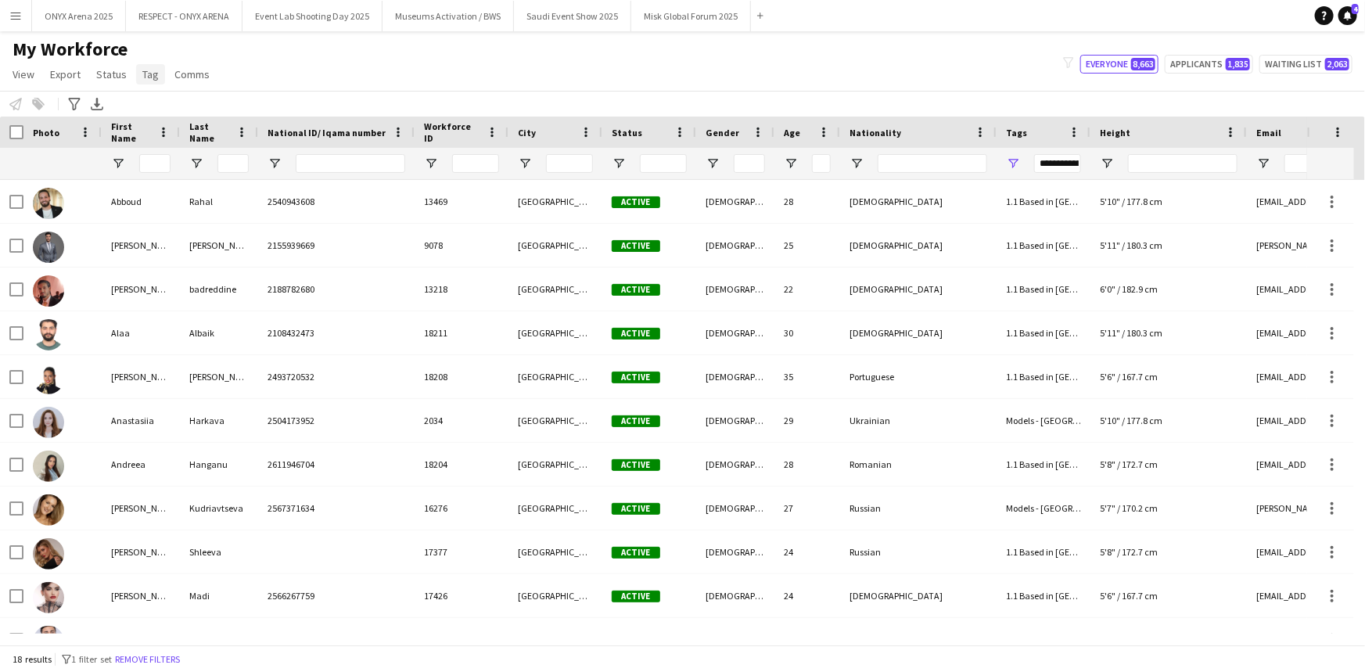
click at [154, 78] on span "Tag" at bounding box center [150, 74] width 16 height 14
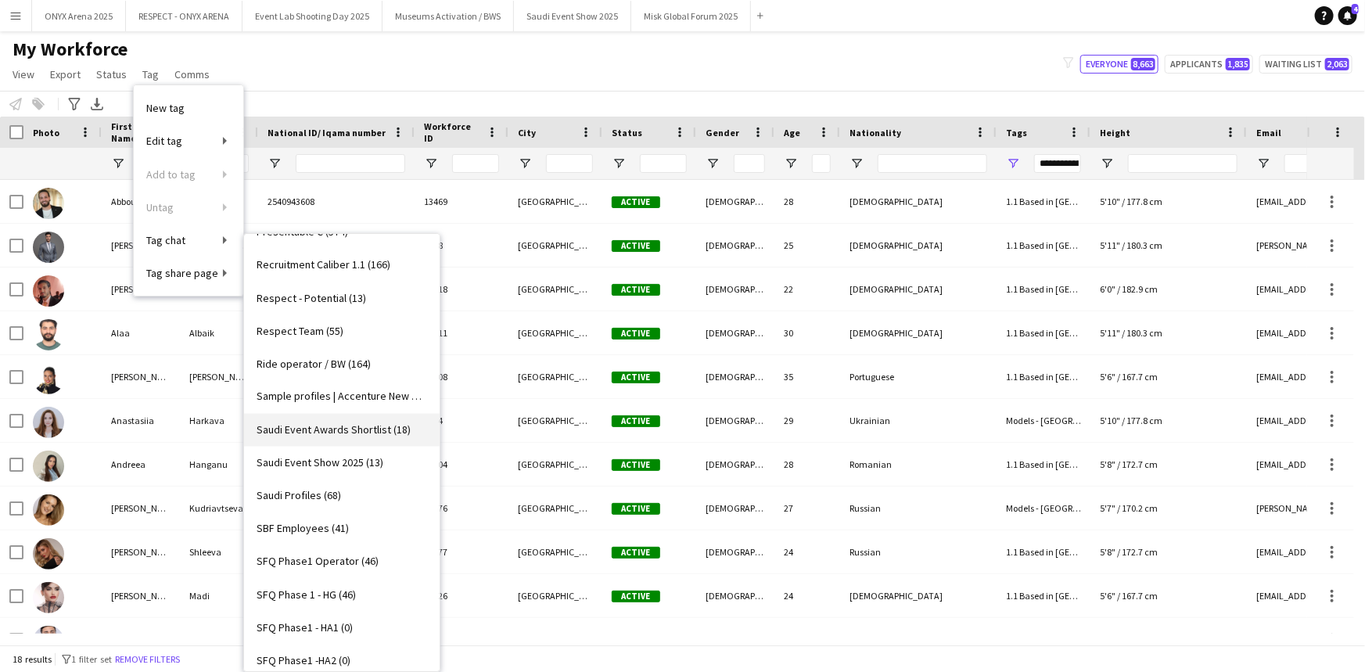
scroll to position [1351, 0]
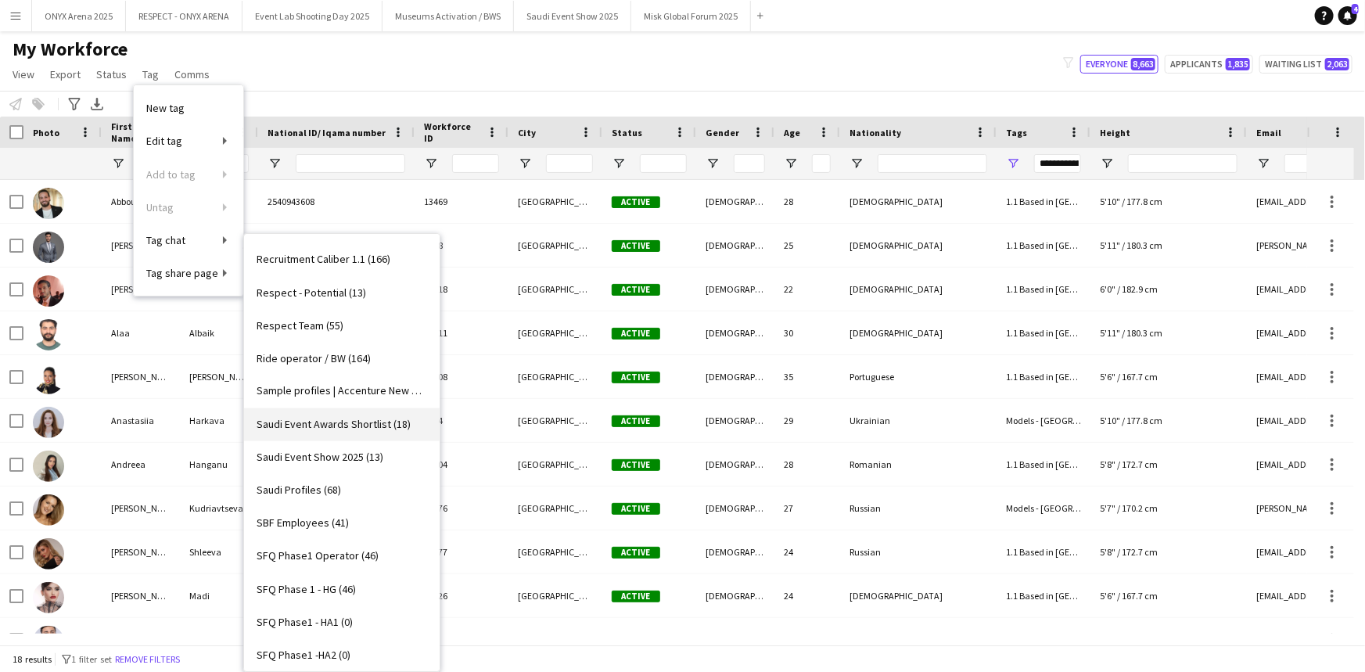
click at [340, 421] on span "Saudi Event Awards Shortlist (18)" at bounding box center [334, 425] width 154 height 14
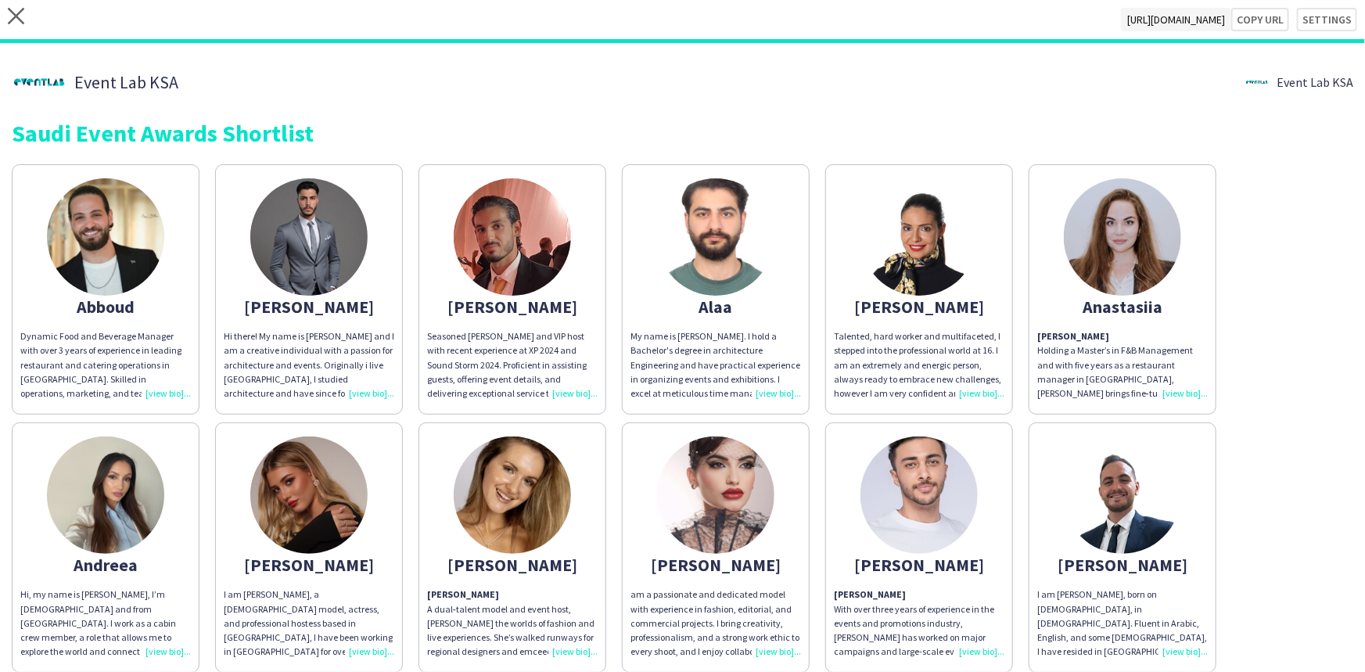
click at [681, 394] on div "My name is [PERSON_NAME]. I hold a Bachelor's degree in architecture Engineerin…" at bounding box center [716, 364] width 171 height 71
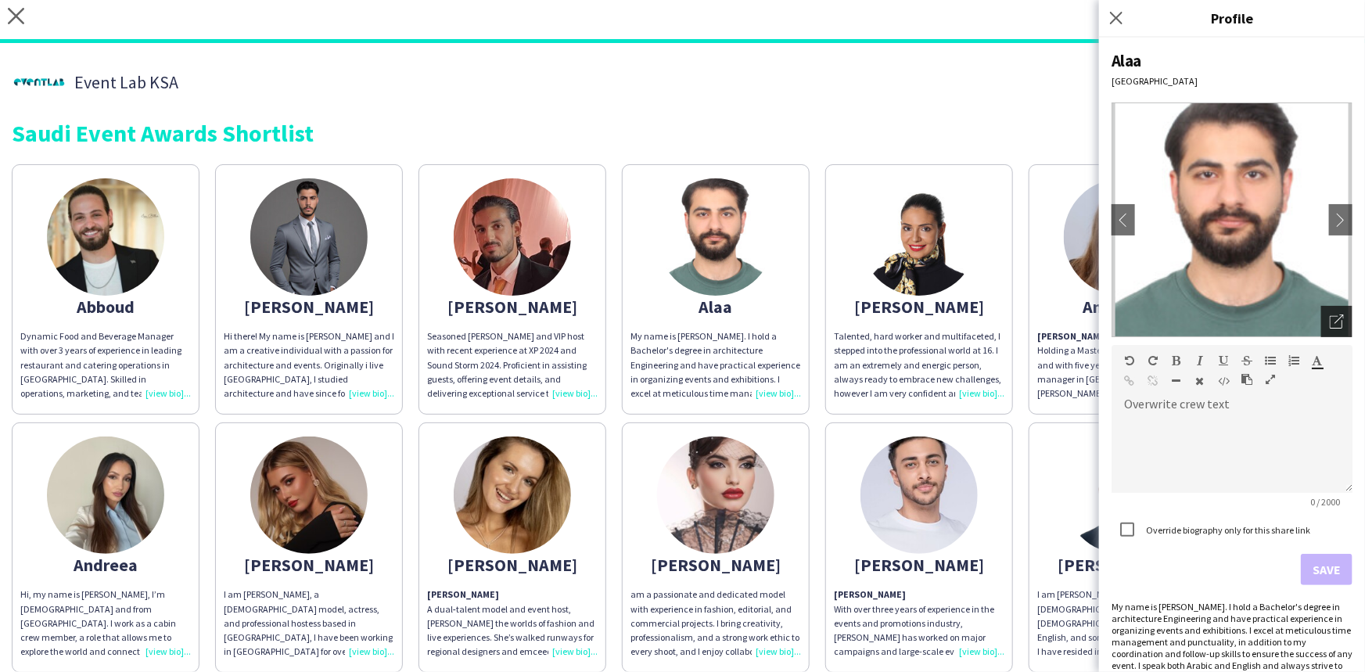
click at [681, 328] on icon at bounding box center [1336, 322] width 13 height 13
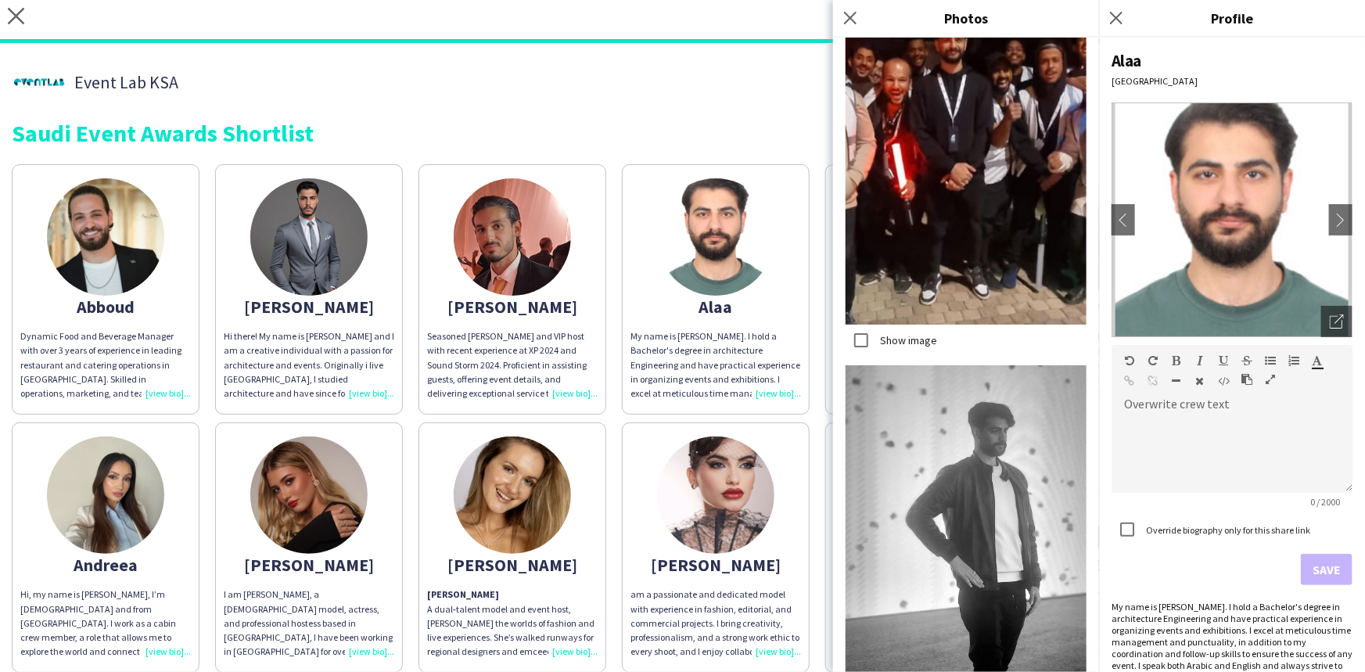
scroll to position [2346, 0]
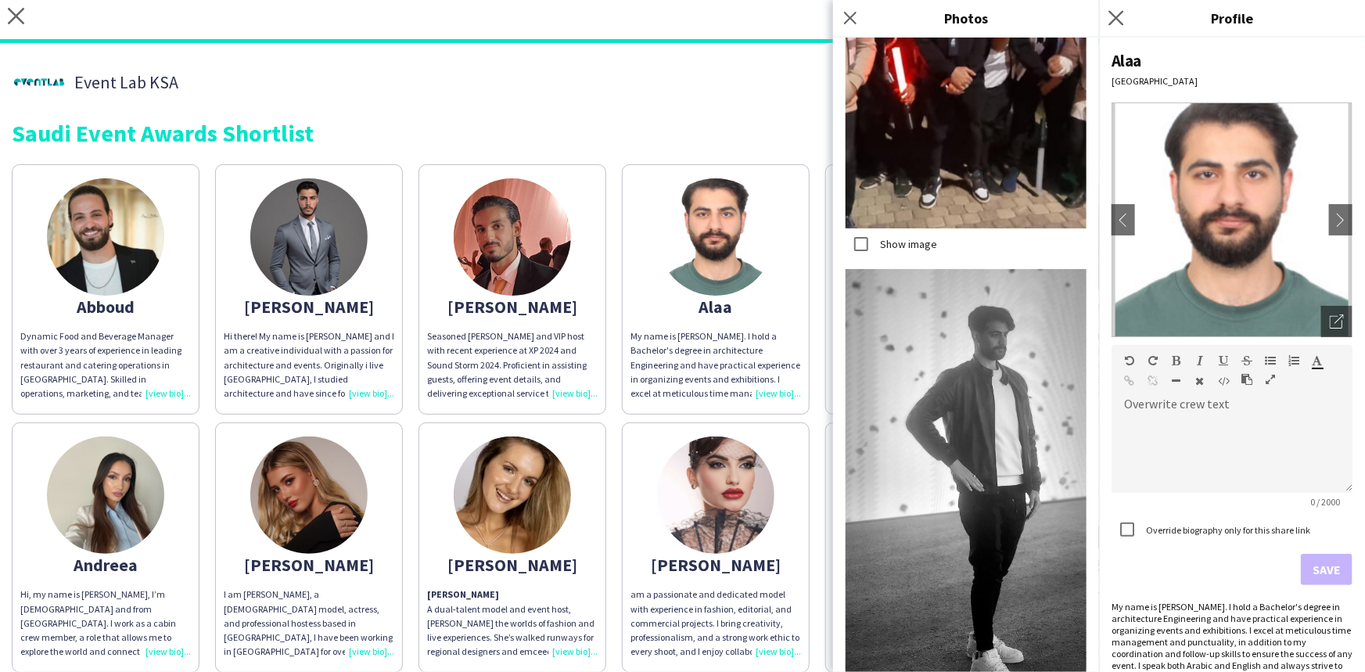
click at [681, 25] on app-icon "Close pop-in" at bounding box center [1117, 18] width 23 height 23
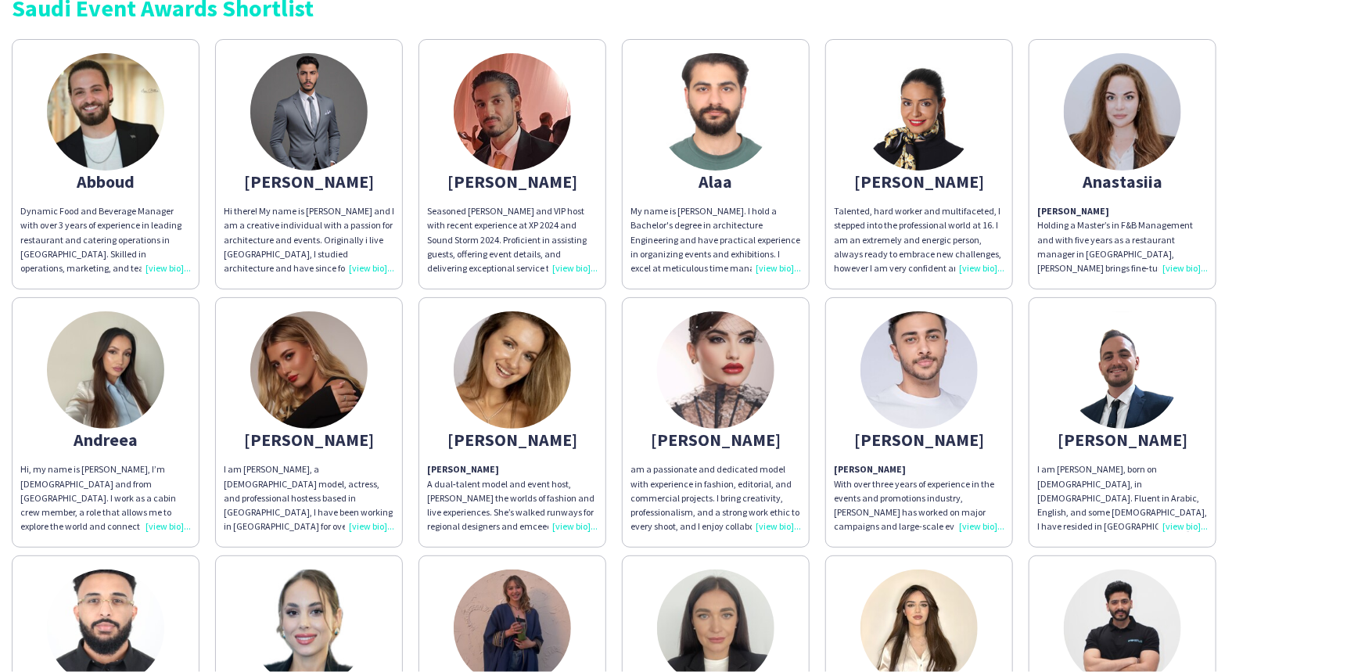
scroll to position [0, 0]
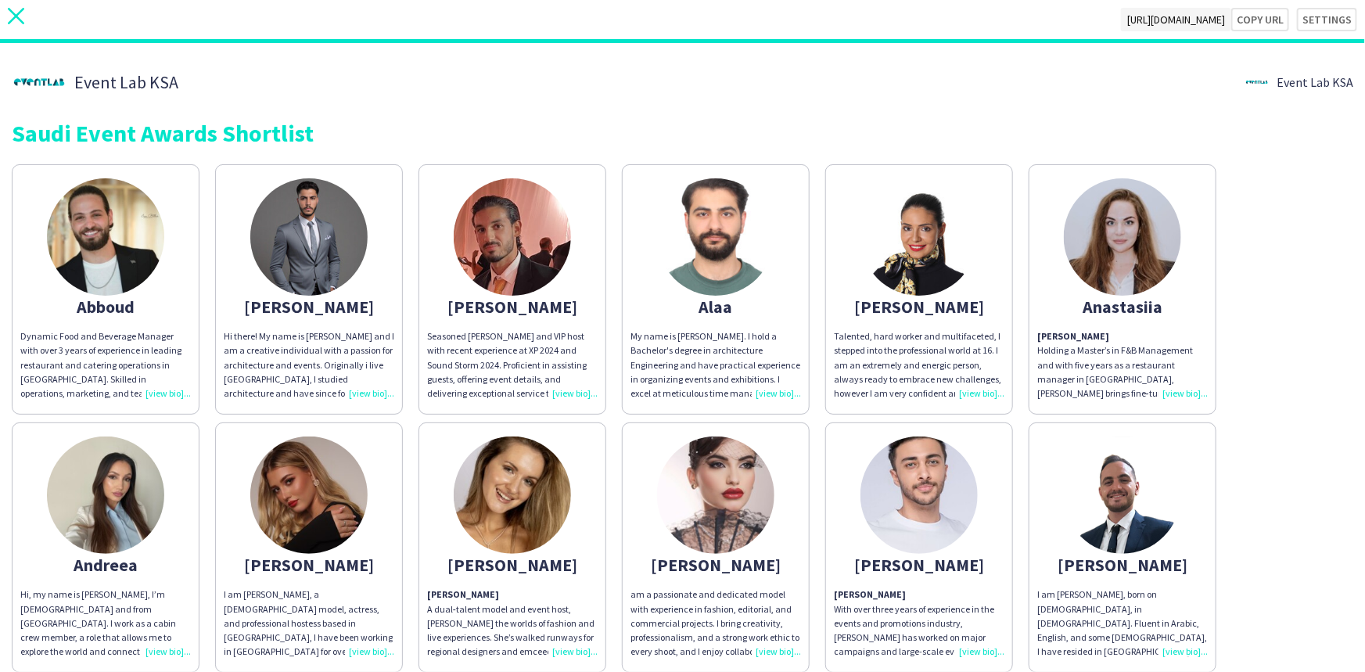
click at [18, 13] on icon at bounding box center [16, 16] width 16 height 16
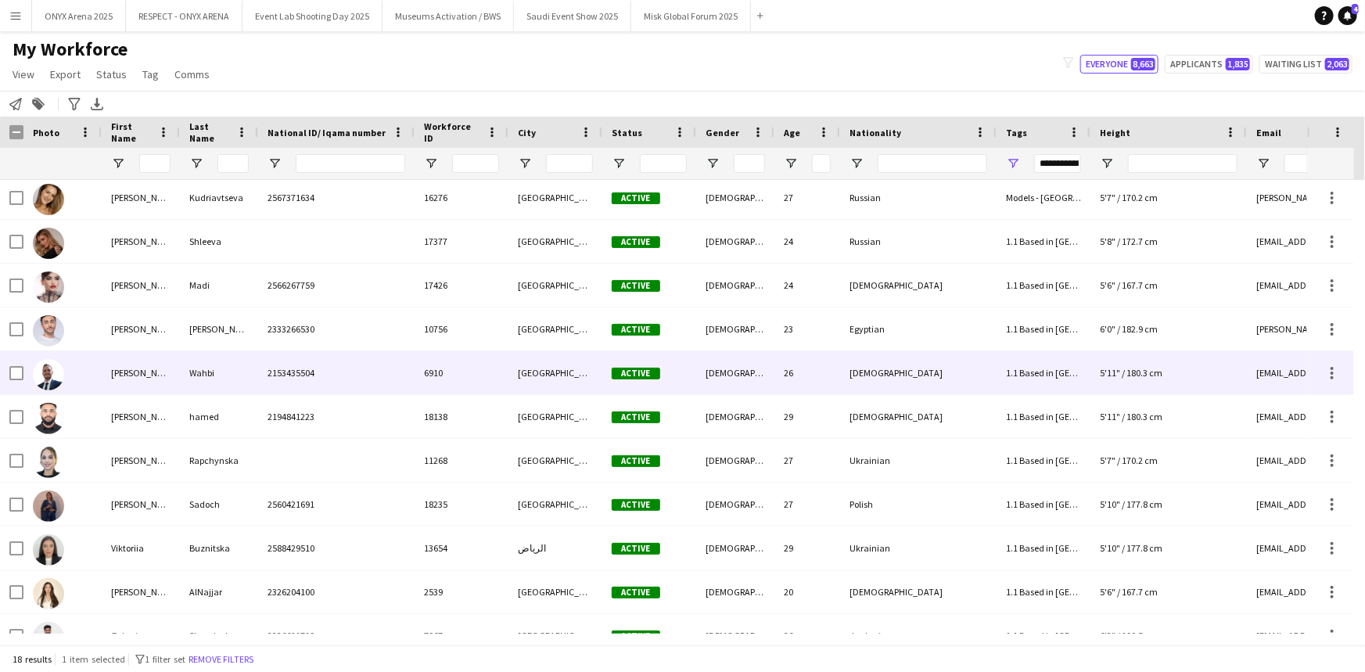
scroll to position [335, 0]
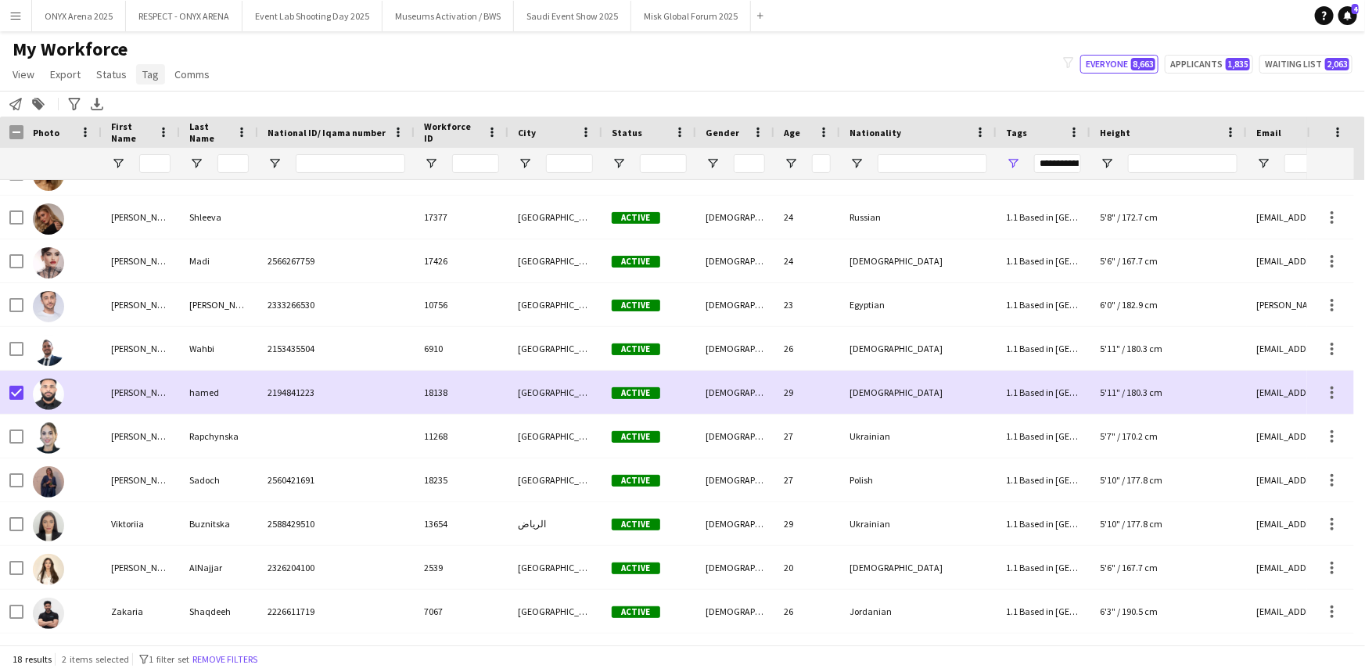
click at [154, 75] on span "Tag" at bounding box center [150, 74] width 16 height 14
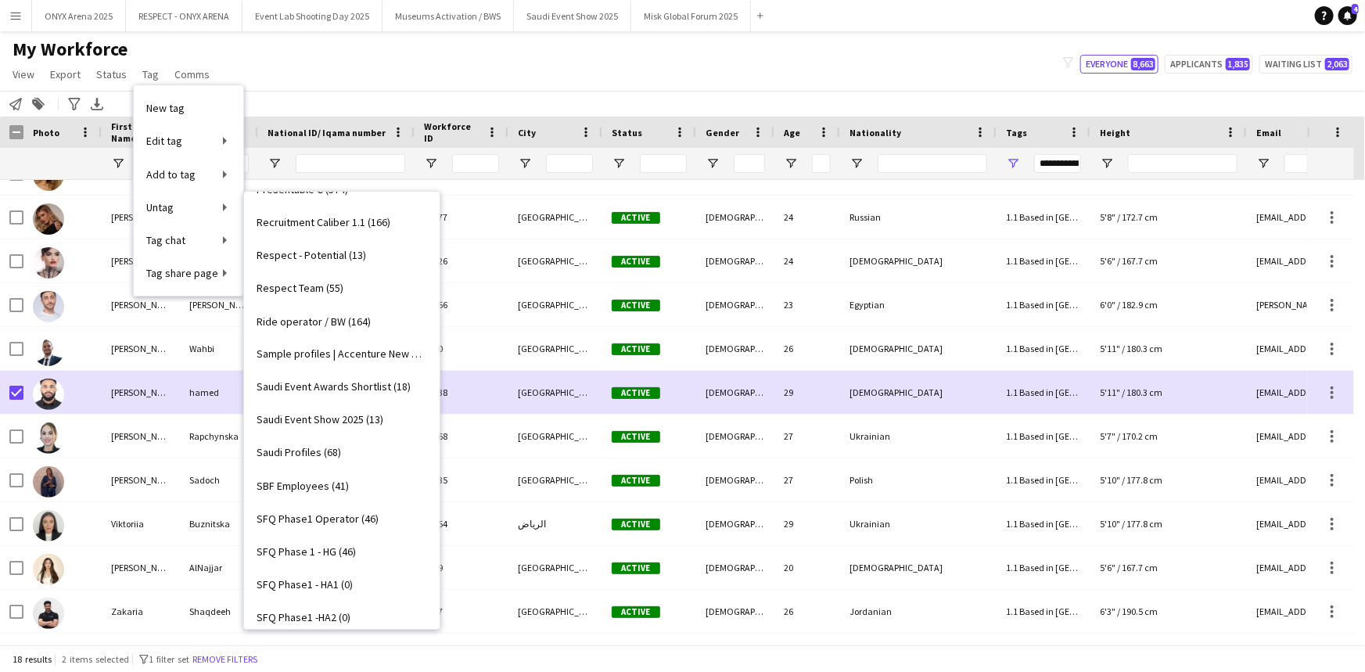
scroll to position [1351, 0]
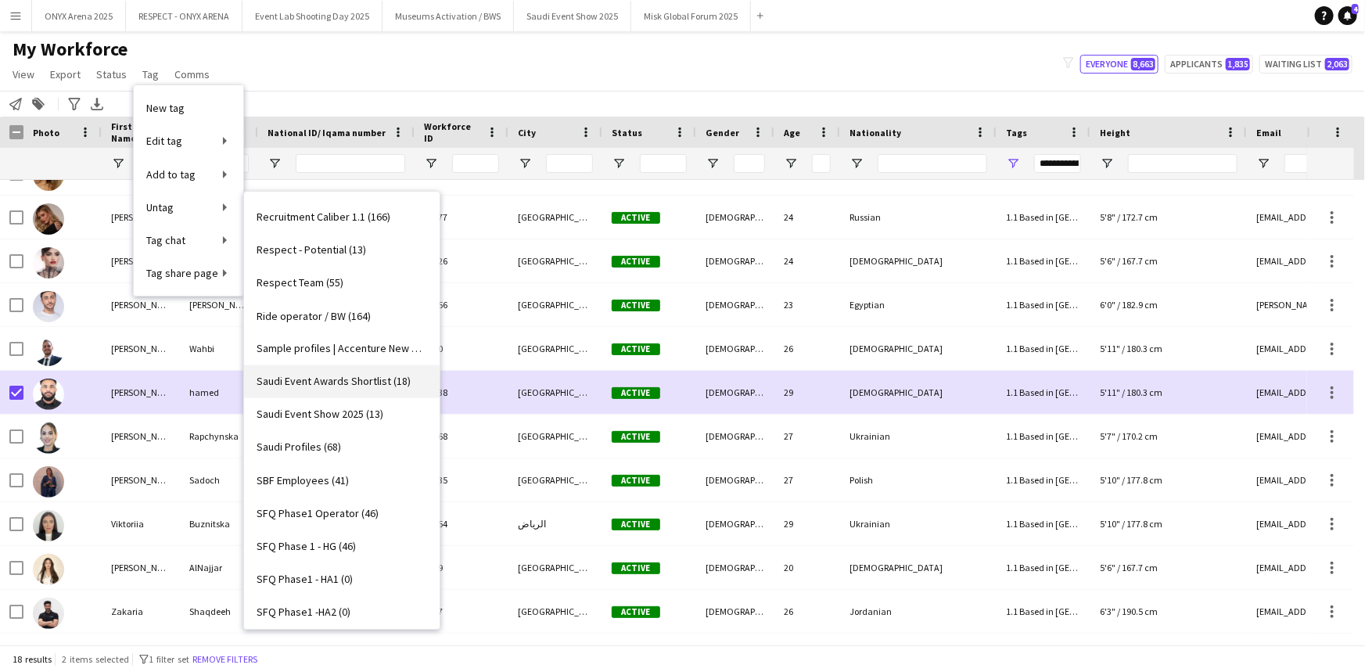
click at [334, 383] on span "Saudi Event Awards Shortlist (18)" at bounding box center [334, 382] width 154 height 14
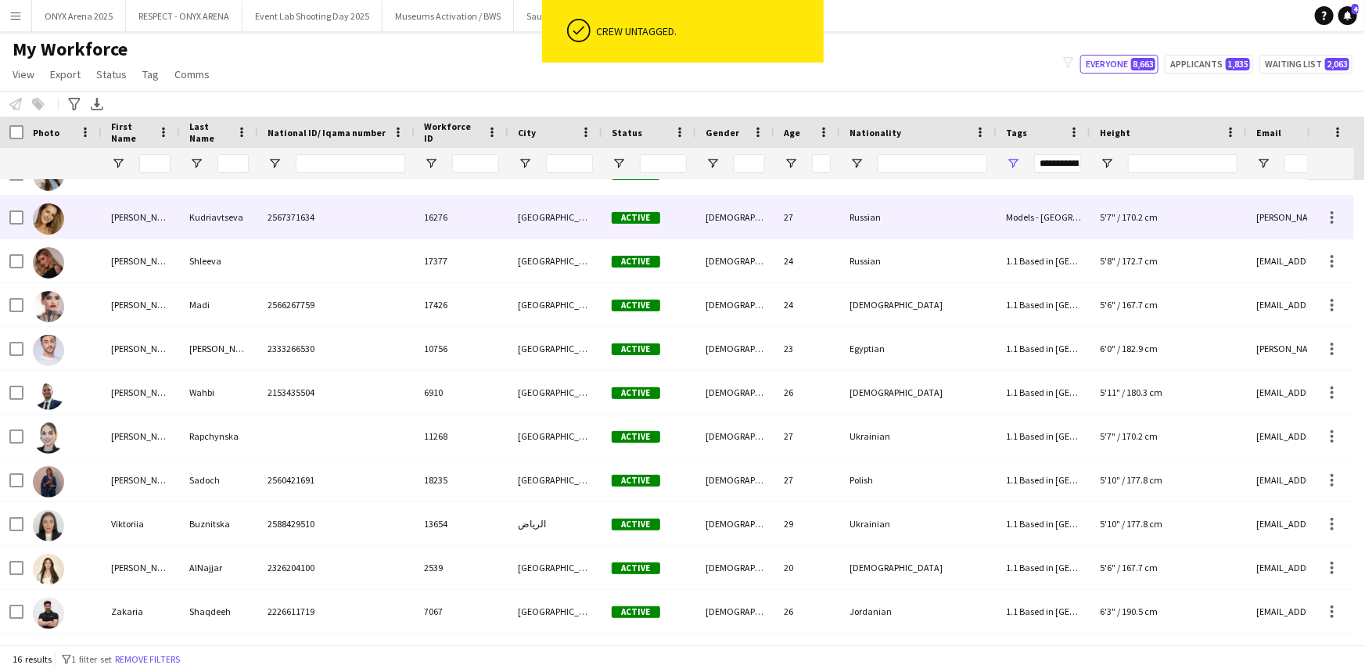
scroll to position [247, 0]
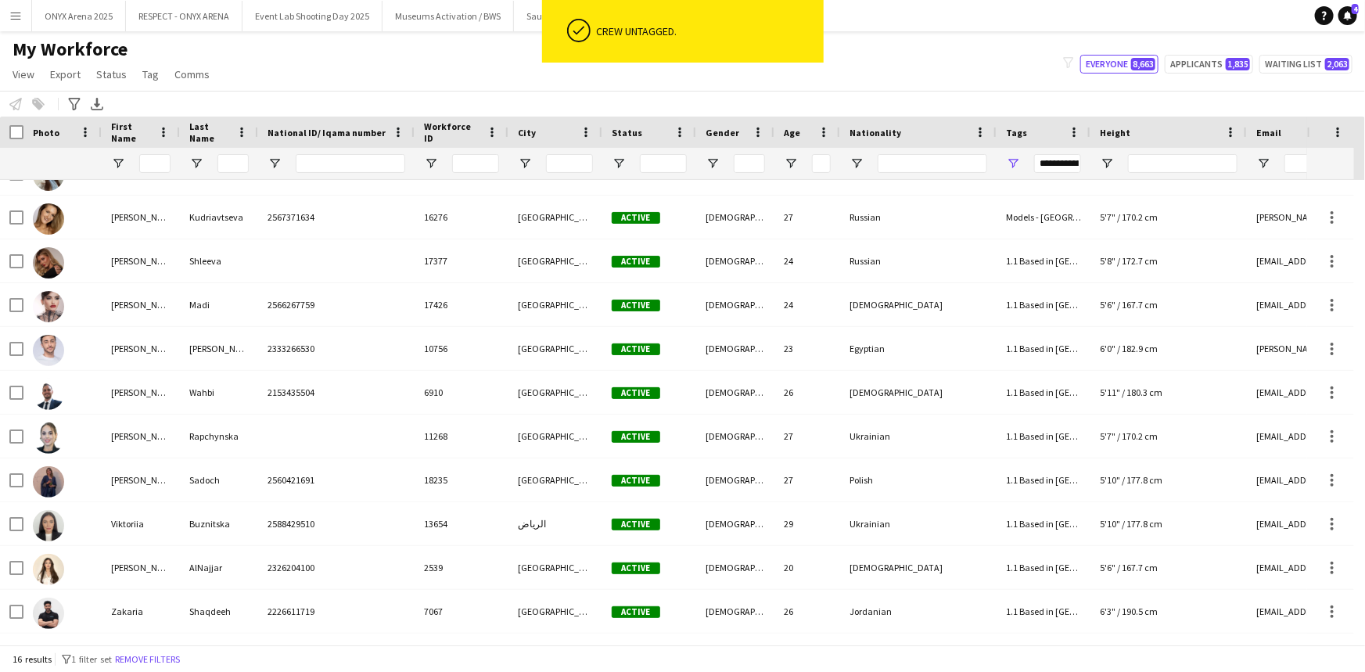
click at [351, 81] on div "My Workforce View Views Default view R4ven New view Update view Delete view Edi…" at bounding box center [682, 64] width 1365 height 53
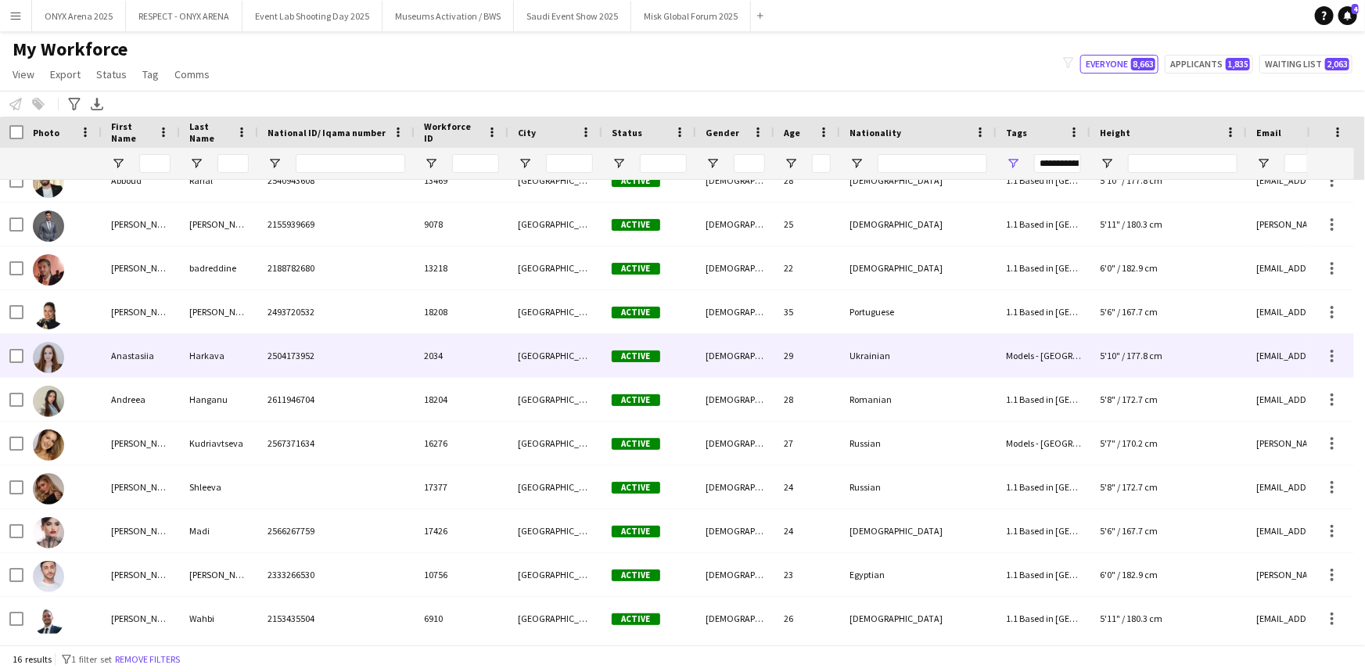
scroll to position [0, 0]
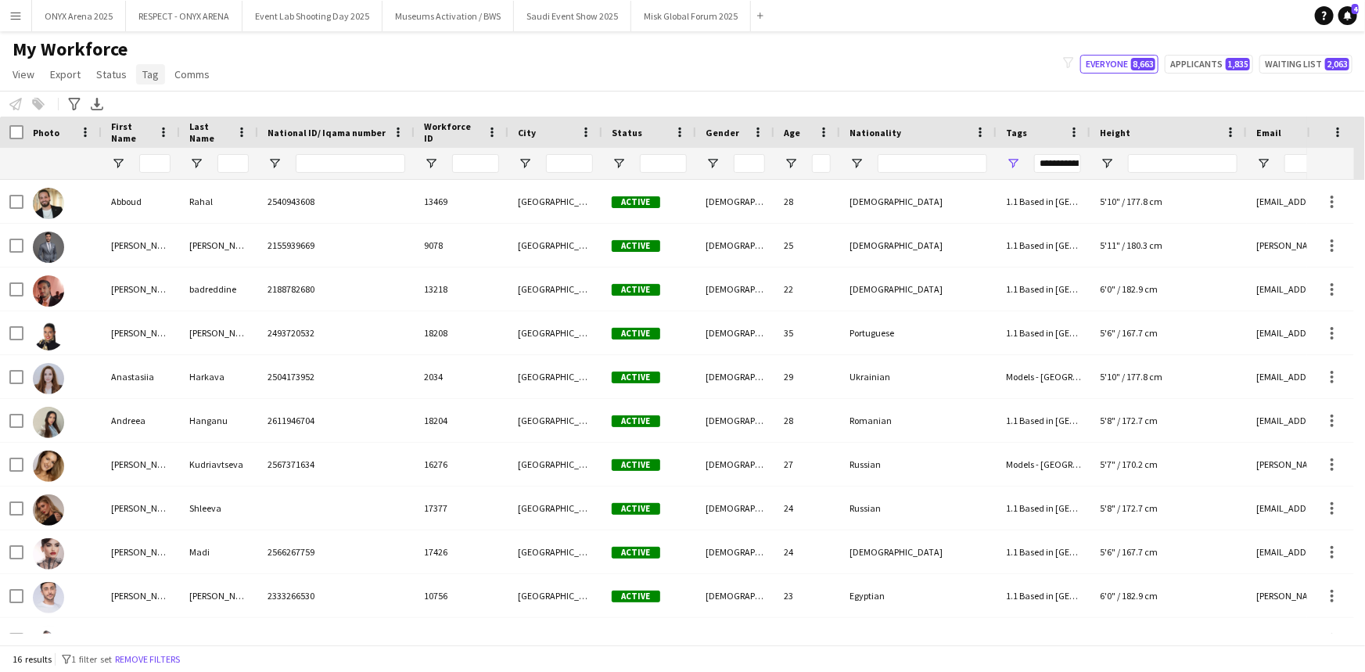
click at [148, 81] on link "Tag" at bounding box center [150, 74] width 29 height 20
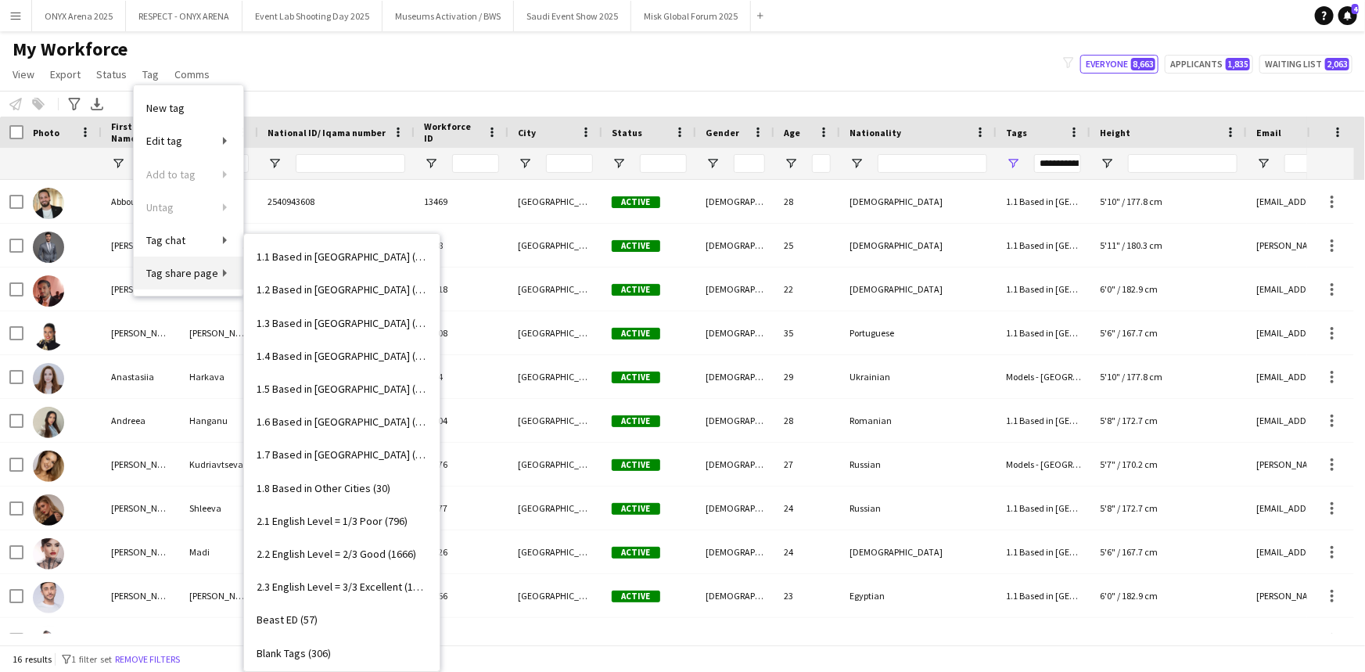
click at [171, 271] on span "Tag share page" at bounding box center [182, 273] width 72 height 14
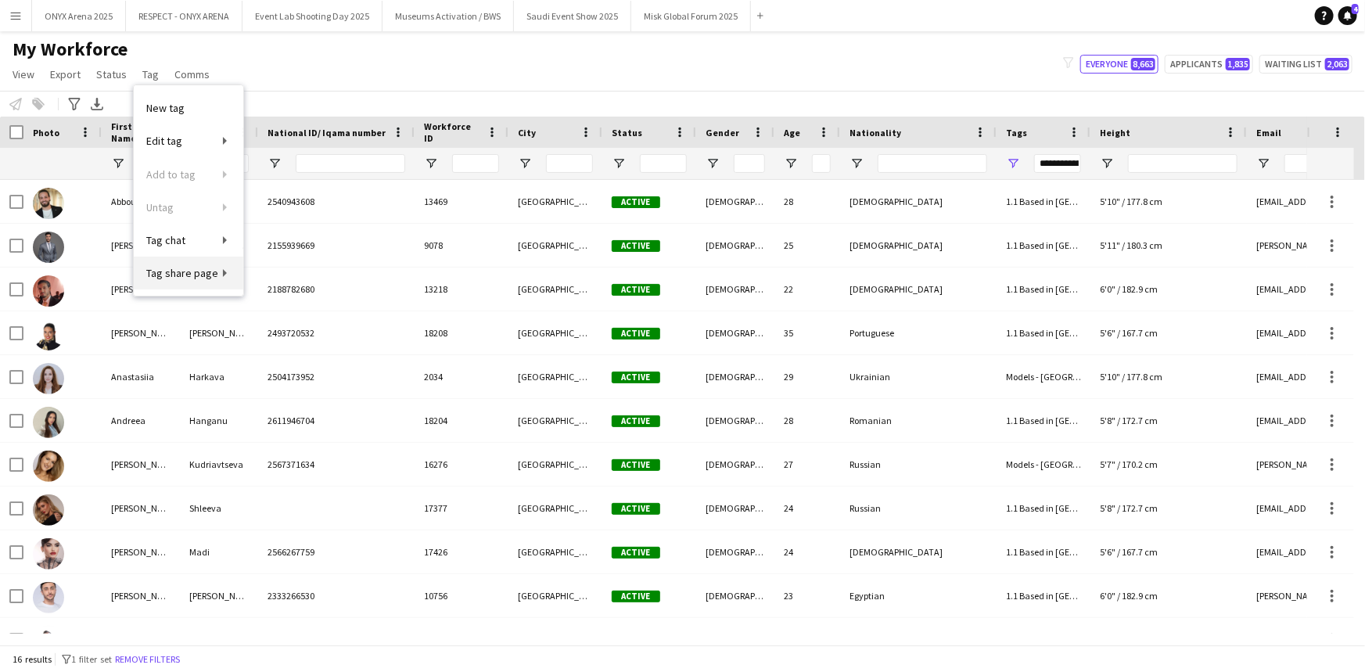
click at [171, 274] on span "Tag share page" at bounding box center [182, 273] width 72 height 14
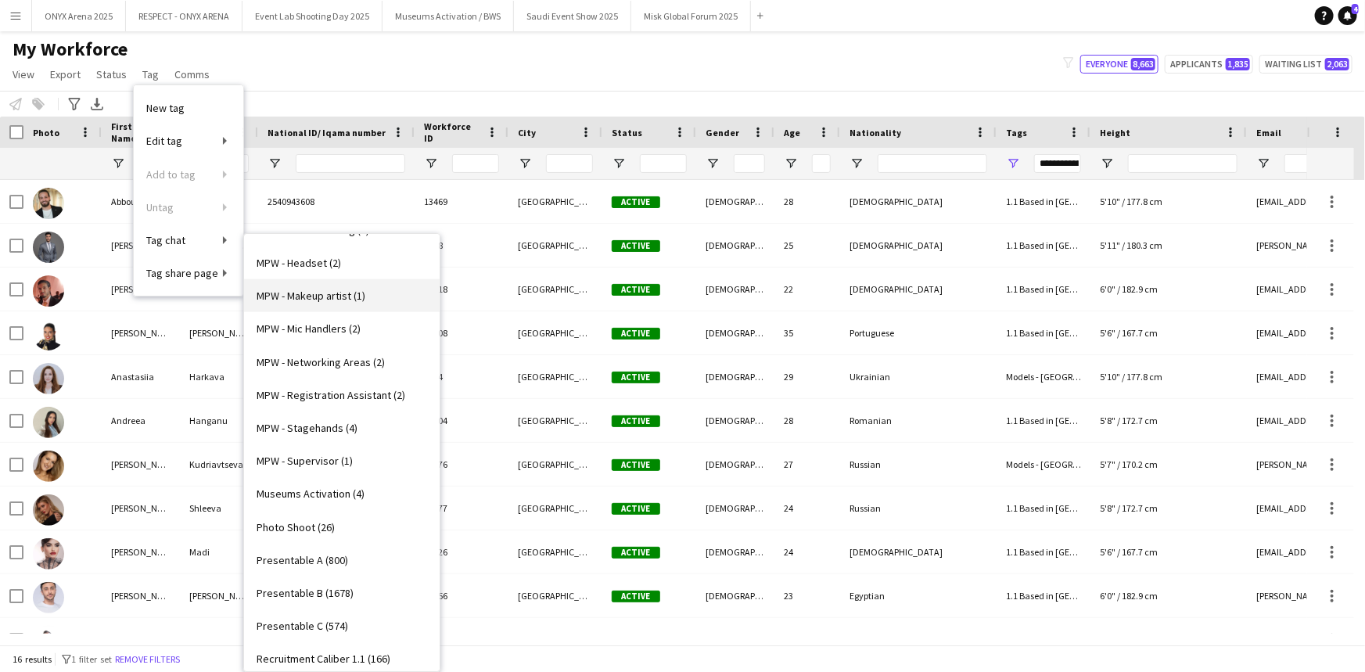
scroll to position [1280, 0]
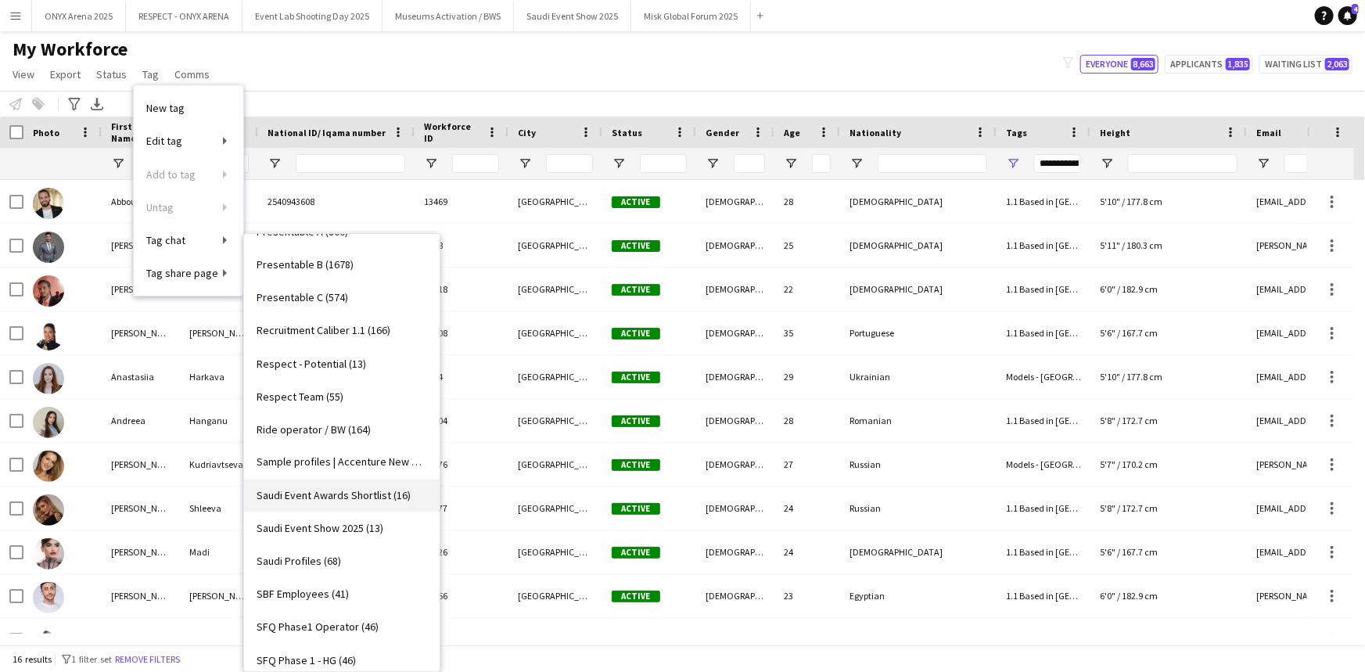
click at [330, 498] on span "Saudi Event Awards Shortlist (16)" at bounding box center [334, 496] width 154 height 14
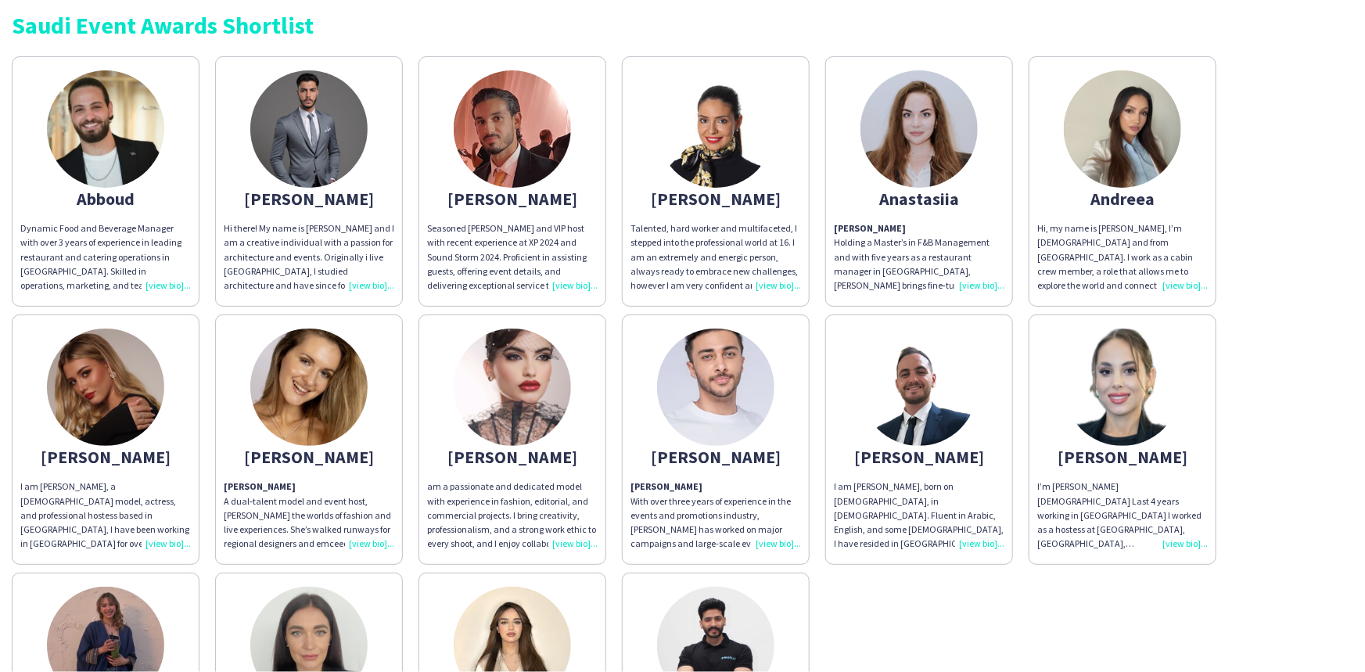
scroll to position [117, 0]
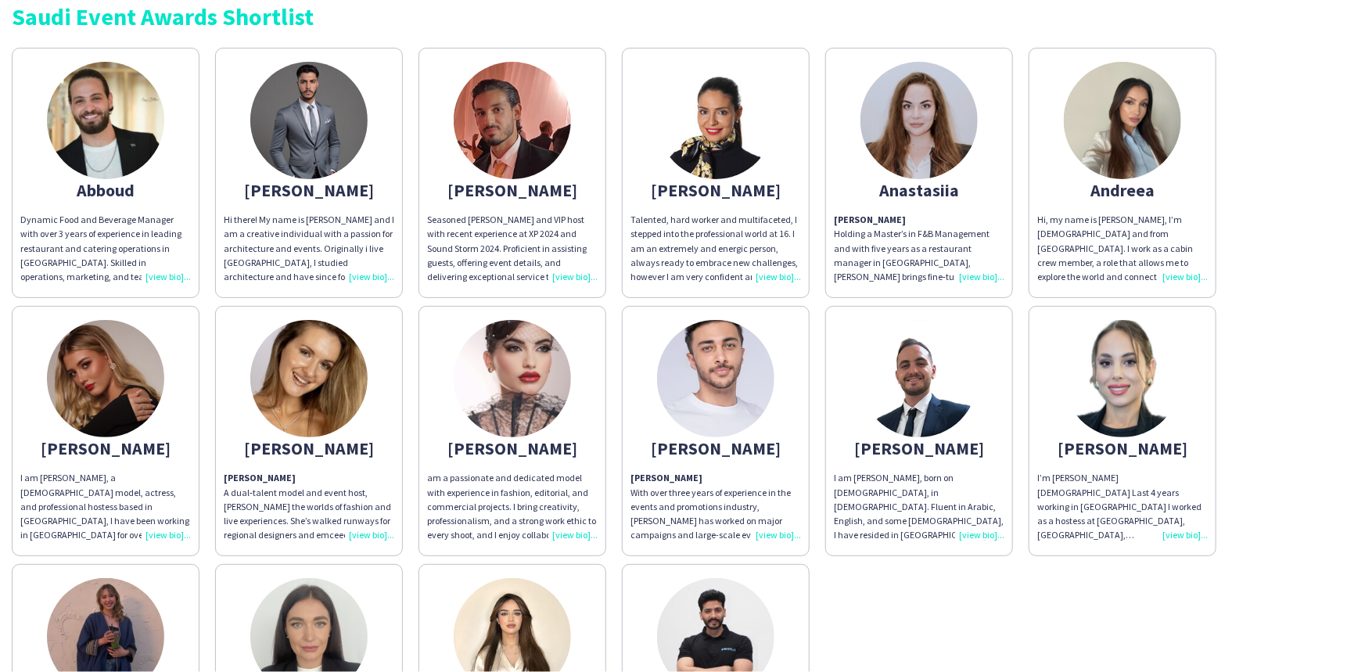
click at [681, 464] on app-share-pages-crew-card "[PERSON_NAME] [PERSON_NAME] With over three years of experience in the events a…" at bounding box center [716, 431] width 188 height 250
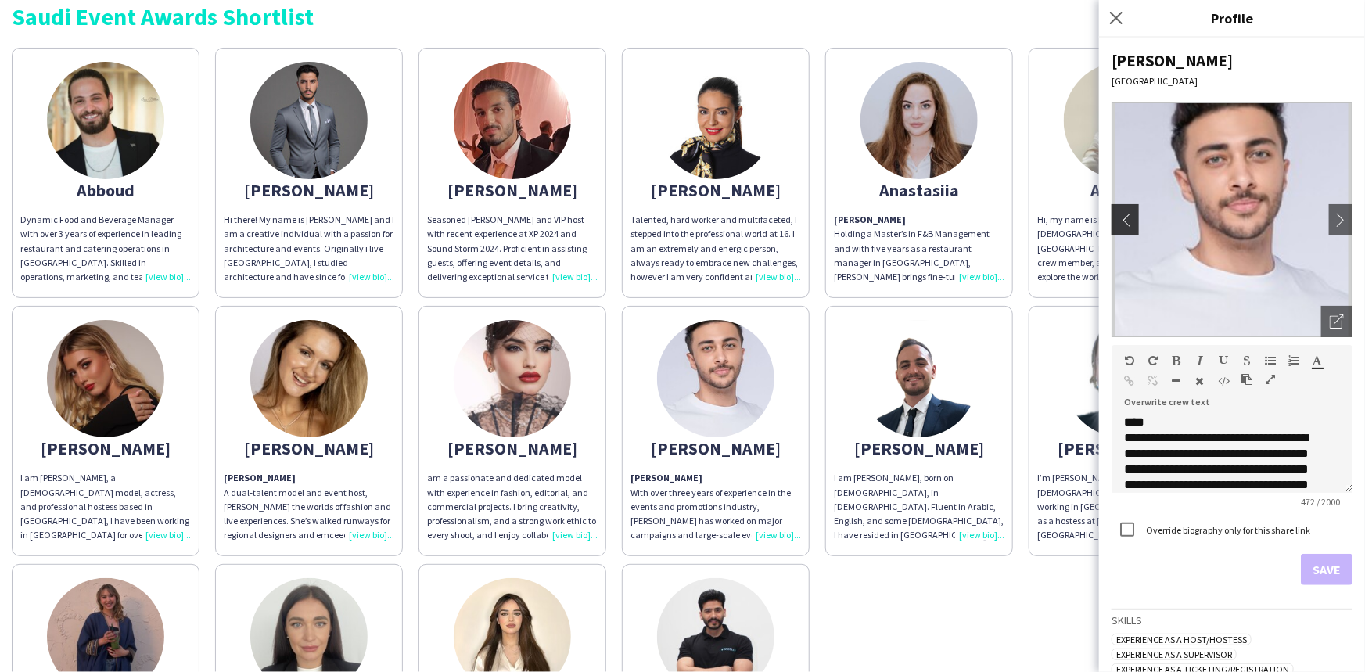
click at [681, 211] on button "chevron-left" at bounding box center [1123, 219] width 31 height 31
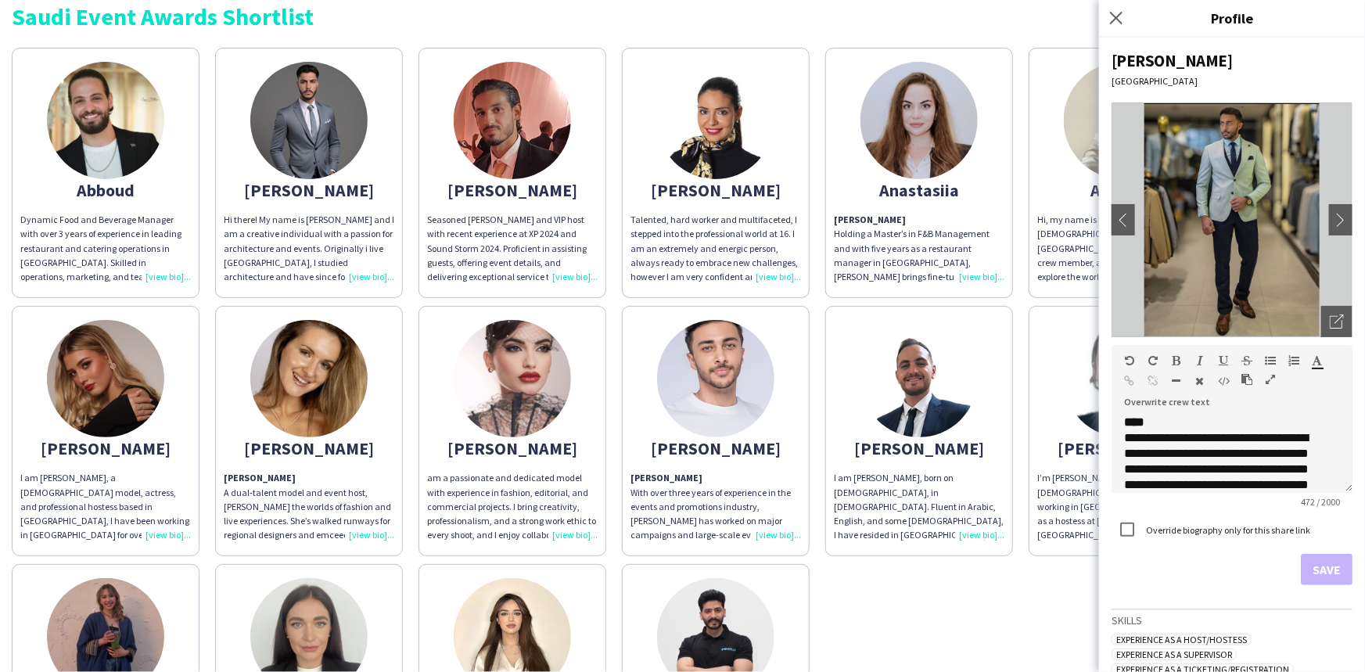
click at [681, 27] on div "Close pop-in" at bounding box center [1118, 18] width 39 height 36
click at [681, 22] on icon at bounding box center [1116, 17] width 15 height 15
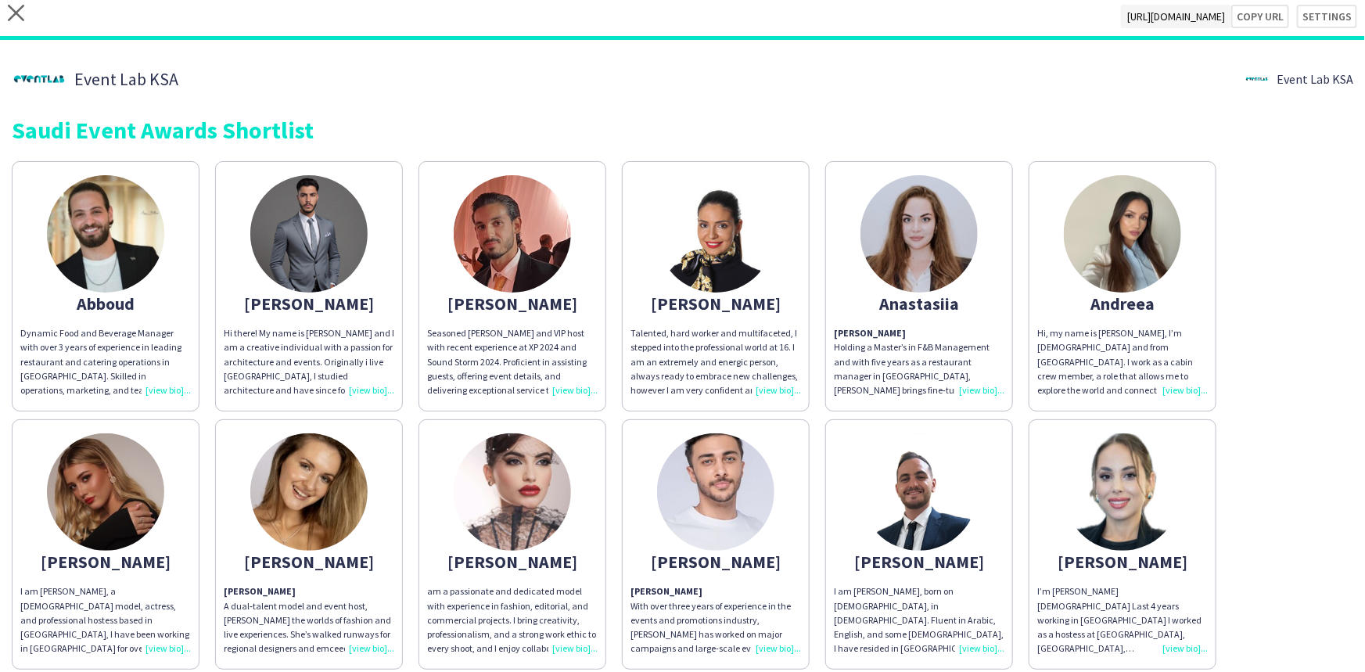
scroll to position [0, 0]
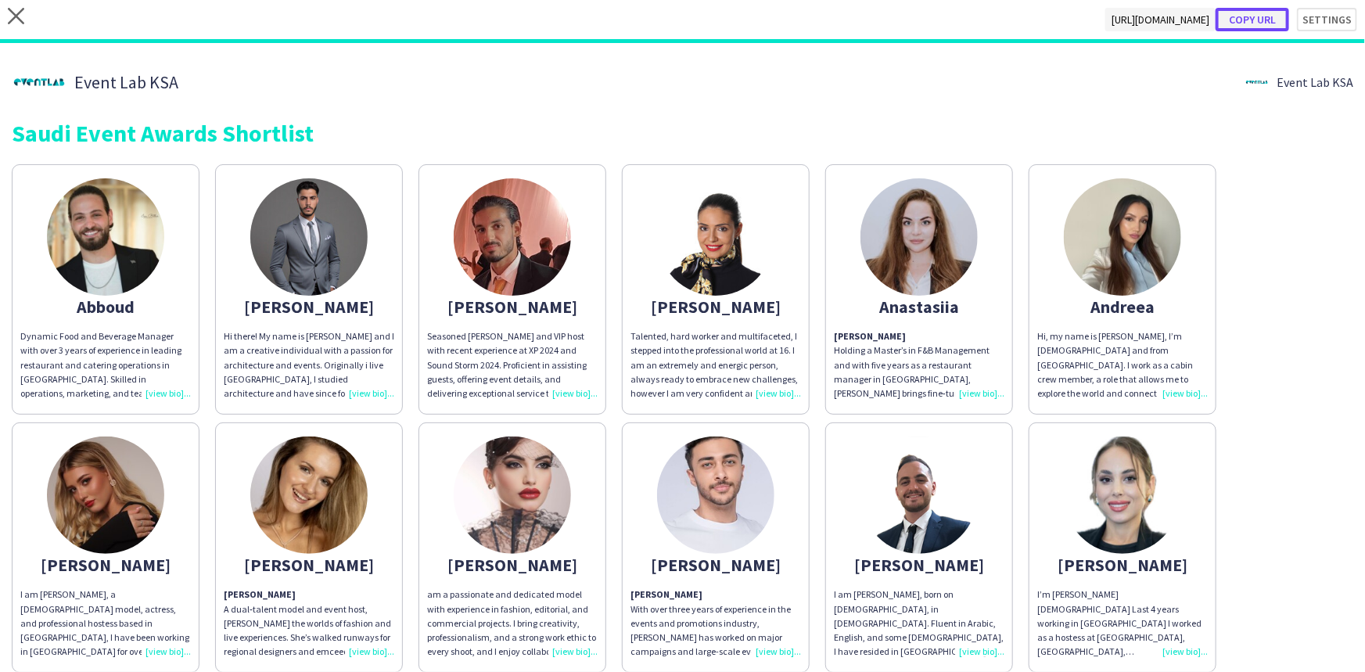
click at [681, 22] on button "Copy url" at bounding box center [1253, 19] width 74 height 23
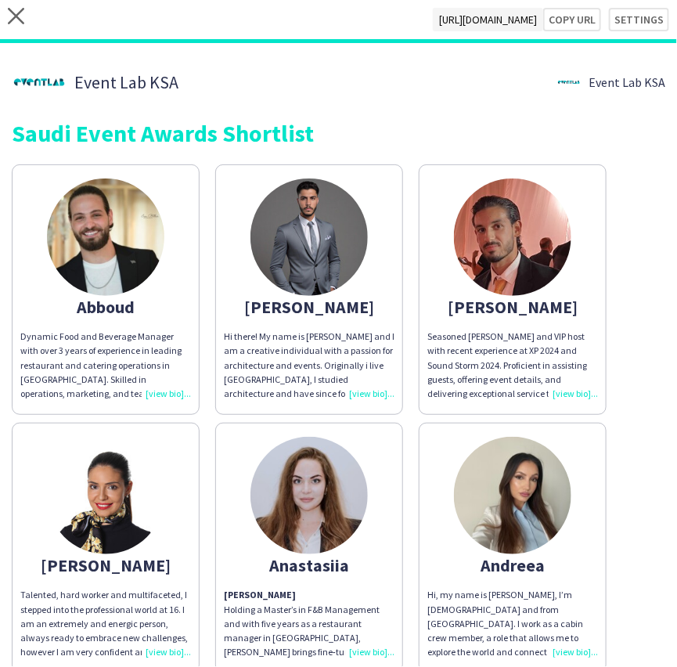
click at [34, 34] on div "close [URL][DOMAIN_NAME] Copy url Settings" at bounding box center [338, 21] width 677 height 43
drag, startPoint x: 34, startPoint y: 34, endPoint x: -32, endPoint y: 37, distance: 66.5
click at [0, 37] on html "close [URL][DOMAIN_NAME] Copy url Settings Event Lab KSA Event Lab KSA Saudi Ev…" at bounding box center [338, 333] width 677 height 667
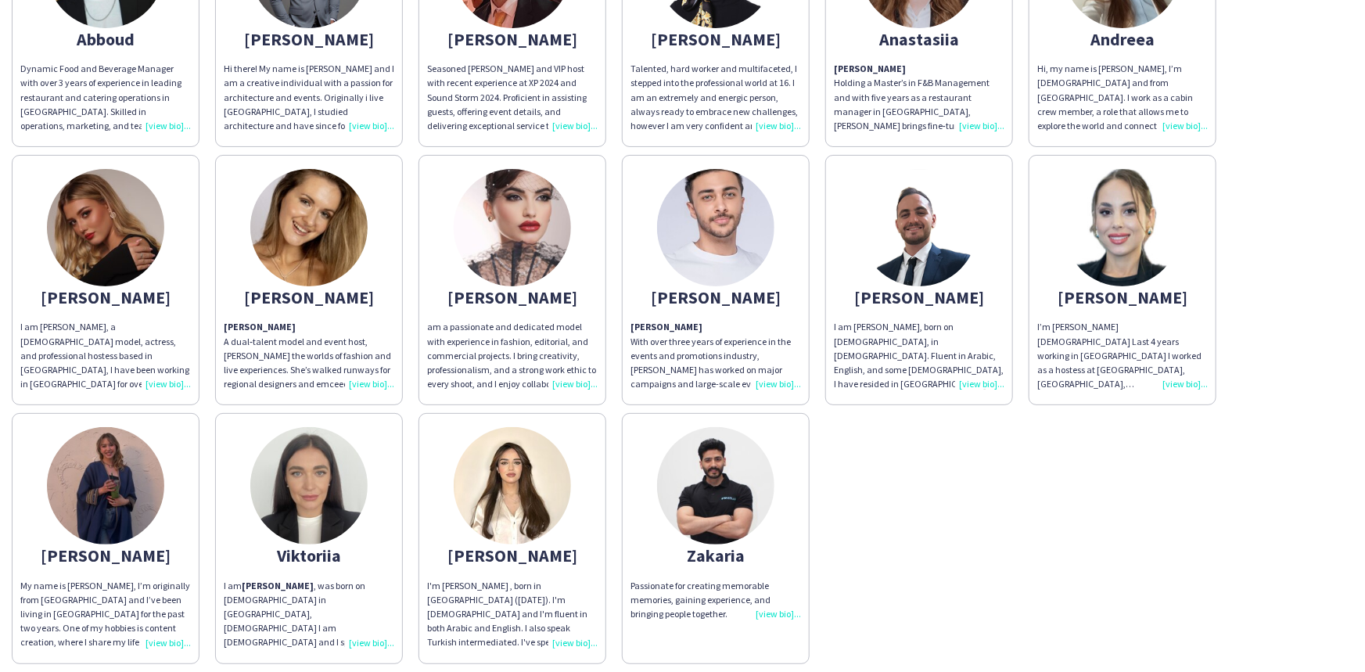
scroll to position [270, 0]
